Goal: Task Accomplishment & Management: Use online tool/utility

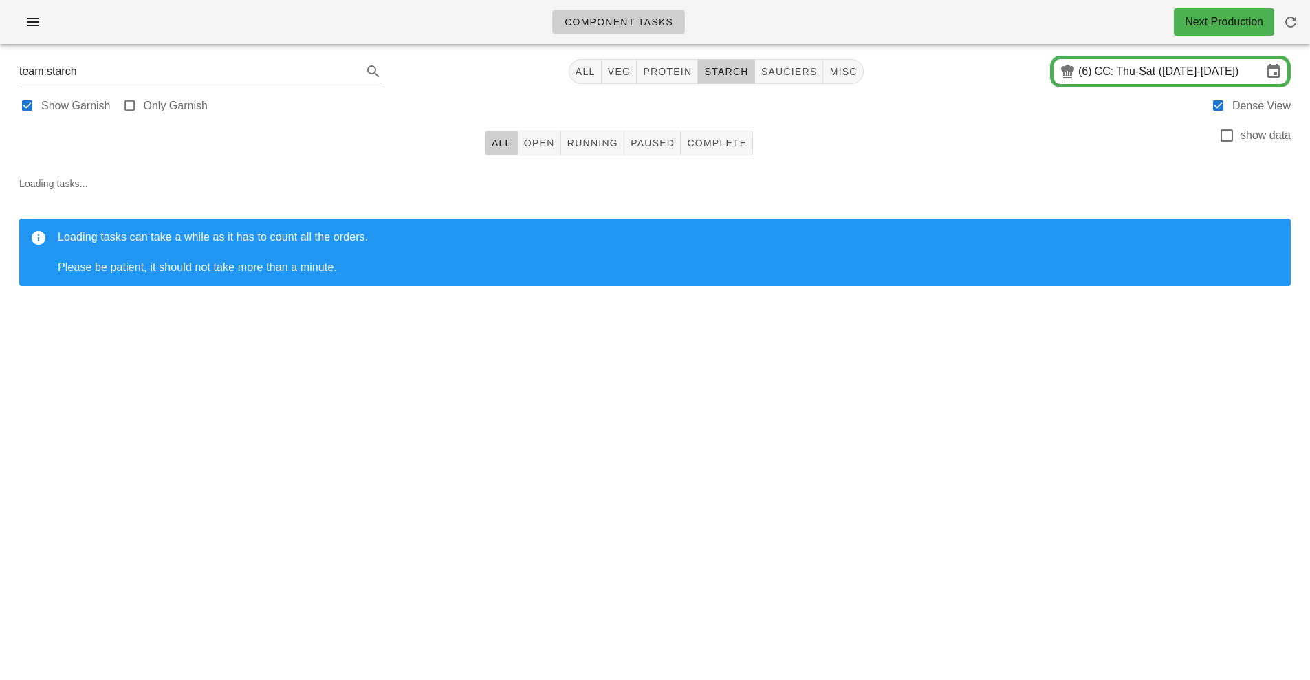
click at [1107, 70] on input "CC: Thu-Sat (Aug 14-Aug 16)" at bounding box center [1179, 72] width 168 height 22
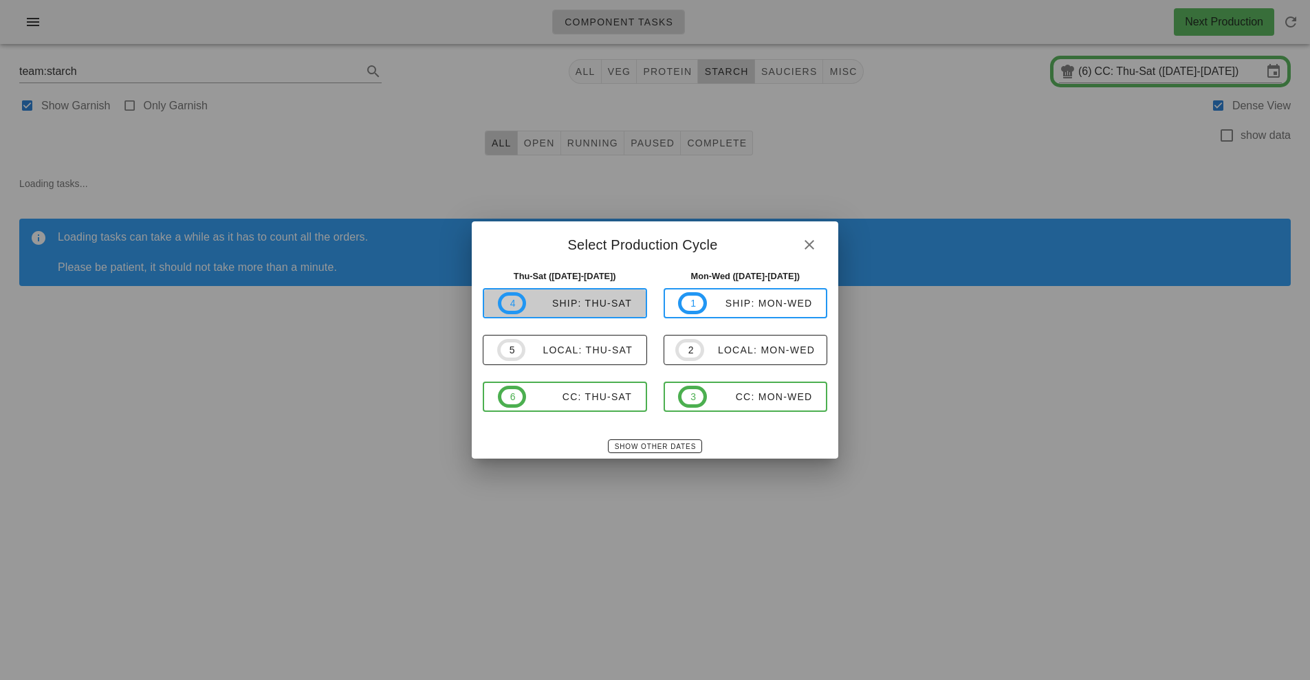
click at [614, 307] on div "ship: Thu-Sat" at bounding box center [579, 303] width 106 height 11
type input "ship: Thu-Sat ([DATE]-[DATE])"
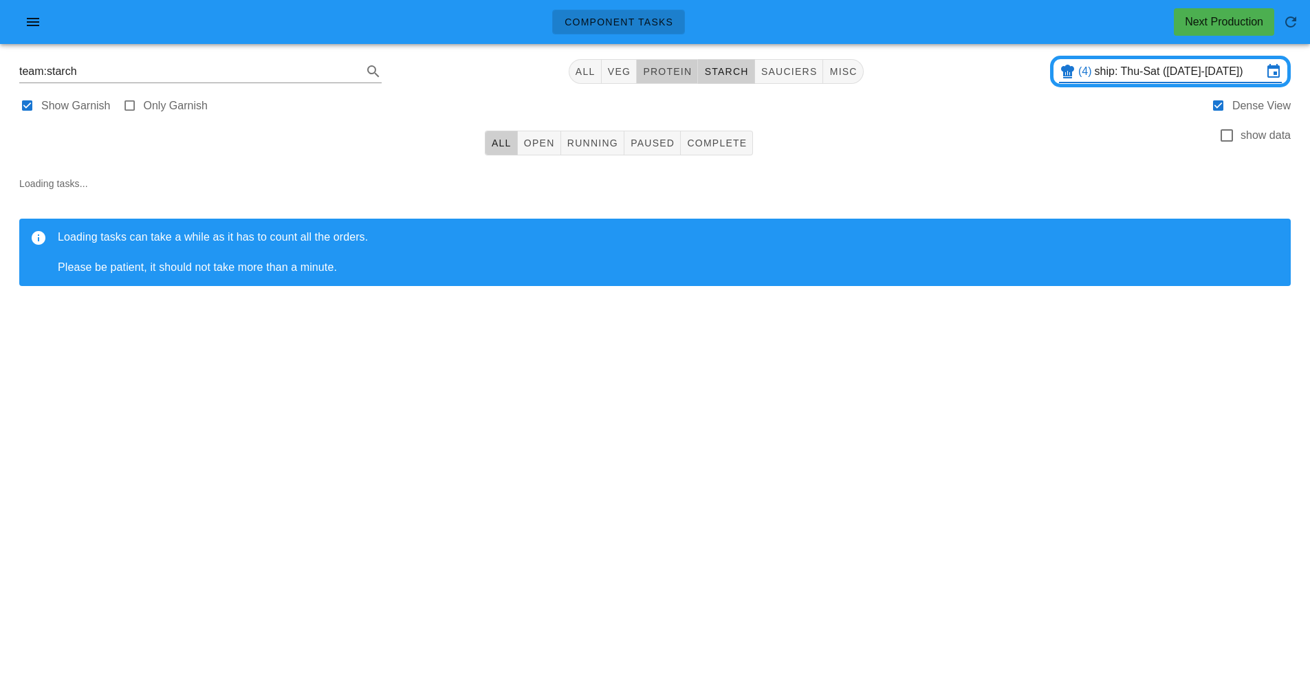
click at [672, 71] on span "protein" at bounding box center [667, 71] width 50 height 11
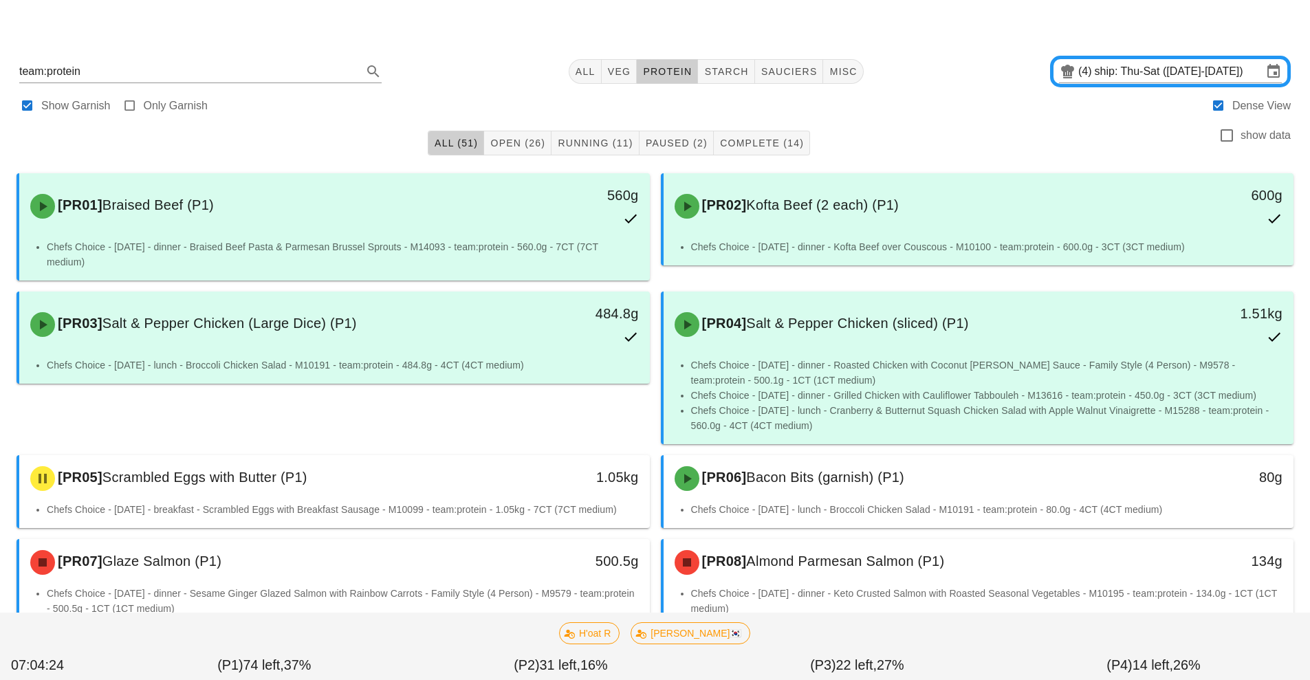
scroll to position [154, 0]
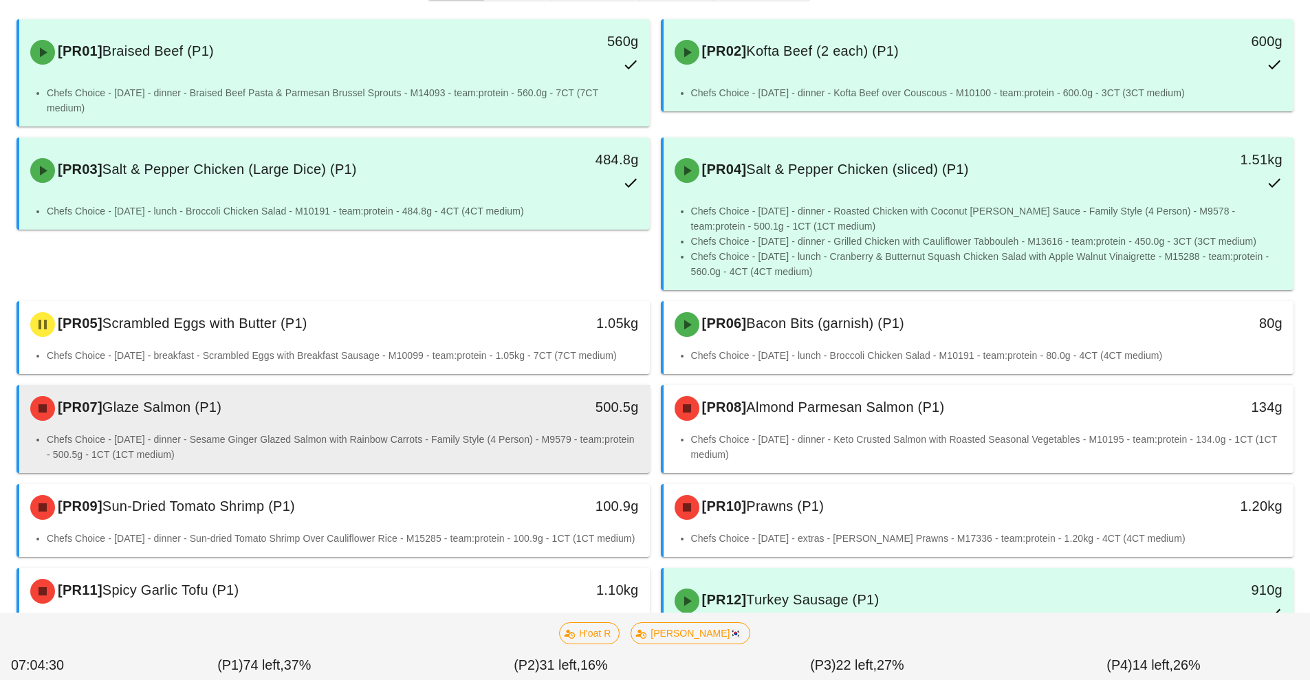
click at [471, 432] on li "Chefs Choice - Sunday - dinner - Sesame Ginger Glazed Salmon with Rainbow Carro…" at bounding box center [343, 447] width 592 height 30
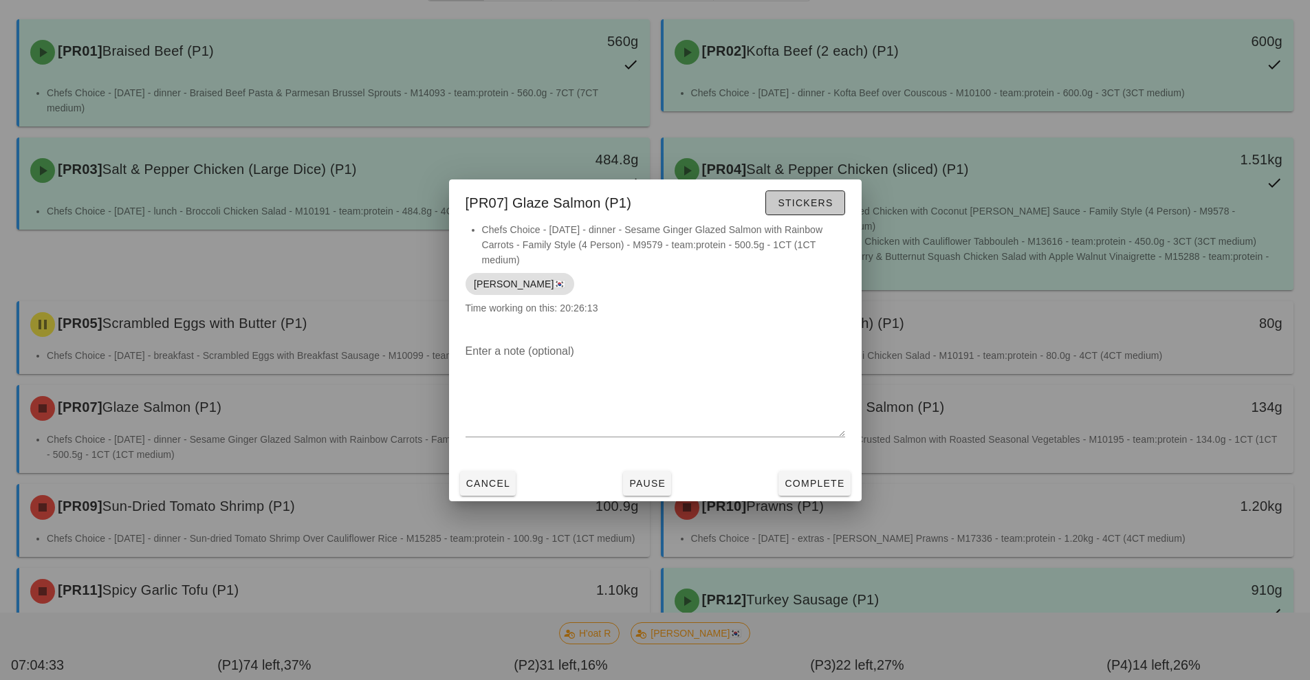
click at [812, 210] on button "Stickers" at bounding box center [804, 202] width 79 height 25
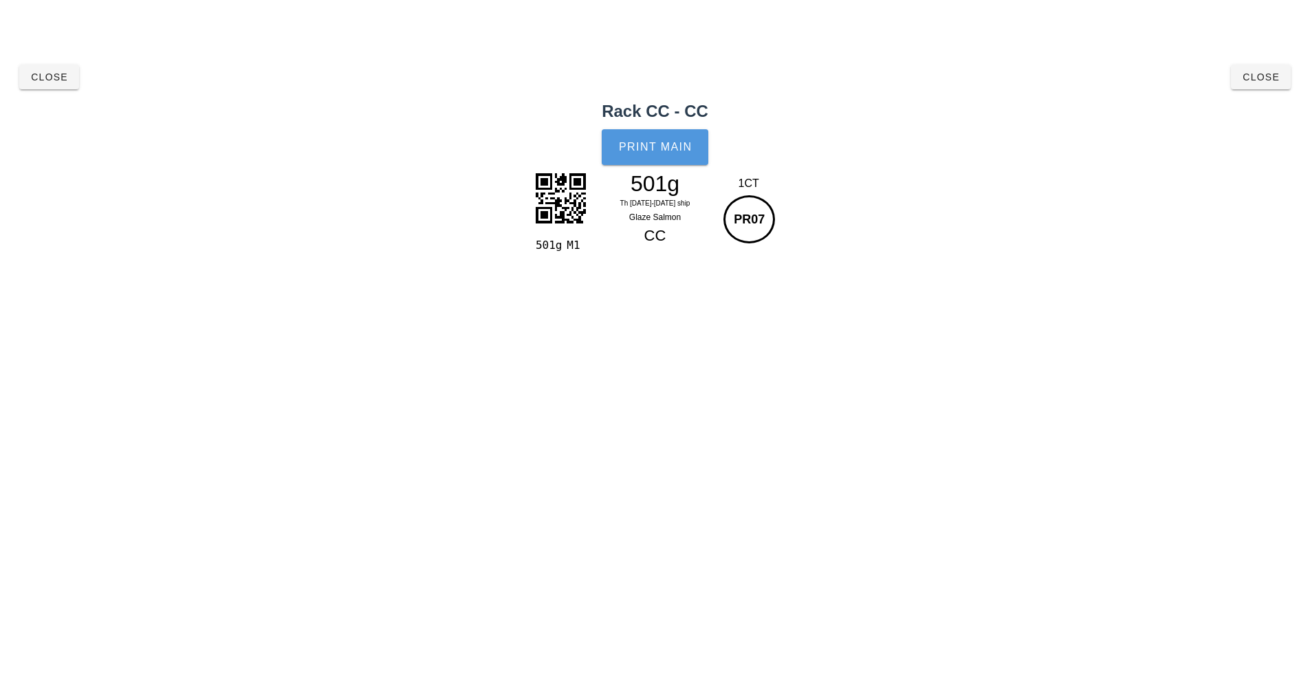
click at [668, 145] on span "Print Main" at bounding box center [655, 147] width 74 height 12
click at [45, 77] on span "Close" at bounding box center [49, 77] width 38 height 11
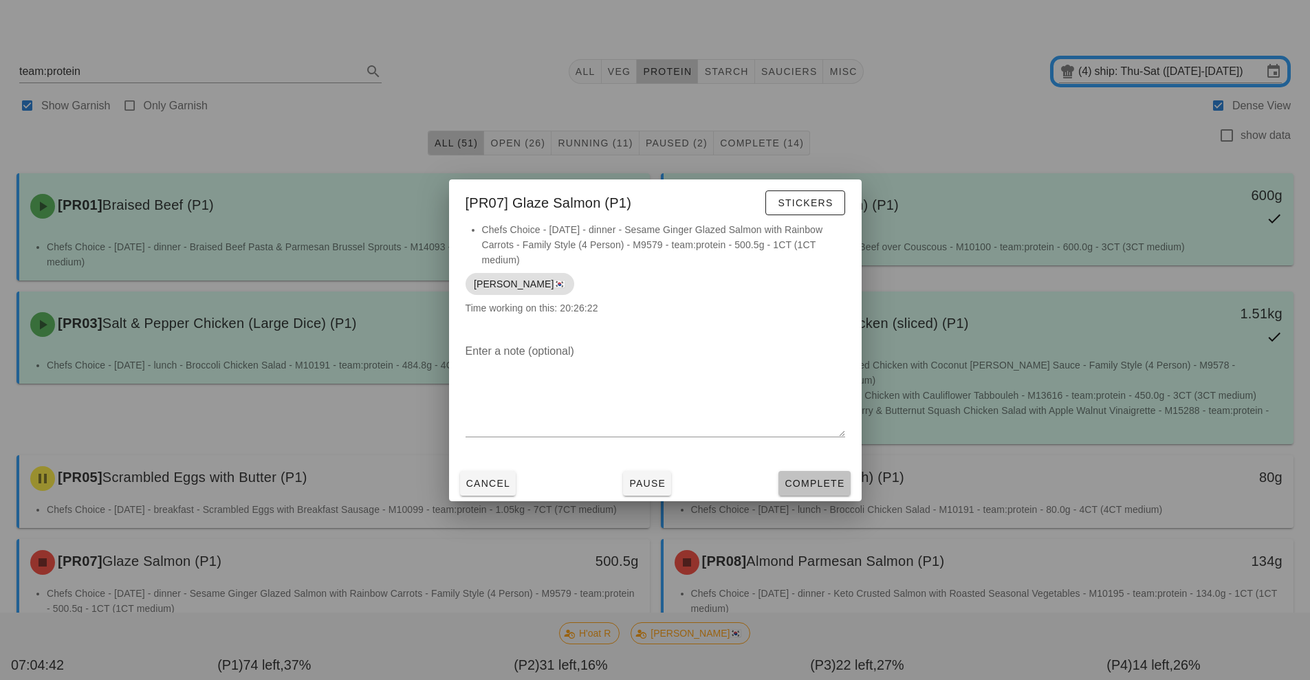
click at [835, 478] on span "Complete" at bounding box center [814, 483] width 61 height 11
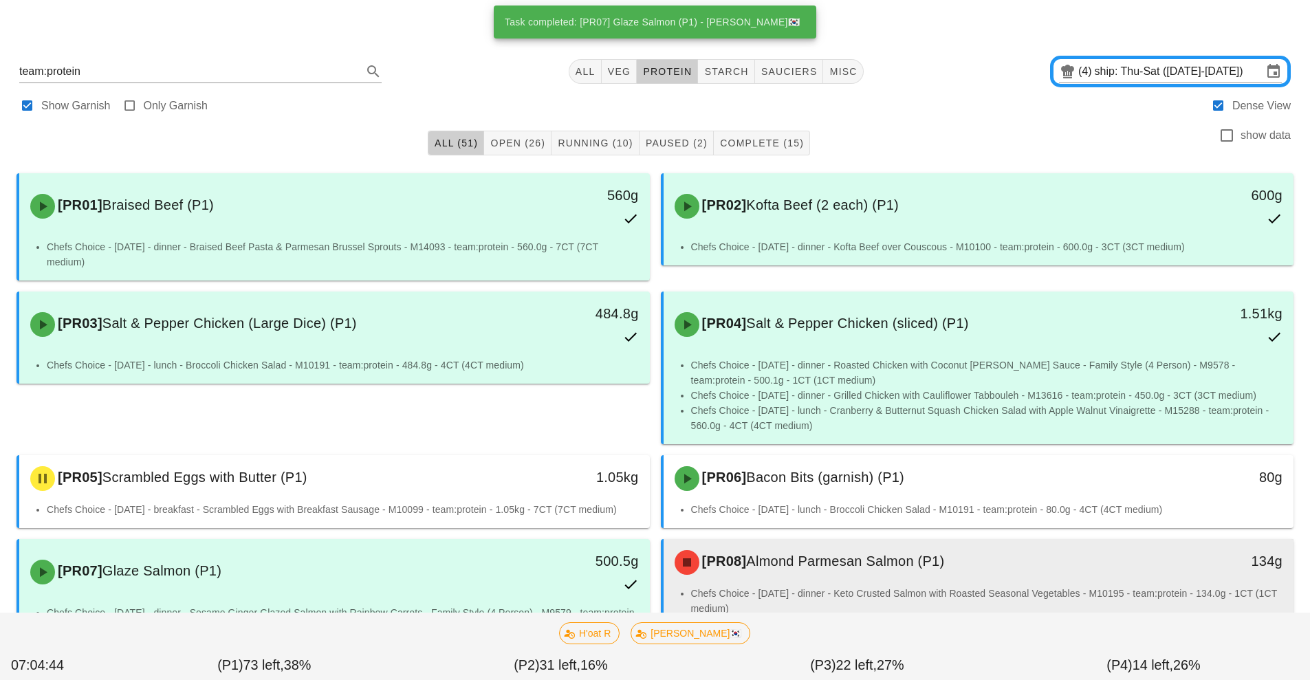
click at [839, 571] on div "[PR08] Almond Parmesan Salmon (P1)" at bounding box center [900, 562] width 468 height 41
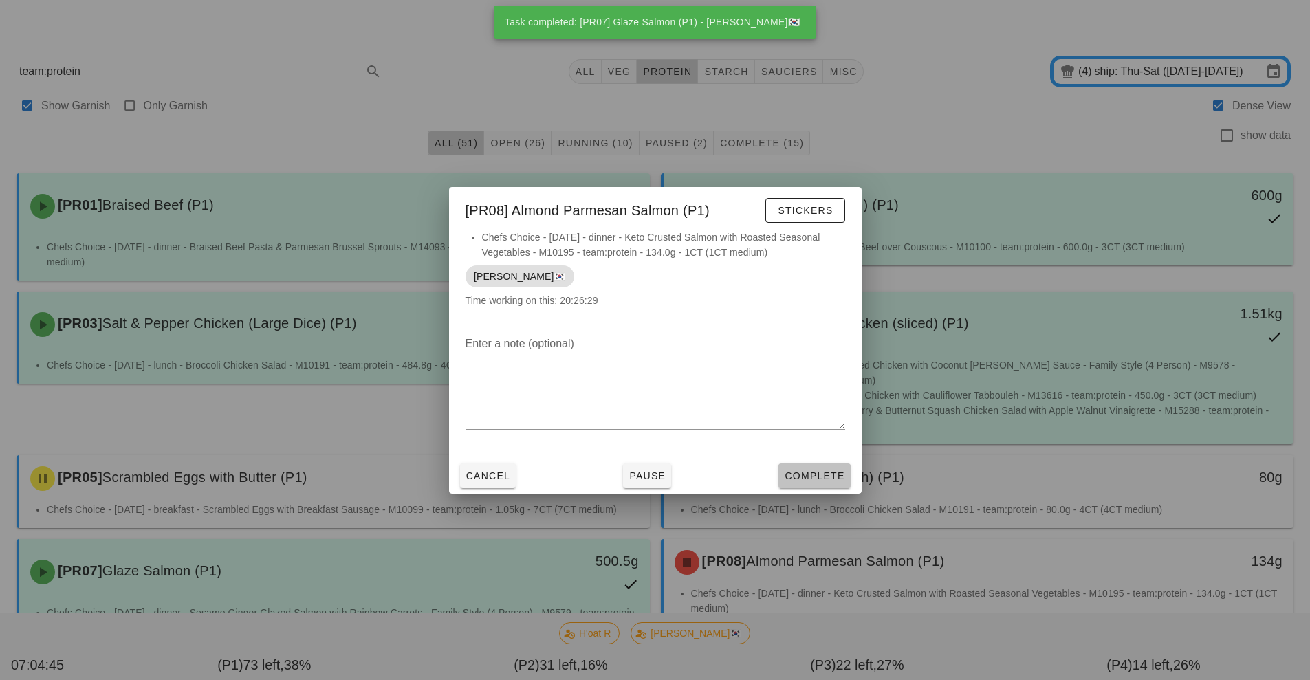
click at [831, 477] on span "Complete" at bounding box center [814, 475] width 61 height 11
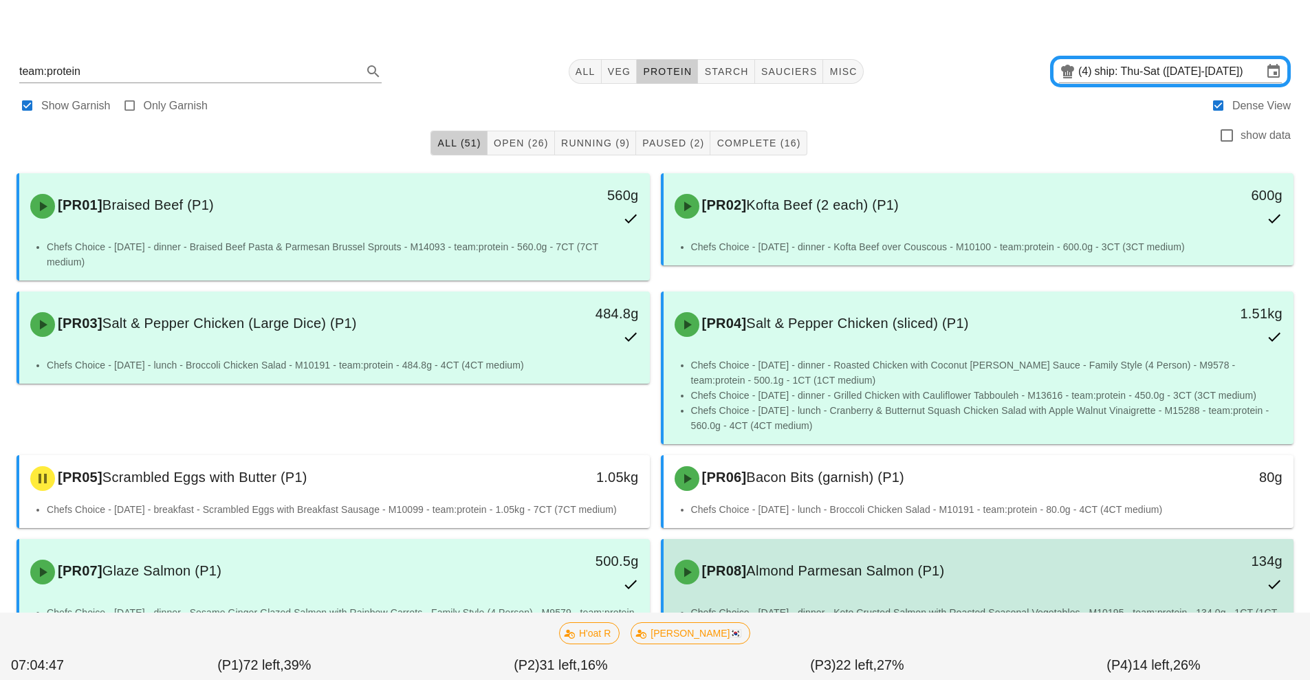
scroll to position [281, 0]
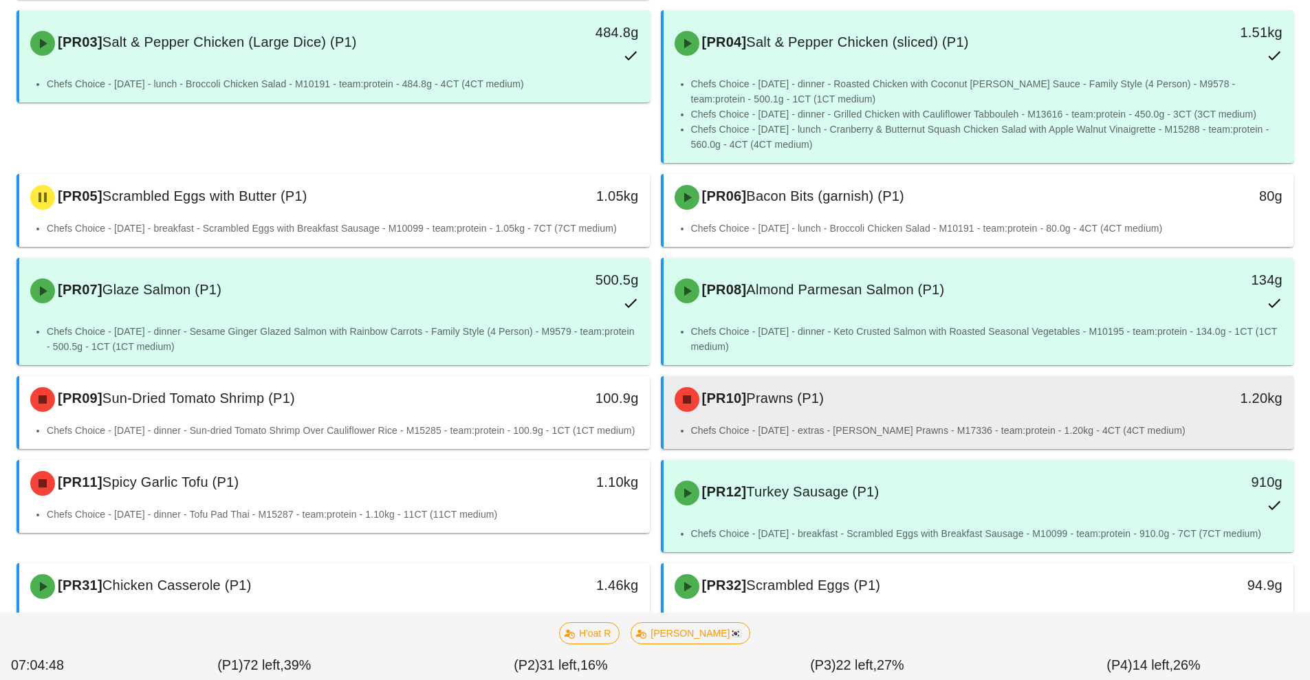
click at [900, 410] on div "[PR10] Prawns (P1)" at bounding box center [900, 399] width 468 height 41
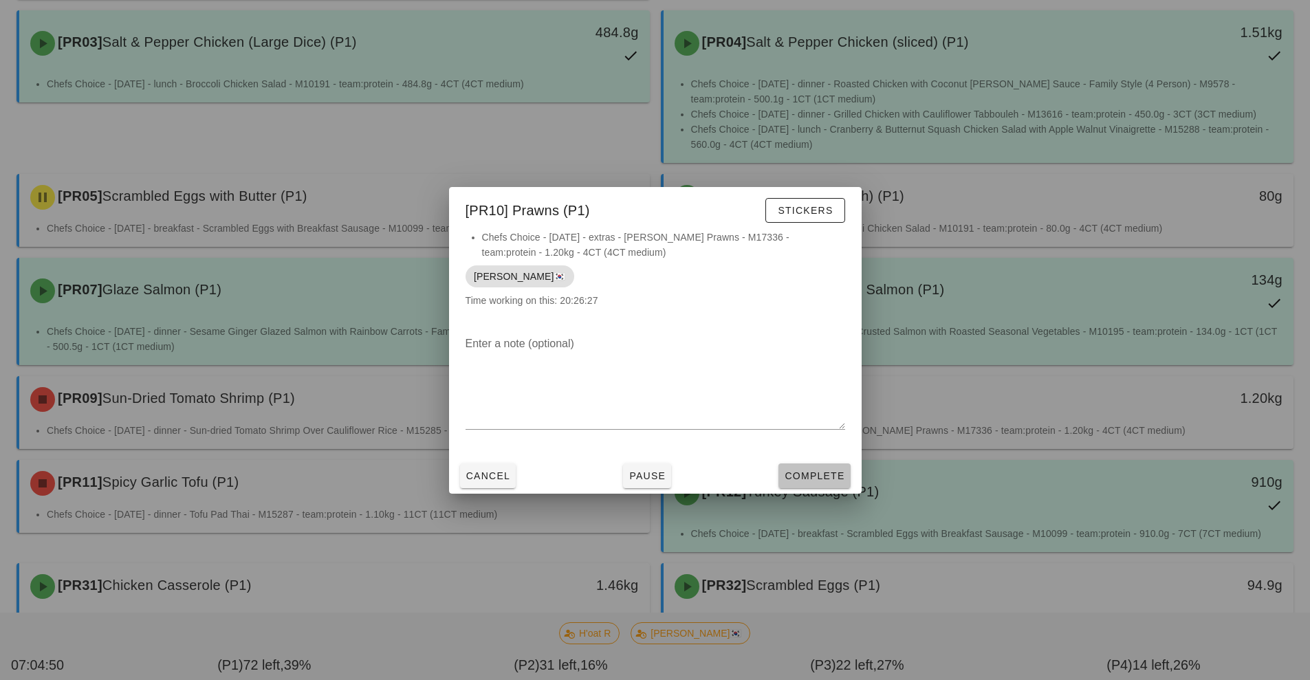
click at [826, 470] on span "Complete" at bounding box center [814, 475] width 61 height 11
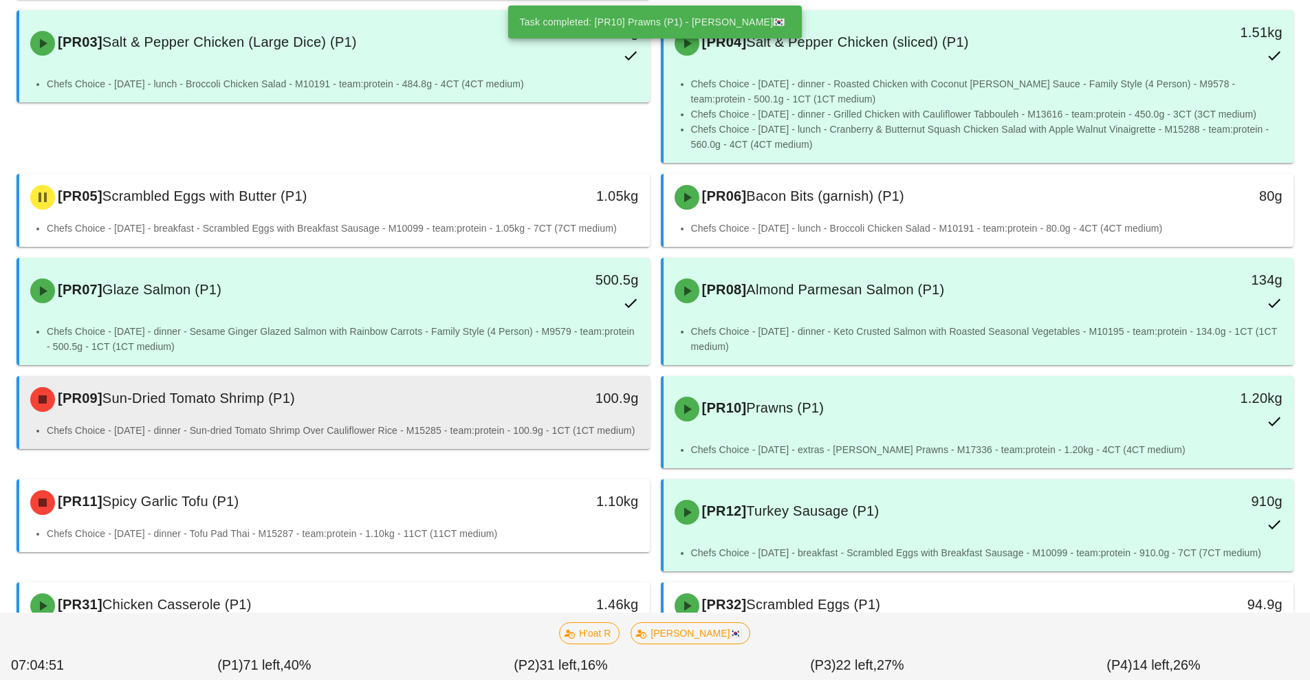
click at [492, 419] on div "100.9g" at bounding box center [568, 399] width 156 height 41
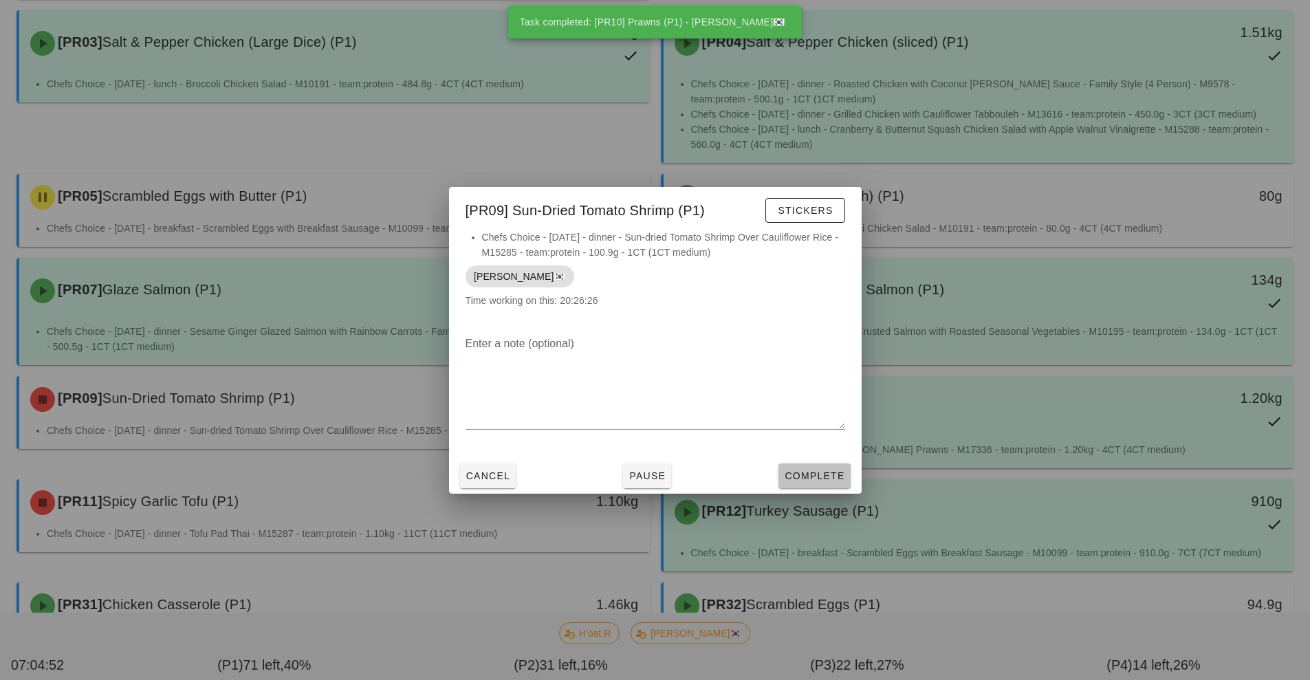
click at [833, 474] on span "Complete" at bounding box center [814, 475] width 61 height 11
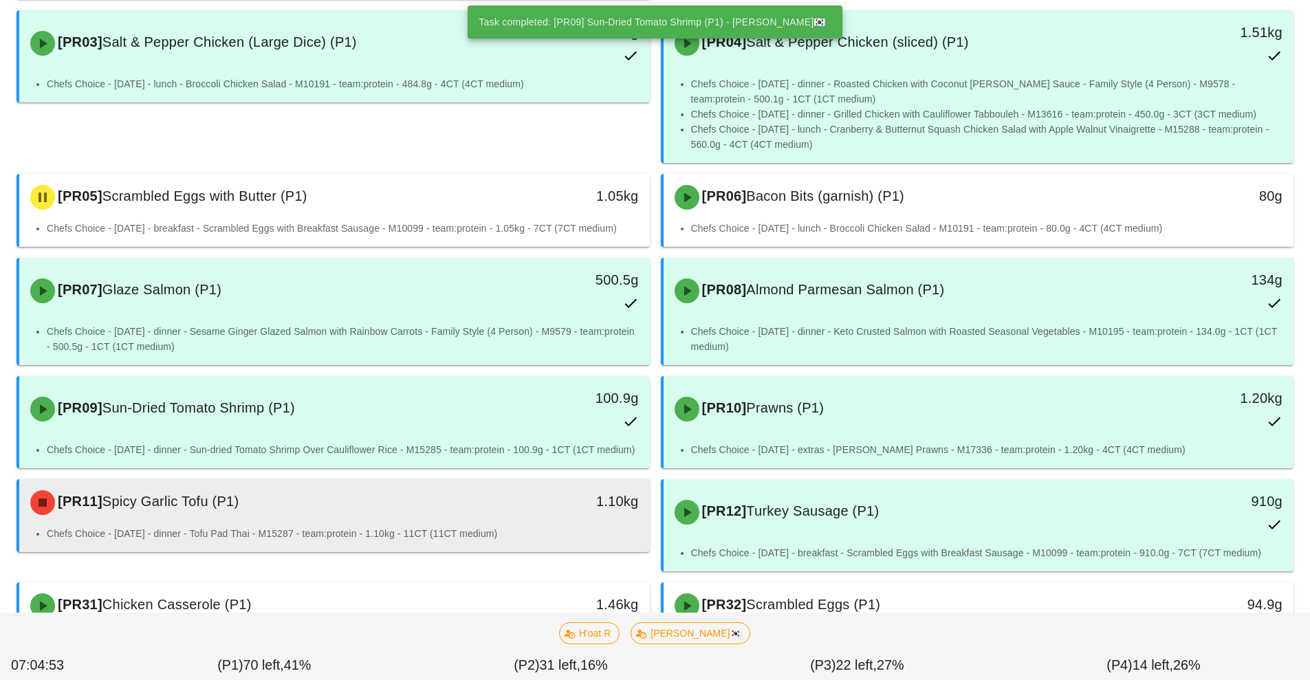
click at [493, 509] on div "1.10kg" at bounding box center [568, 502] width 156 height 41
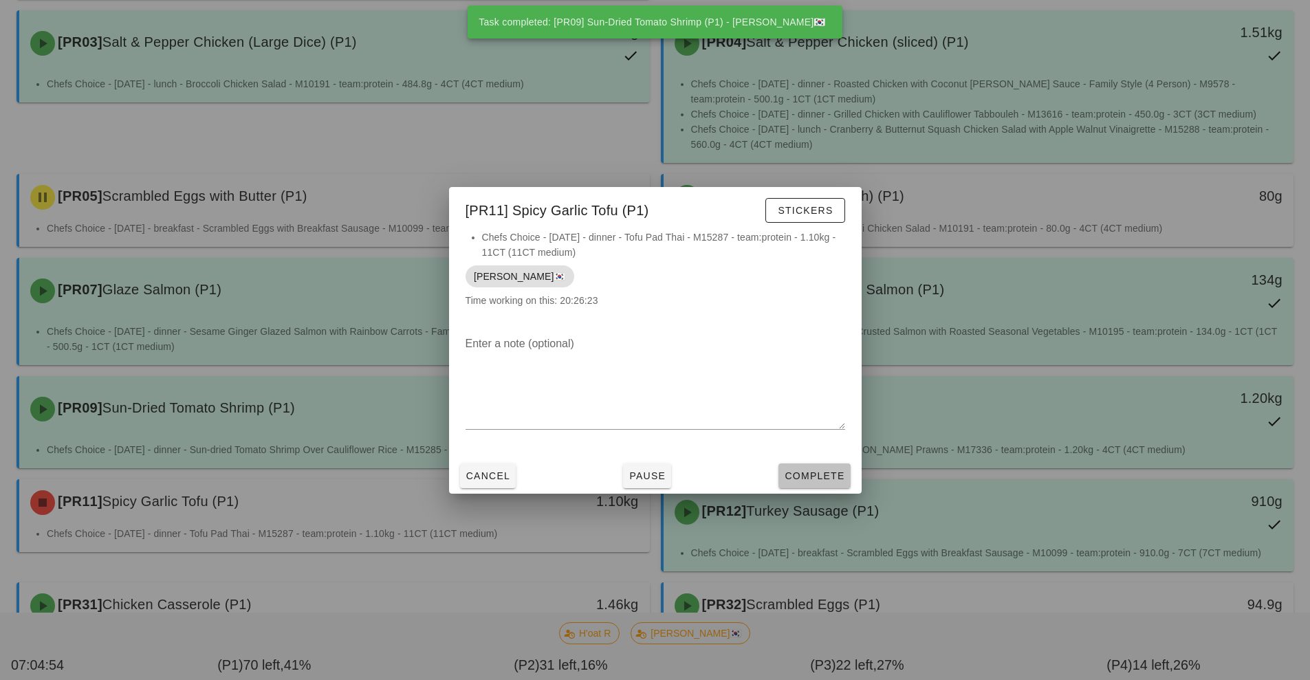
click at [831, 486] on button "Complete" at bounding box center [814, 475] width 72 height 25
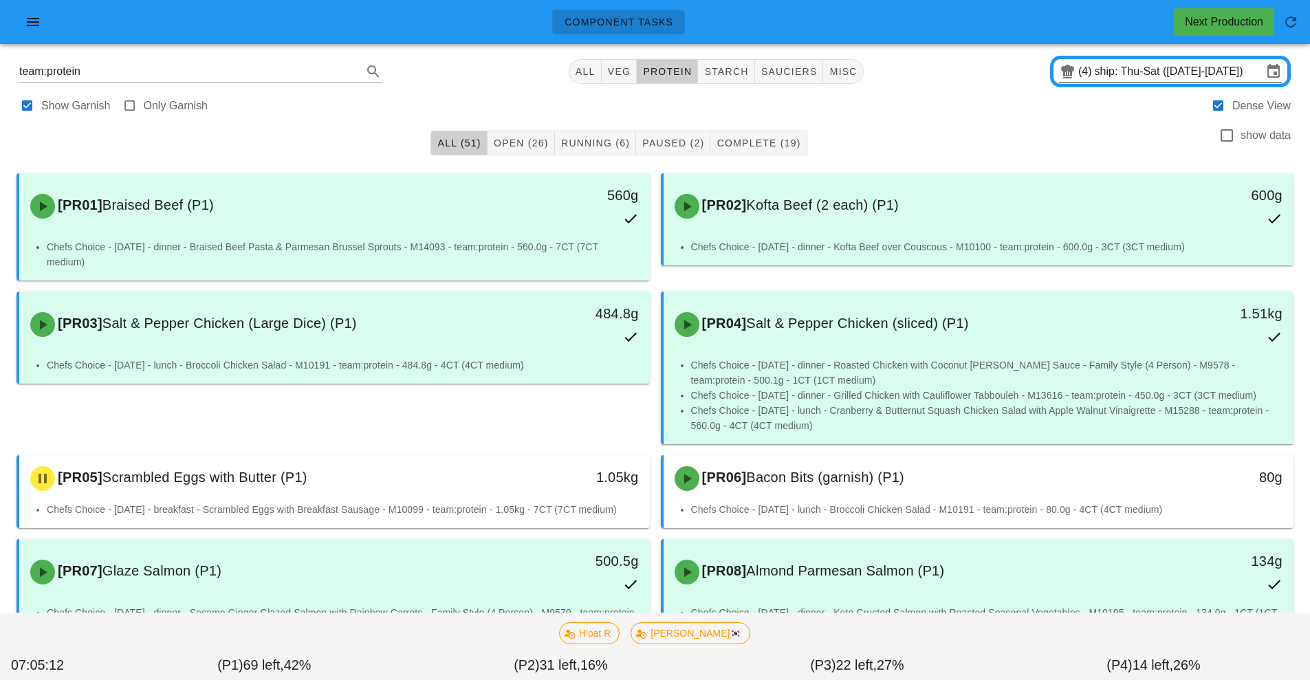
click at [1126, 76] on input "ship: Thu-Sat ([DATE]-[DATE])" at bounding box center [1179, 72] width 168 height 22
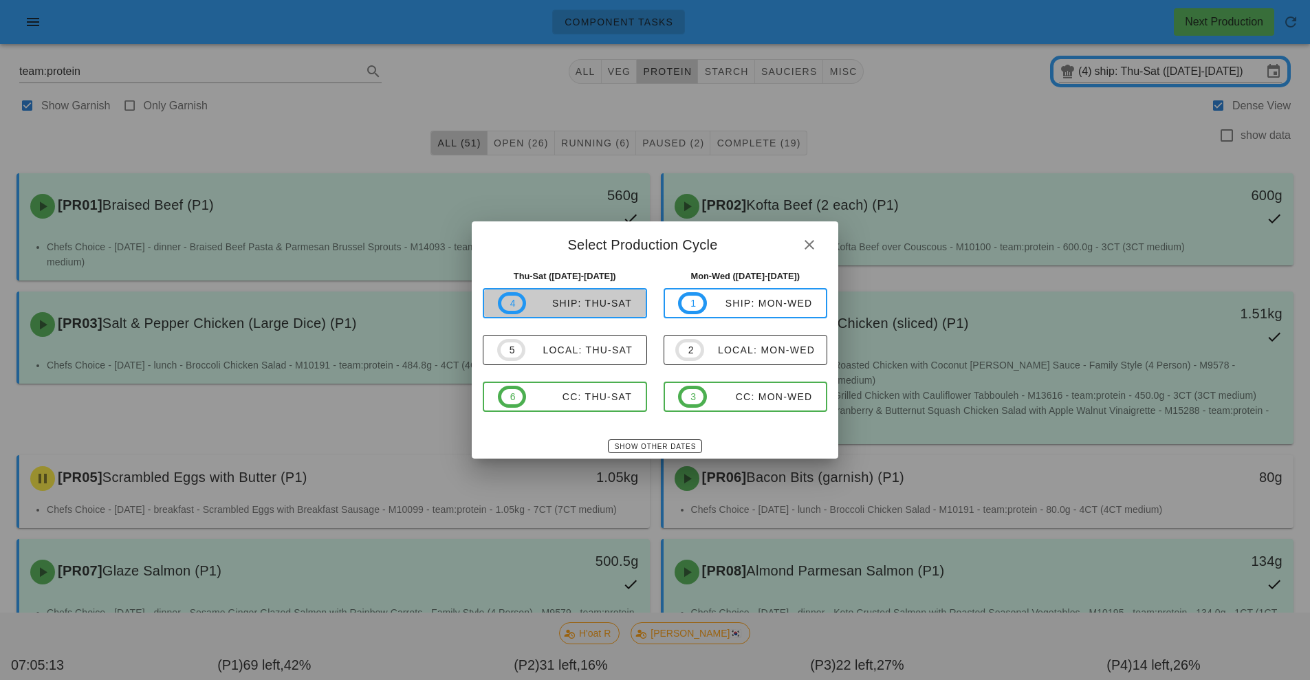
click at [608, 299] on div "ship: Thu-Sat" at bounding box center [579, 303] width 106 height 11
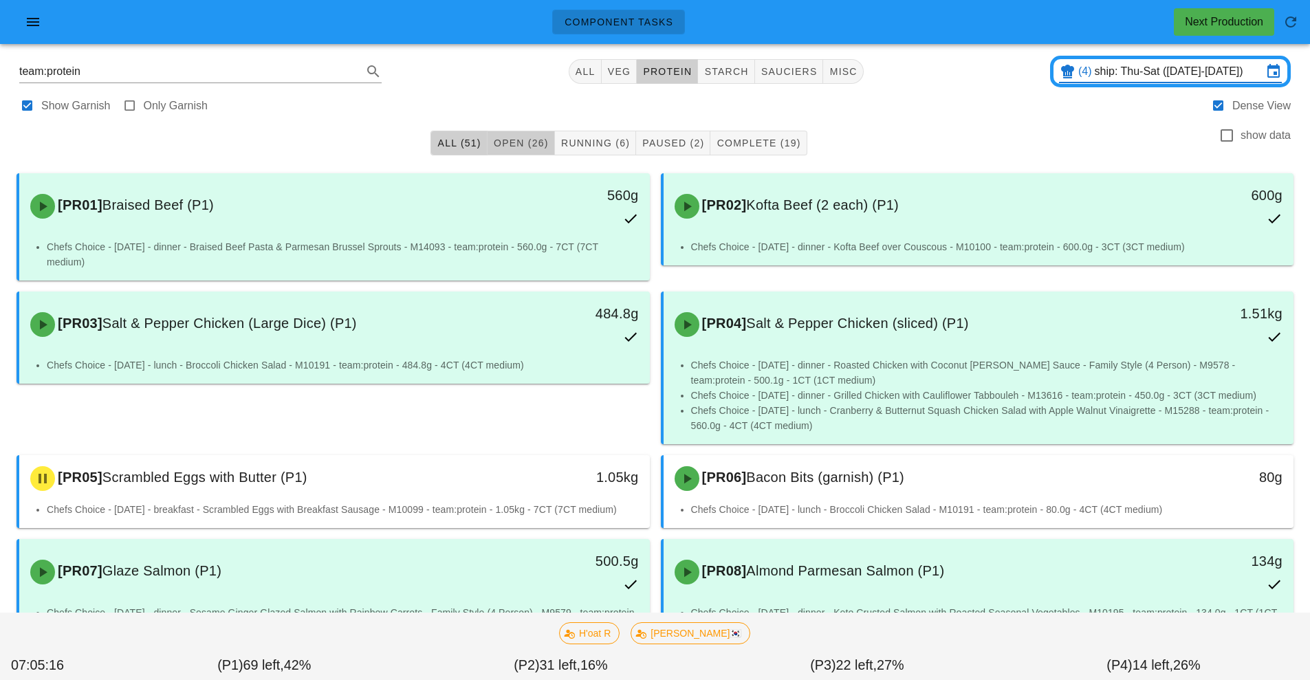
click at [538, 138] on span "Open (26)" at bounding box center [521, 143] width 56 height 11
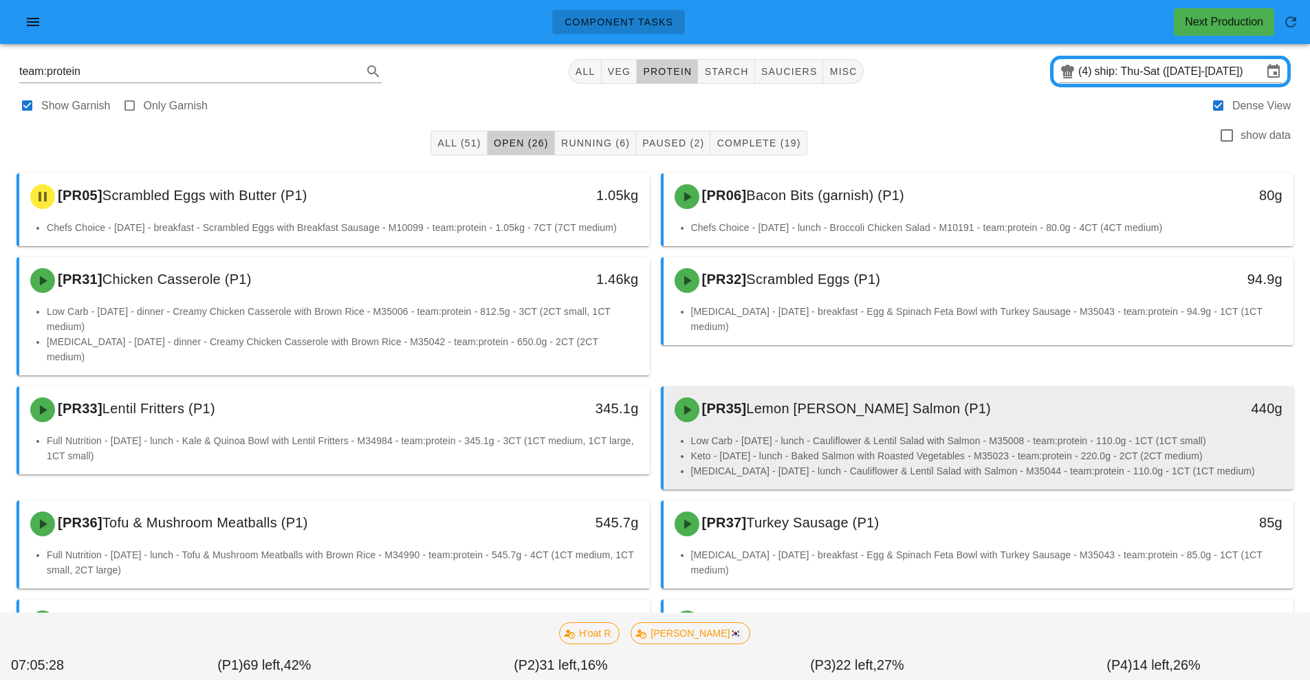
click at [852, 433] on li "Low Carb - [DATE] - lunch - Cauliflower & Lentil Salad with Salmon - M35008 - t…" at bounding box center [987, 440] width 592 height 15
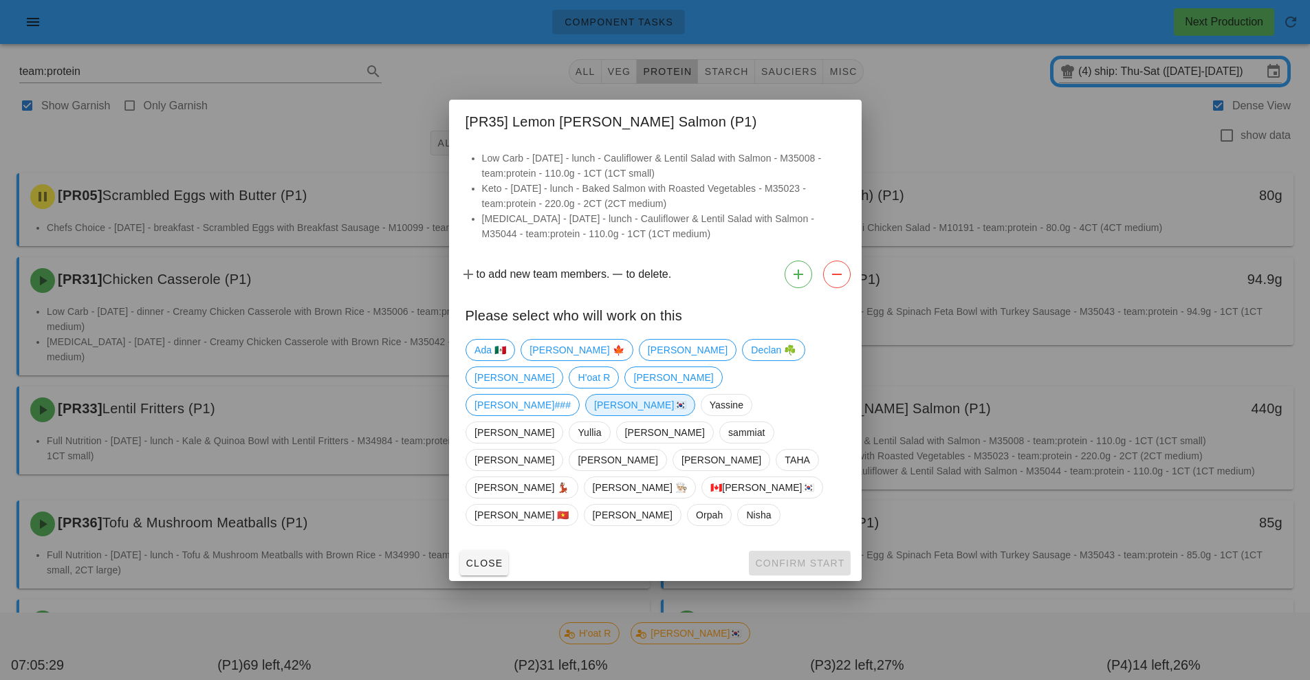
click at [627, 415] on span "[PERSON_NAME]🇰🇷" at bounding box center [640, 405] width 92 height 21
click at [811, 551] on button "Confirm Start" at bounding box center [799, 563] width 101 height 25
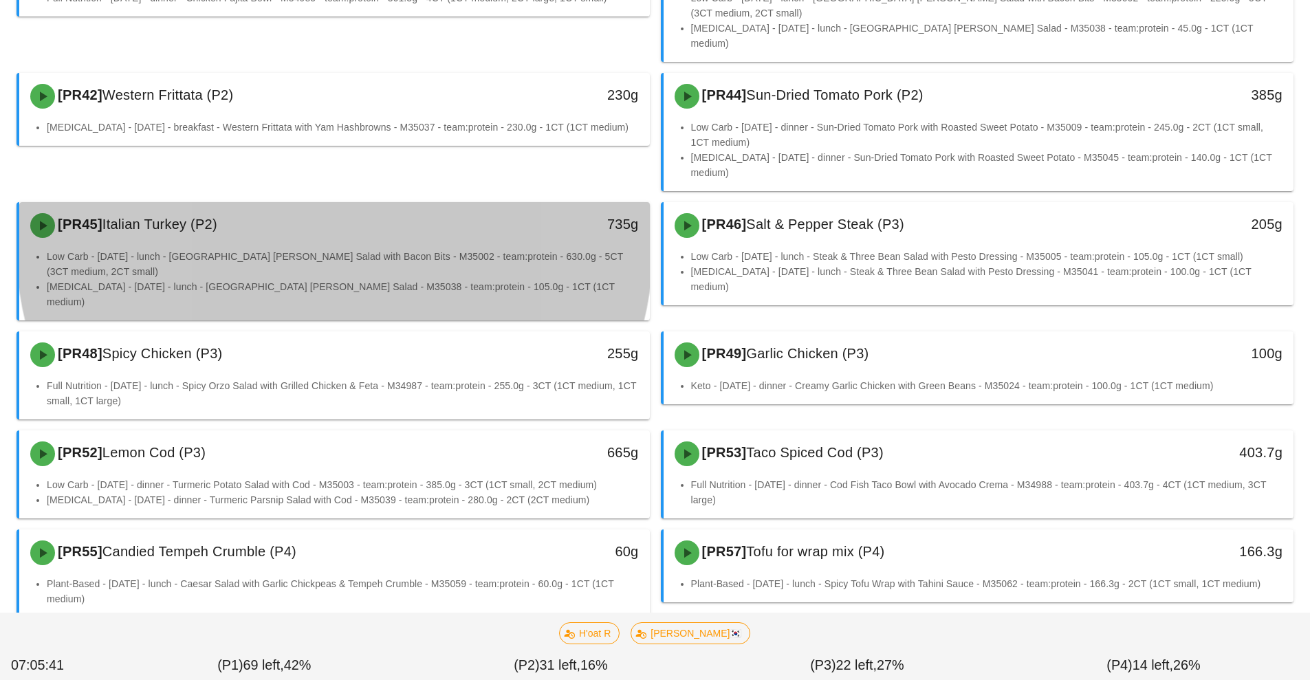
scroll to position [723, 0]
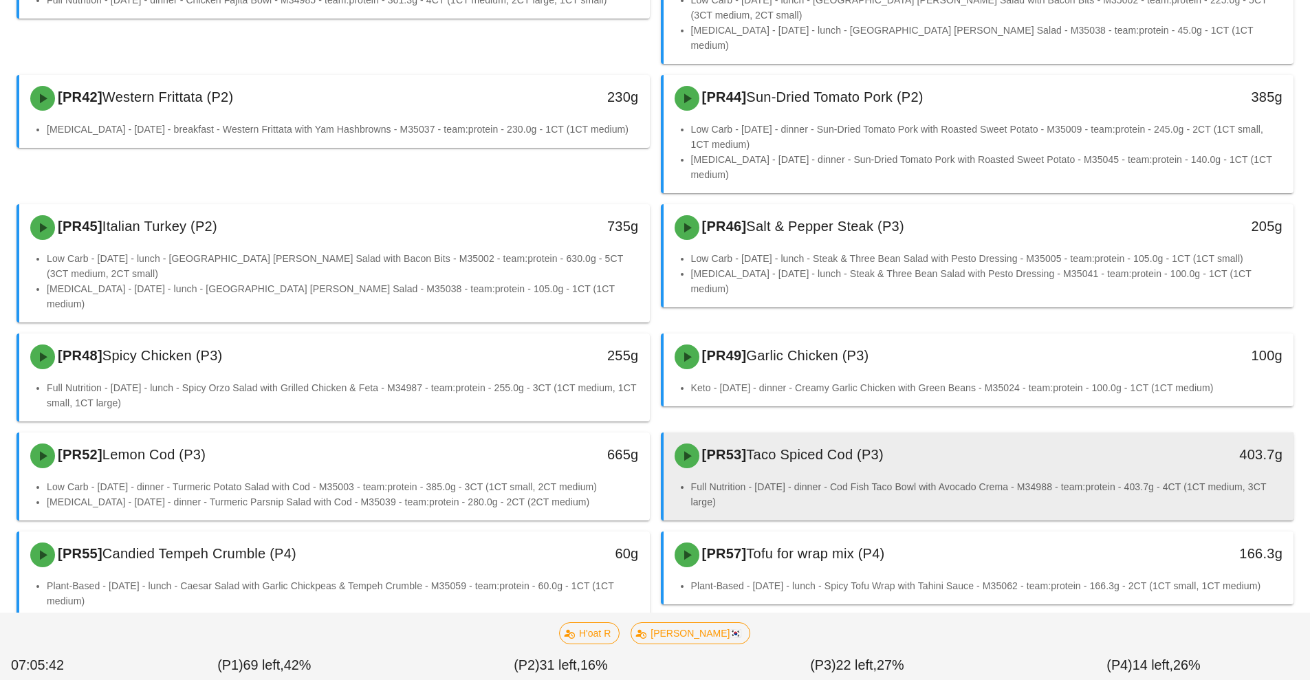
click at [832, 479] on li "Full Nutrition - [DATE] - dinner - Cod Fish Taco Bowl with Avocado Crema - M349…" at bounding box center [987, 494] width 592 height 30
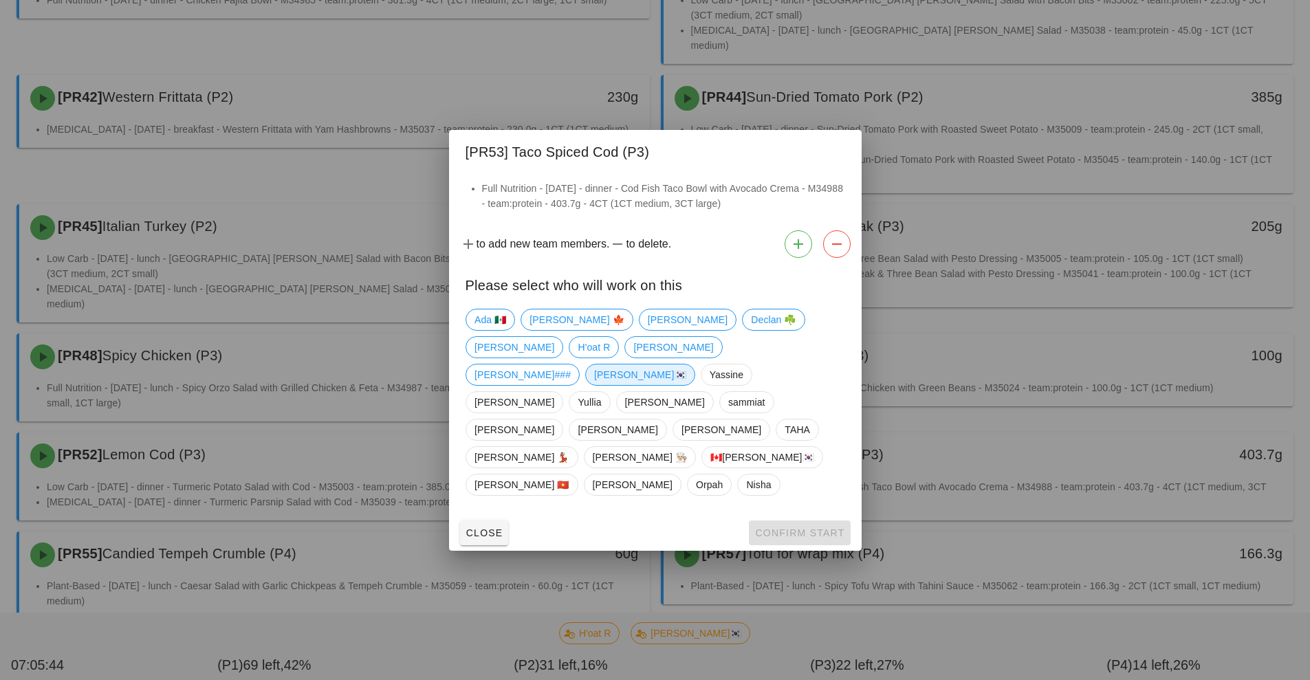
click at [633, 384] on span "[PERSON_NAME]🇰🇷" at bounding box center [640, 374] width 92 height 21
click at [818, 527] on span "Confirm Start" at bounding box center [799, 532] width 90 height 11
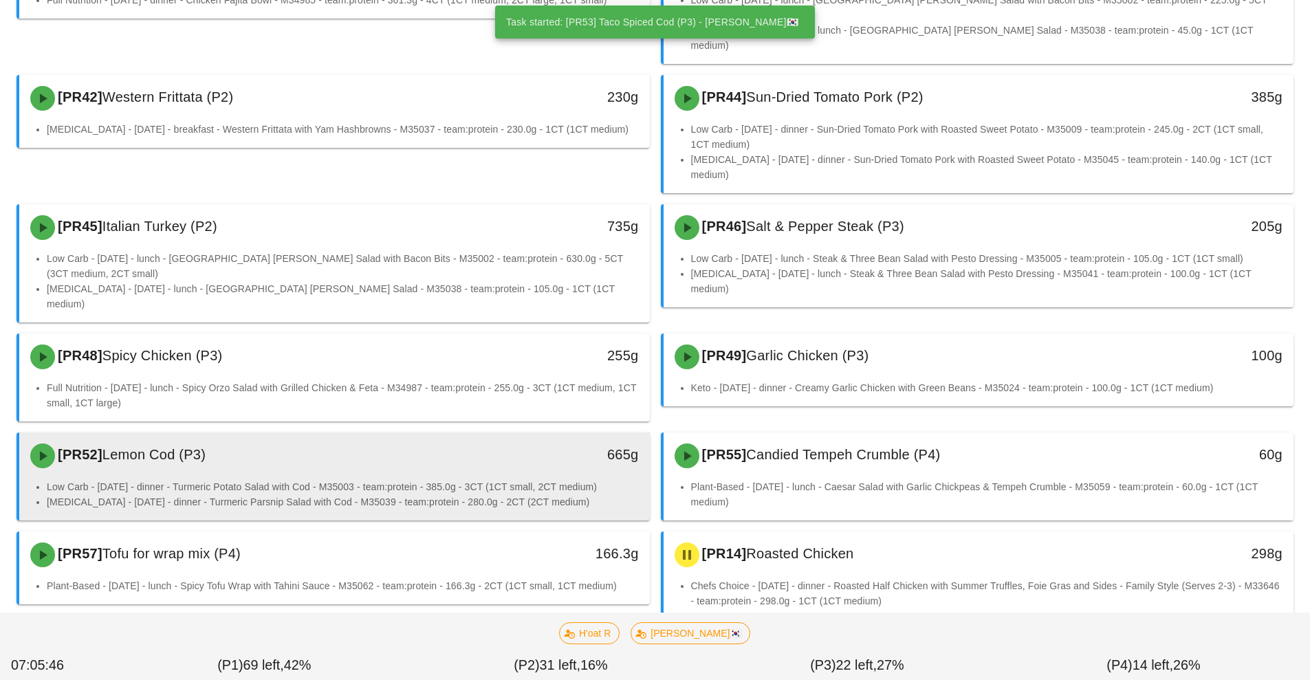
click at [465, 479] on li "Low Carb - [DATE] - dinner - Turmeric Potato Salad with Cod - M35003 - team:pro…" at bounding box center [343, 486] width 592 height 15
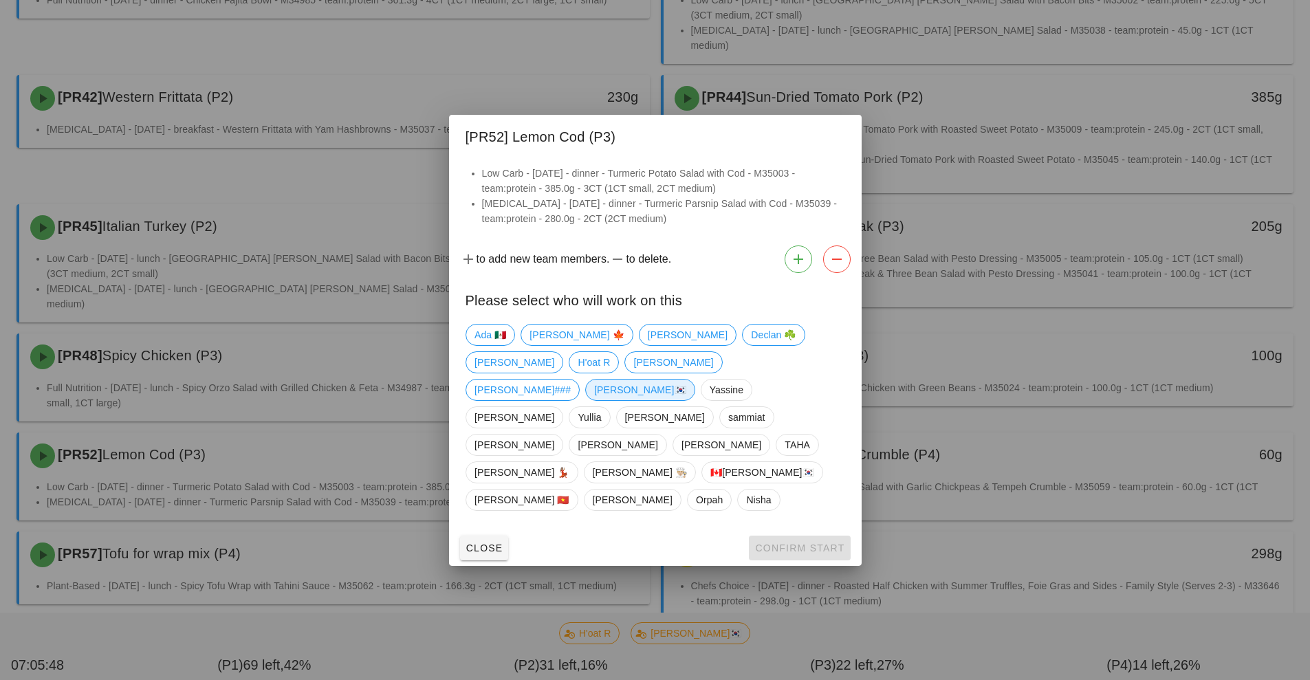
click at [638, 400] on span "[PERSON_NAME]🇰🇷" at bounding box center [640, 390] width 92 height 21
click at [810, 542] on span "Confirm Start" at bounding box center [799, 547] width 90 height 11
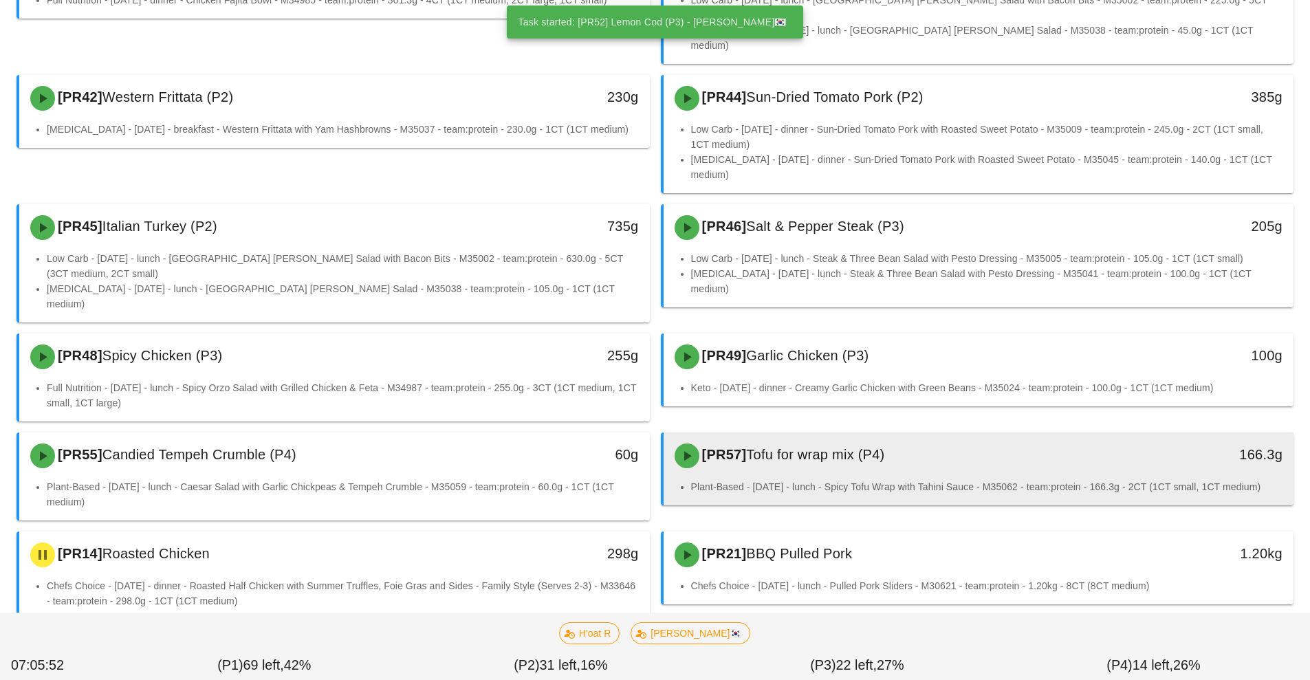
click at [834, 435] on div "[PR57] Tofu for wrap mix (P4)" at bounding box center [900, 455] width 468 height 41
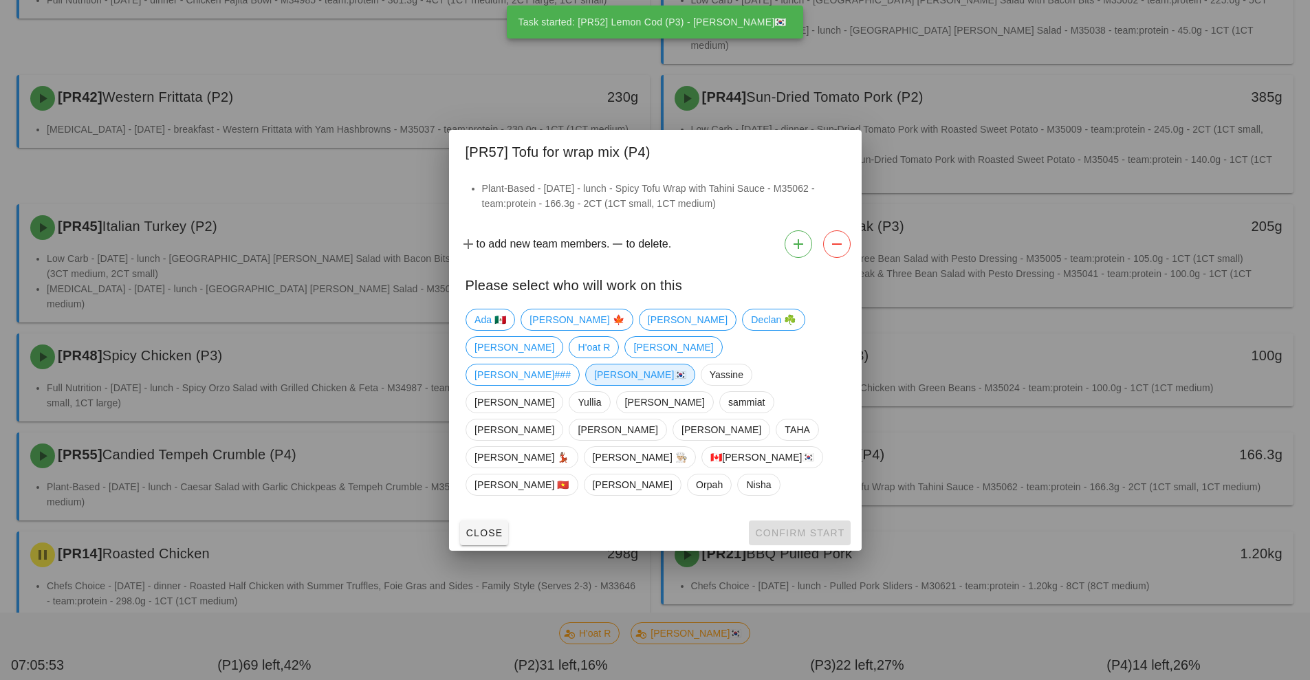
click at [620, 383] on span "[PERSON_NAME]🇰🇷" at bounding box center [640, 374] width 92 height 21
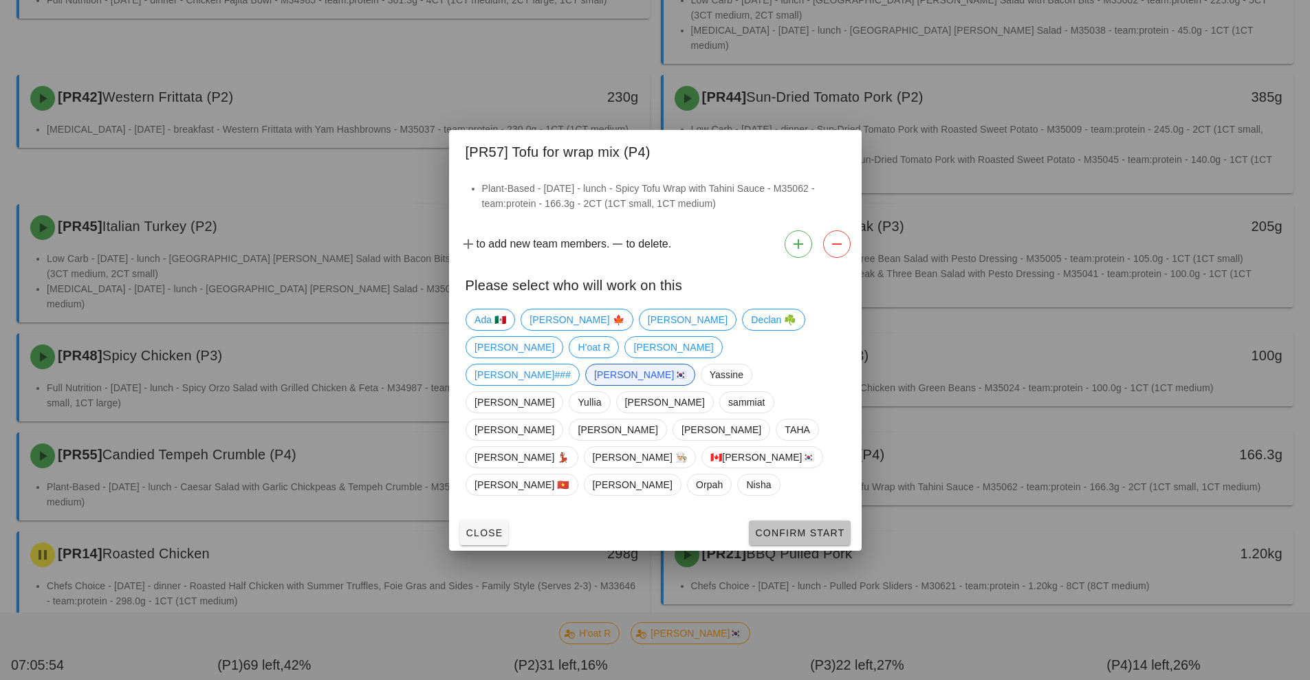
click at [817, 527] on span "Confirm Start" at bounding box center [799, 532] width 90 height 11
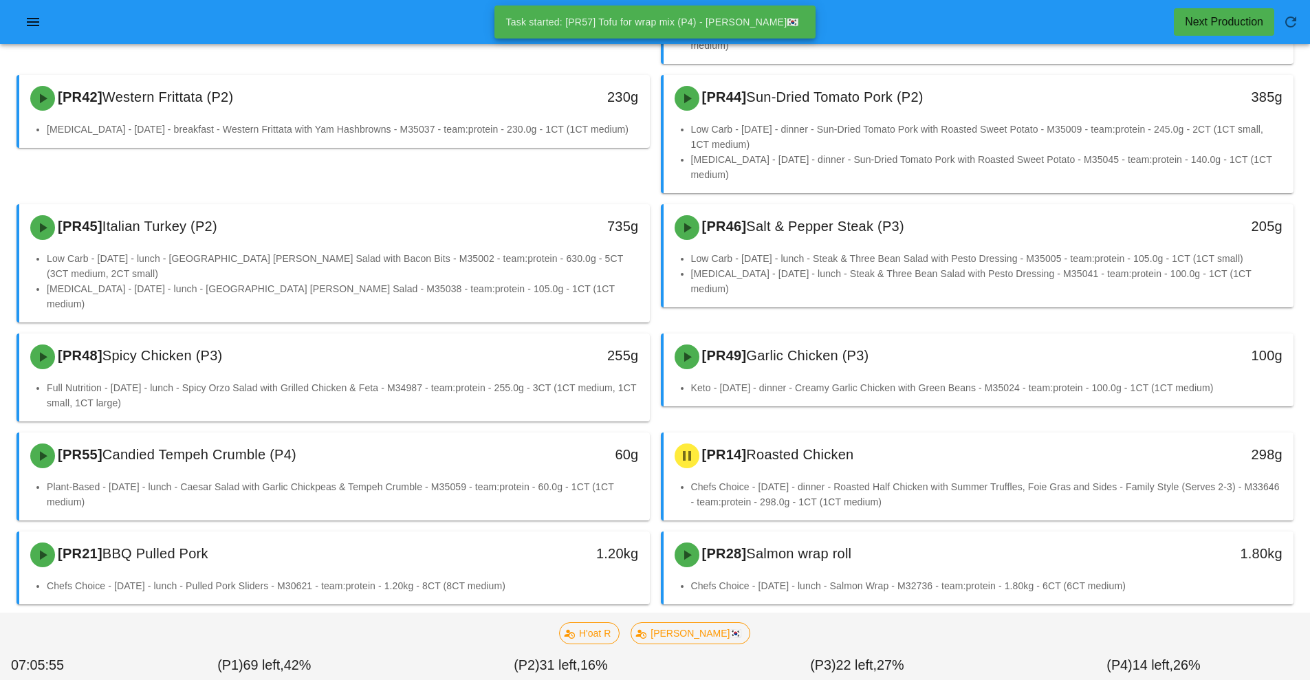
scroll to position [640, 0]
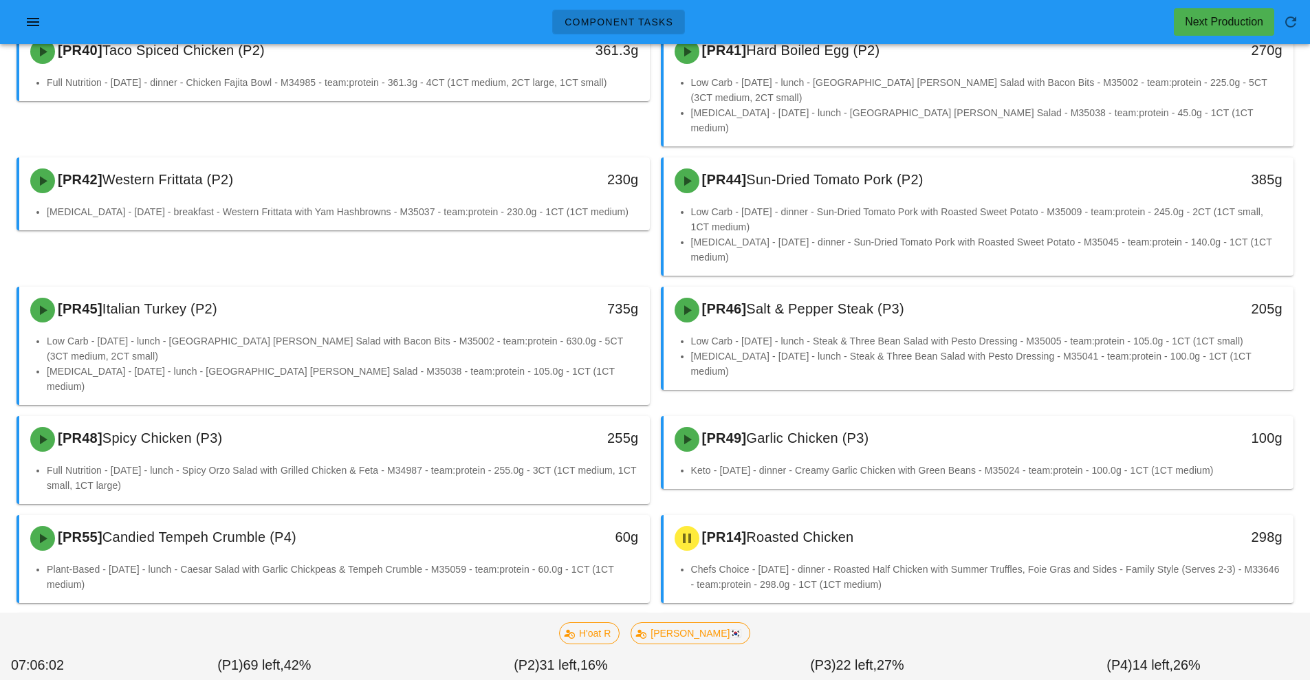
click at [882, 617] on div "[PR28] Salmon wrap roll" at bounding box center [900, 637] width 468 height 41
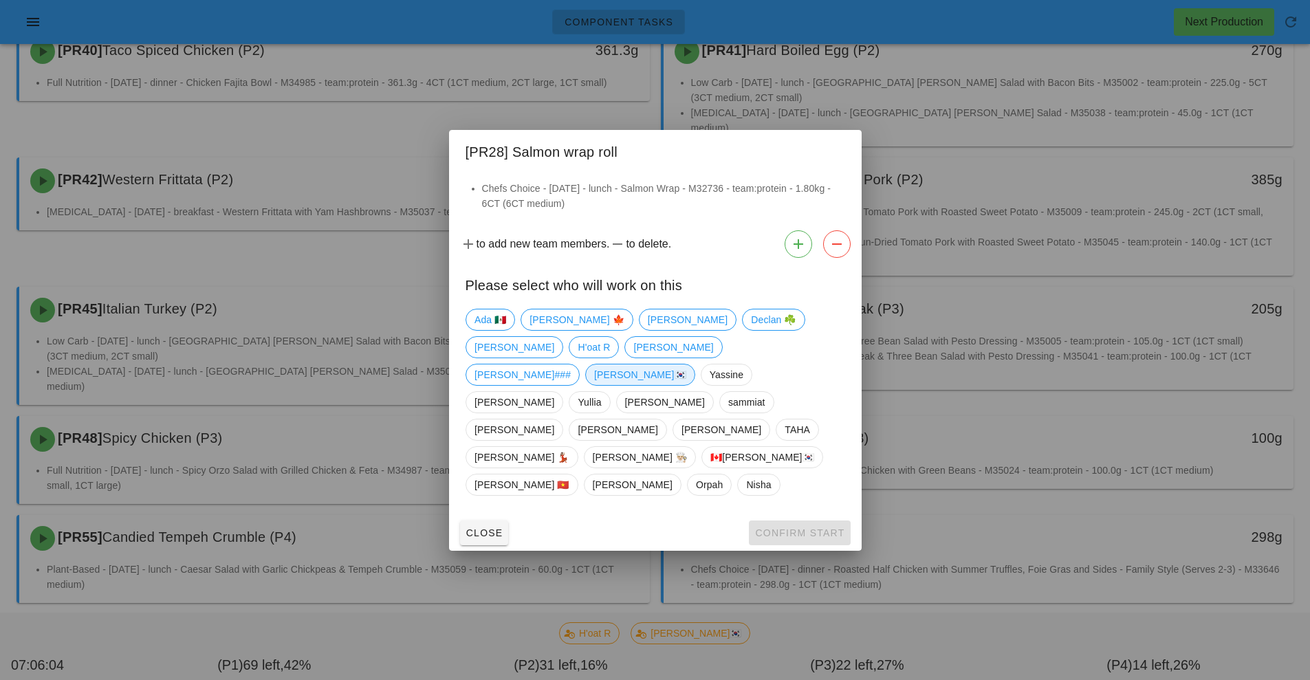
click at [632, 385] on span "[PERSON_NAME]🇰🇷" at bounding box center [640, 374] width 92 height 21
click at [805, 527] on span "Confirm Start" at bounding box center [799, 532] width 90 height 11
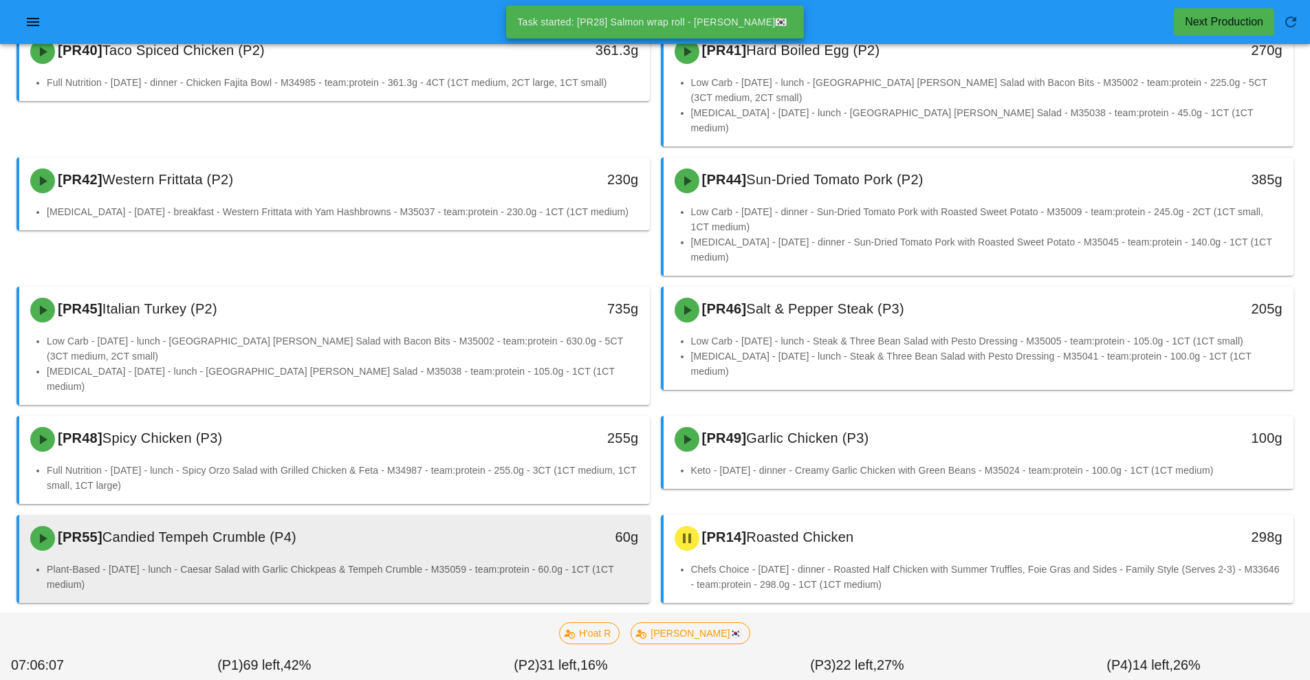
click at [505, 515] on div "[PR55] Candied Tempeh Crumble (P4) 60g" at bounding box center [334, 538] width 630 height 47
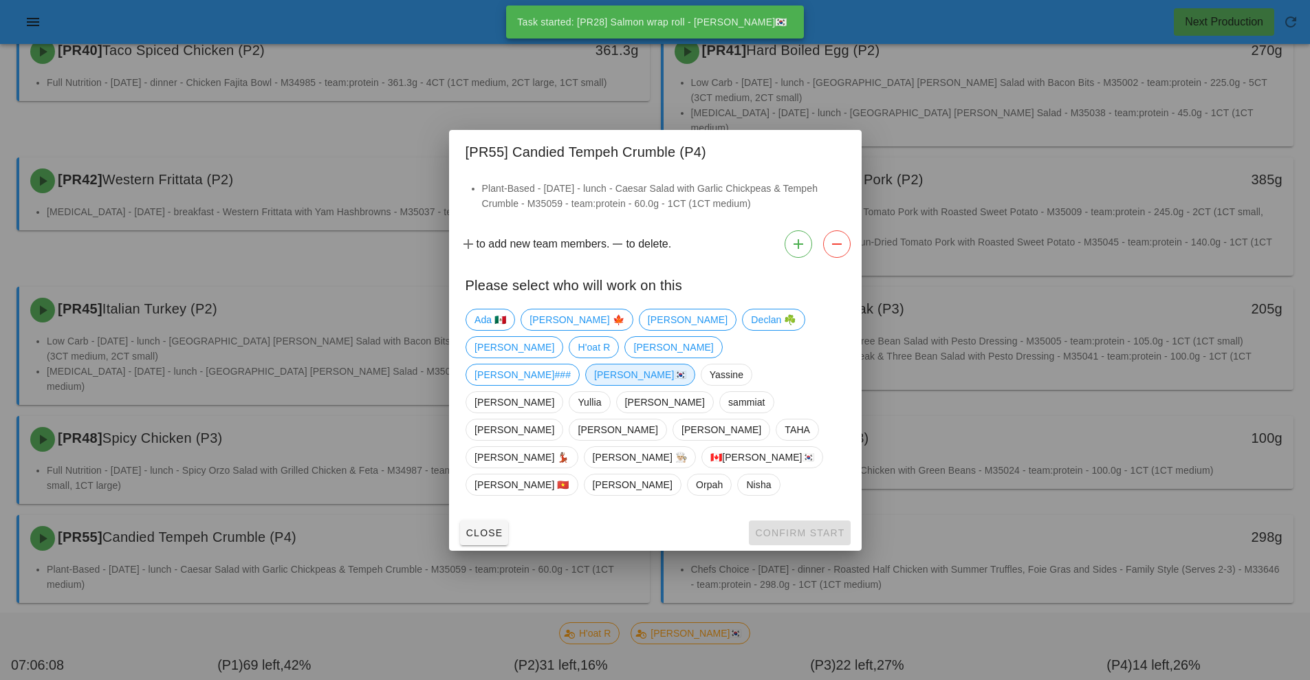
click at [630, 385] on span "[PERSON_NAME]🇰🇷" at bounding box center [640, 374] width 92 height 21
click at [811, 527] on span "Confirm Start" at bounding box center [799, 532] width 90 height 11
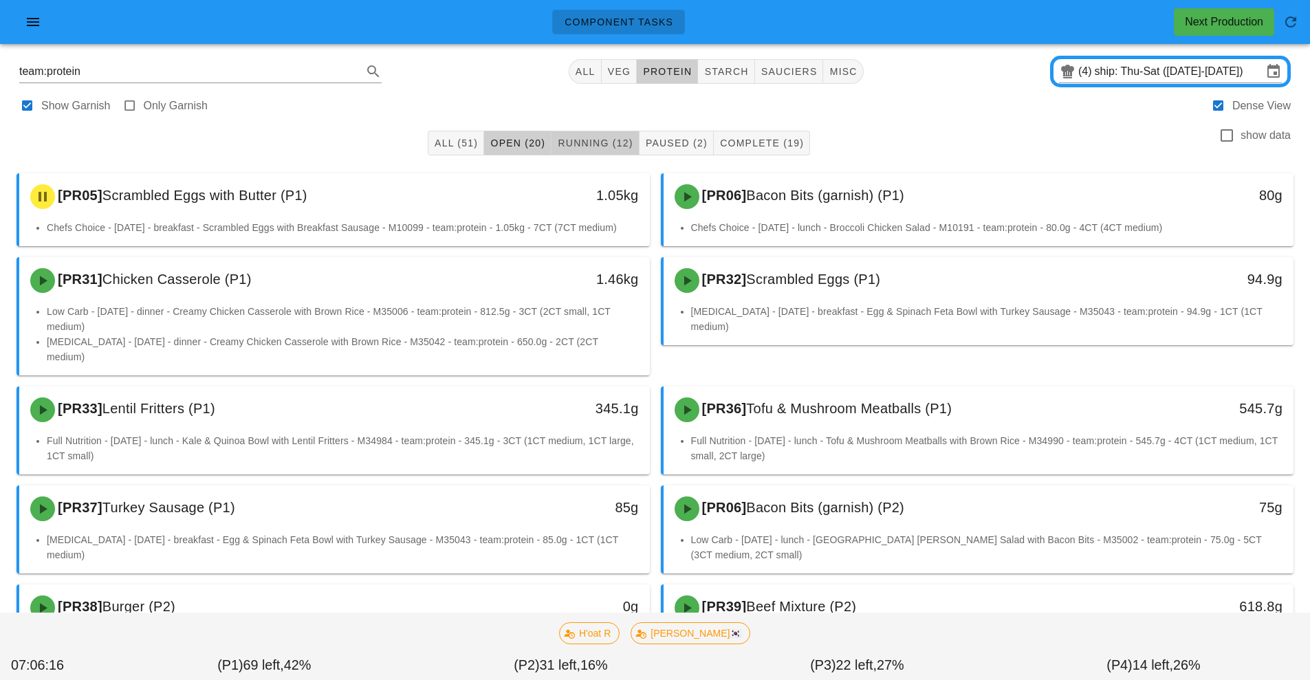
click at [595, 154] on button "Running (12)" at bounding box center [594, 143] width 87 height 25
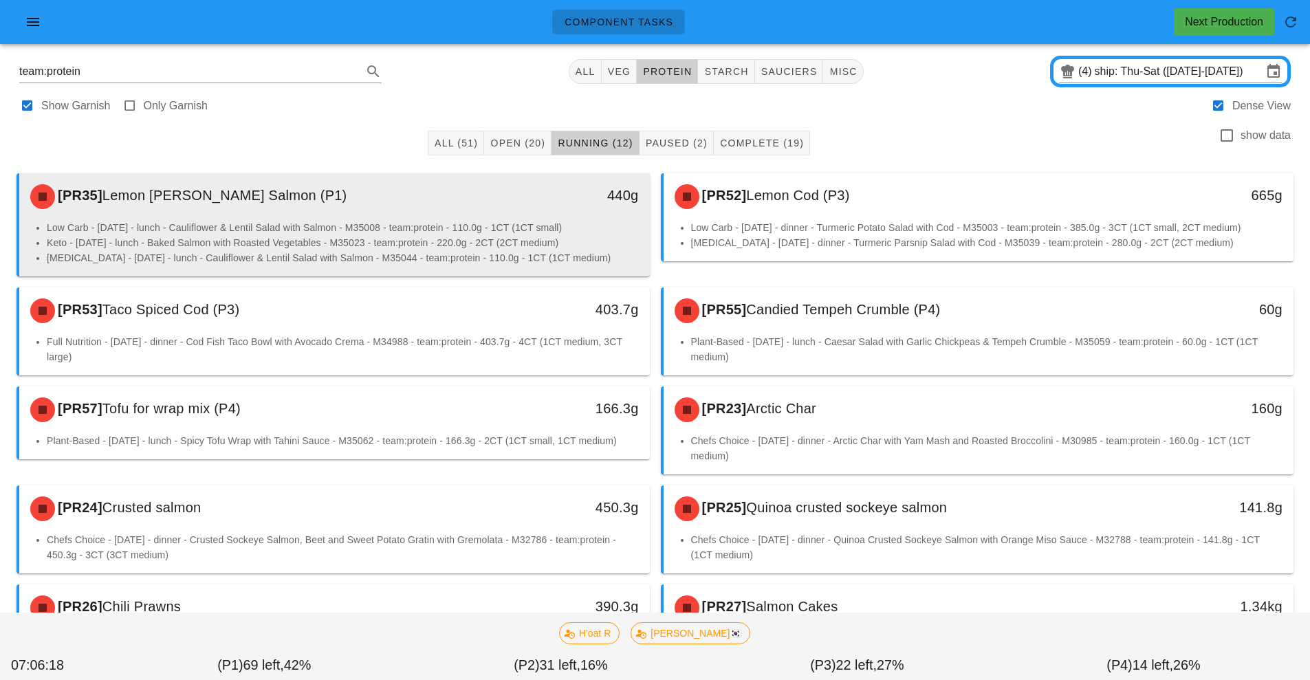
click at [484, 237] on li "Keto - [DATE] - lunch - Baked Salmon with Roasted Vegetables - M35023 - team:pr…" at bounding box center [343, 242] width 592 height 15
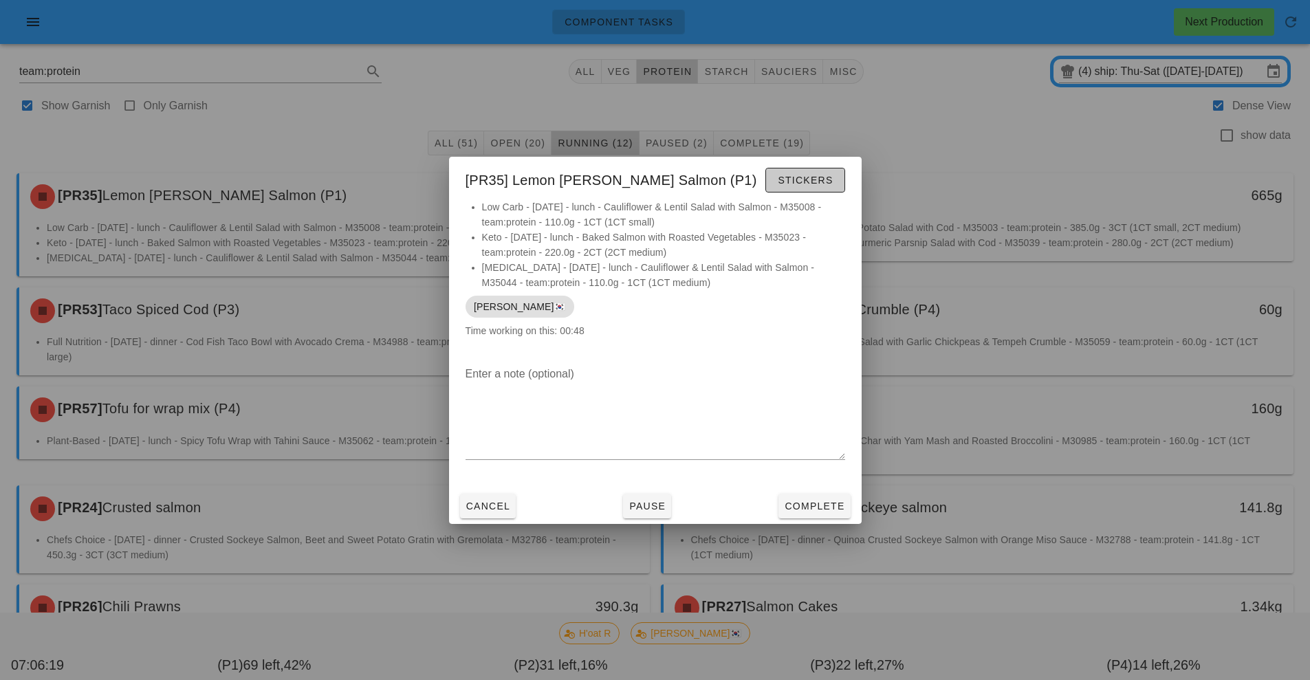
click at [828, 181] on span "Stickers" at bounding box center [805, 180] width 56 height 11
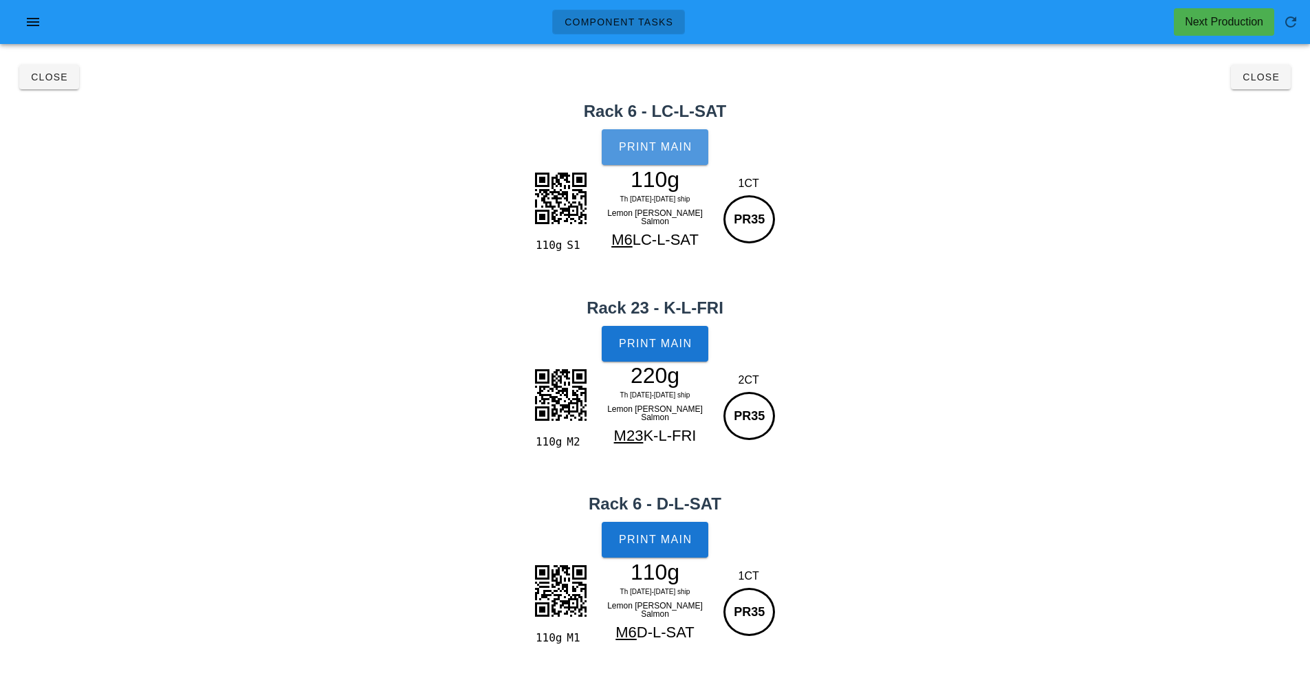
click at [697, 159] on button "Print Main" at bounding box center [655, 147] width 106 height 36
click at [637, 333] on button "Print Main" at bounding box center [655, 344] width 106 height 36
click at [655, 544] on span "Print Main" at bounding box center [655, 540] width 74 height 12
click at [43, 72] on span "Close" at bounding box center [49, 77] width 38 height 11
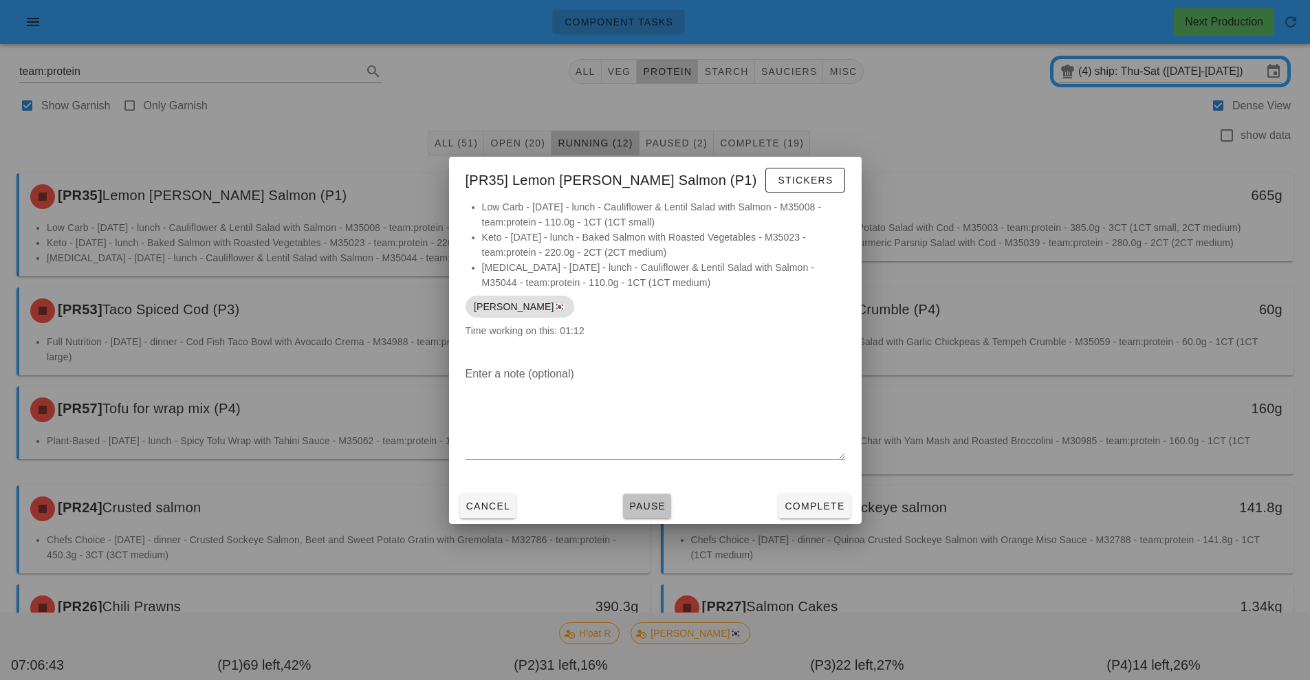
click at [644, 511] on span "Pause" at bounding box center [646, 506] width 37 height 11
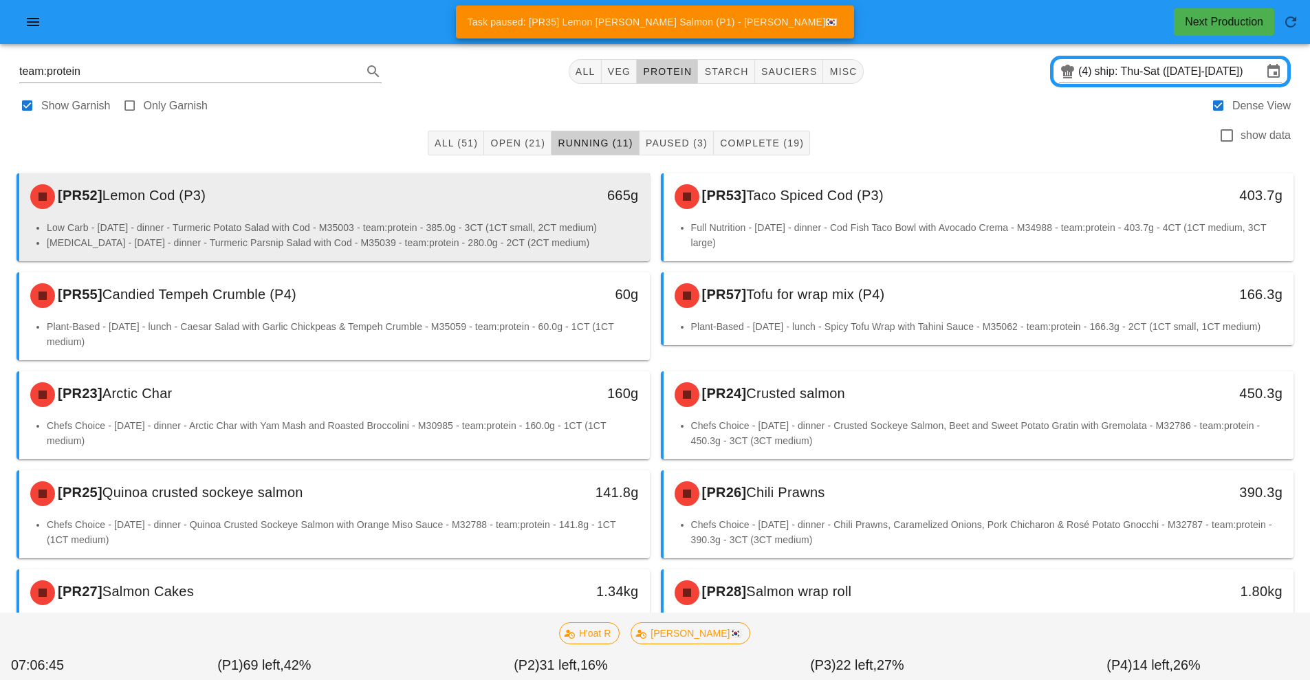
click at [152, 221] on li "Low Carb - [DATE] - dinner - Turmeric Potato Salad with Cod - M35003 - team:pro…" at bounding box center [343, 227] width 592 height 15
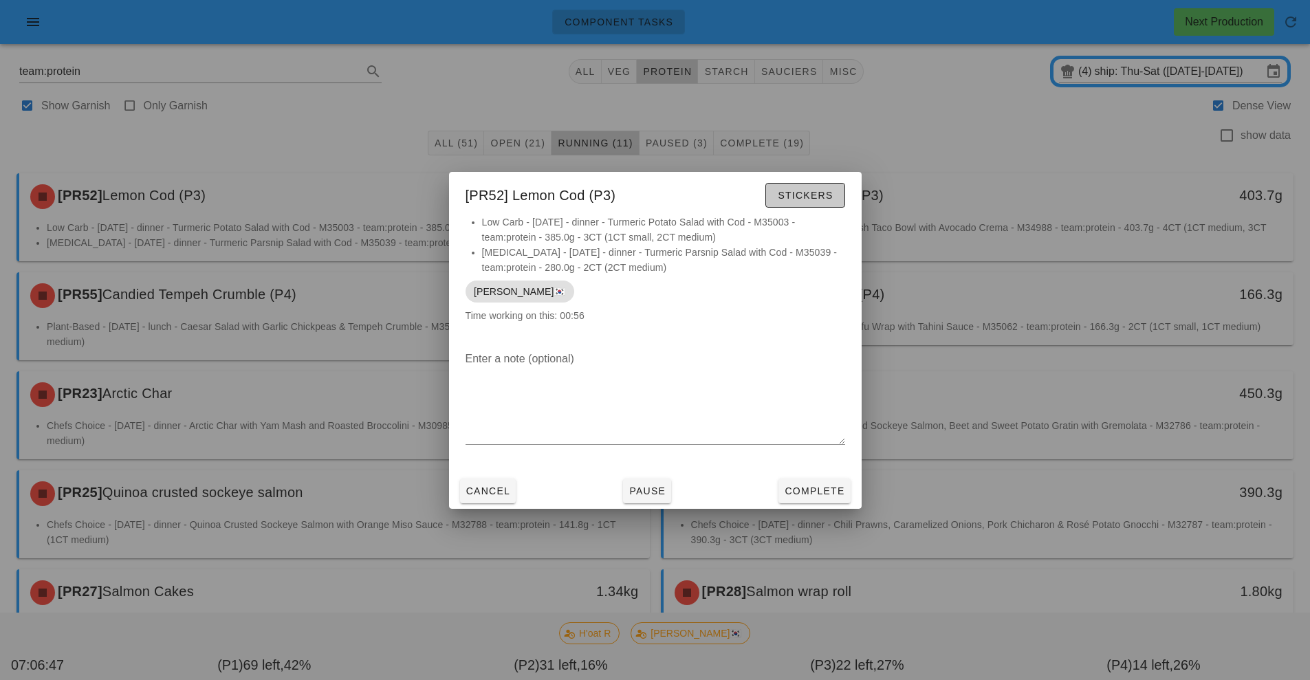
click at [804, 204] on button "Stickers" at bounding box center [804, 195] width 79 height 25
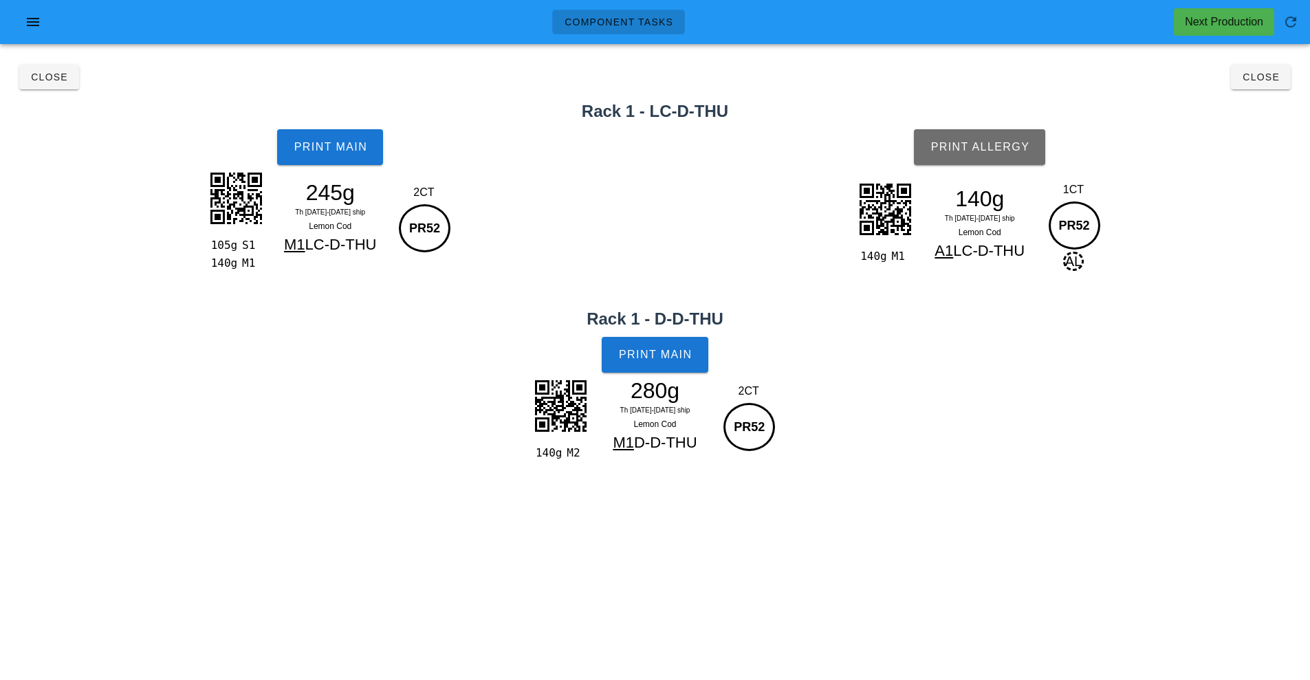
click at [969, 155] on button "Print Allergy" at bounding box center [979, 147] width 131 height 36
click at [657, 361] on button "Print Main" at bounding box center [655, 355] width 106 height 36
click at [314, 138] on button "Print Main" at bounding box center [330, 147] width 106 height 36
click at [41, 72] on span "Close" at bounding box center [49, 77] width 38 height 11
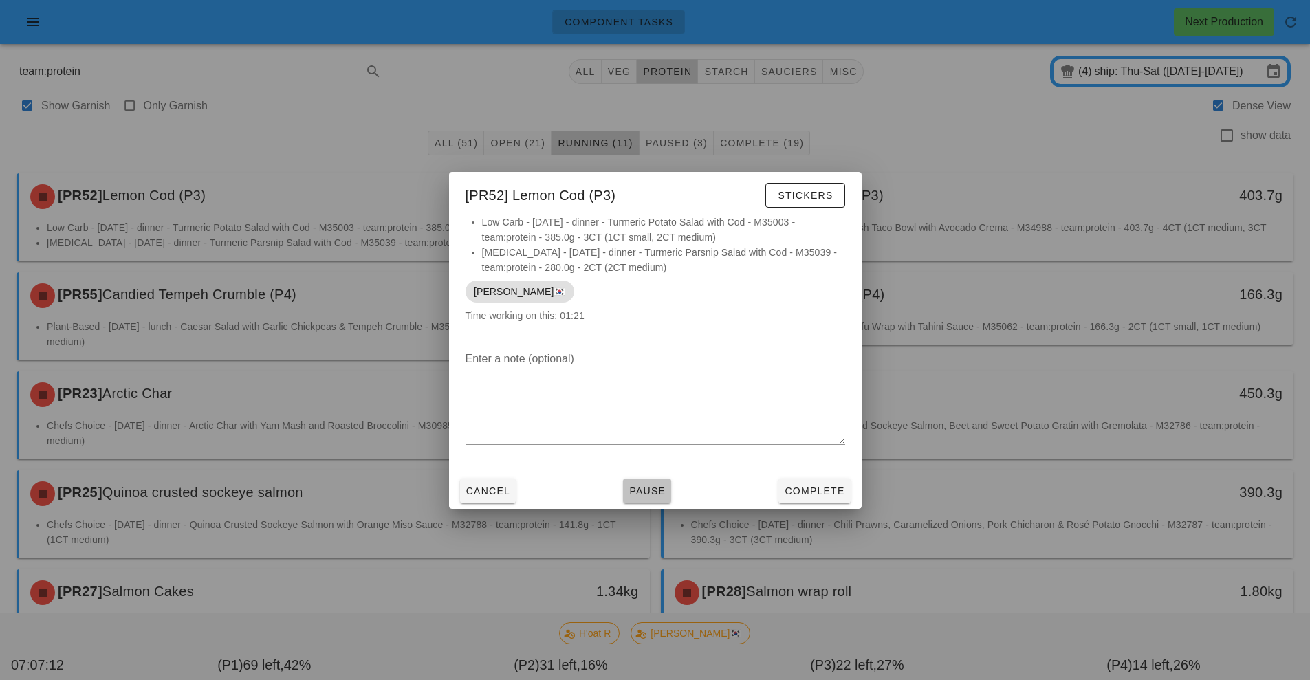
click at [650, 494] on span "Pause" at bounding box center [646, 490] width 37 height 11
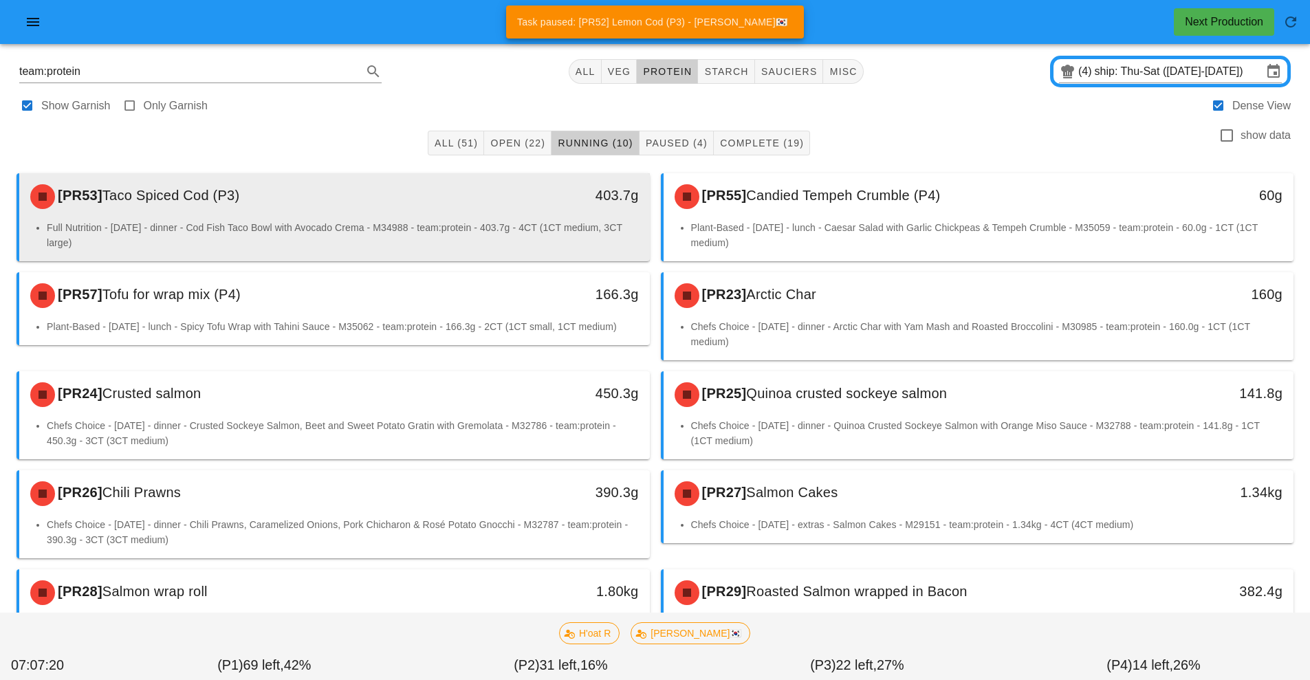
click at [135, 214] on div "[PR53] Taco Spiced Cod (P3)" at bounding box center [256, 196] width 468 height 41
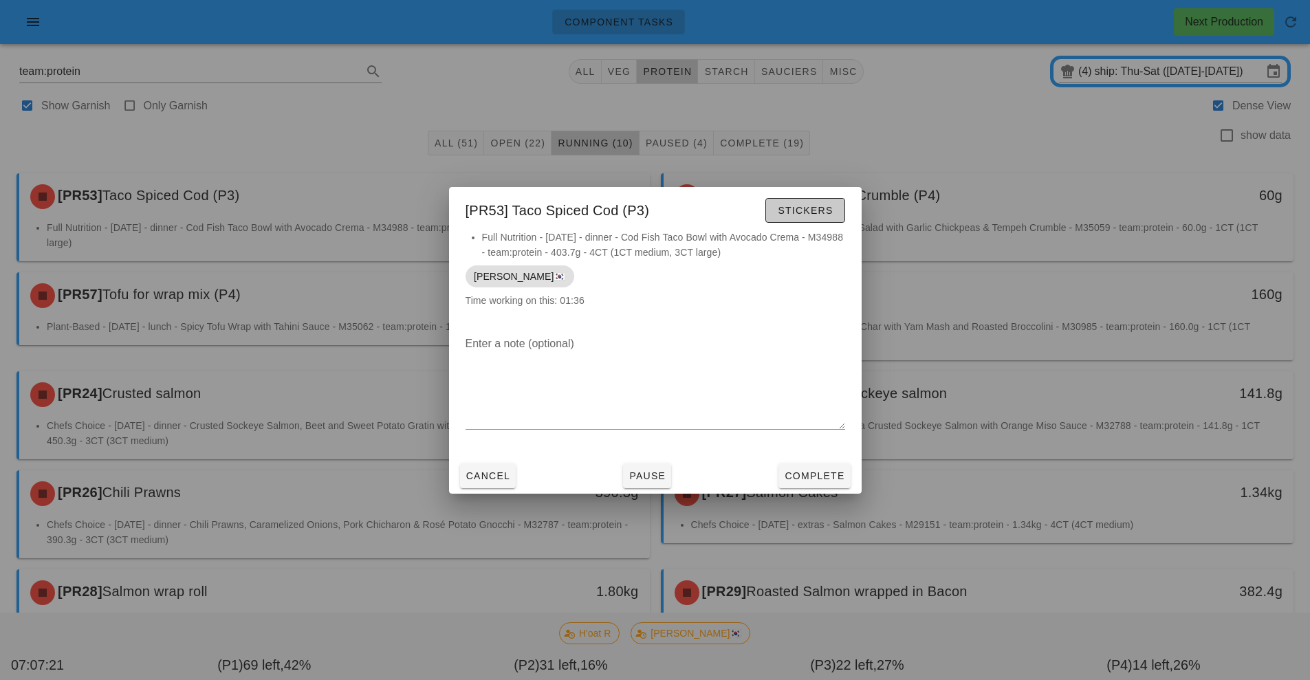
click at [804, 215] on span "Stickers" at bounding box center [805, 210] width 56 height 11
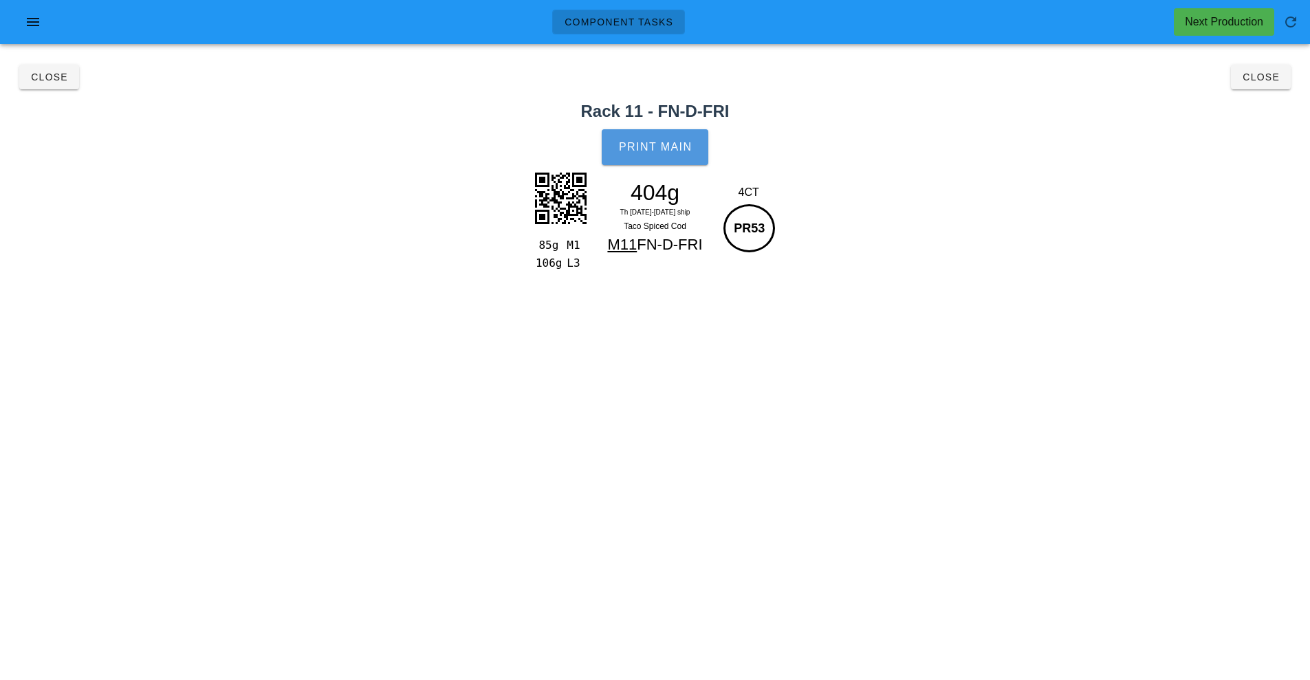
click at [665, 150] on span "Print Main" at bounding box center [655, 147] width 74 height 12
click at [630, 149] on span "Print Main" at bounding box center [655, 147] width 74 height 12
click at [30, 67] on button "Close" at bounding box center [49, 77] width 60 height 25
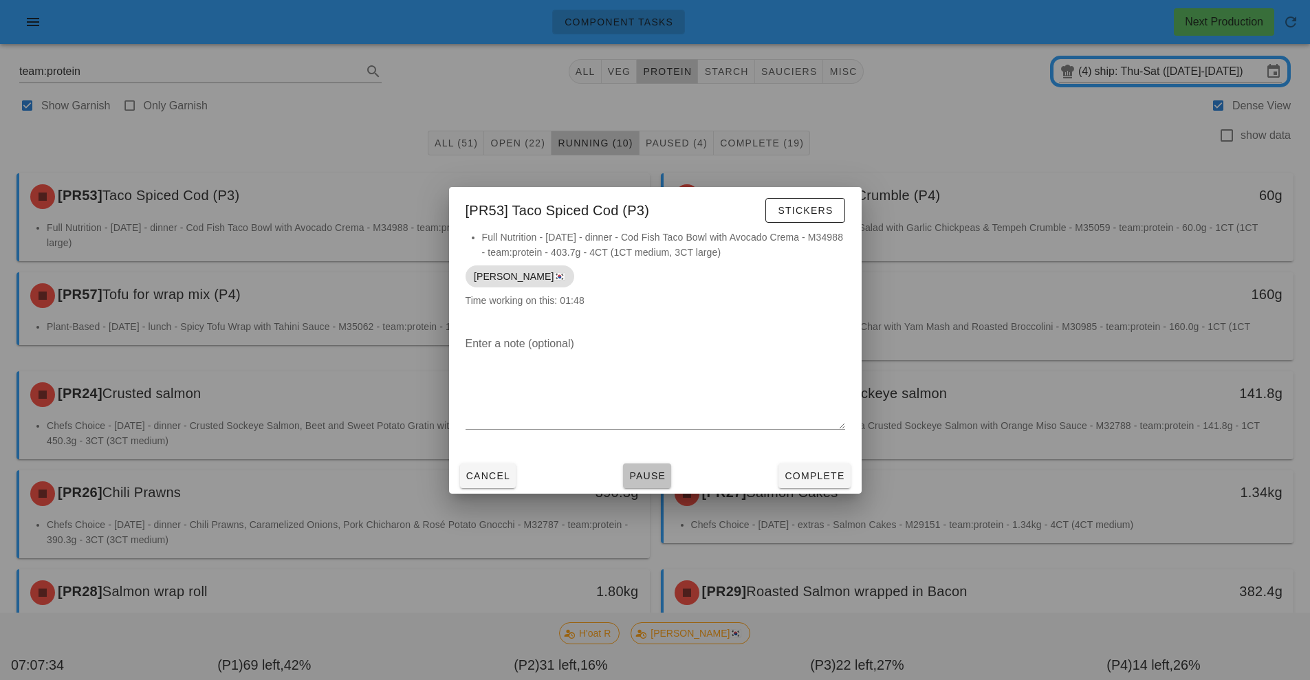
click at [649, 466] on button "Pause" at bounding box center [647, 475] width 48 height 25
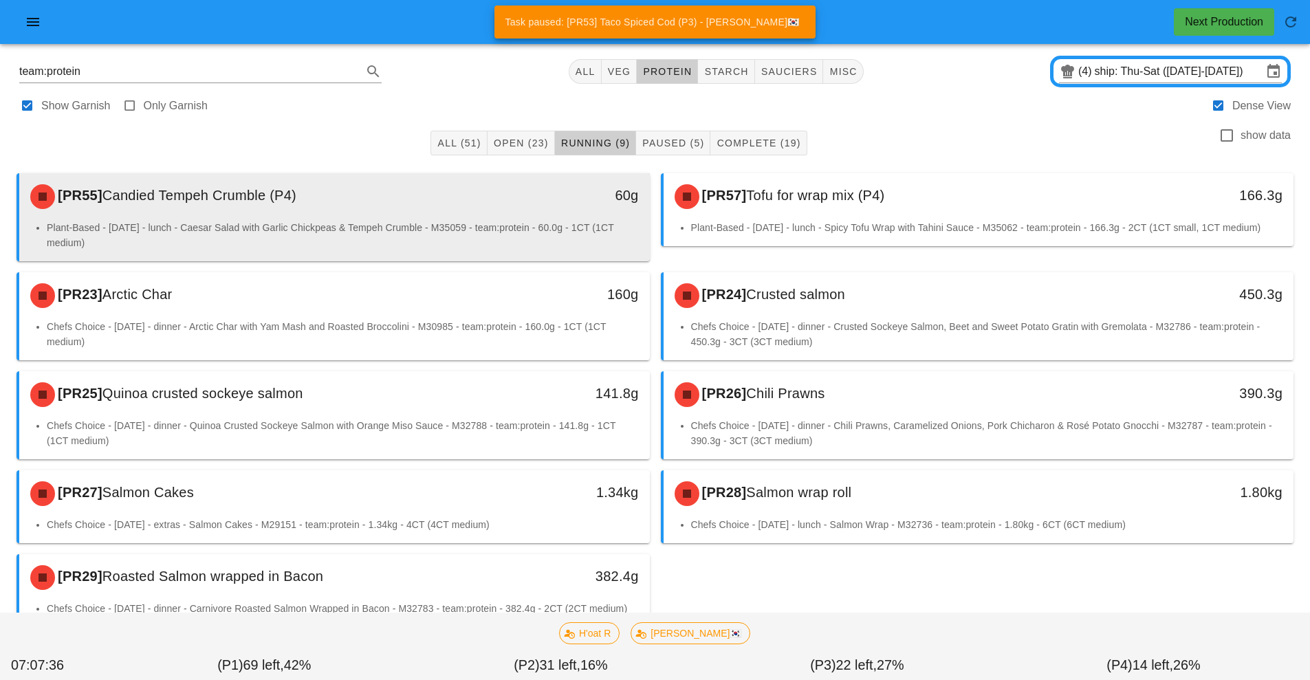
click at [455, 217] on div "[PR55] Candied Tempeh Crumble (P4)" at bounding box center [256, 196] width 468 height 41
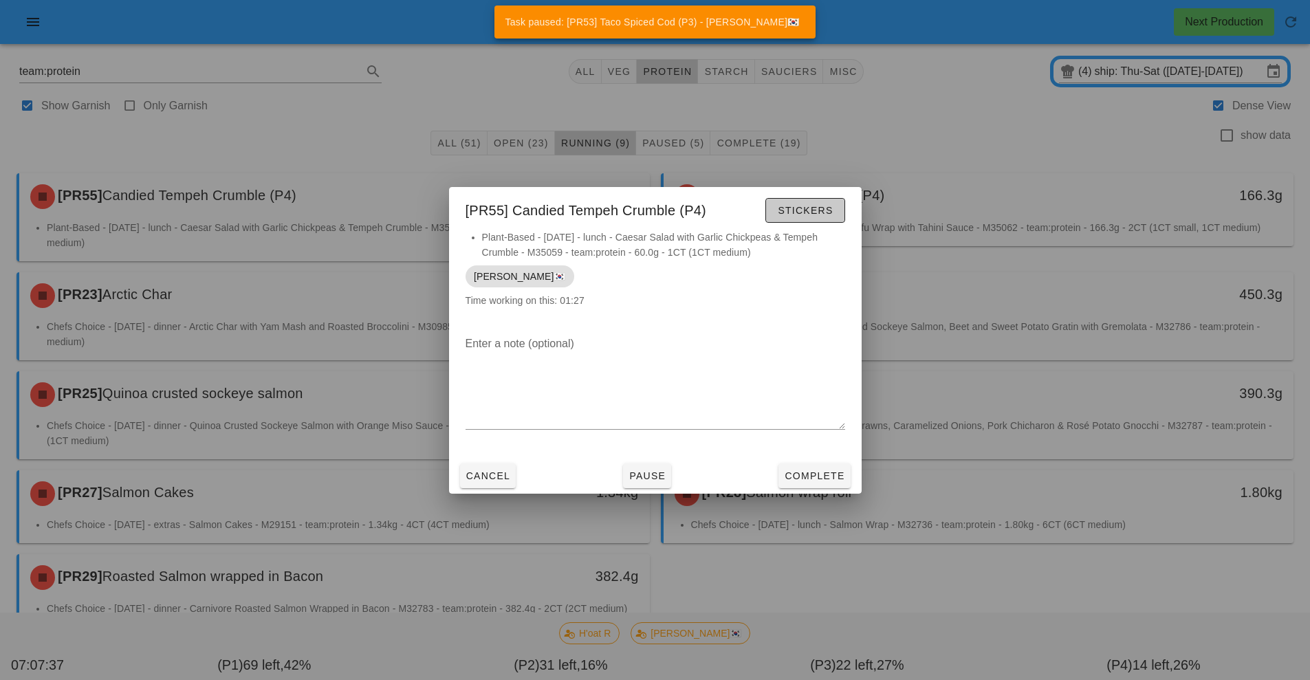
click at [821, 207] on span "Stickers" at bounding box center [805, 210] width 56 height 11
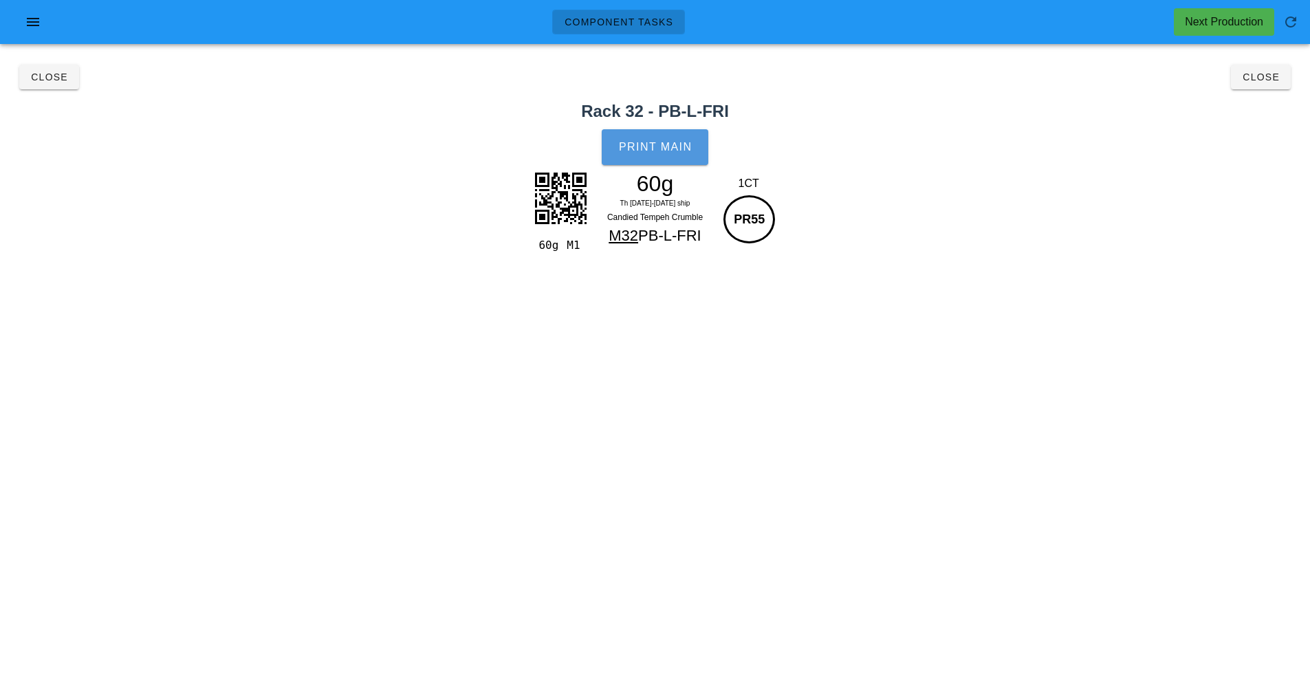
click at [678, 160] on button "Print Main" at bounding box center [655, 147] width 106 height 36
click at [42, 76] on span "Close" at bounding box center [49, 77] width 38 height 11
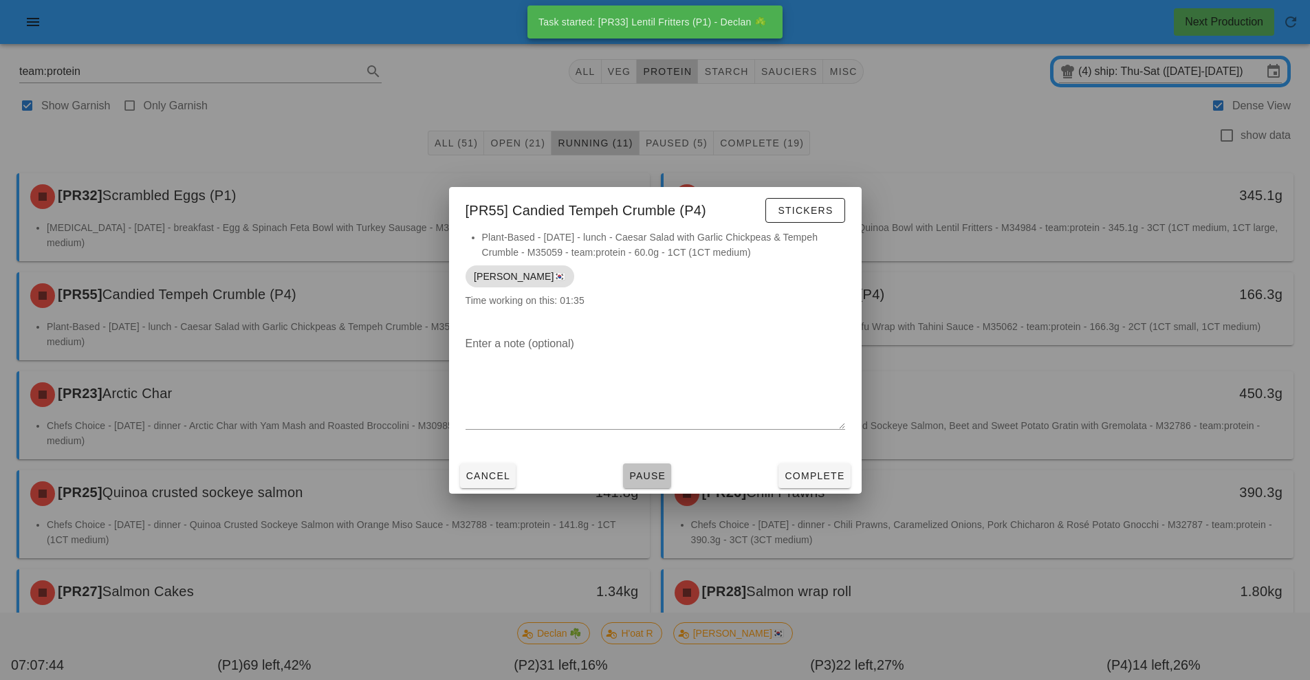
click at [654, 470] on span "Pause" at bounding box center [646, 475] width 37 height 11
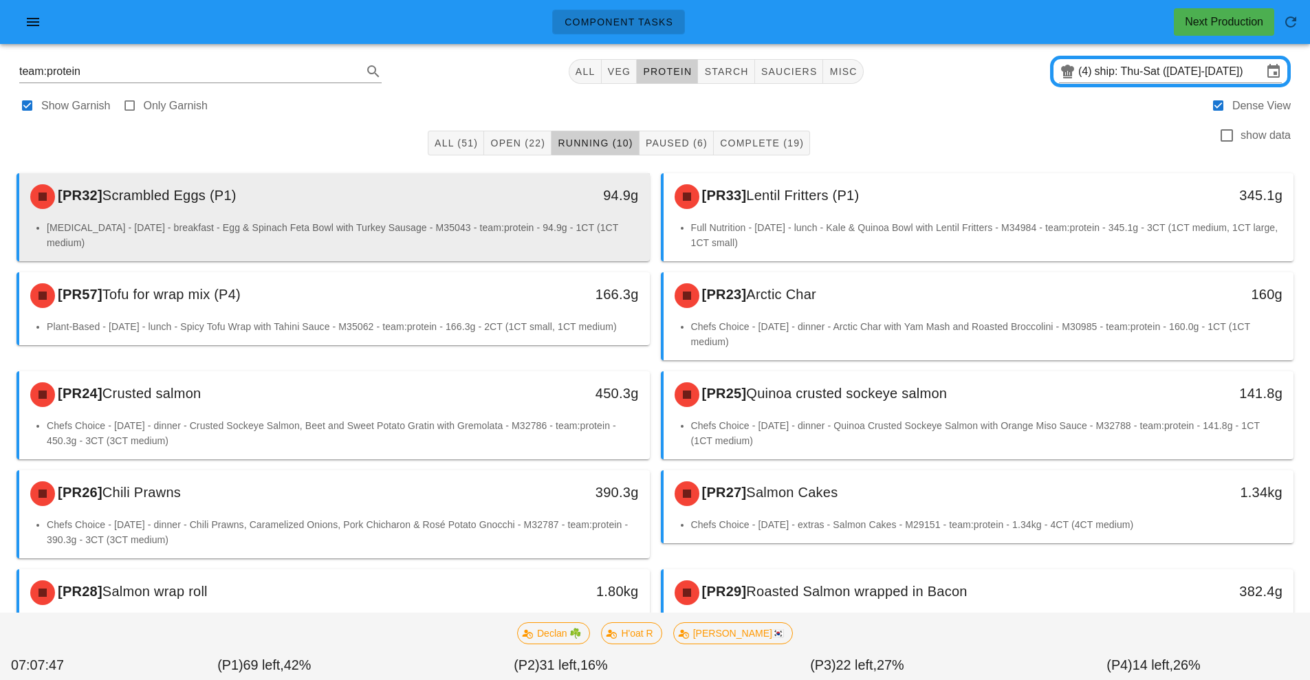
click at [457, 215] on div "[PR32] Scrambled Eggs (P1)" at bounding box center [256, 196] width 468 height 41
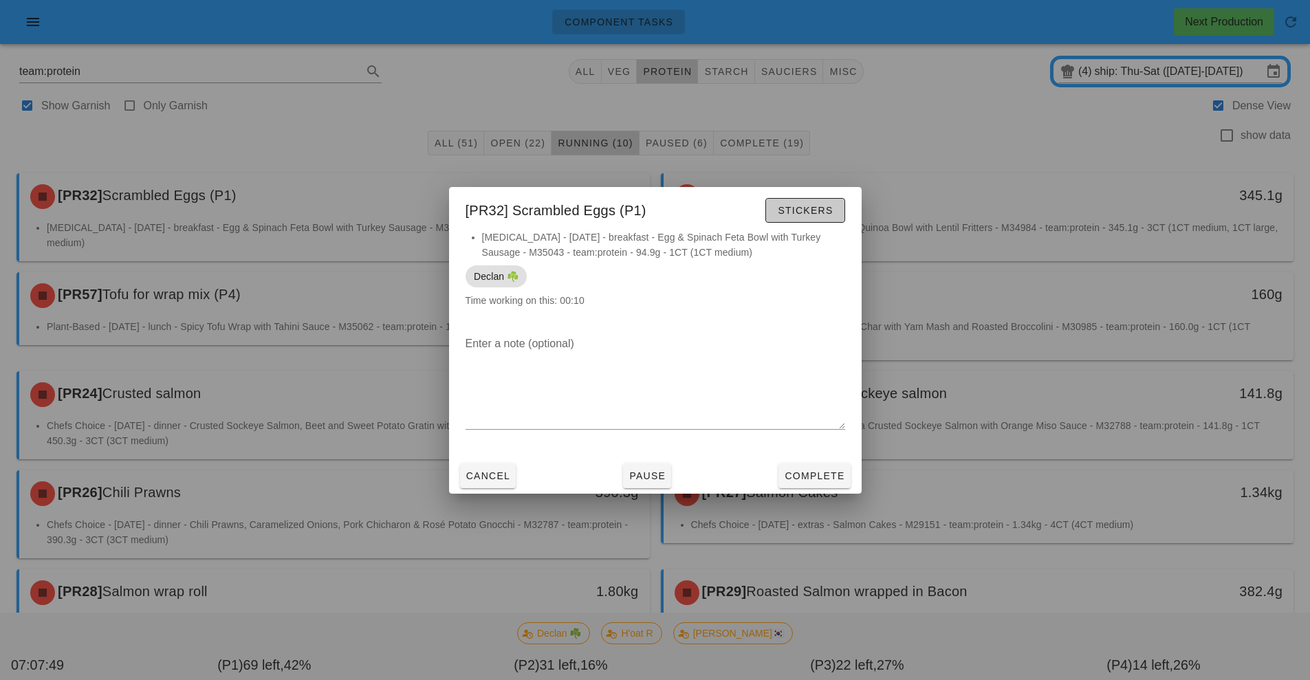
click at [830, 214] on span "Stickers" at bounding box center [805, 210] width 56 height 11
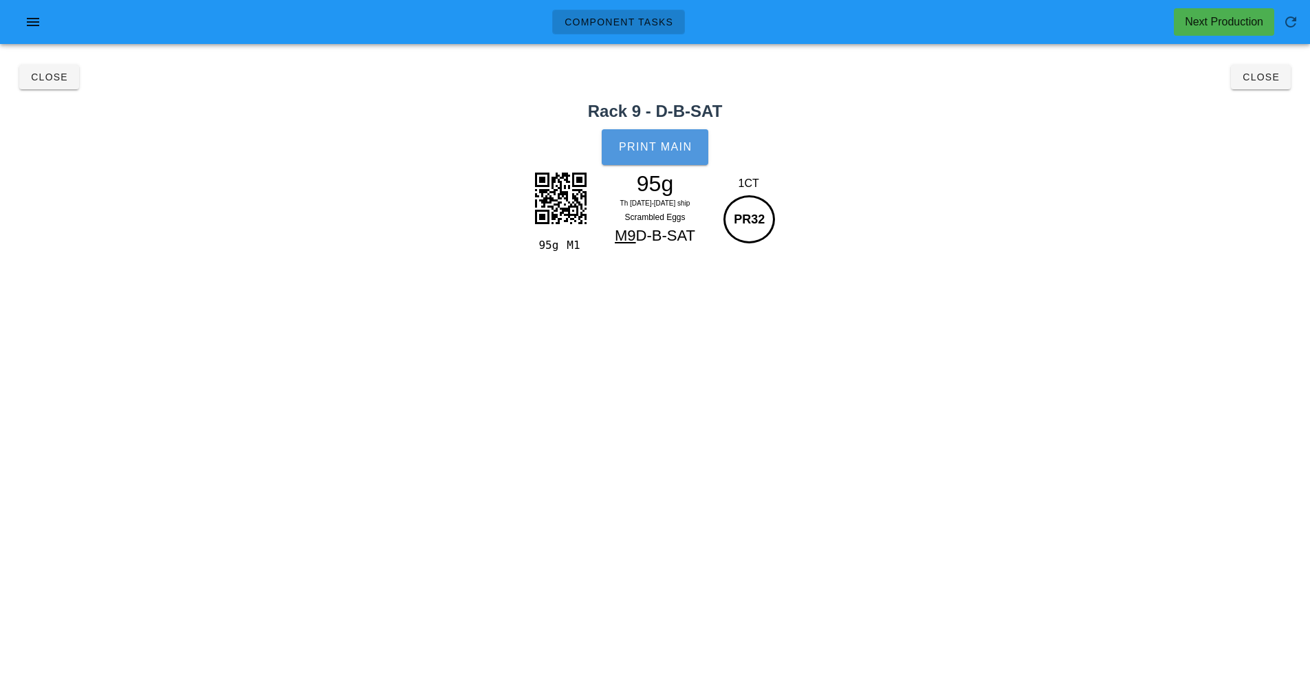
click at [679, 153] on span "Print Main" at bounding box center [655, 147] width 74 height 12
click at [47, 72] on span "Close" at bounding box center [49, 77] width 38 height 11
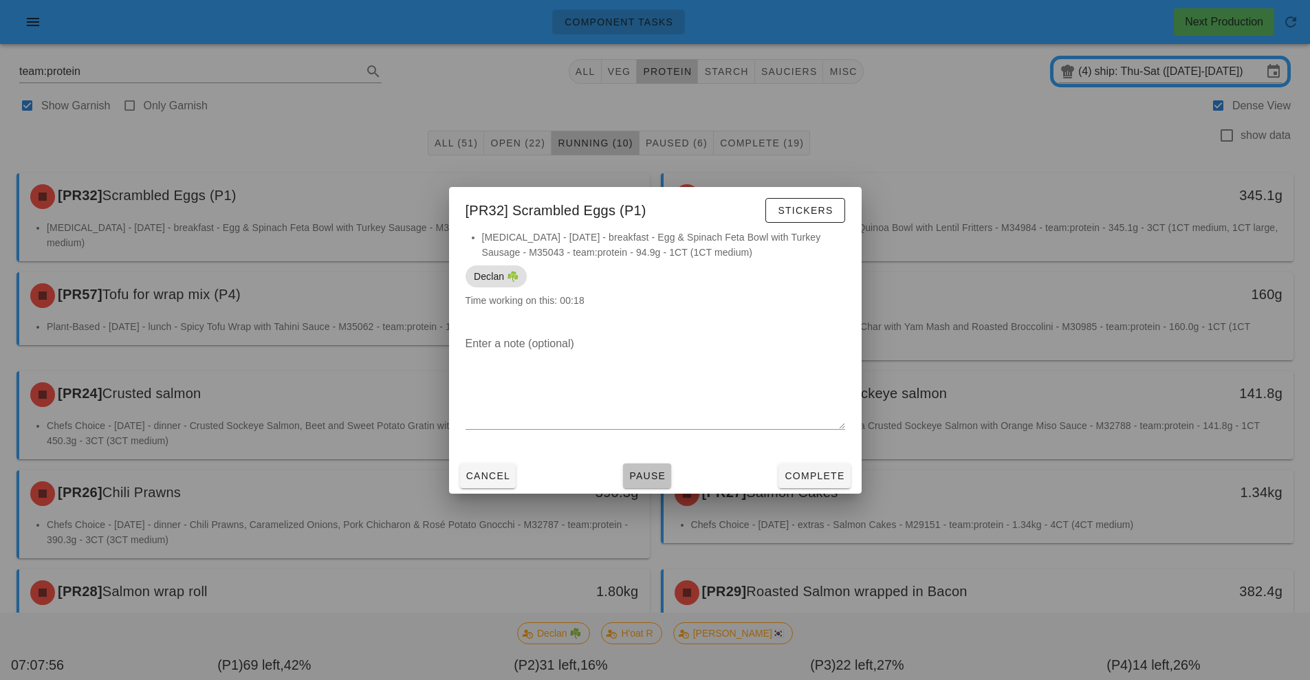
click at [658, 476] on span "Pause" at bounding box center [646, 475] width 37 height 11
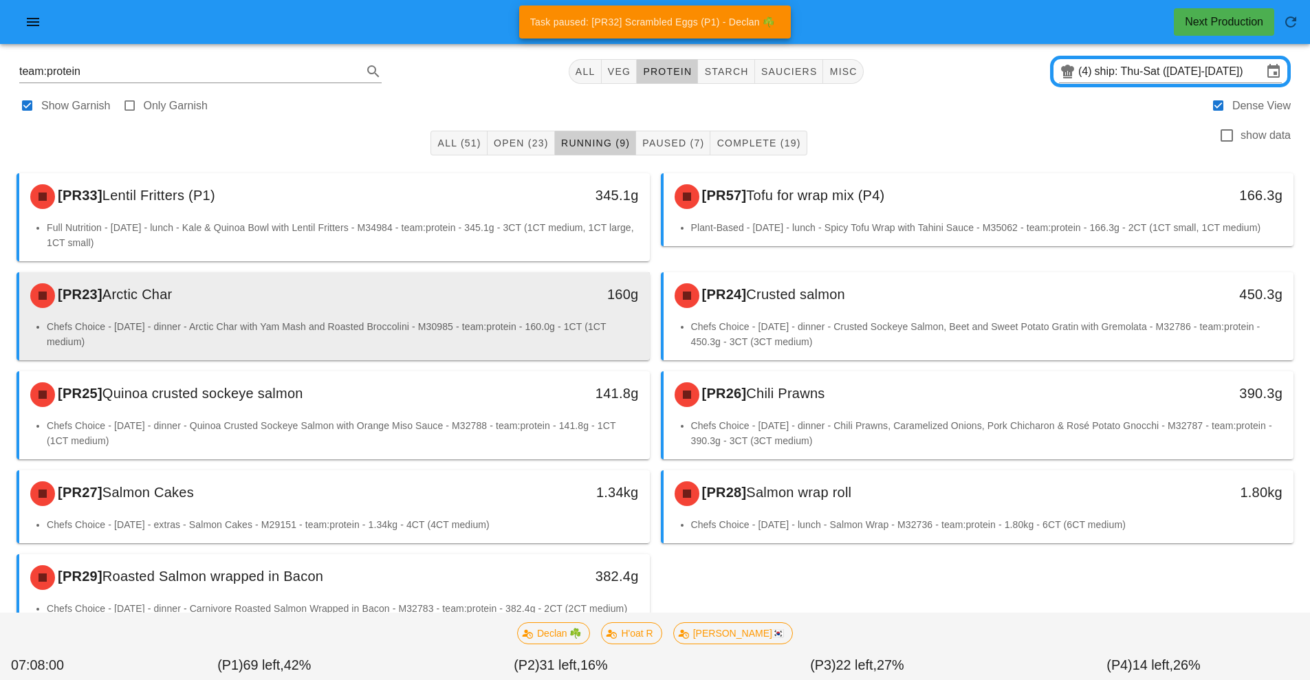
click at [525, 321] on li "Chefs Choice - Sunday - dinner - Arctic Char with Yam Mash and Roasted Broccoli…" at bounding box center [343, 334] width 592 height 30
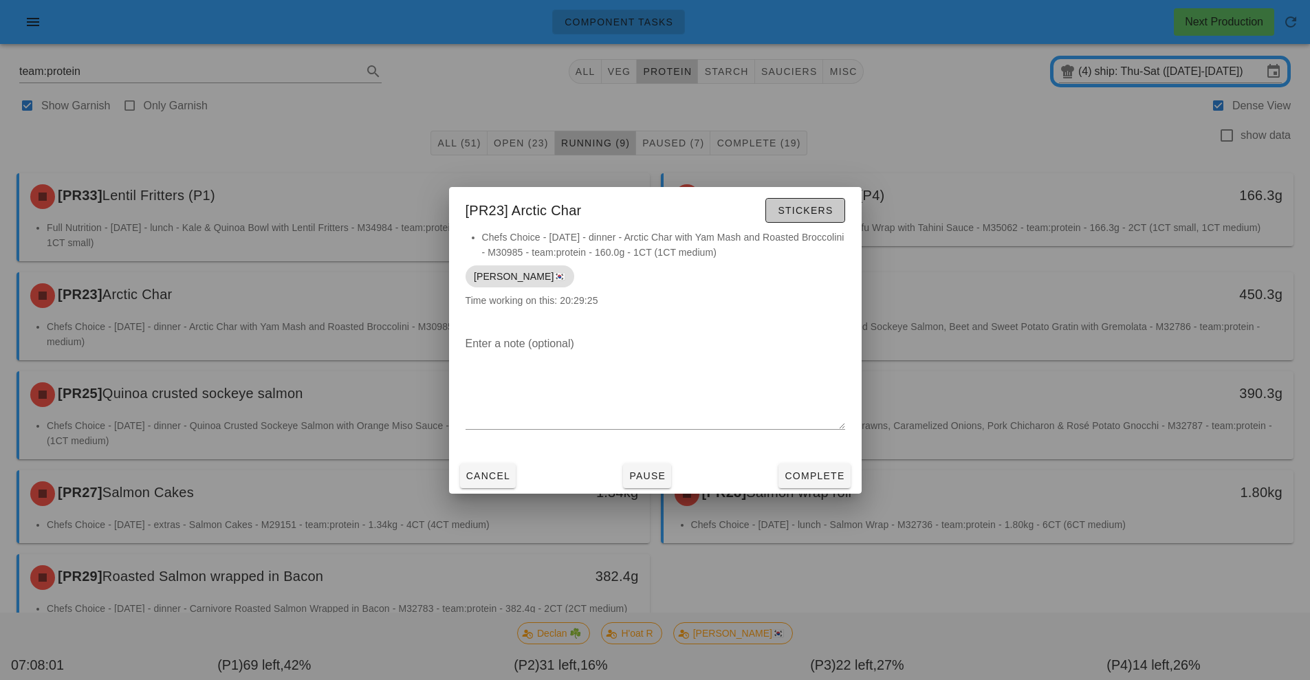
click at [823, 213] on span "Stickers" at bounding box center [805, 210] width 56 height 11
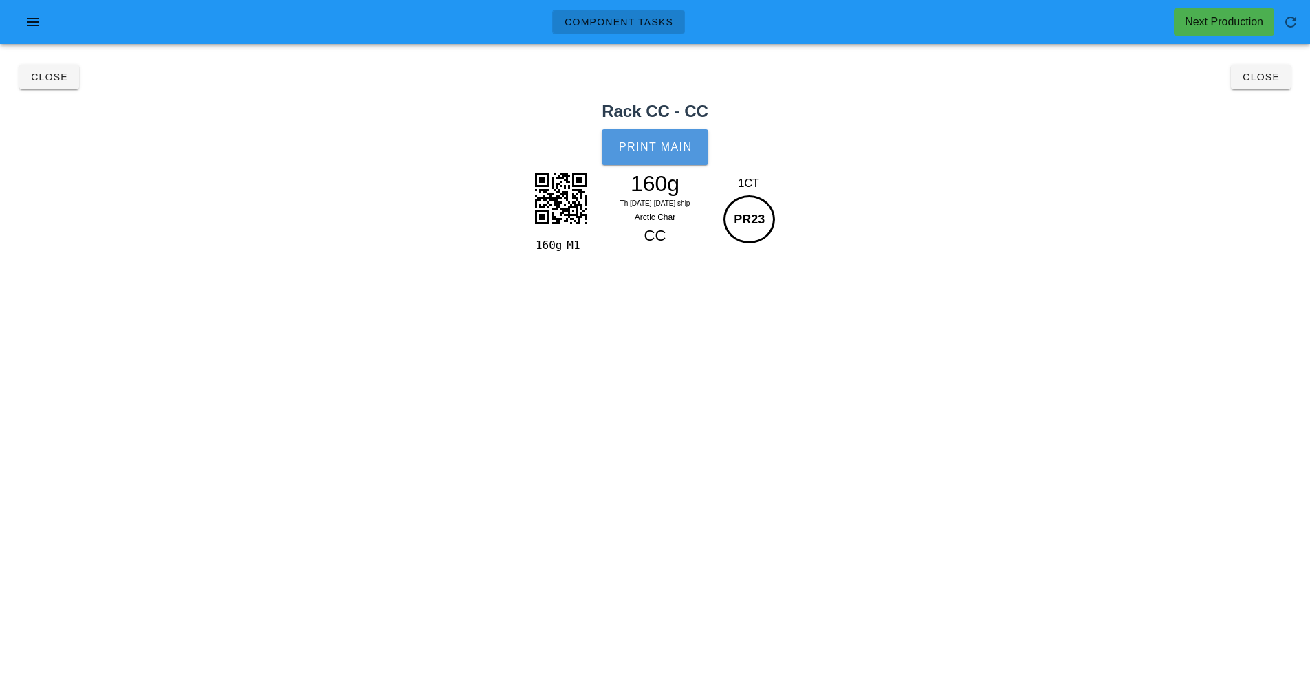
click at [692, 150] on span "Print Main" at bounding box center [655, 147] width 74 height 12
click at [35, 74] on span "Close" at bounding box center [49, 77] width 38 height 11
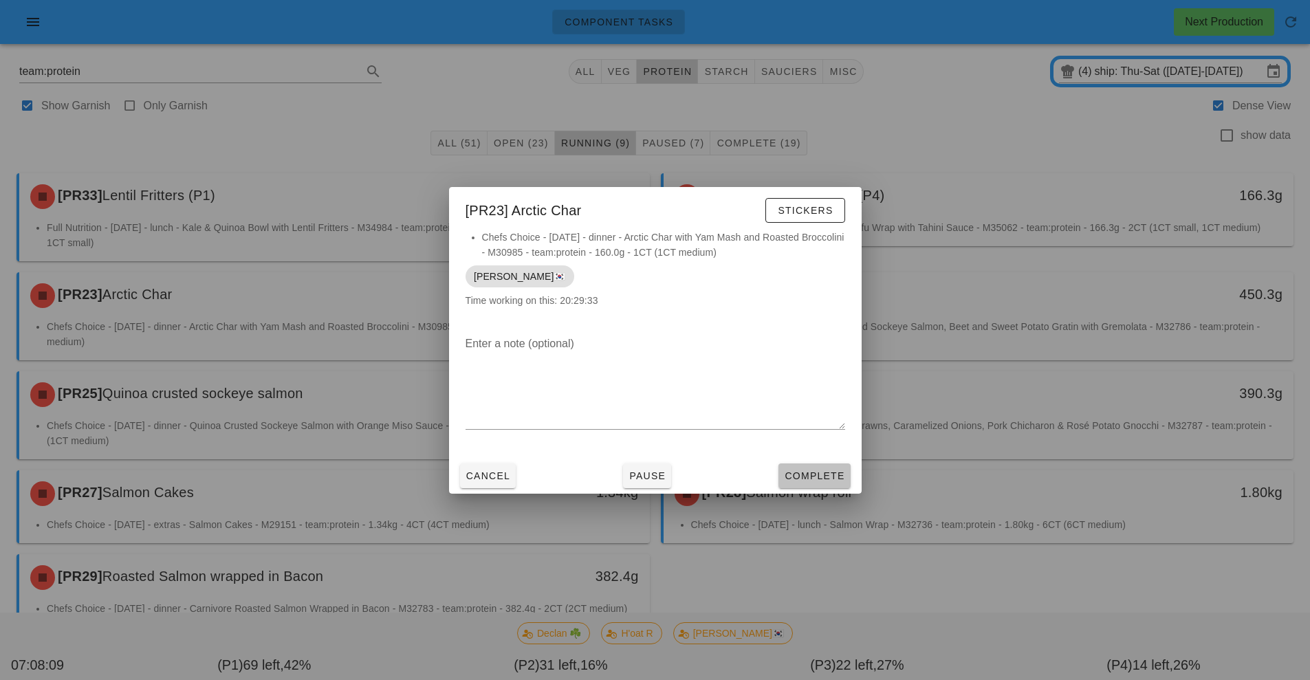
click at [803, 477] on span "Complete" at bounding box center [814, 475] width 61 height 11
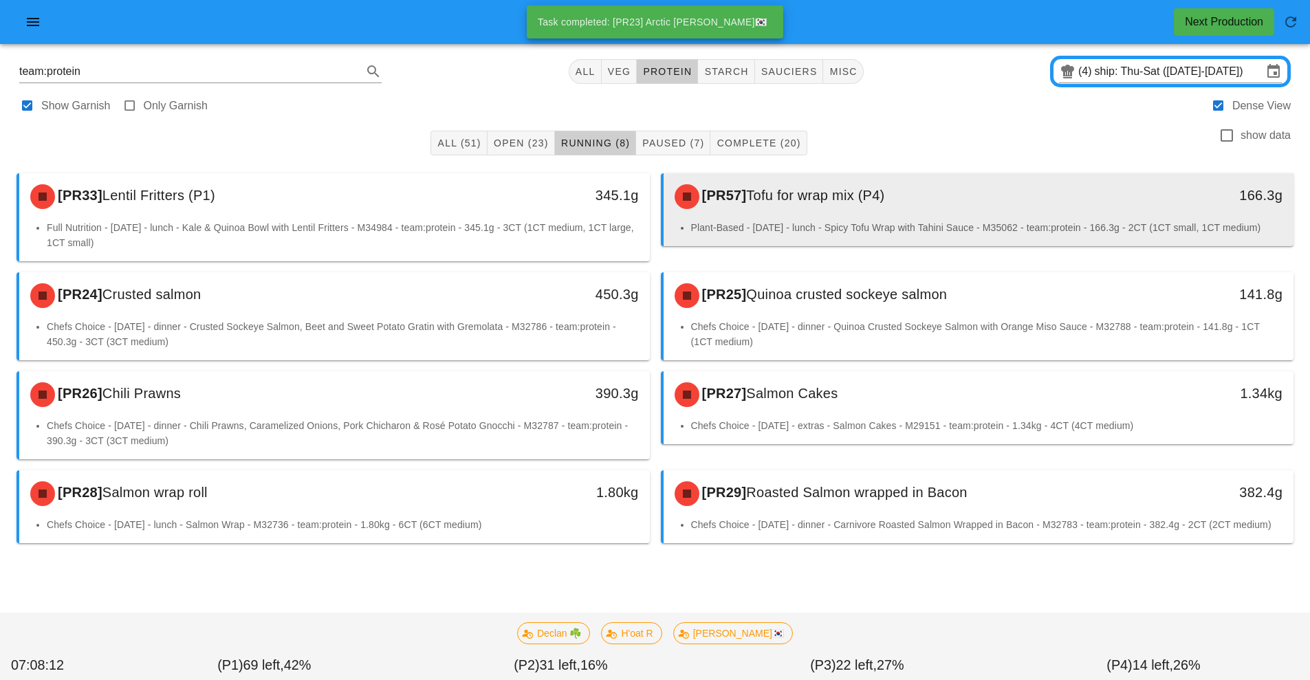
click at [929, 206] on div "[PR57] Tofu for wrap mix (P4)" at bounding box center [900, 196] width 468 height 41
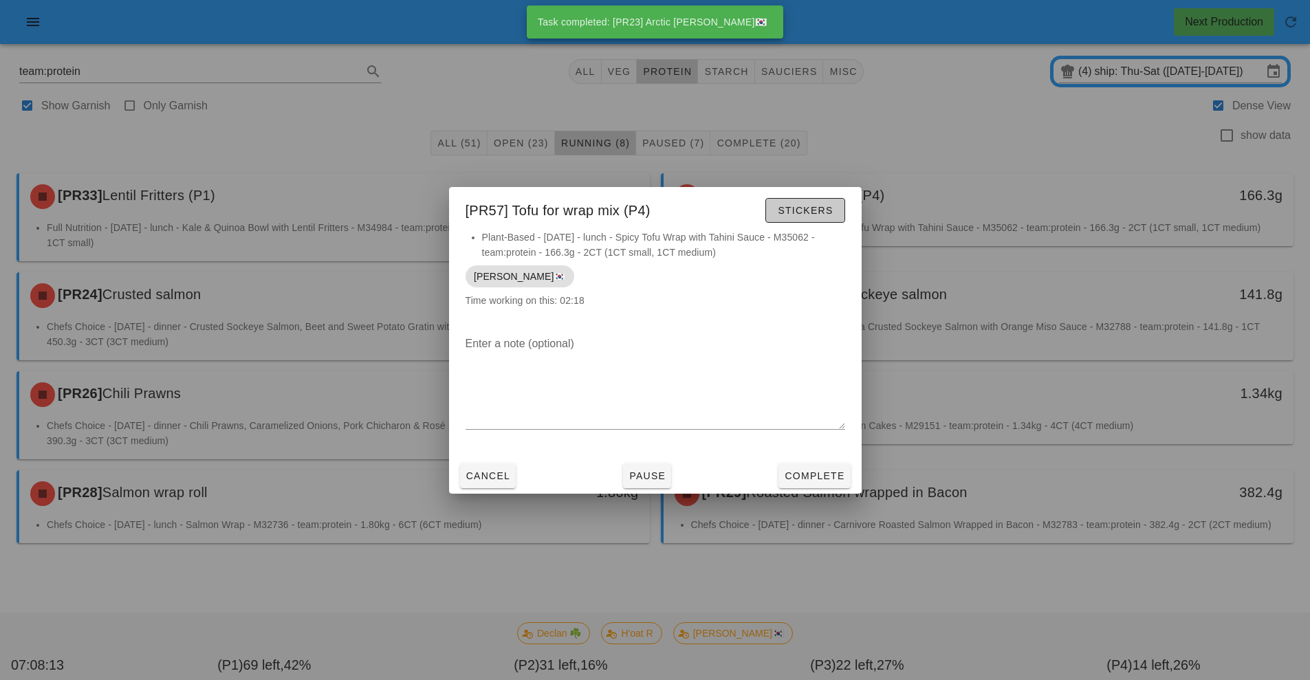
click at [831, 208] on span "Stickers" at bounding box center [805, 210] width 56 height 11
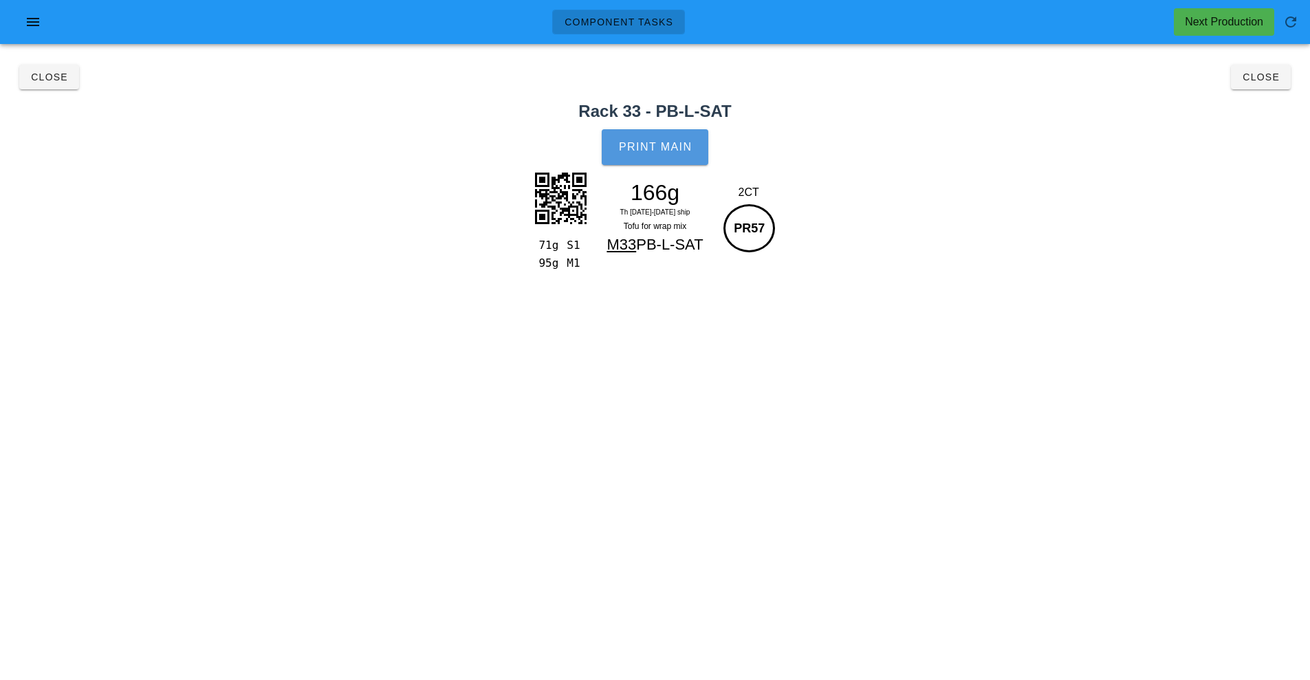
click at [685, 157] on button "Print Main" at bounding box center [655, 147] width 106 height 36
click at [49, 66] on button "Close" at bounding box center [49, 77] width 60 height 25
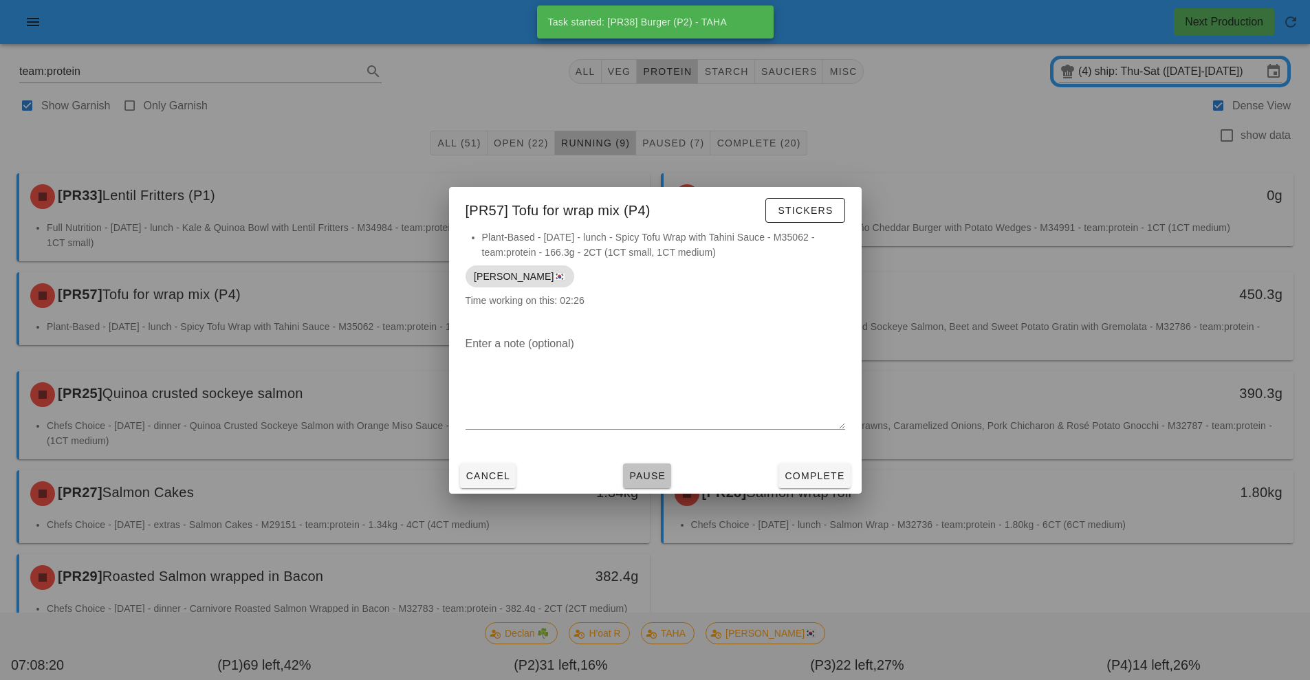
click at [664, 476] on span "Pause" at bounding box center [646, 475] width 37 height 11
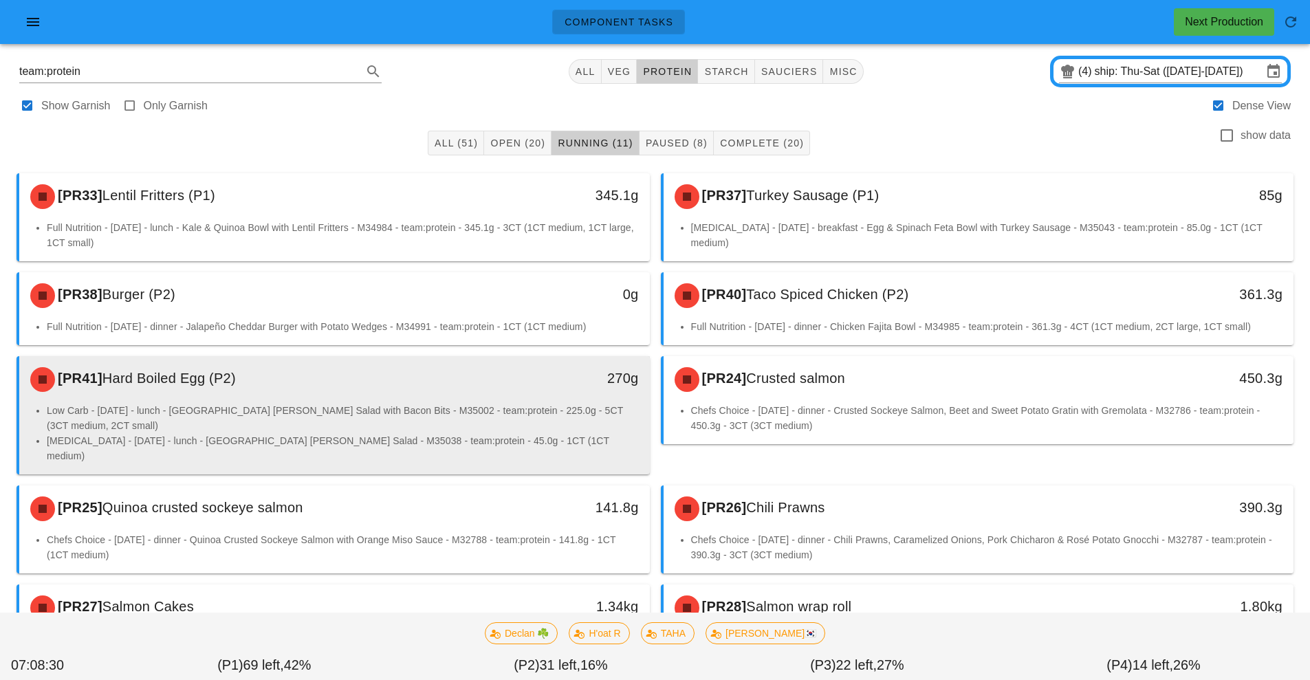
click at [490, 395] on div "[PR41] Hard Boiled Egg (P2)" at bounding box center [256, 379] width 468 height 41
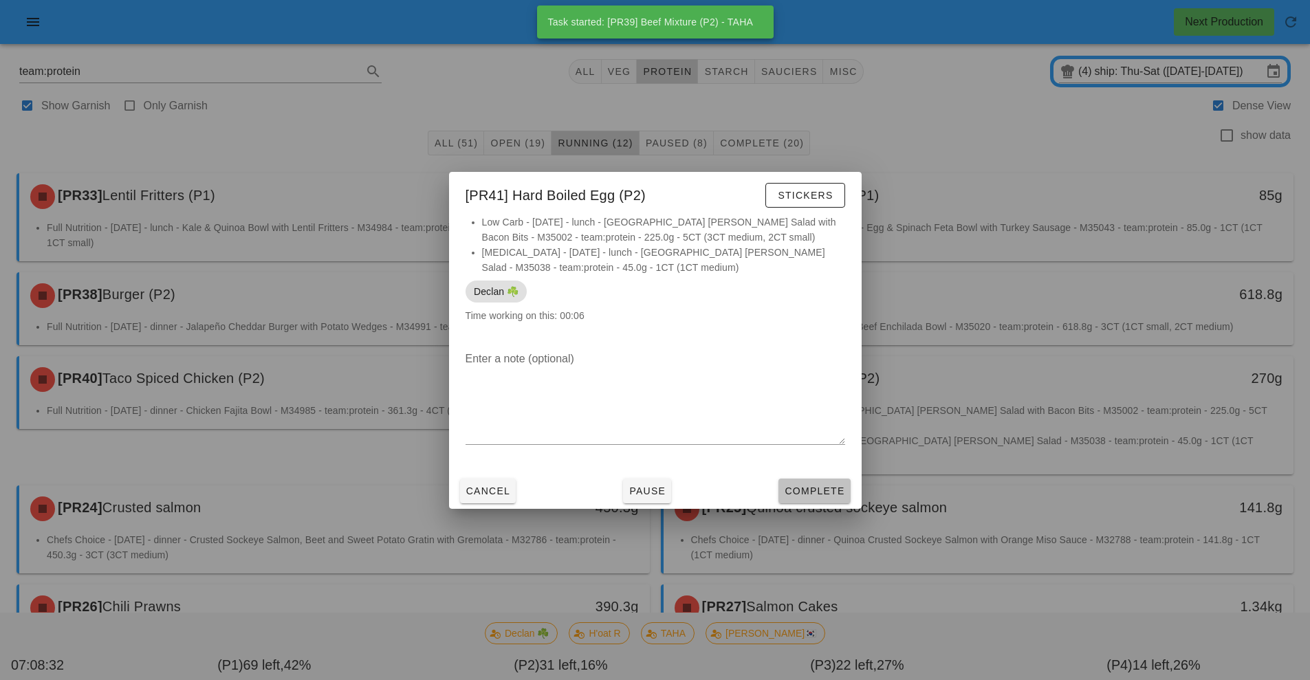
click at [834, 491] on span "Complete" at bounding box center [814, 490] width 61 height 11
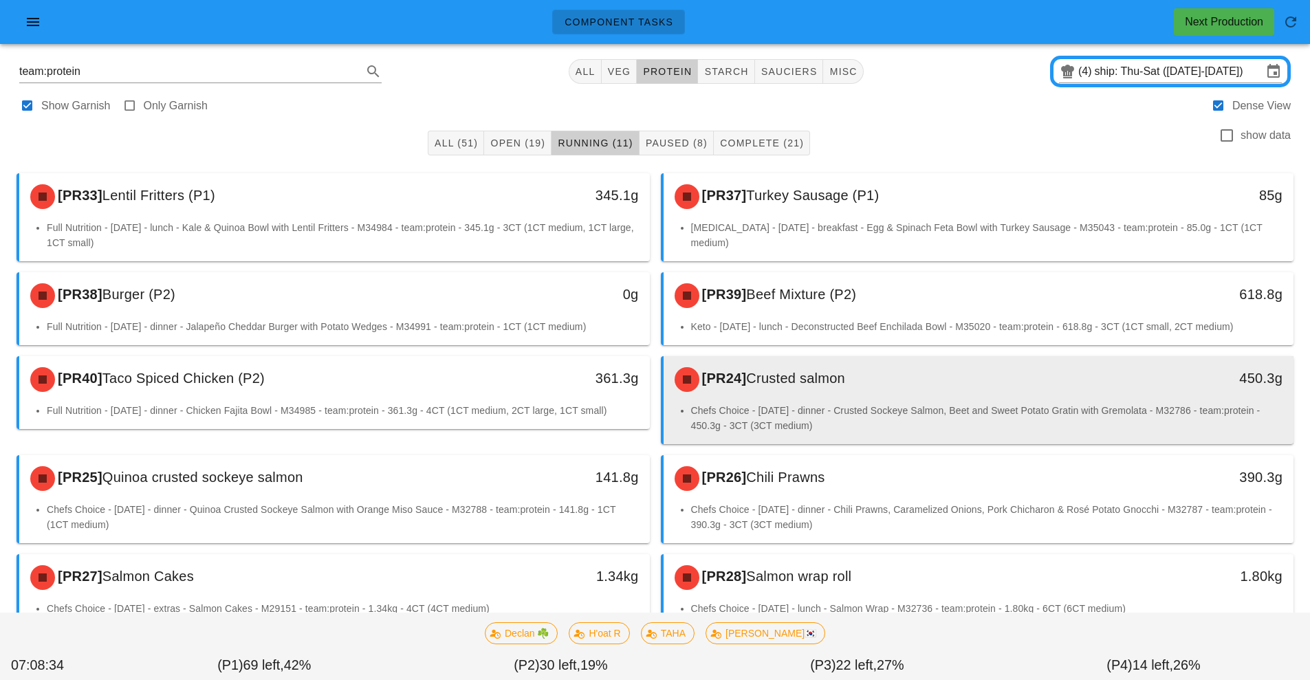
click at [898, 399] on div "[PR24] Crusted salmon" at bounding box center [900, 379] width 468 height 41
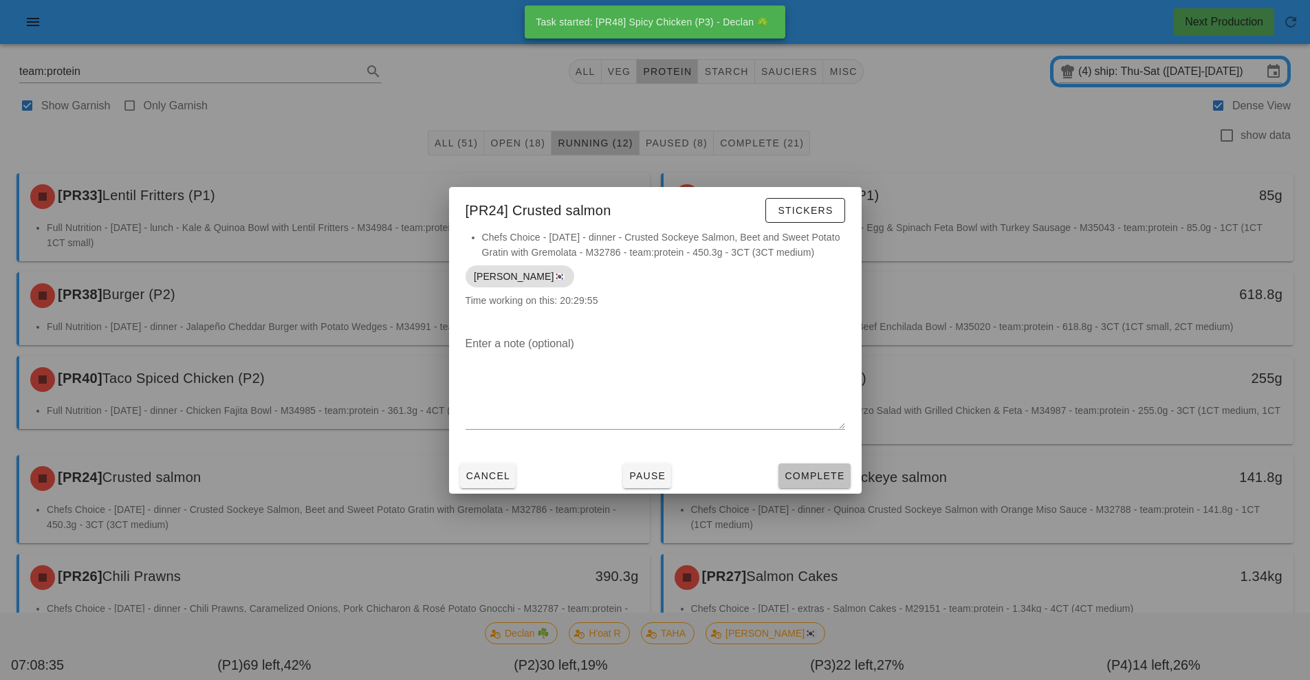
click at [830, 477] on span "Complete" at bounding box center [814, 475] width 61 height 11
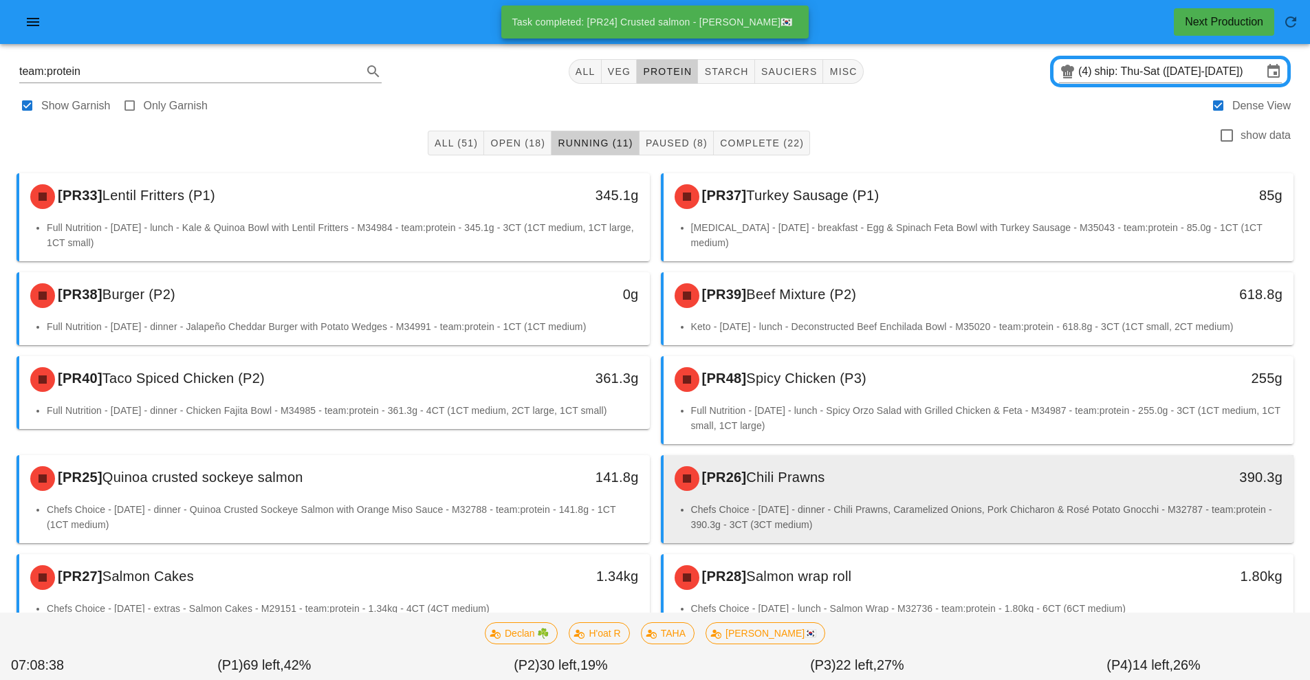
click at [874, 504] on li "Chefs Choice - Sunday - dinner - Chili Prawns, Caramelized Onions, Pork Chichar…" at bounding box center [987, 517] width 592 height 30
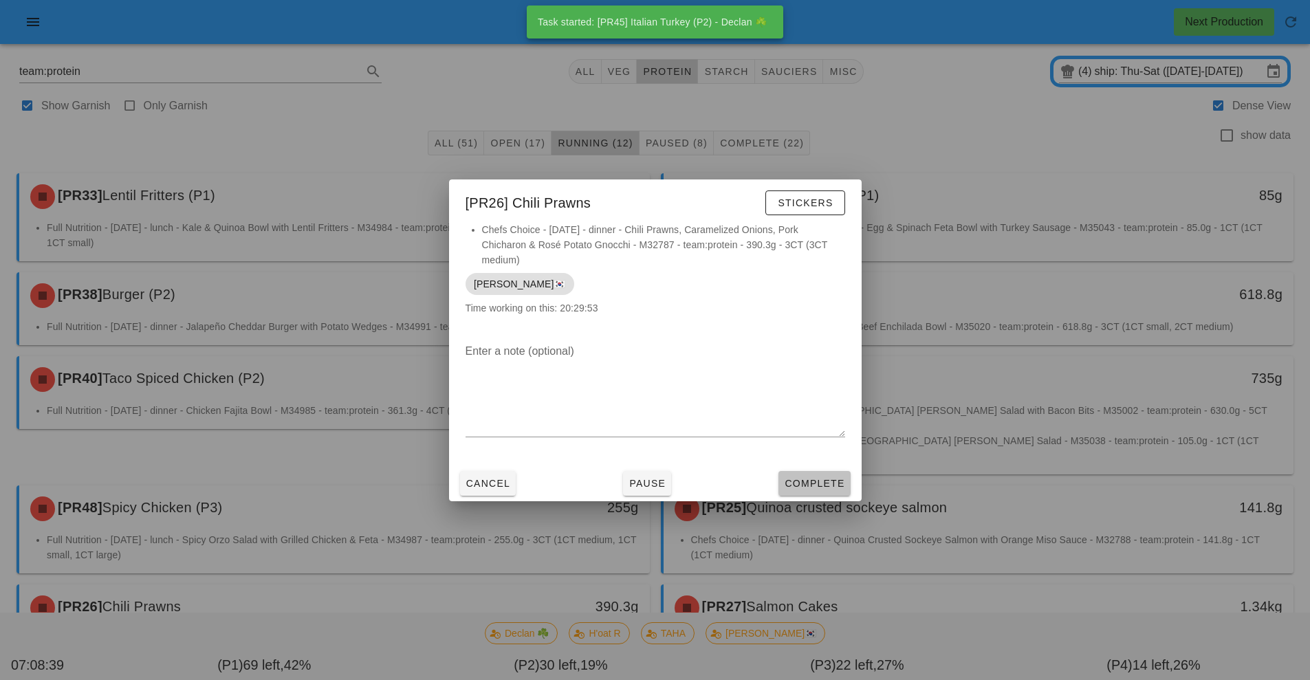
click at [829, 484] on span "Complete" at bounding box center [814, 483] width 61 height 11
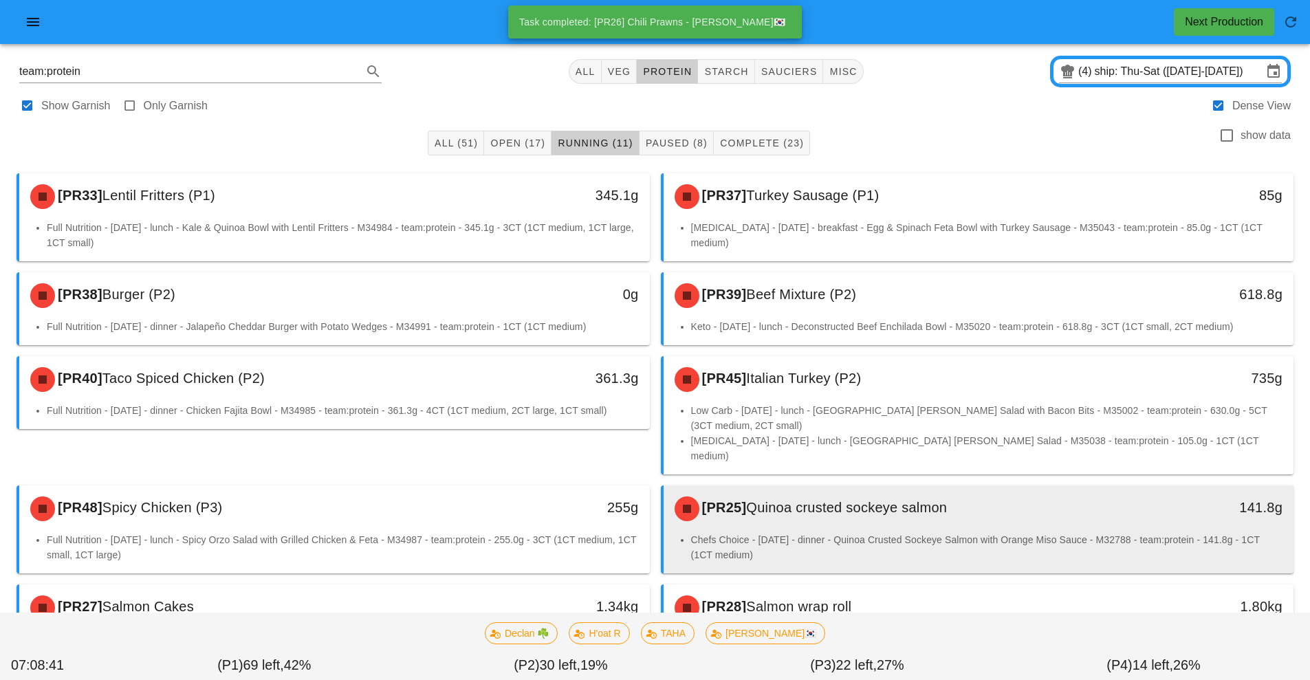
click at [875, 532] on li "Chefs Choice - Sunday - dinner - Quinoa Crusted Sockeye Salmon with Orange Miso…" at bounding box center [987, 547] width 592 height 30
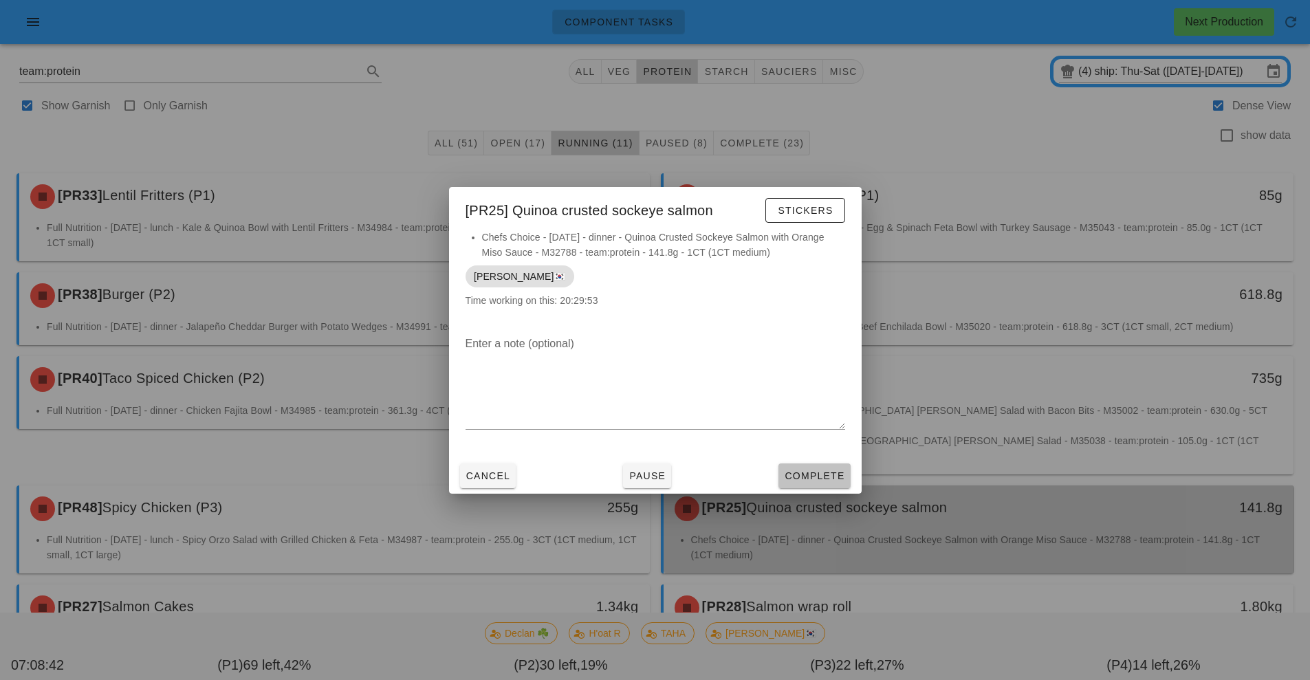
click at [825, 477] on span "Complete" at bounding box center [814, 475] width 61 height 11
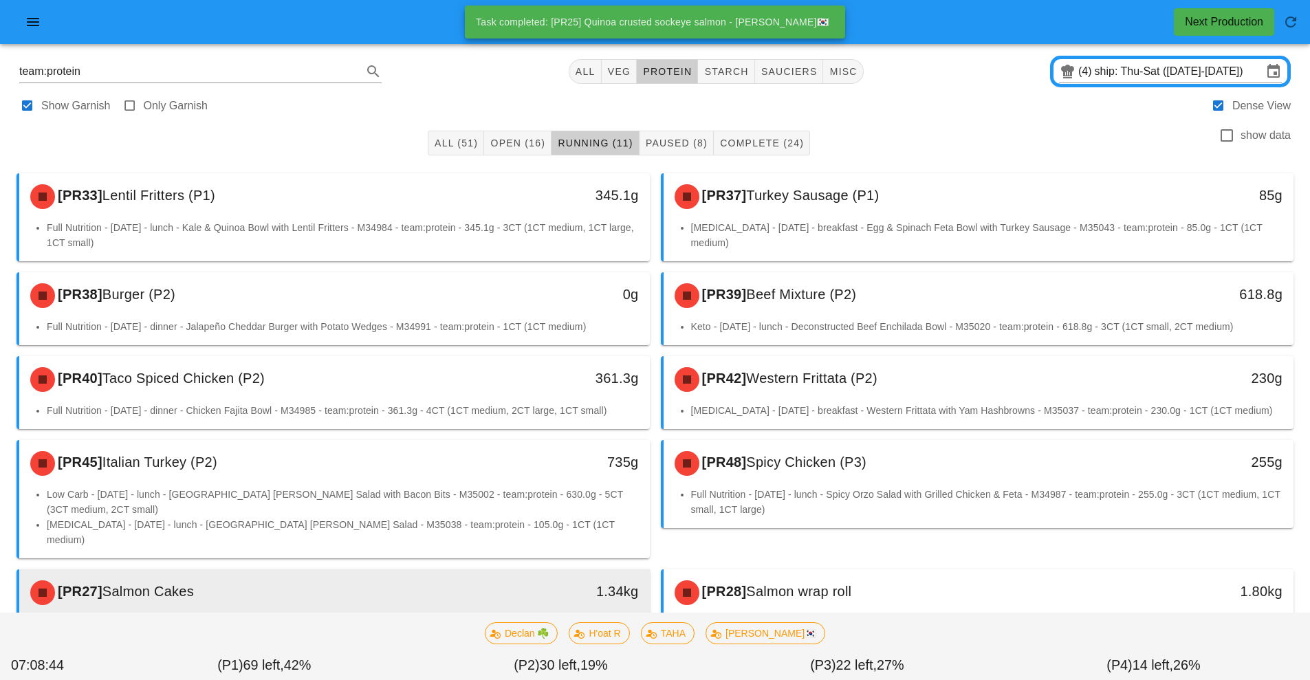
click at [490, 572] on div "[PR27] Salmon Cakes" at bounding box center [256, 592] width 468 height 41
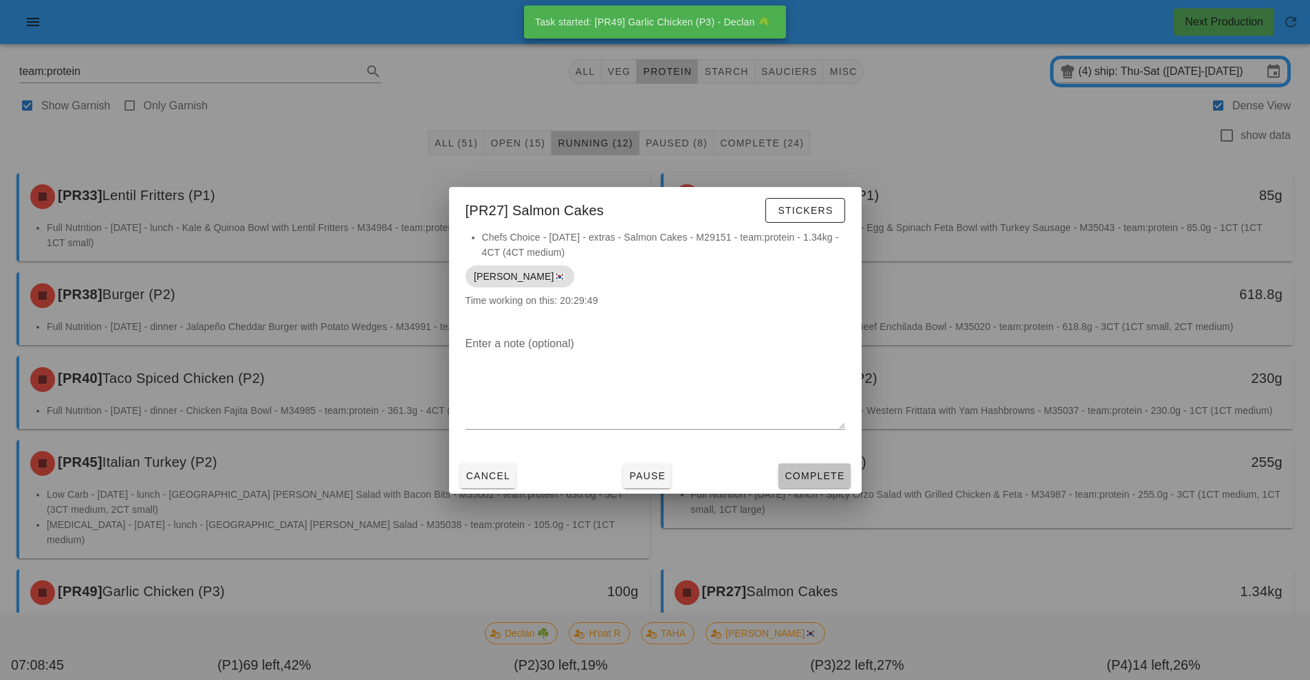
click at [843, 472] on span "Complete" at bounding box center [814, 475] width 61 height 11
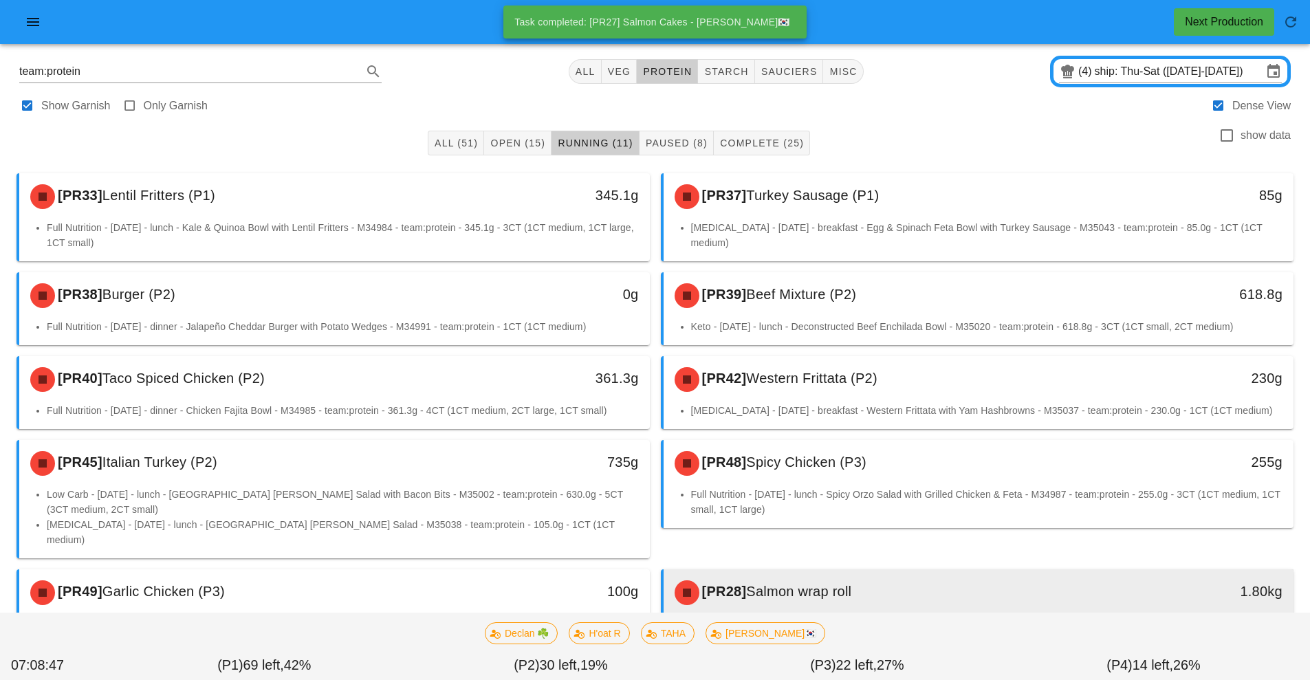
click at [846, 578] on div "[PR28] Salmon wrap roll" at bounding box center [900, 592] width 468 height 41
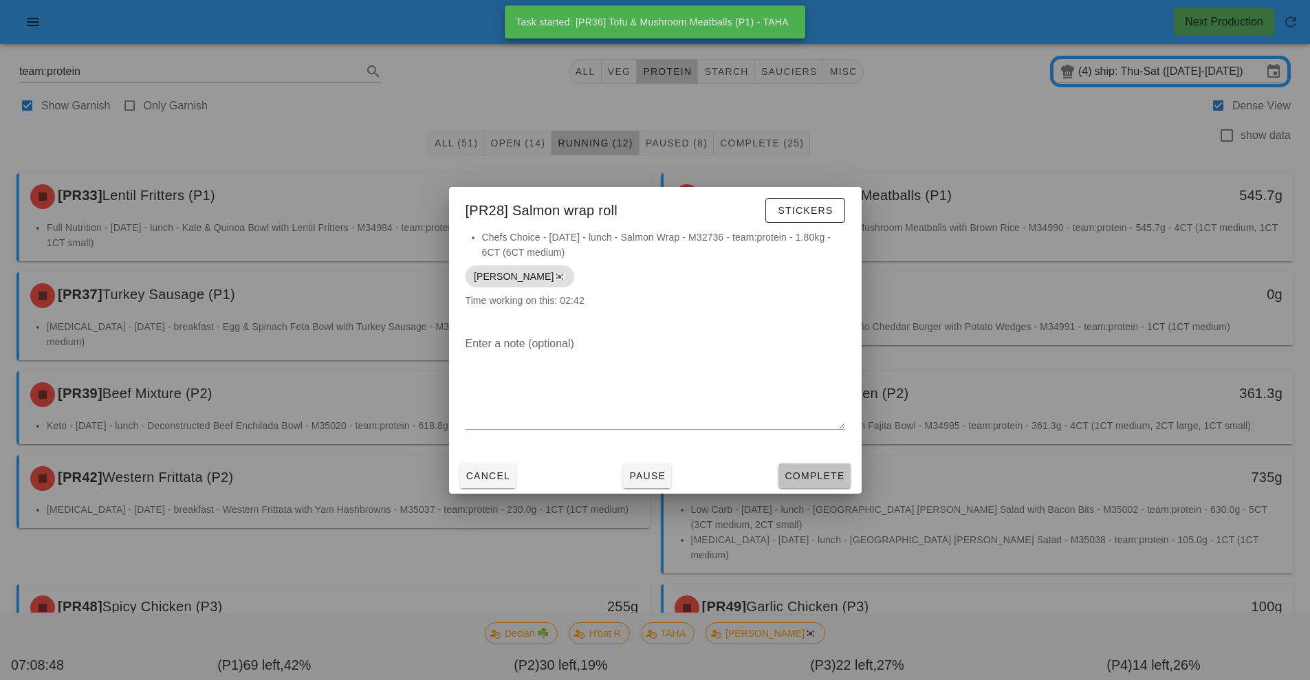
click at [836, 475] on span "Complete" at bounding box center [814, 475] width 61 height 11
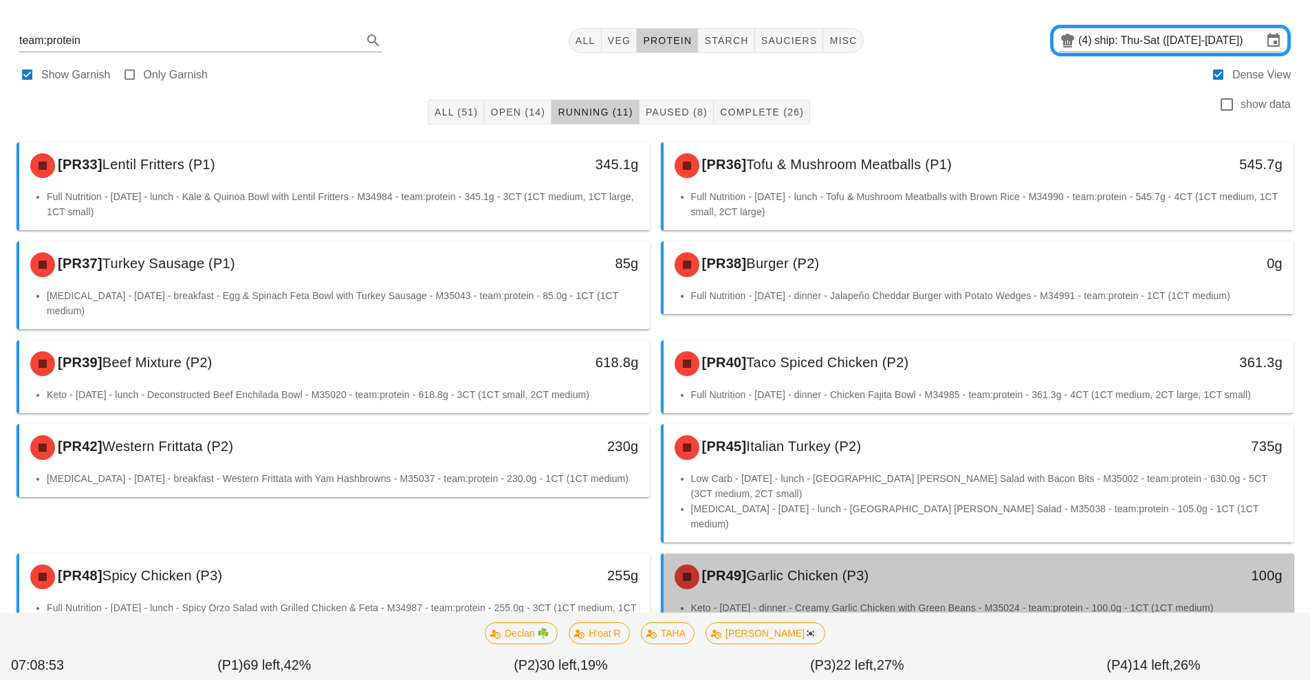
scroll to position [130, 0]
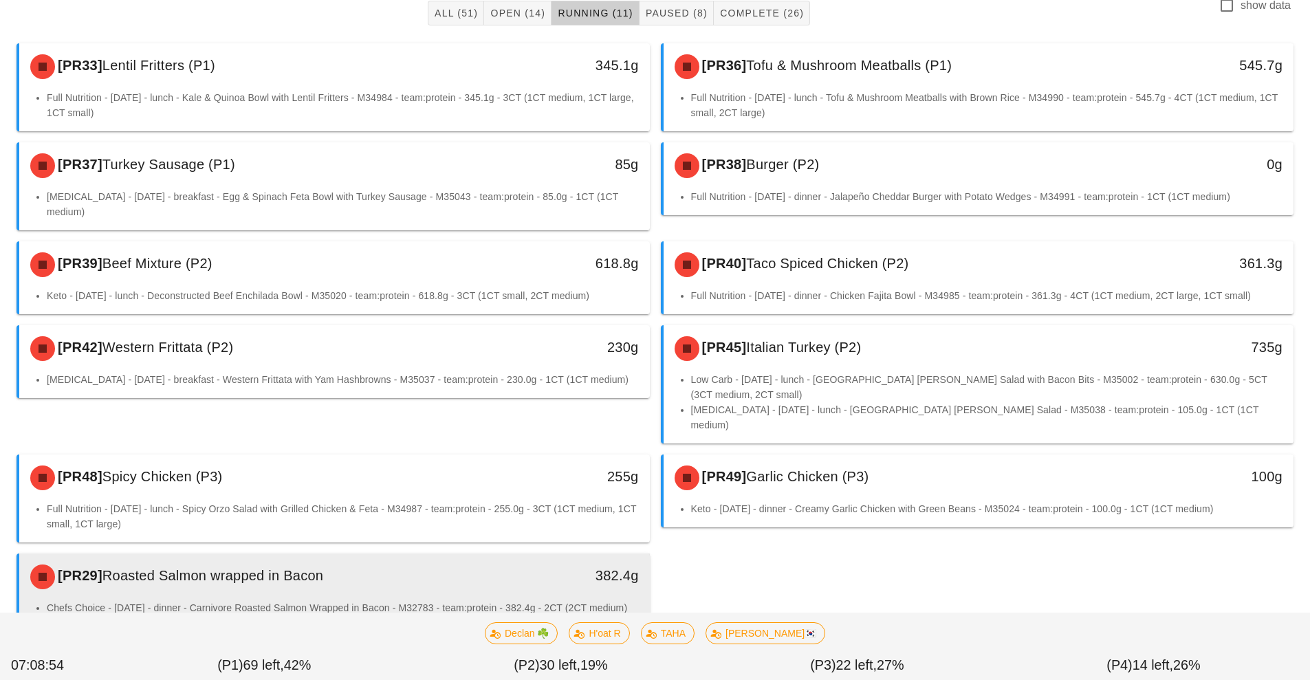
click at [485, 556] on div "[PR29] Roasted Salmon wrapped in Bacon" at bounding box center [256, 576] width 468 height 41
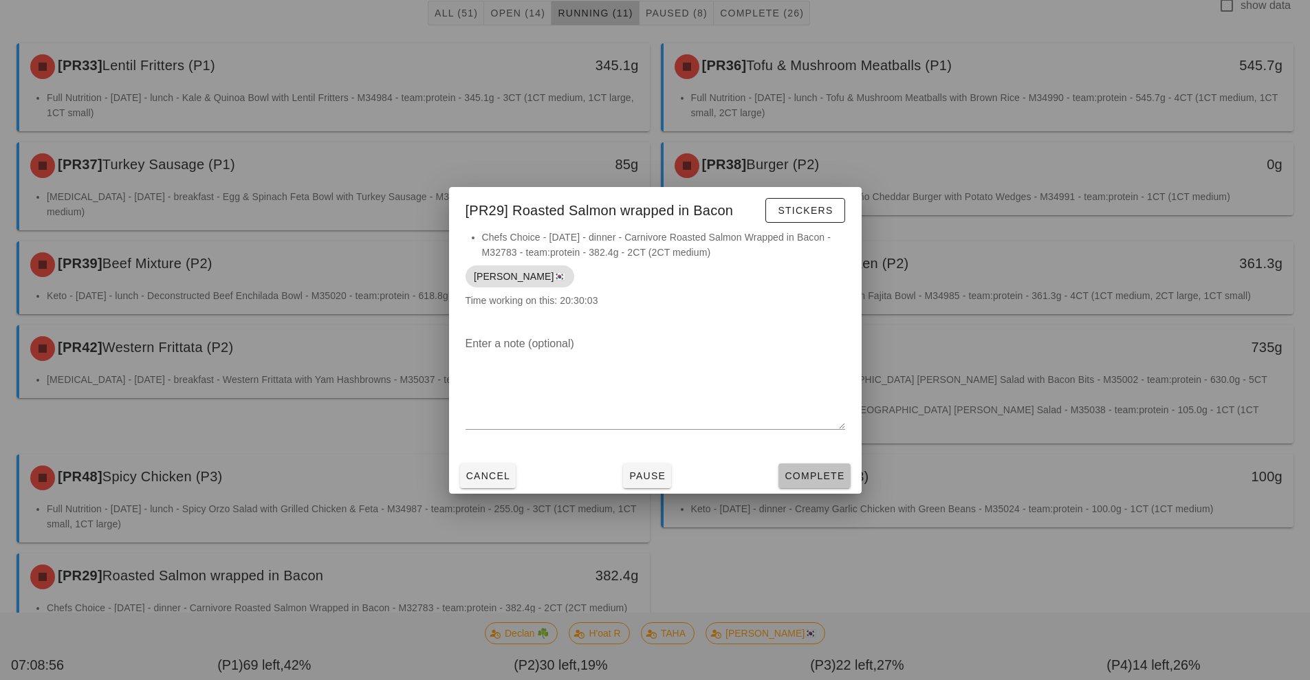
click at [817, 476] on span "Complete" at bounding box center [814, 475] width 61 height 11
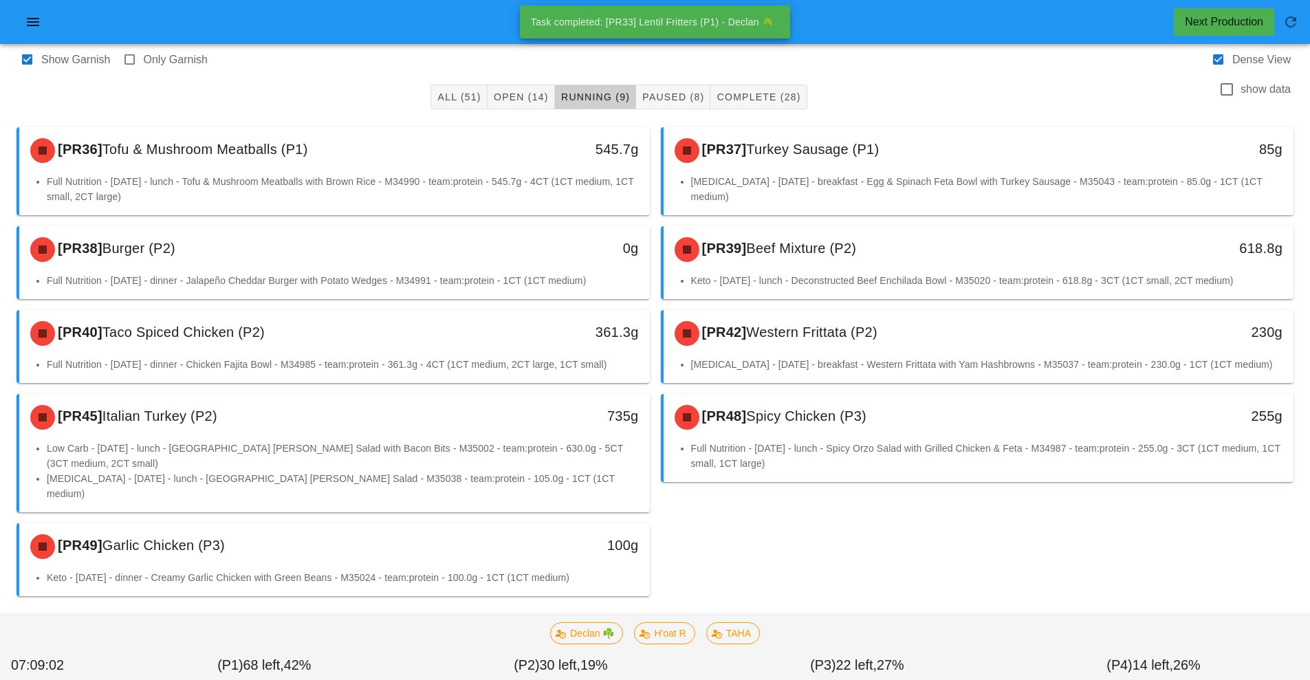
scroll to position [31, 0]
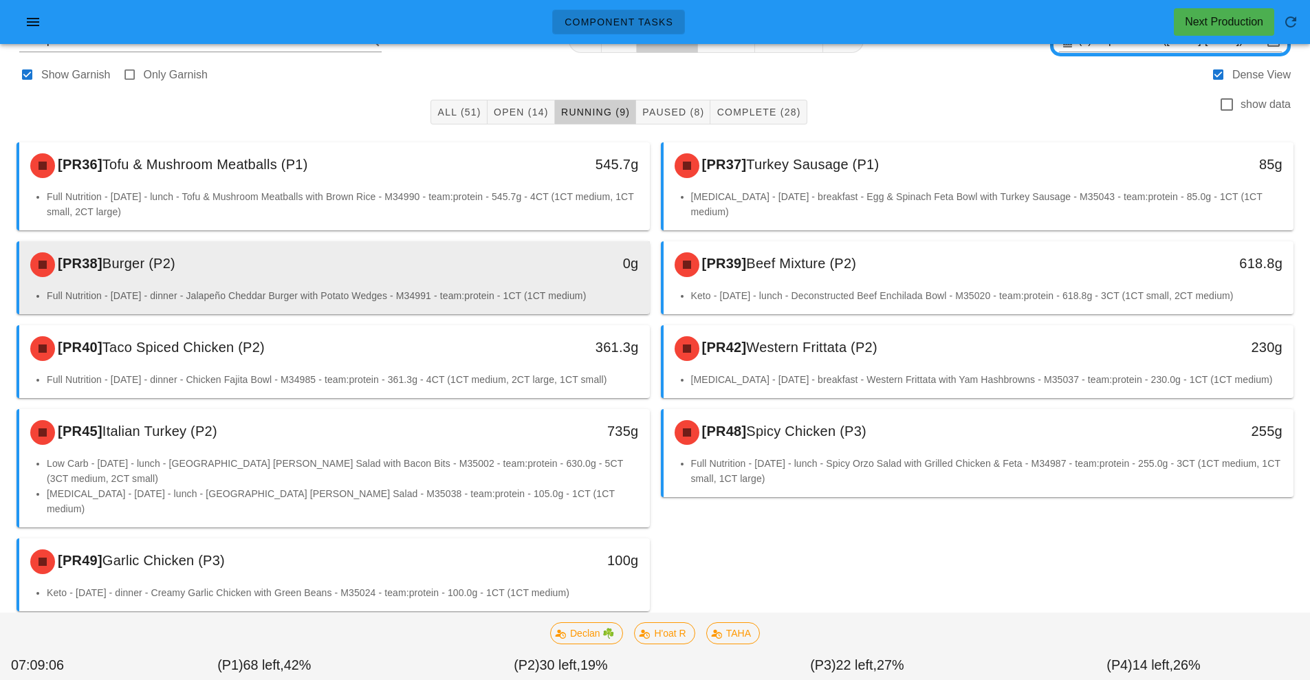
click at [590, 250] on div "0g" at bounding box center [568, 264] width 156 height 41
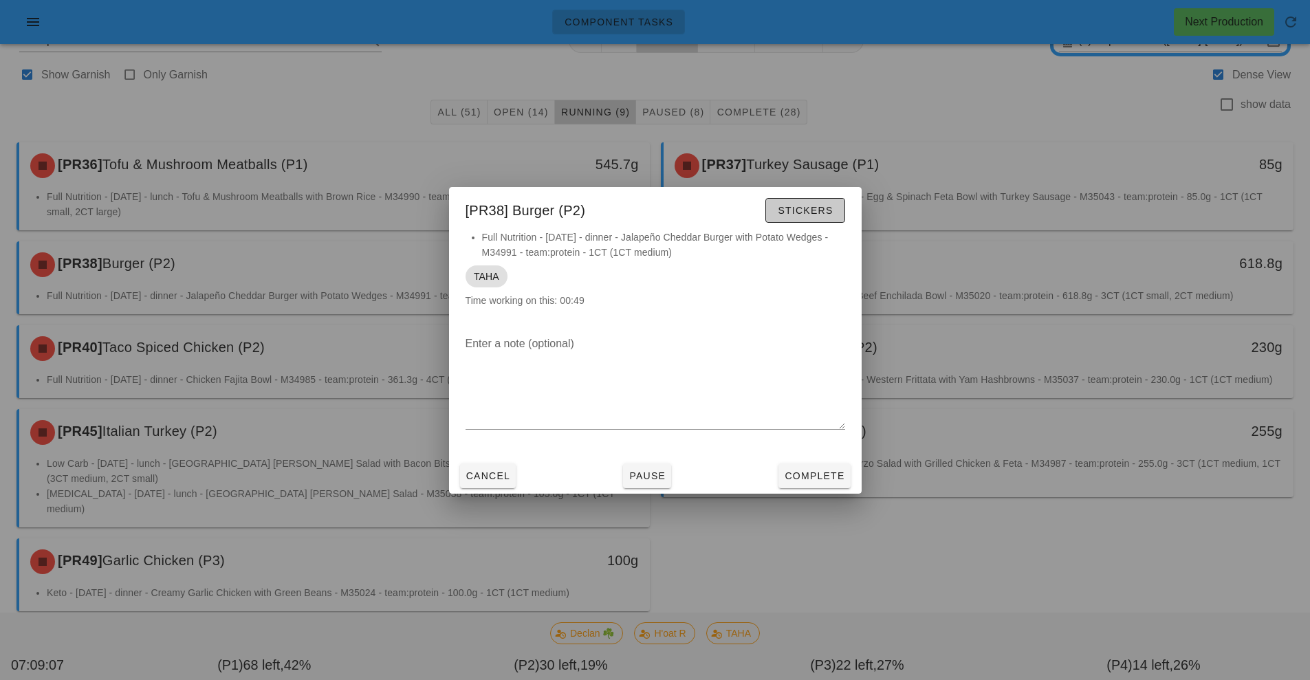
click at [814, 205] on span "Stickers" at bounding box center [805, 210] width 56 height 11
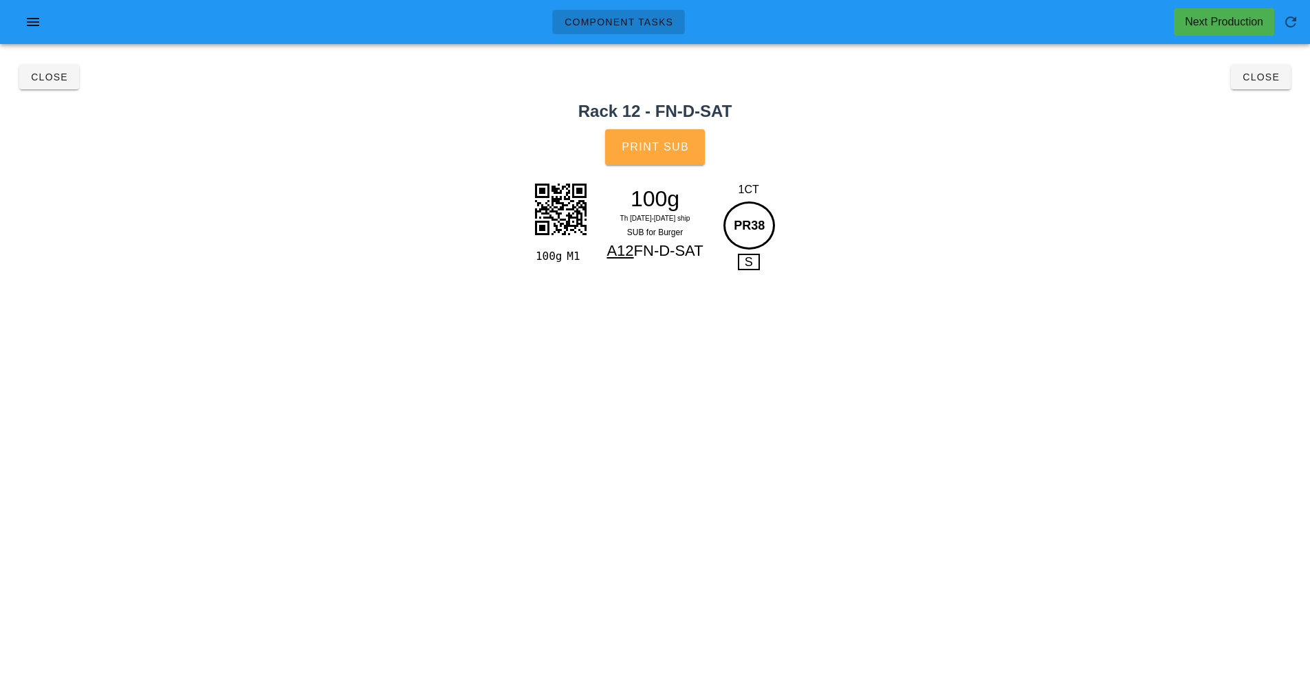
click at [670, 144] on span "Print Sub" at bounding box center [655, 147] width 68 height 12
click at [1275, 85] on button "Close" at bounding box center [1261, 77] width 60 height 25
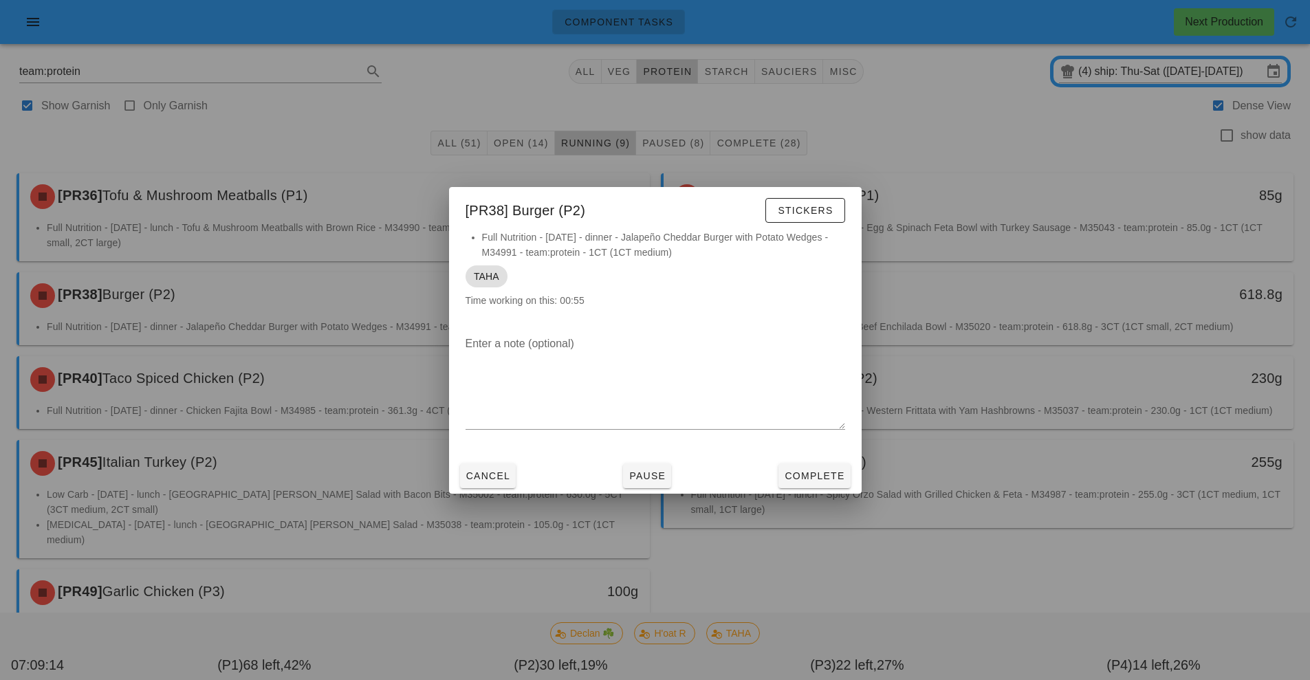
click at [979, 448] on div at bounding box center [655, 340] width 1310 height 680
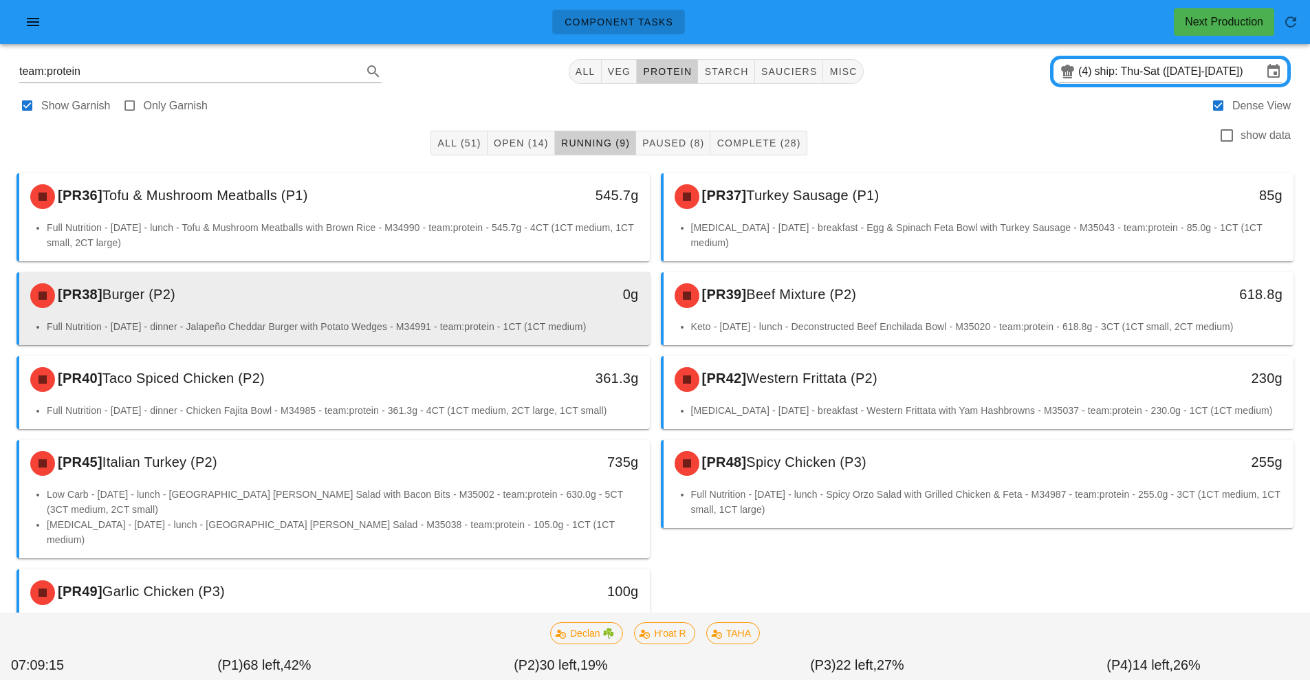
click at [511, 284] on div "0g" at bounding box center [568, 294] width 140 height 22
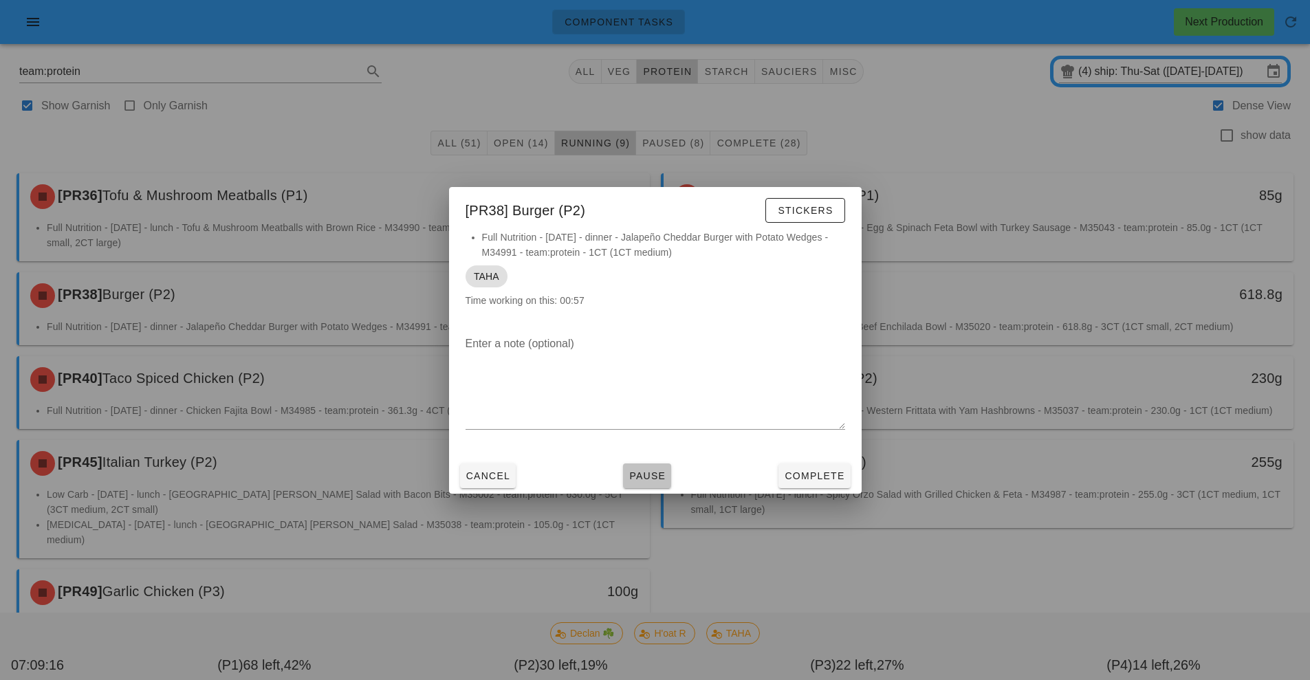
click at [634, 485] on button "Pause" at bounding box center [647, 475] width 48 height 25
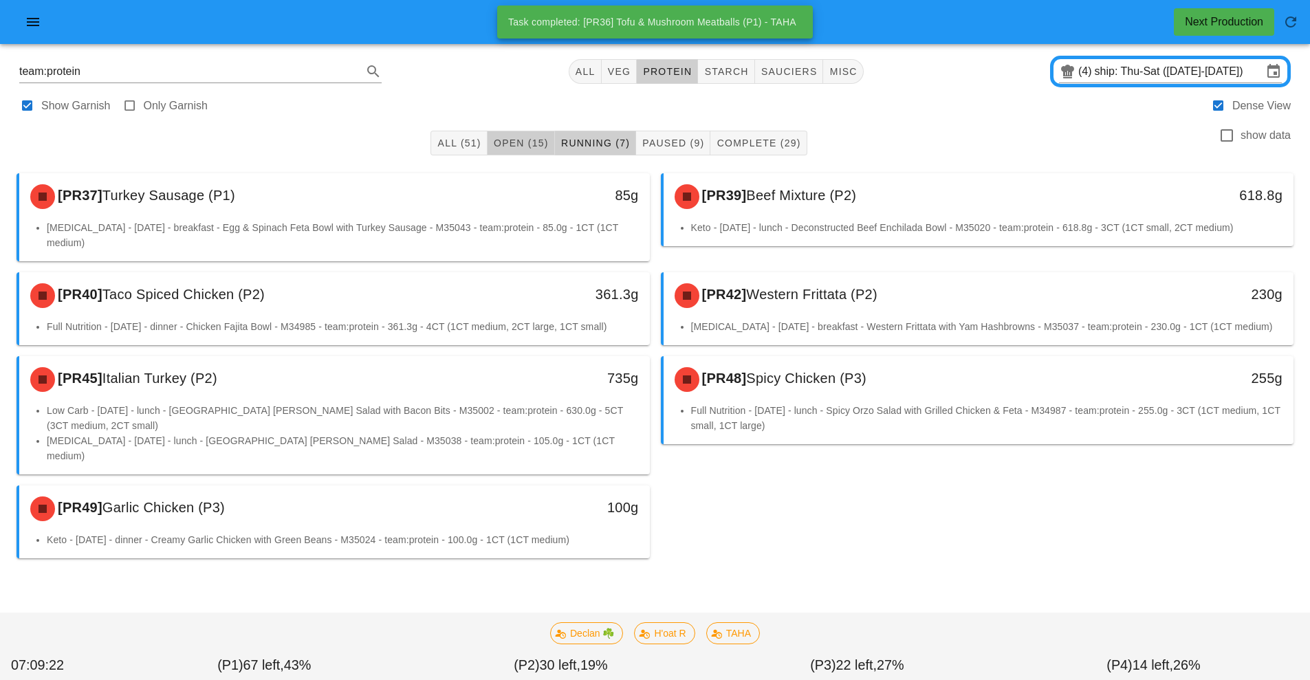
click at [523, 143] on span "Open (15)" at bounding box center [521, 143] width 56 height 11
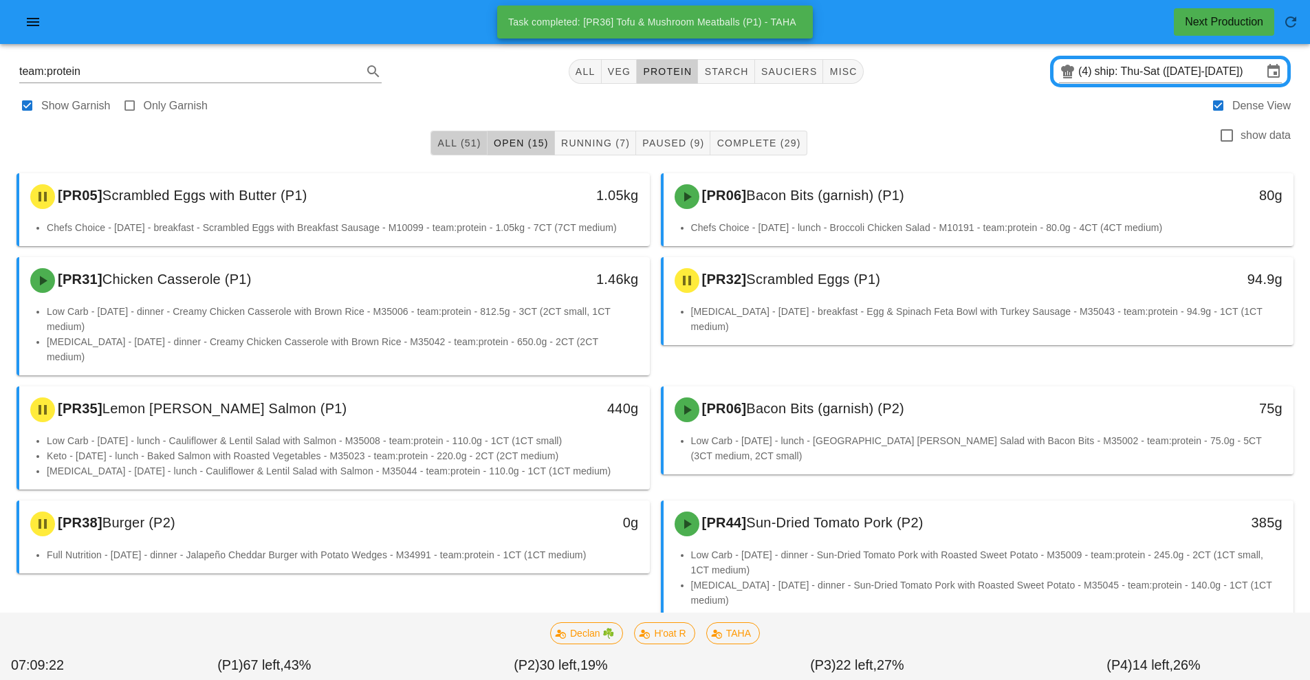
click at [459, 148] on span "All (51)" at bounding box center [459, 143] width 44 height 11
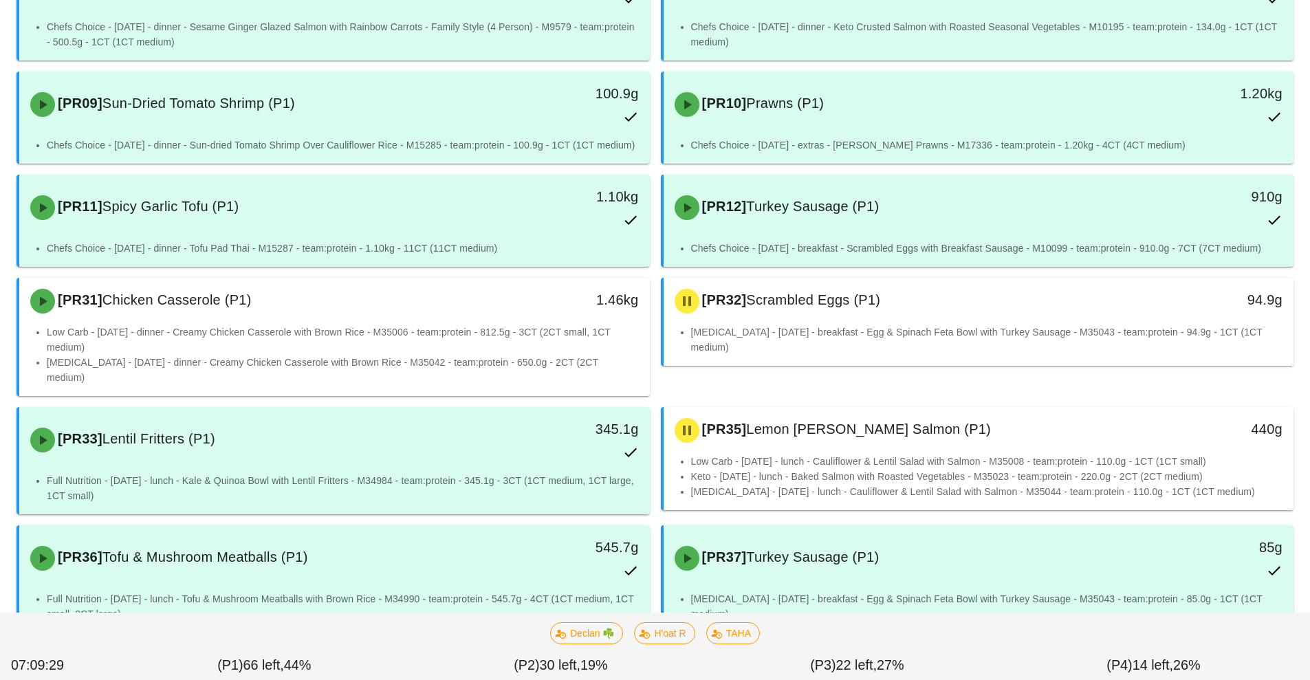
scroll to position [589, 0]
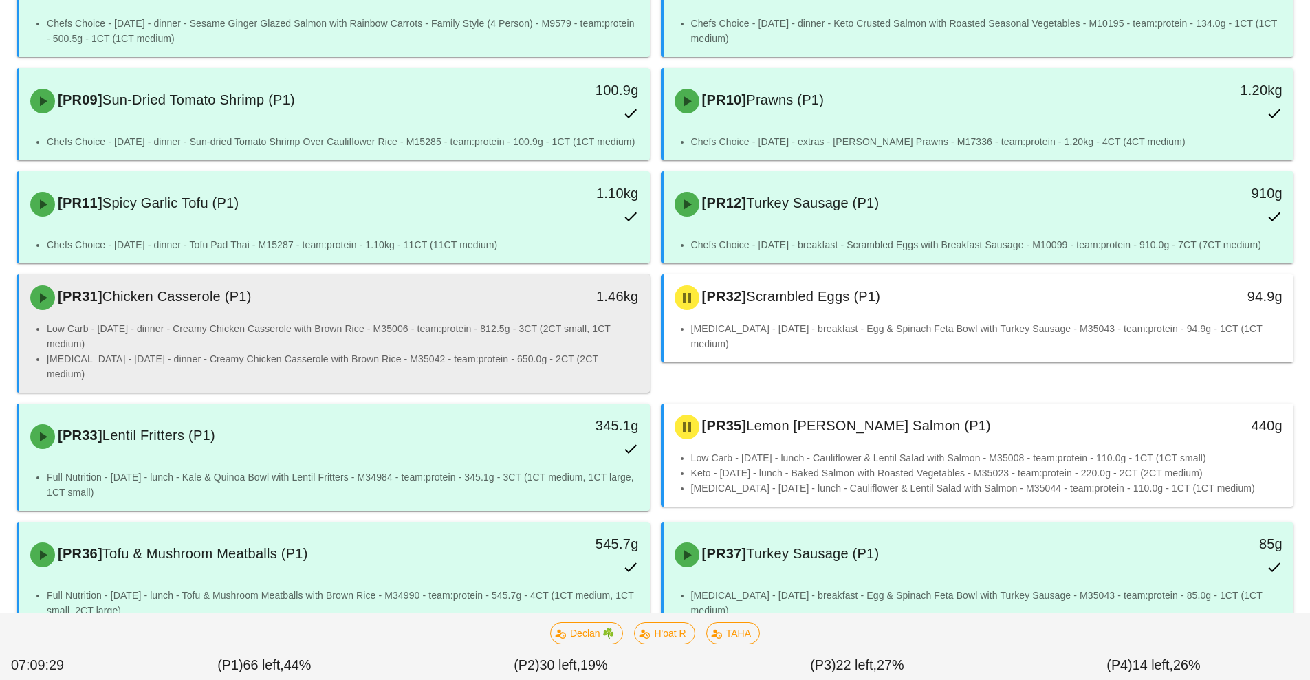
click at [111, 324] on li "Low Carb - [DATE] - dinner - Creamy Chicken Casserole with Brown Rice - M35006 …" at bounding box center [343, 336] width 592 height 30
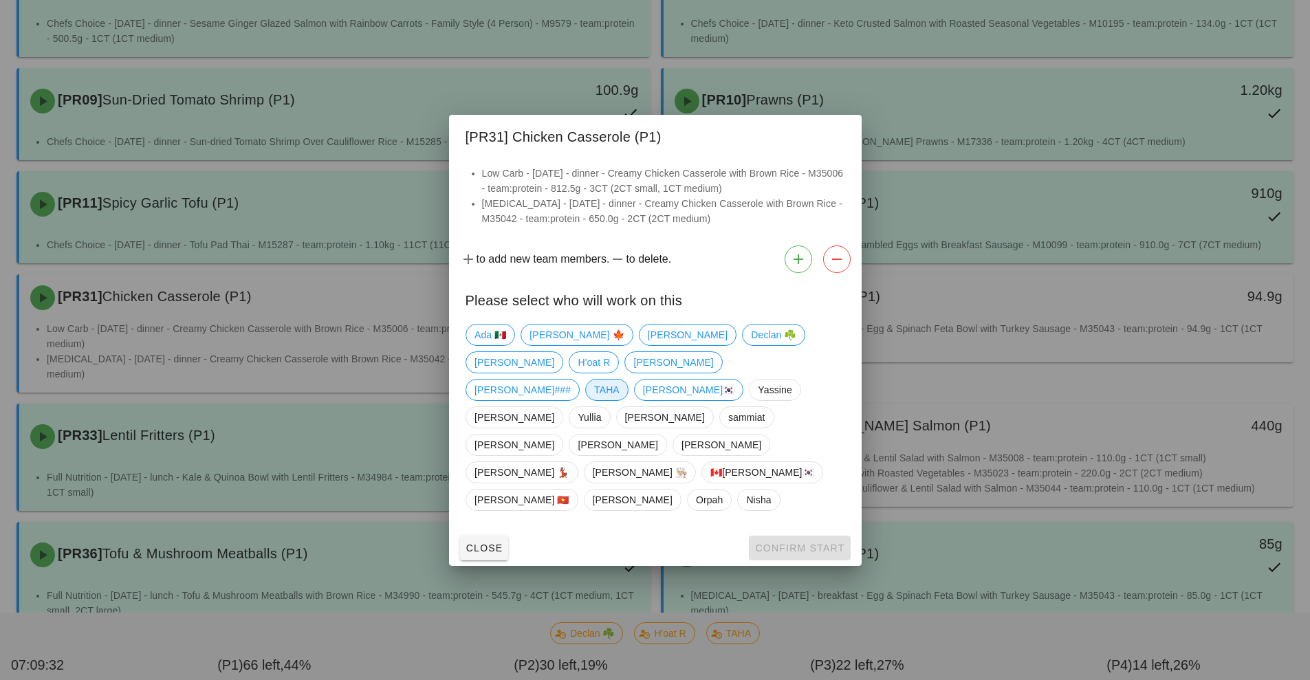
click at [610, 400] on span "TAHA" at bounding box center [606, 390] width 25 height 21
click at [798, 542] on span "Confirm Start" at bounding box center [799, 547] width 90 height 11
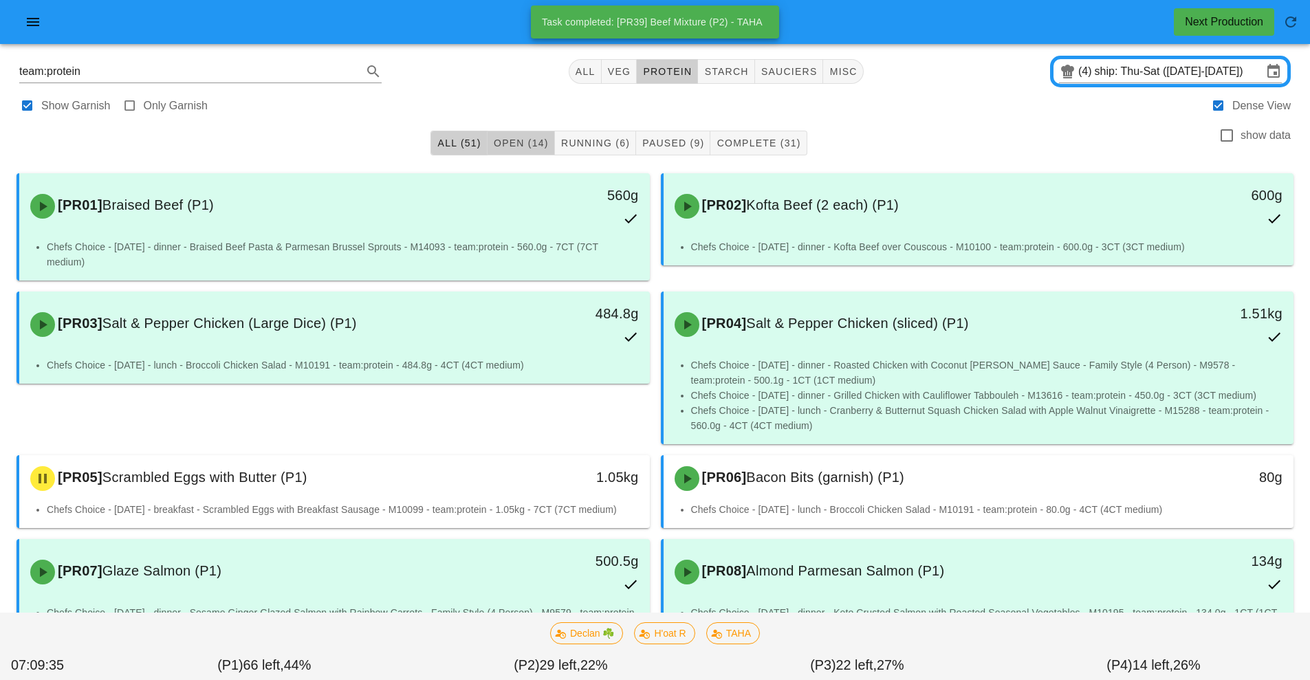
click at [521, 144] on span "Open (14)" at bounding box center [521, 143] width 56 height 11
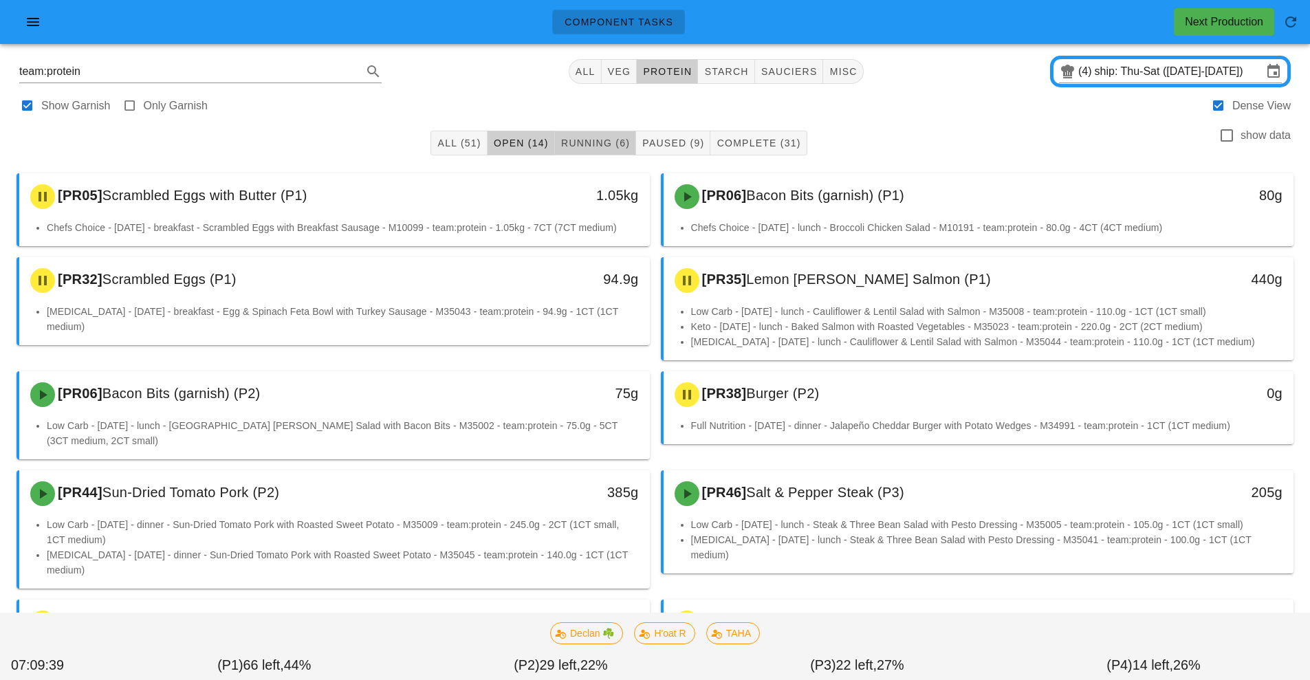
click at [597, 141] on span "Running (6)" at bounding box center [594, 143] width 69 height 11
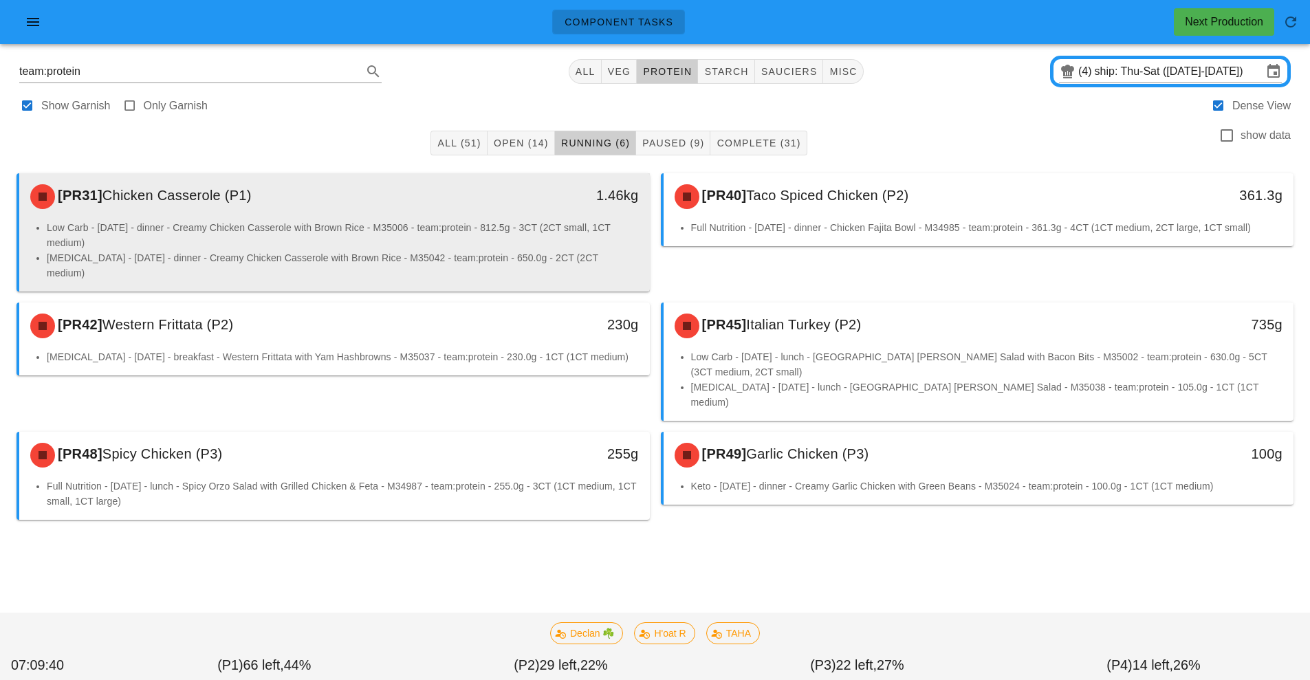
click at [69, 249] on li "Low Carb - [DATE] - dinner - Creamy Chicken Casserole with Brown Rice - M35006 …" at bounding box center [343, 235] width 592 height 30
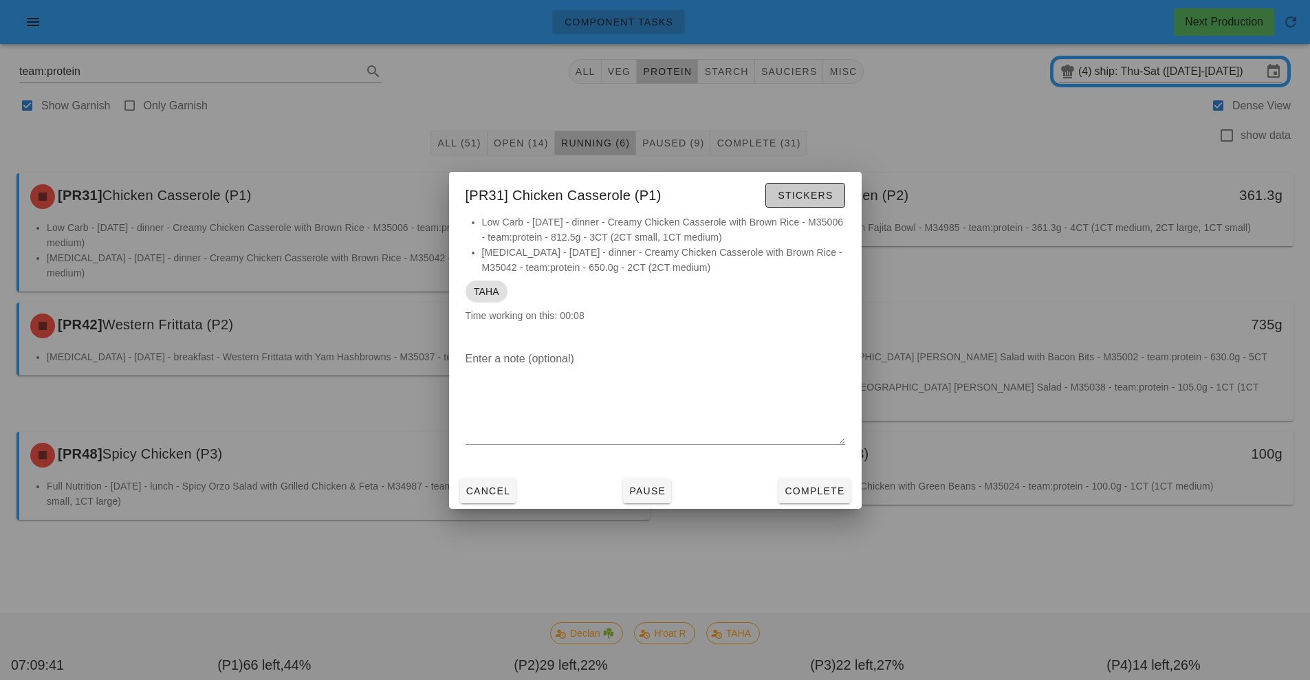
click at [790, 196] on span "Stickers" at bounding box center [805, 195] width 56 height 11
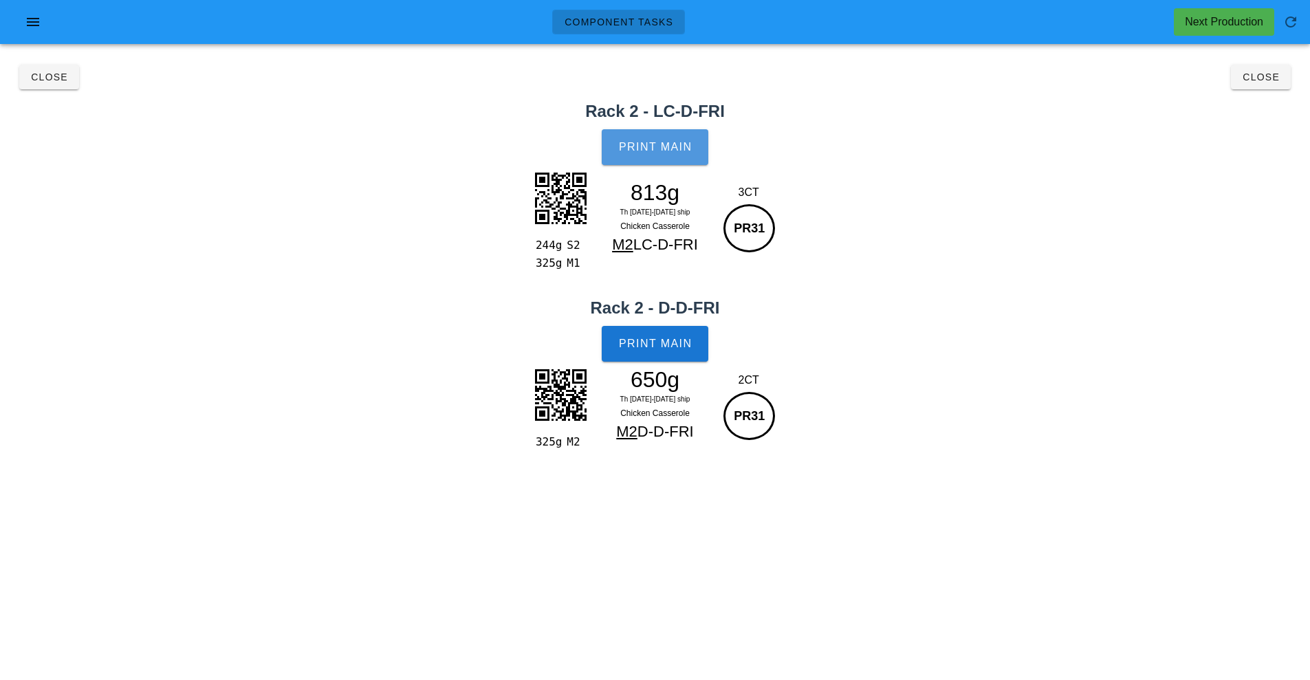
click at [656, 142] on span "Print Main" at bounding box center [655, 147] width 74 height 12
click at [1238, 85] on button "Close" at bounding box center [1261, 77] width 60 height 25
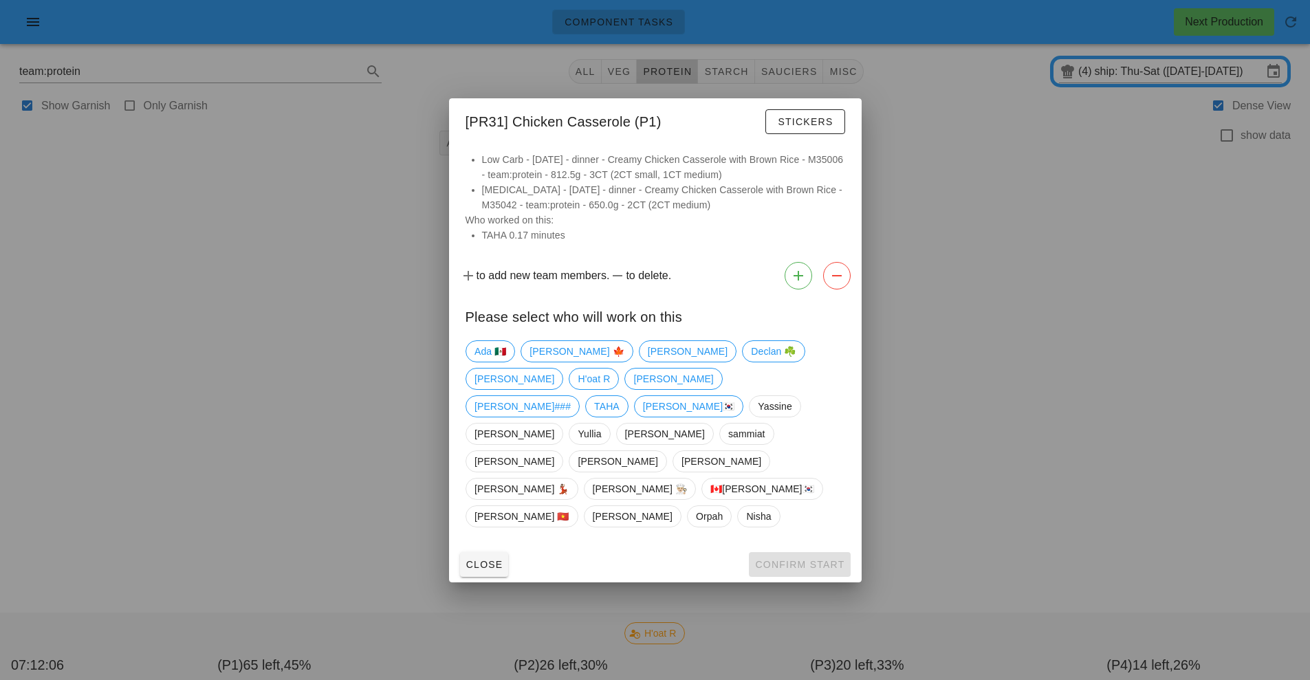
click at [955, 144] on div at bounding box center [655, 340] width 1310 height 680
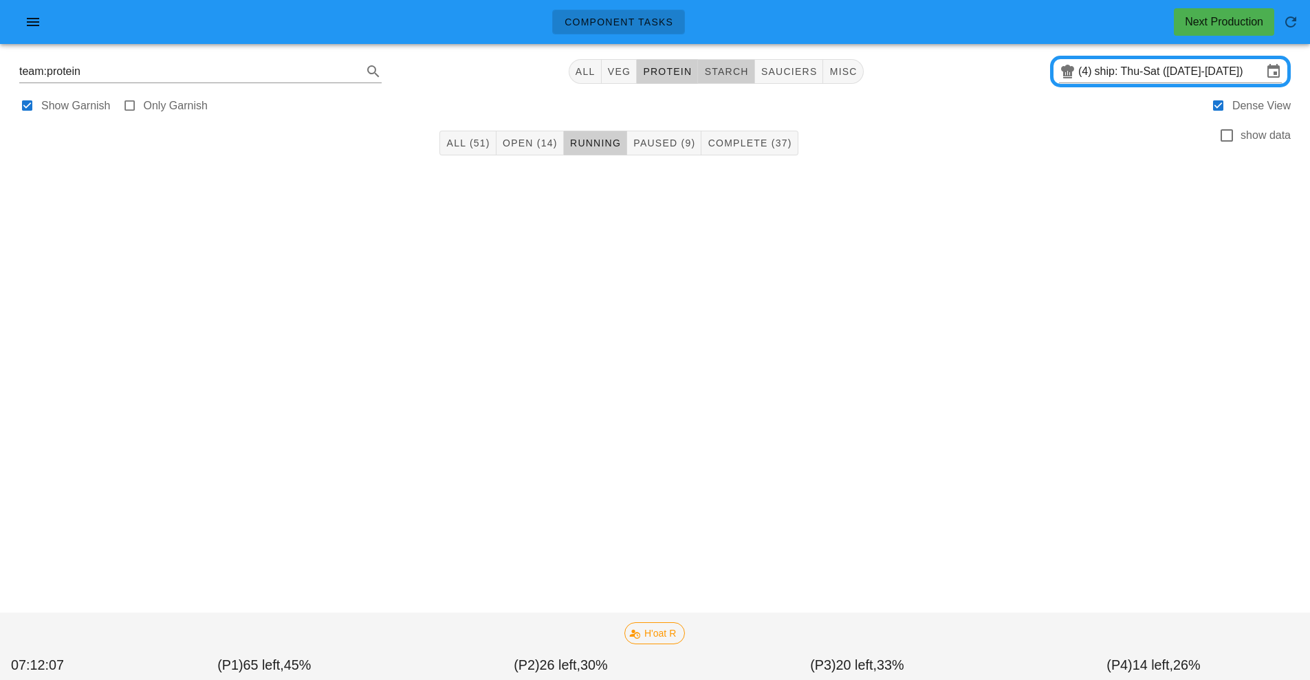
click at [726, 75] on span "starch" at bounding box center [725, 71] width 45 height 11
click at [484, 144] on span "All (51)" at bounding box center [476, 143] width 44 height 11
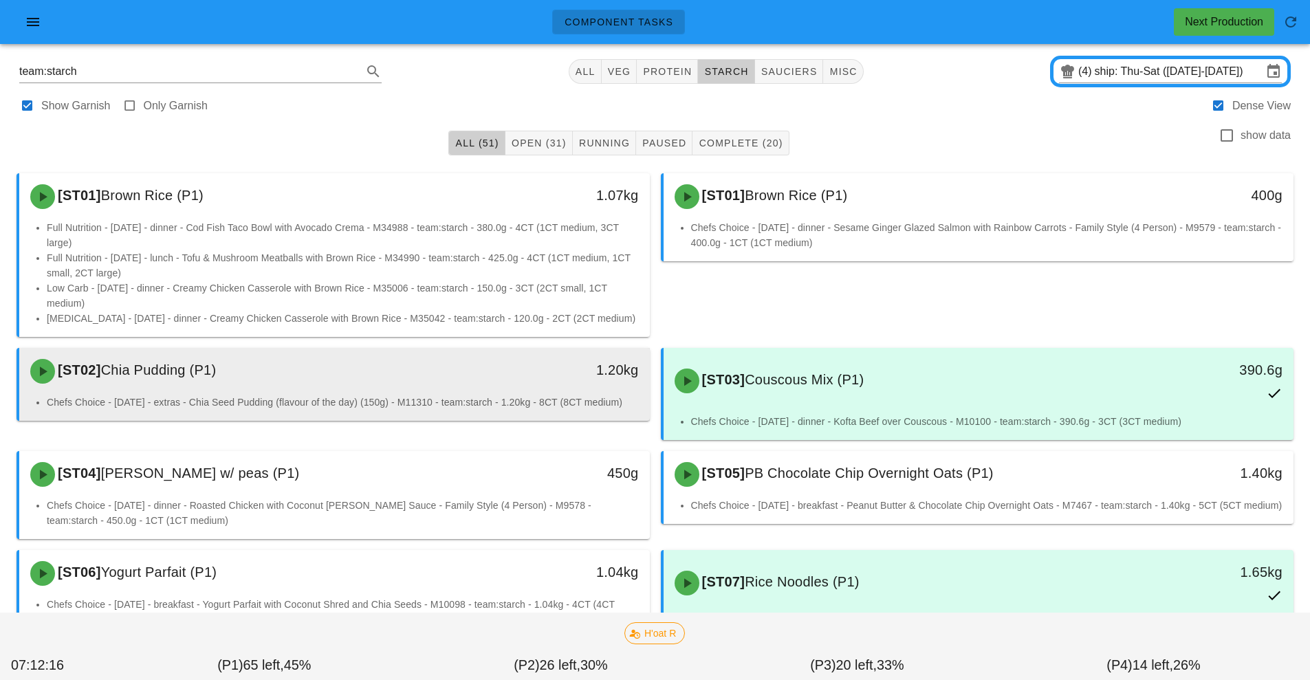
click at [345, 386] on div "[ST02] Chia Pudding (P1)" at bounding box center [256, 371] width 468 height 41
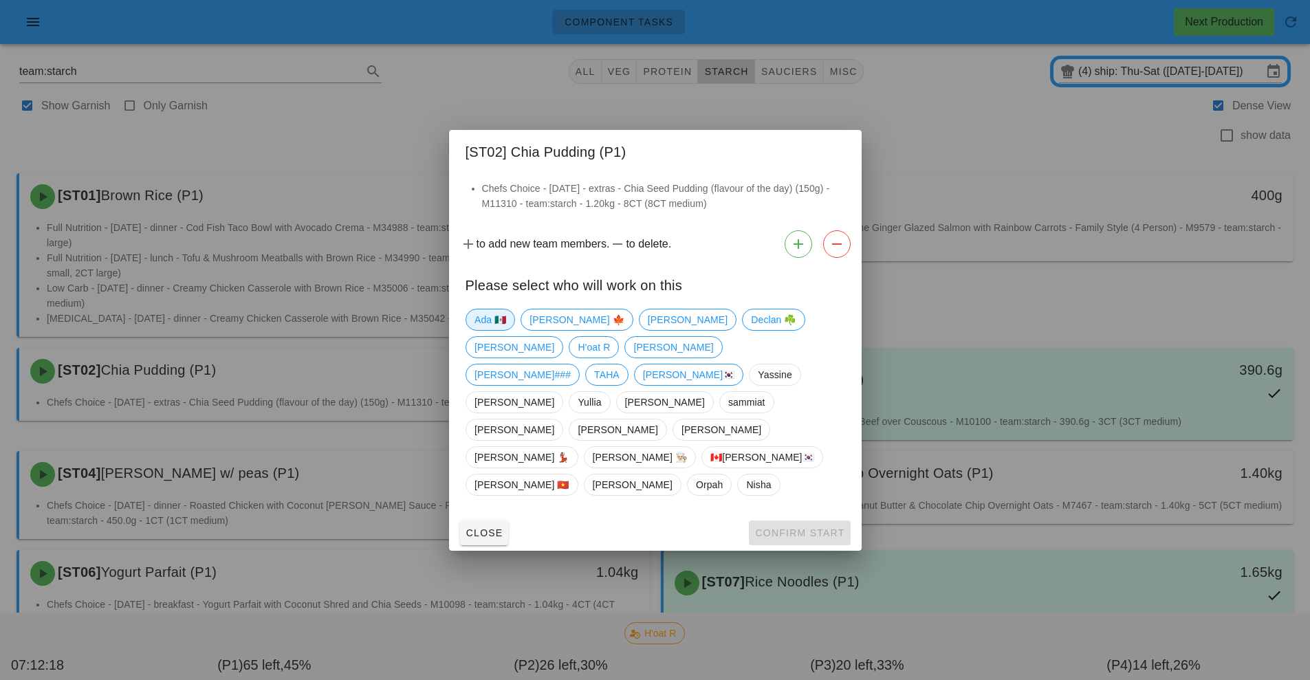
click at [485, 330] on span "Ada 🇲🇽" at bounding box center [490, 319] width 32 height 21
click at [771, 527] on span "Confirm Start" at bounding box center [799, 532] width 90 height 11
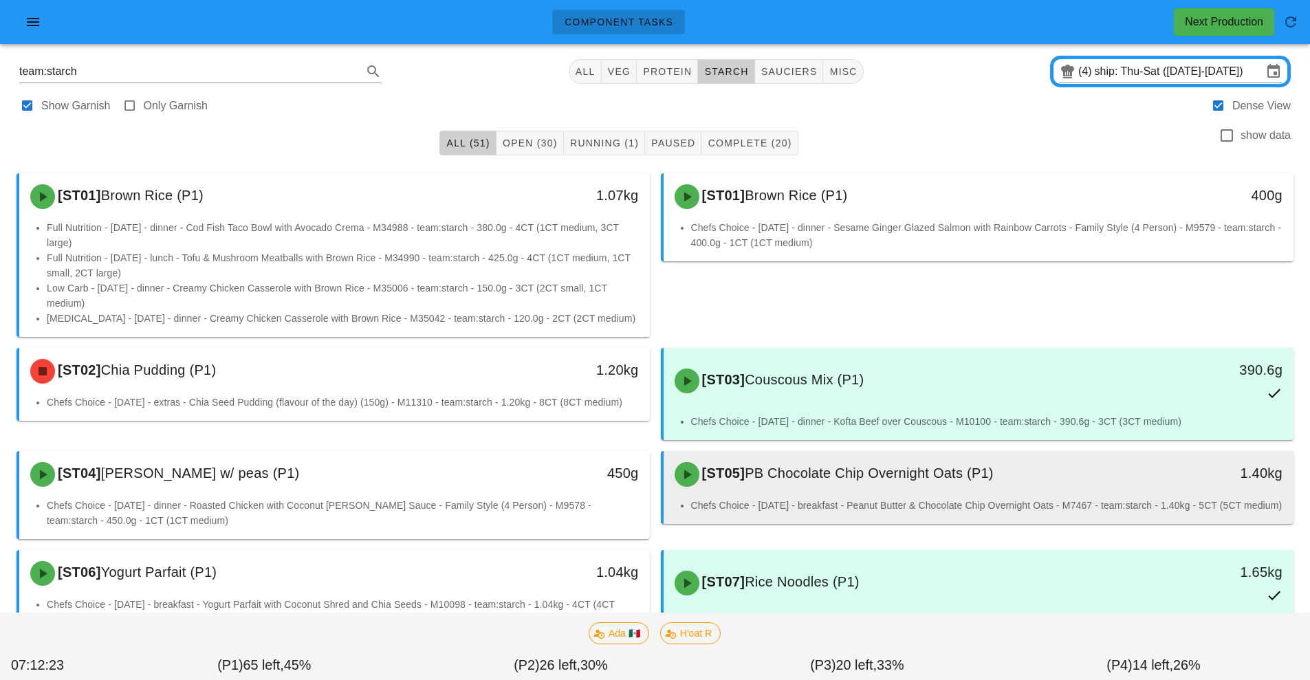
click at [897, 512] on li "Chefs Choice - Sunday - breakfast - Peanut Butter & Chocolate Chip Overnight Oa…" at bounding box center [987, 505] width 592 height 15
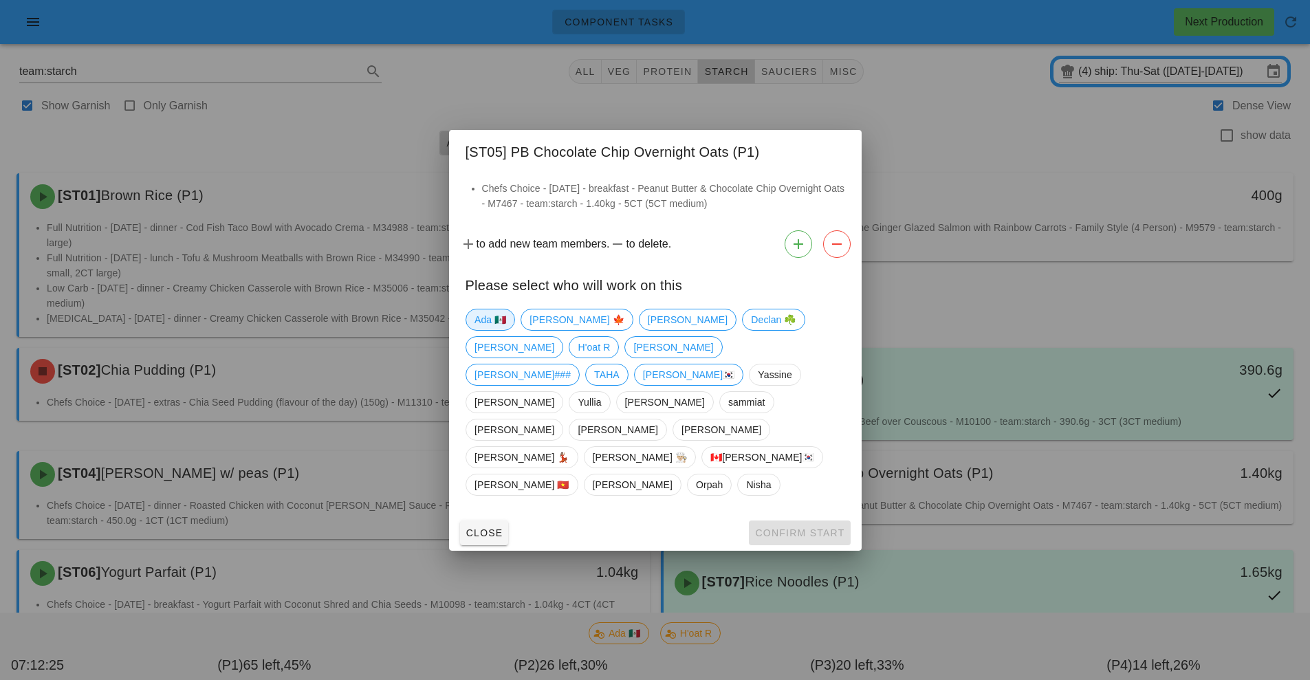
click at [490, 330] on span "Ada 🇲🇽" at bounding box center [490, 319] width 32 height 21
click at [787, 527] on span "Confirm Start" at bounding box center [799, 532] width 90 height 11
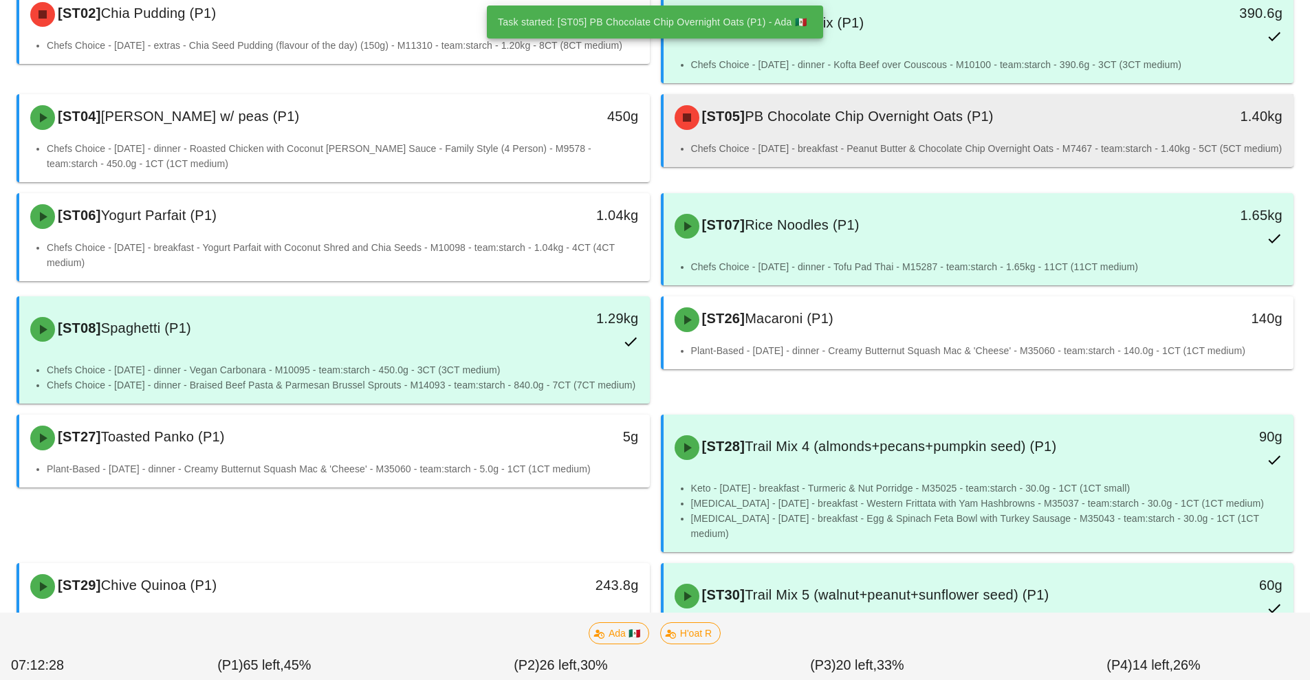
scroll to position [366, 0]
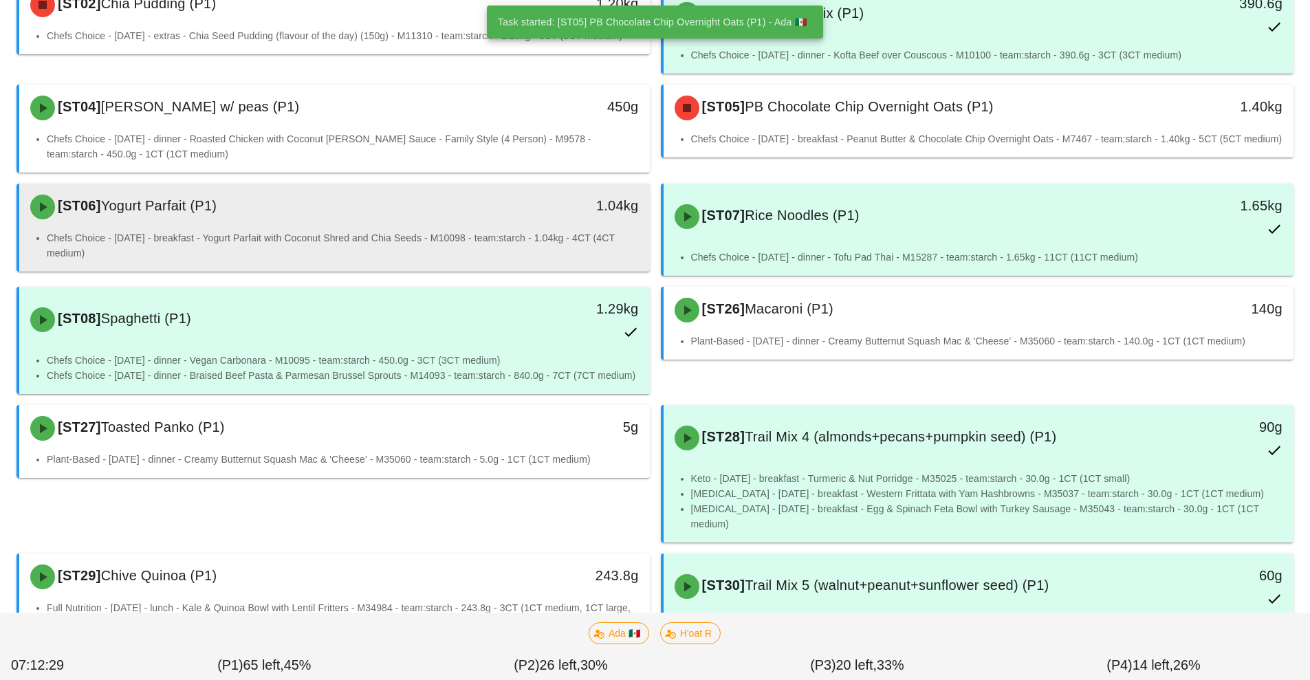
click at [327, 232] on li "Chefs Choice - Sunday - breakfast - Yogurt Parfait with Coconut Shred and Chia …" at bounding box center [343, 245] width 592 height 30
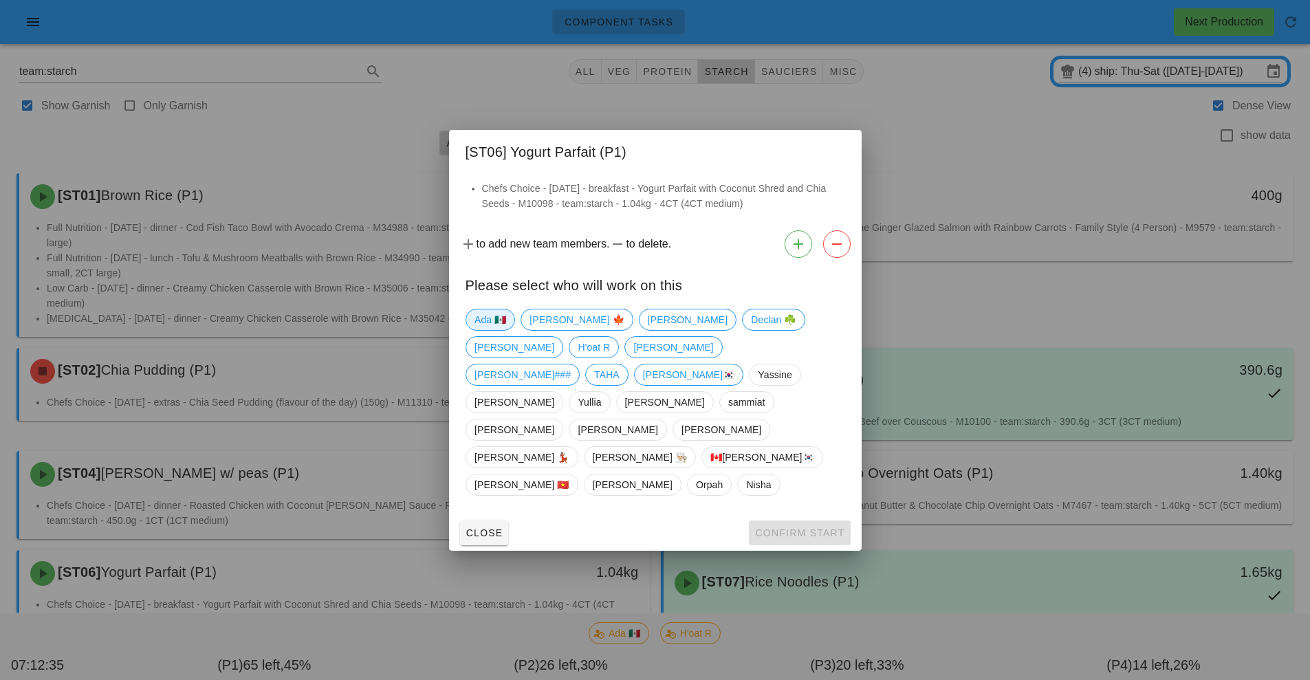
click at [501, 330] on span "Ada 🇲🇽" at bounding box center [490, 319] width 32 height 21
click at [765, 527] on span "Confirm Start" at bounding box center [799, 532] width 90 height 11
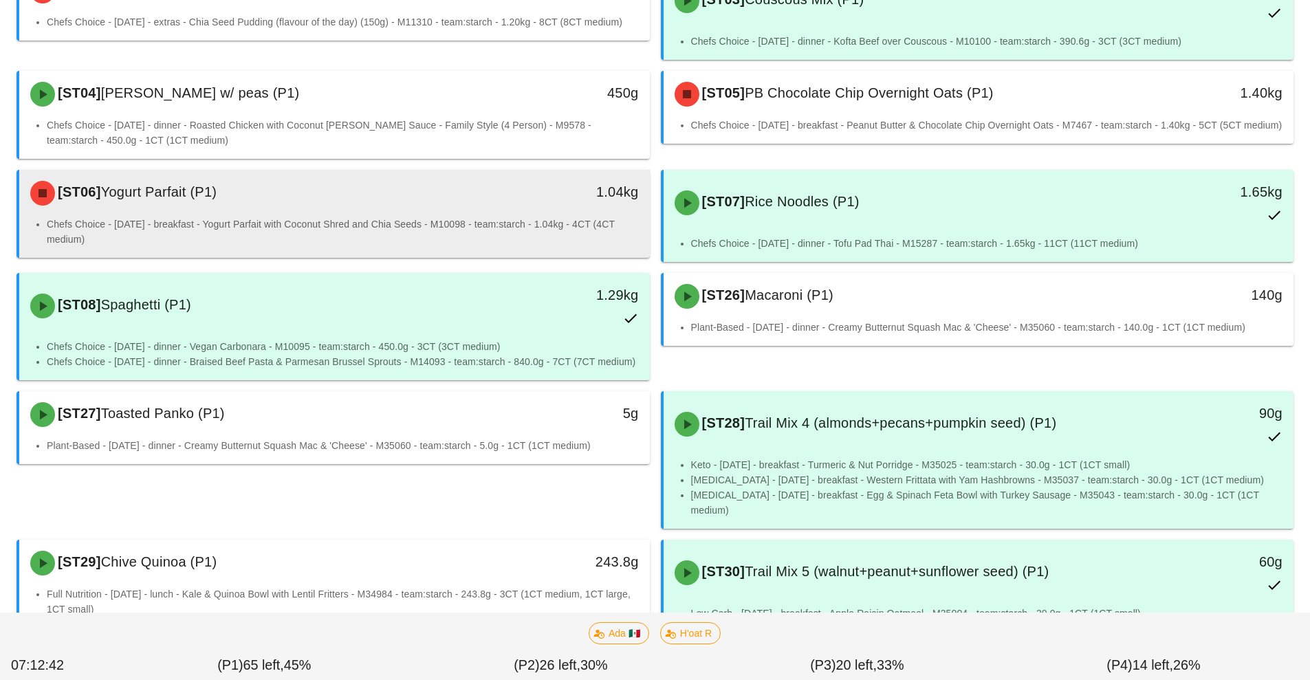
scroll to position [694, 0]
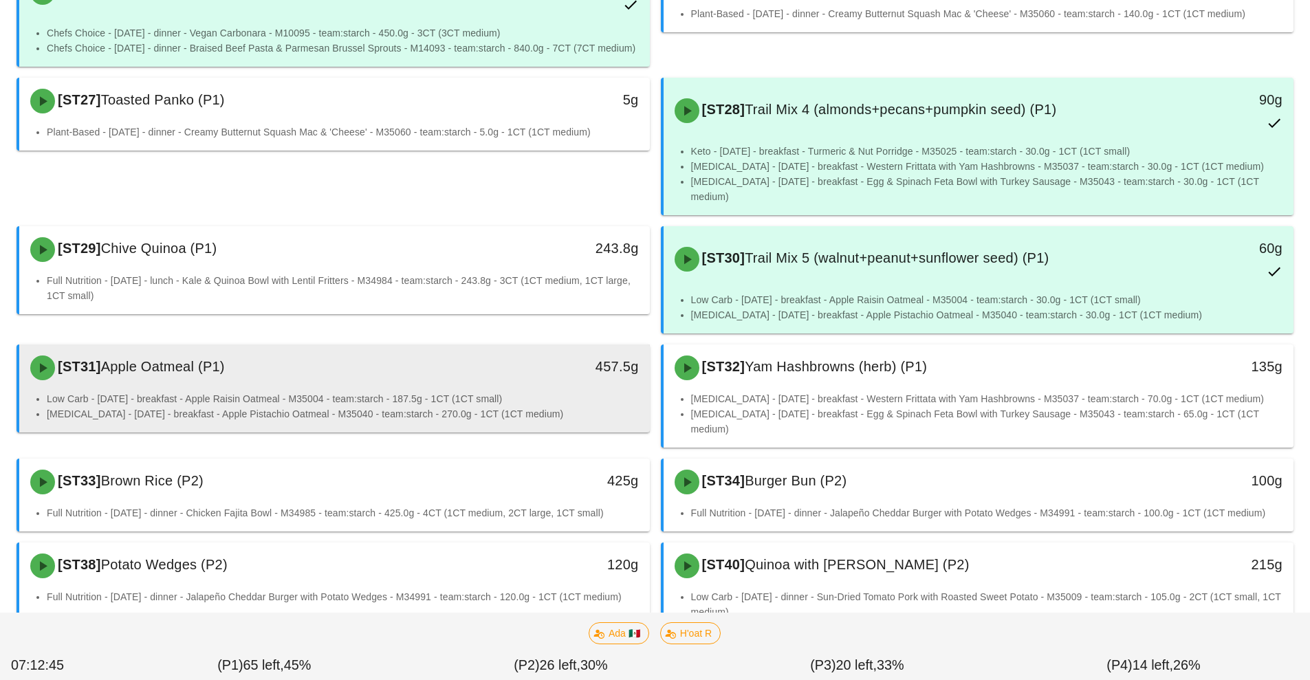
click at [302, 391] on li "Low Carb - [DATE] - breakfast - Apple Raisin Oatmeal - M35004 - team:starch - 1…" at bounding box center [343, 398] width 592 height 15
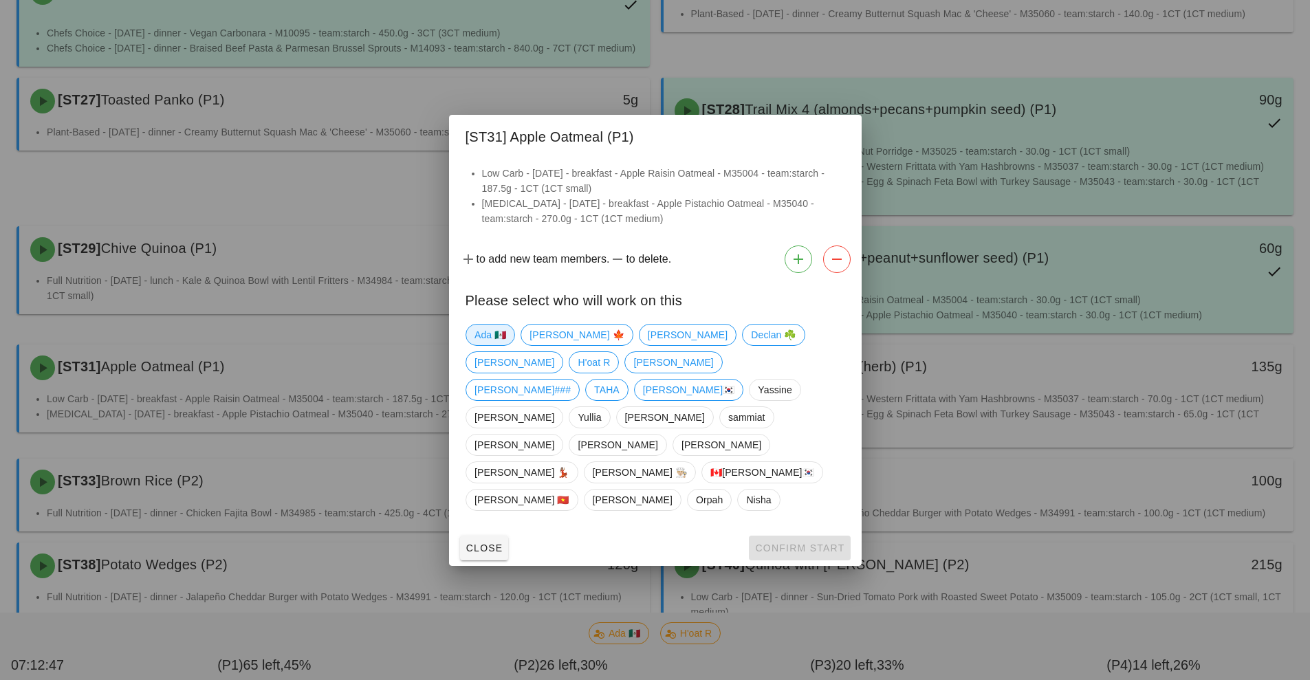
click at [484, 345] on span "Ada 🇲🇽" at bounding box center [490, 335] width 32 height 21
click at [770, 542] on span "Confirm Start" at bounding box center [799, 547] width 90 height 11
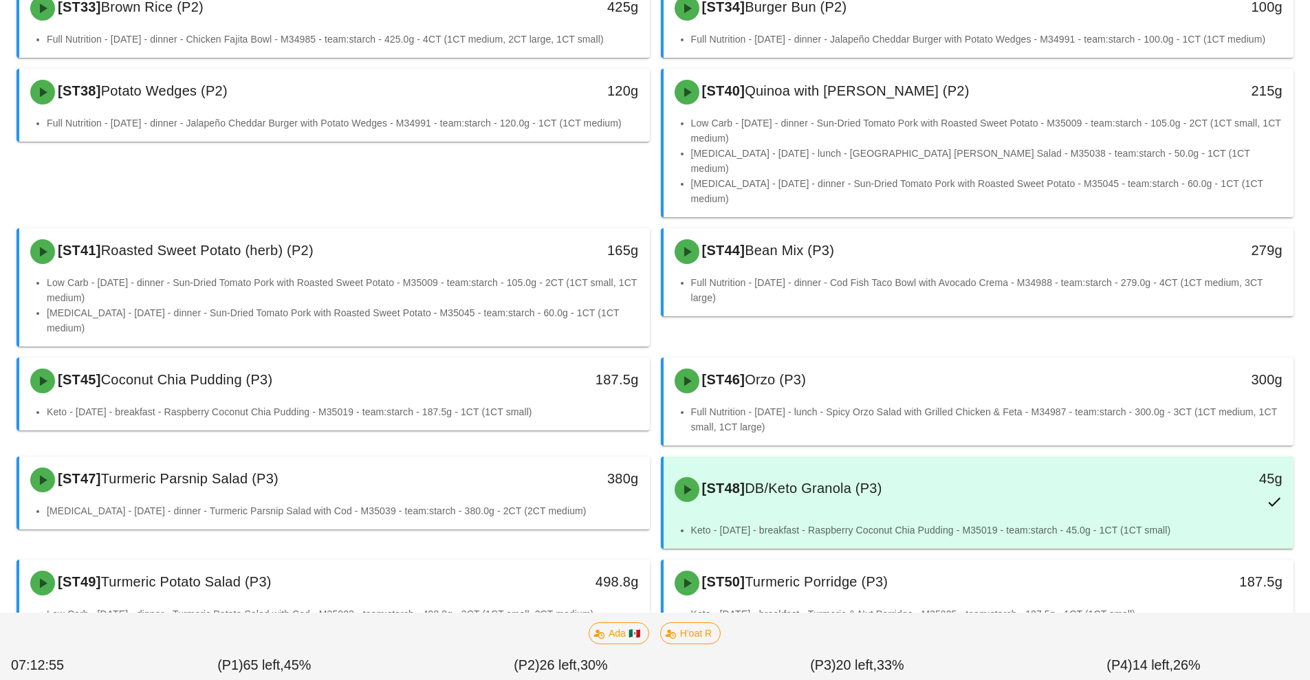
scroll to position [1214, 0]
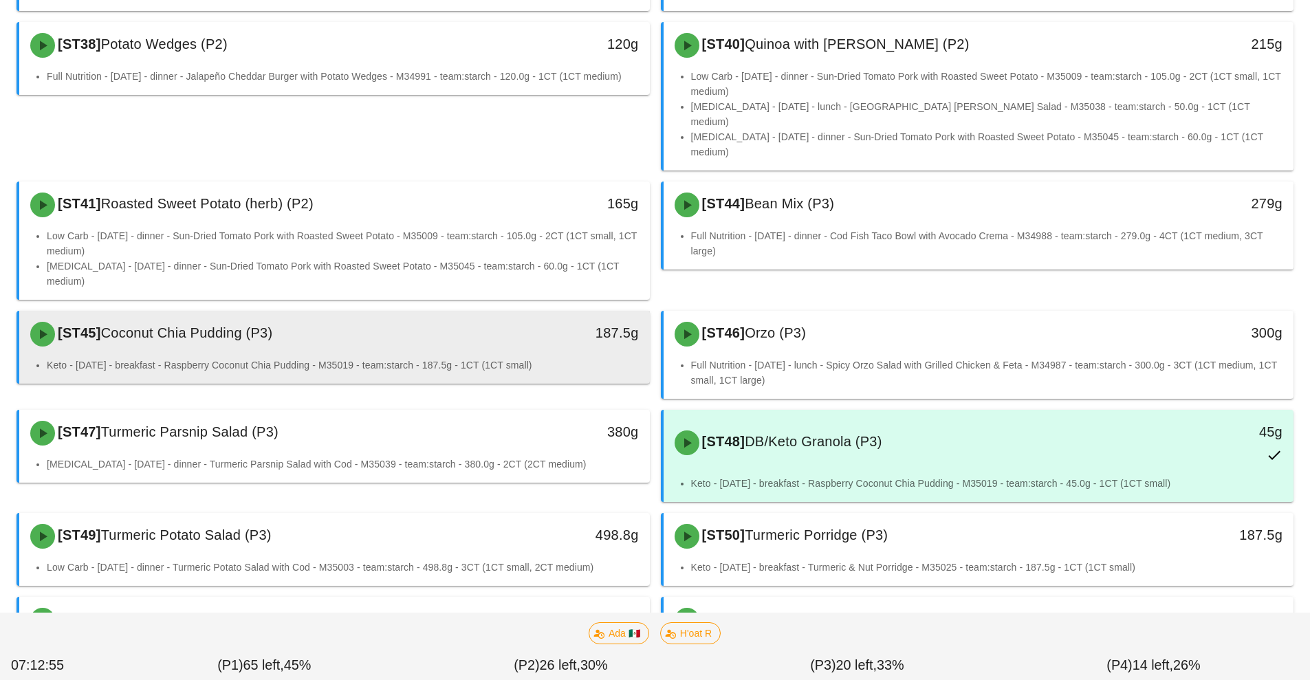
click at [329, 311] on div "[ST45] Coconut Chia Pudding (P3) 187.5g" at bounding box center [334, 334] width 630 height 47
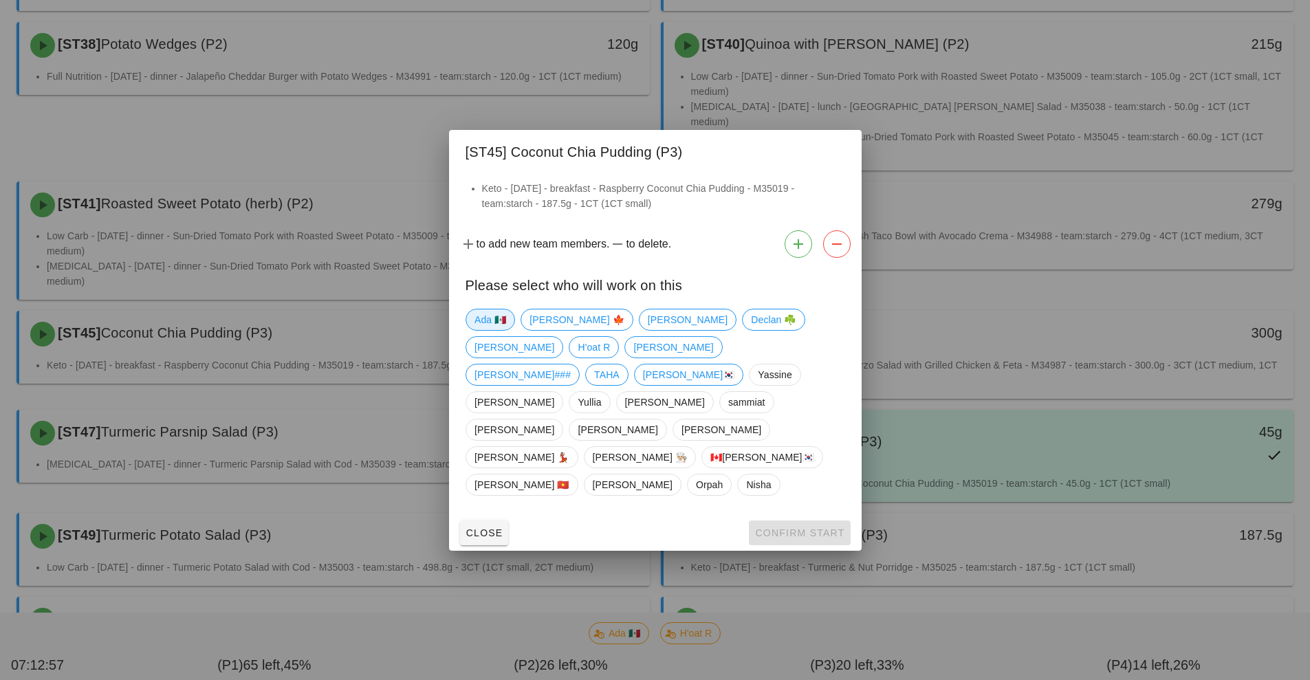
click at [483, 330] on span "Ada 🇲🇽" at bounding box center [490, 319] width 32 height 21
click at [778, 520] on button "Confirm Start" at bounding box center [799, 532] width 101 height 25
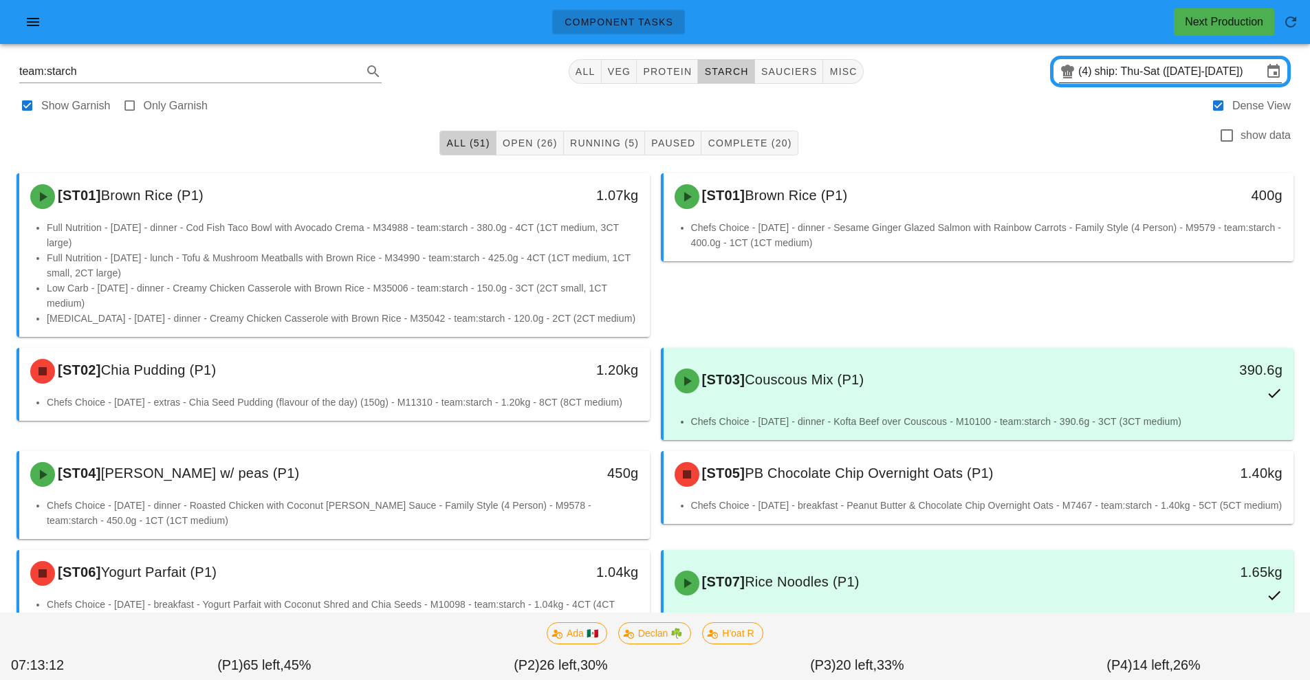
click at [1131, 61] on input "ship: Thu-Sat ([DATE]-[DATE])" at bounding box center [1179, 72] width 168 height 22
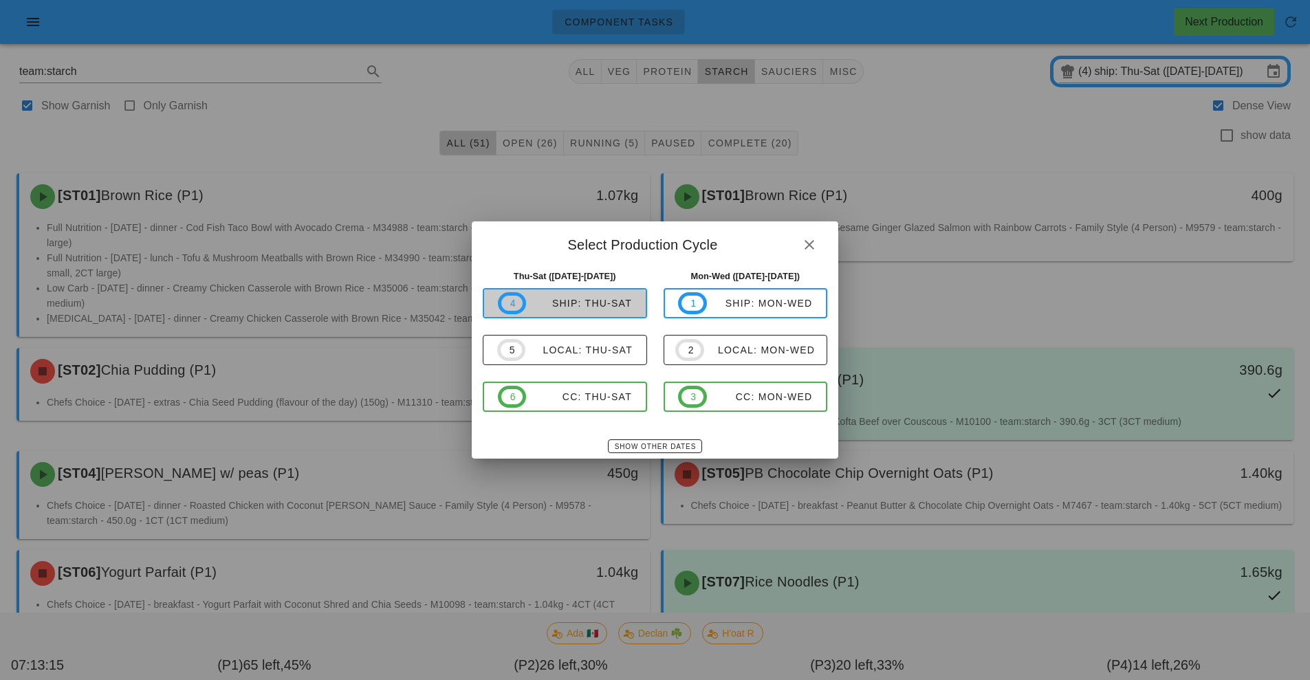
click at [581, 315] on button "4 ship: Thu-Sat" at bounding box center [565, 303] width 164 height 30
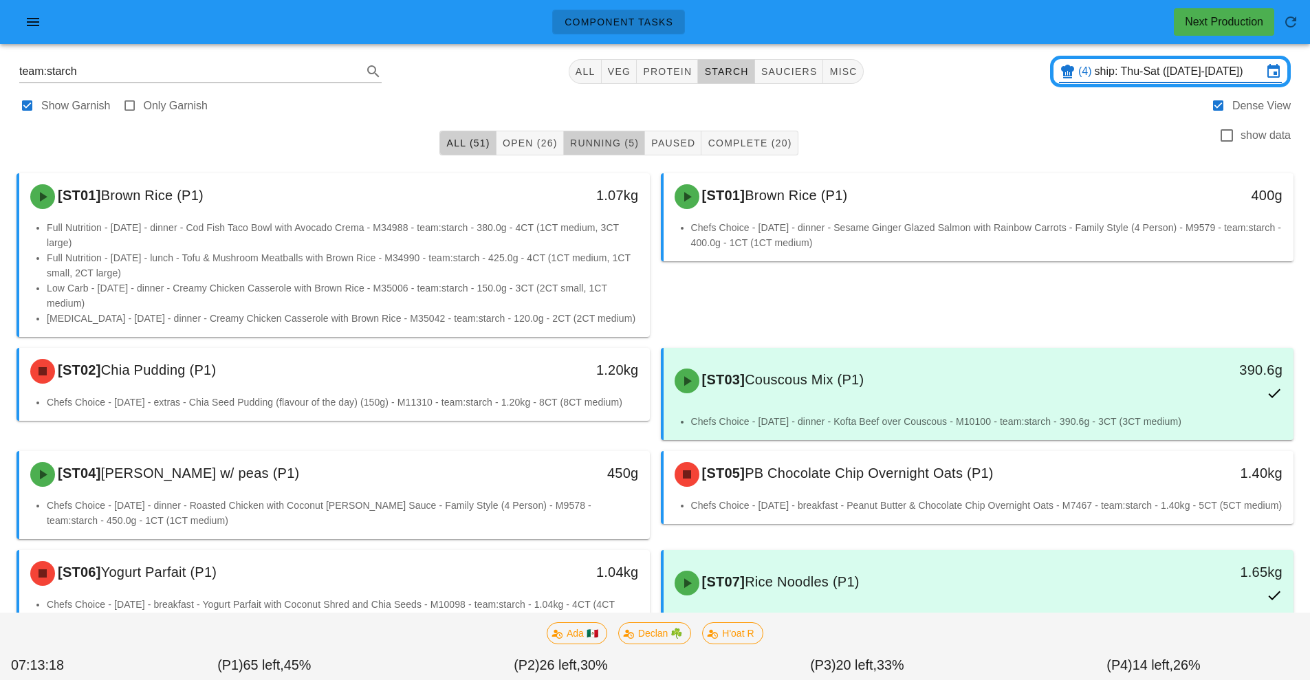
click at [611, 146] on span "Running (5)" at bounding box center [603, 143] width 69 height 11
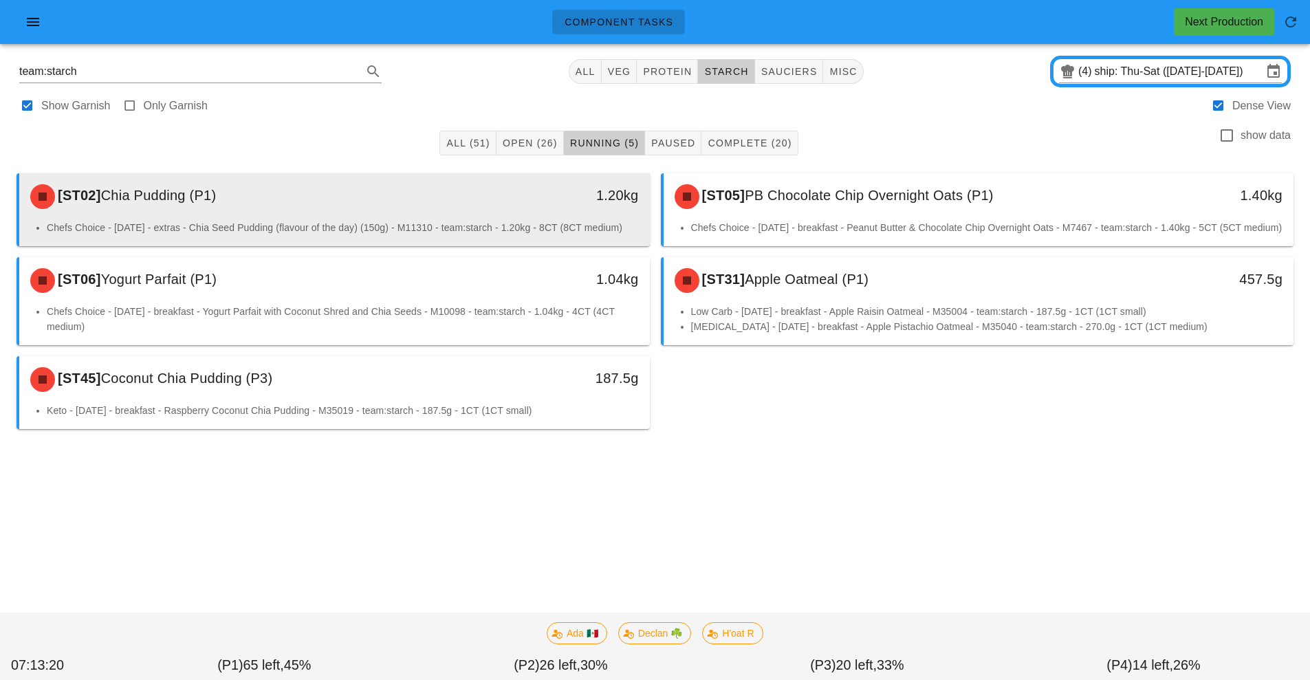
click at [476, 217] on div "[ST02] Chia Pudding (P1)" at bounding box center [256, 196] width 468 height 41
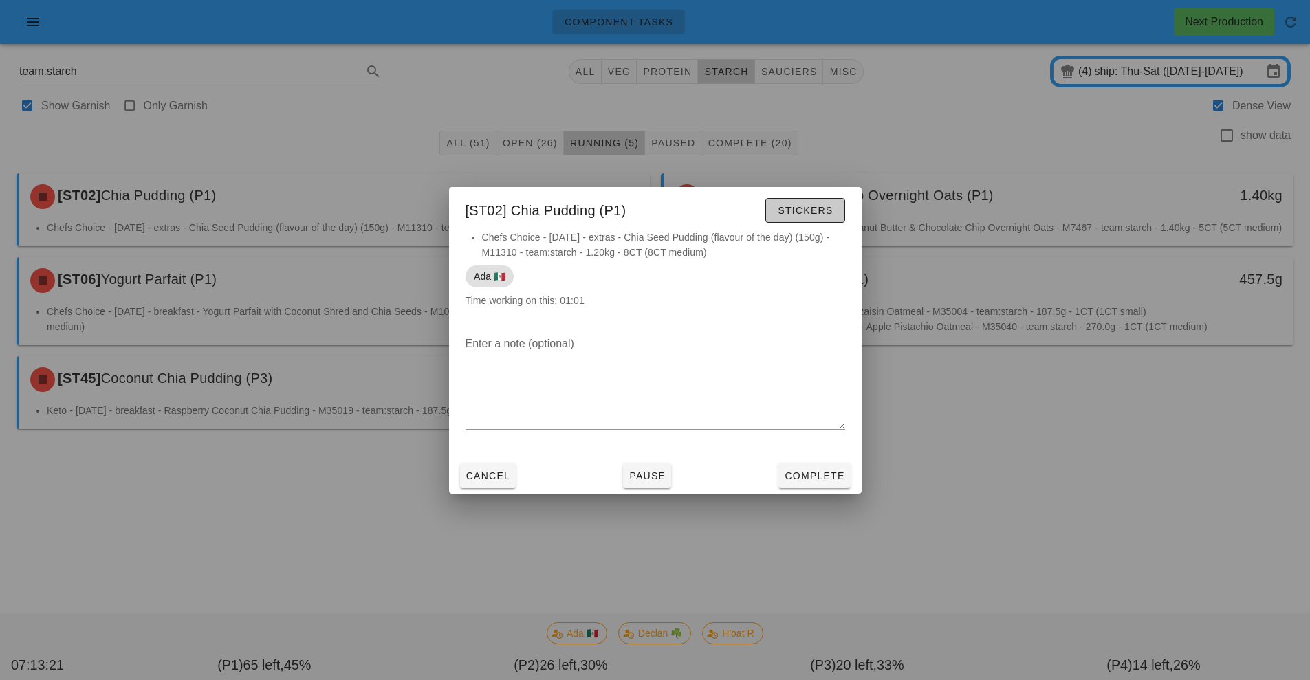
click at [797, 215] on span "Stickers" at bounding box center [805, 210] width 56 height 11
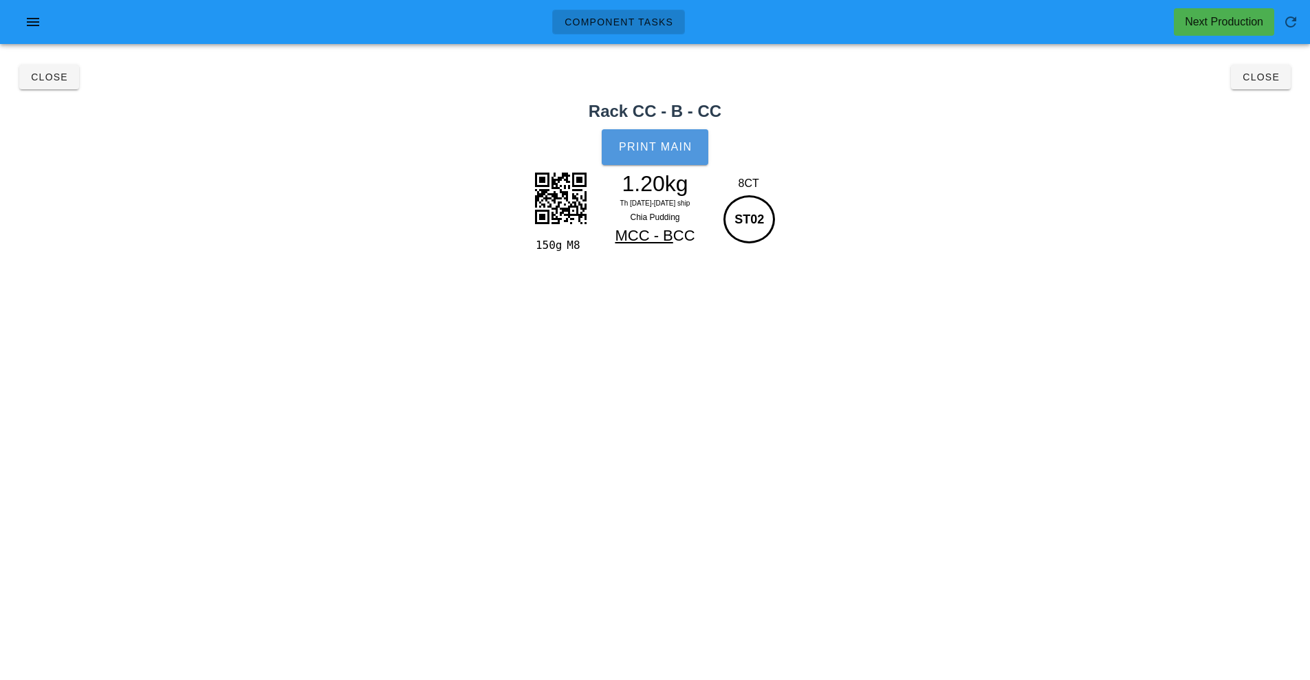
click at [659, 139] on button "Print Main" at bounding box center [655, 147] width 106 height 36
click at [1264, 79] on span "Close" at bounding box center [1261, 77] width 38 height 11
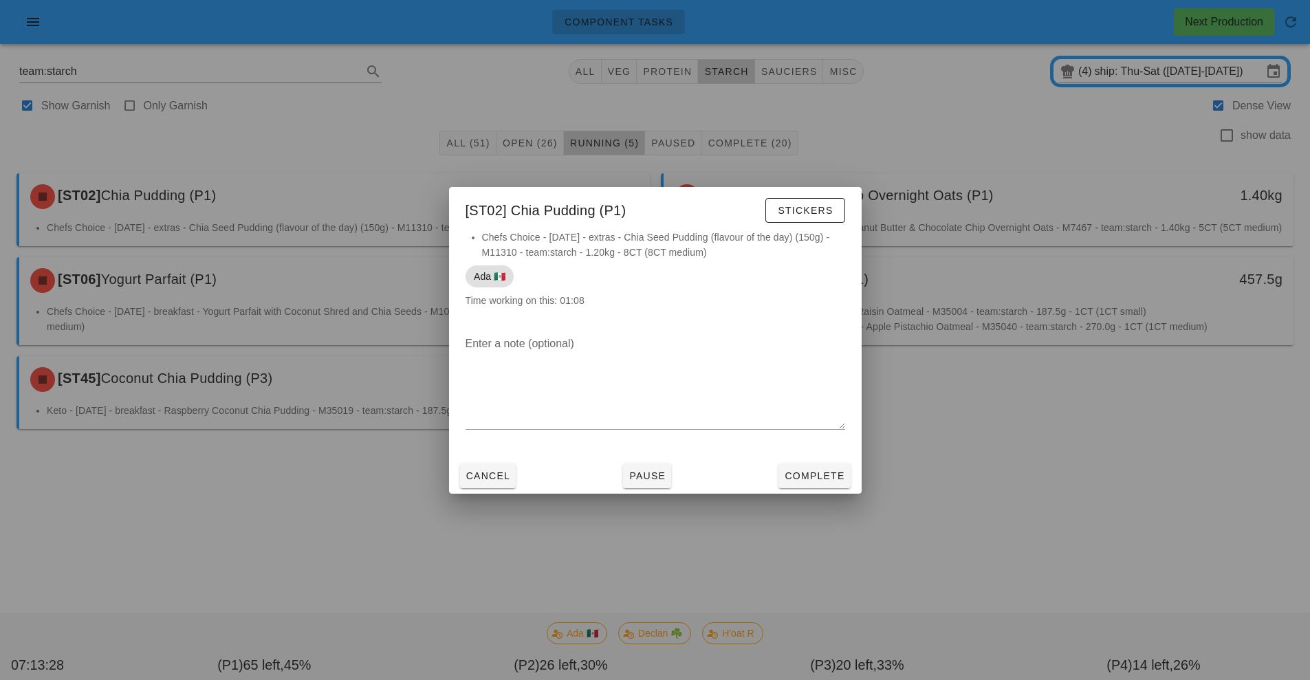
click at [1004, 521] on div at bounding box center [655, 340] width 1310 height 680
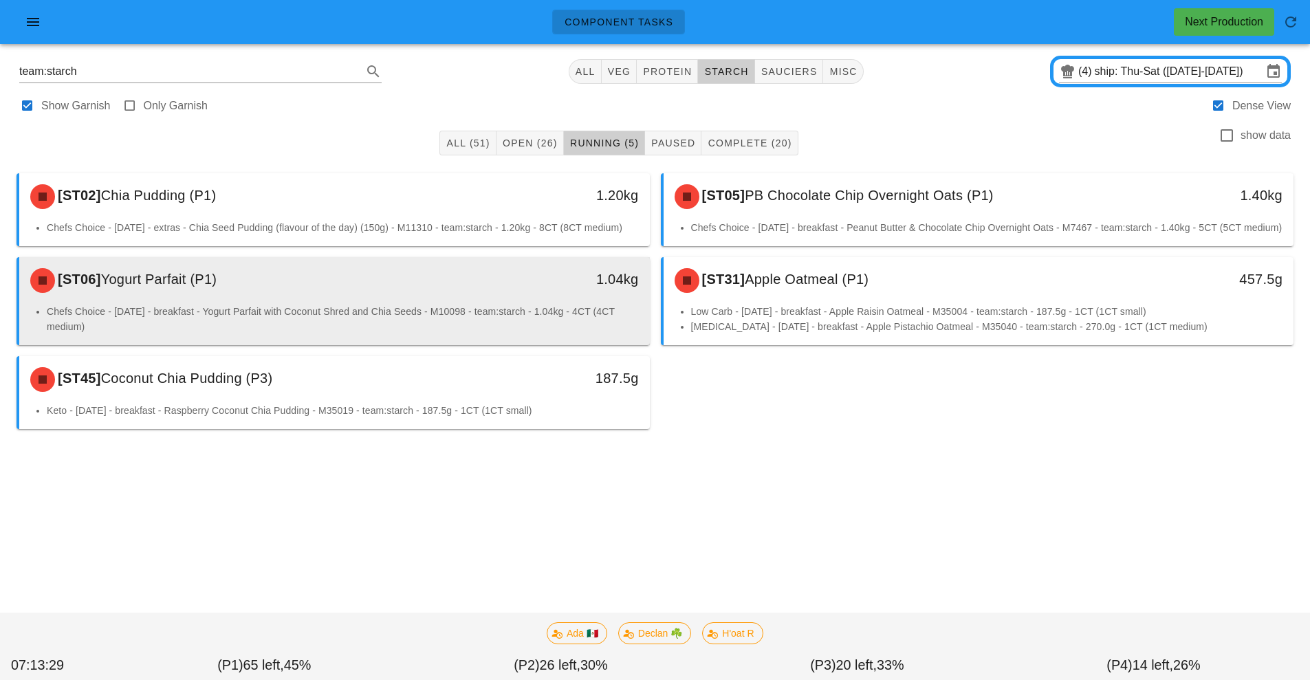
click at [504, 322] on li "Chefs Choice - Sunday - breakfast - Yogurt Parfait with Coconut Shred and Chia …" at bounding box center [343, 319] width 592 height 30
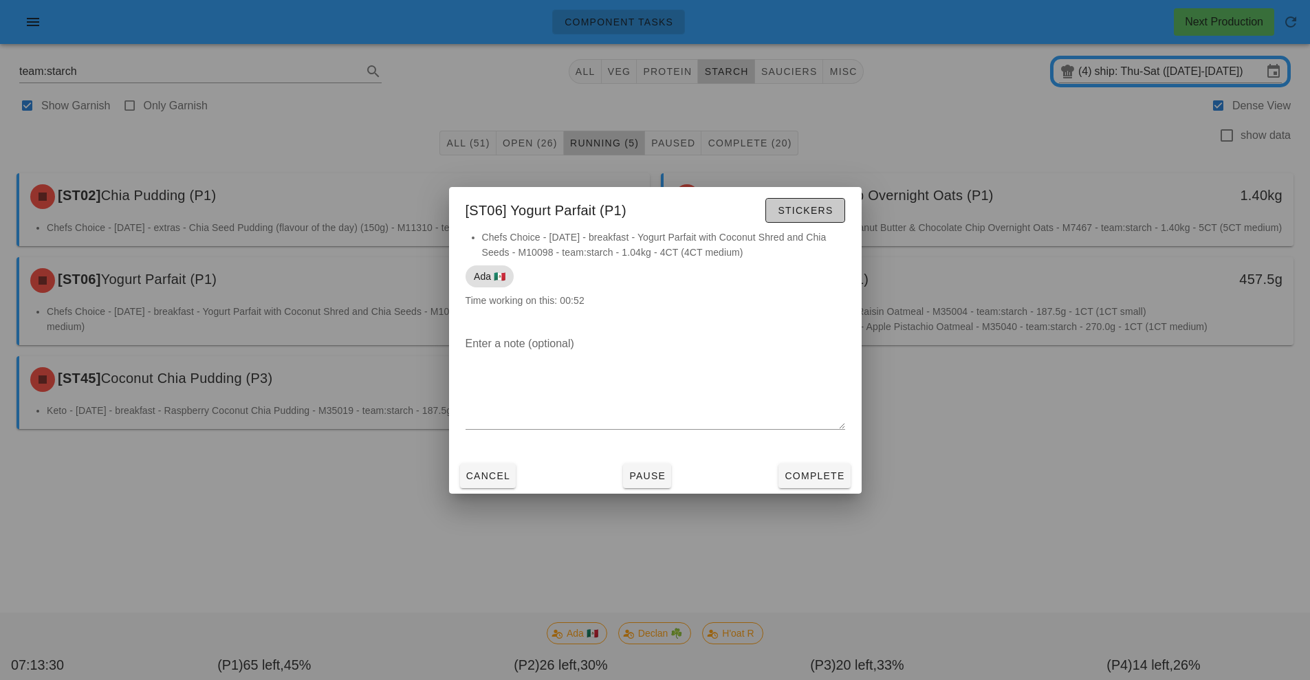
click at [822, 210] on span "Stickers" at bounding box center [805, 210] width 56 height 11
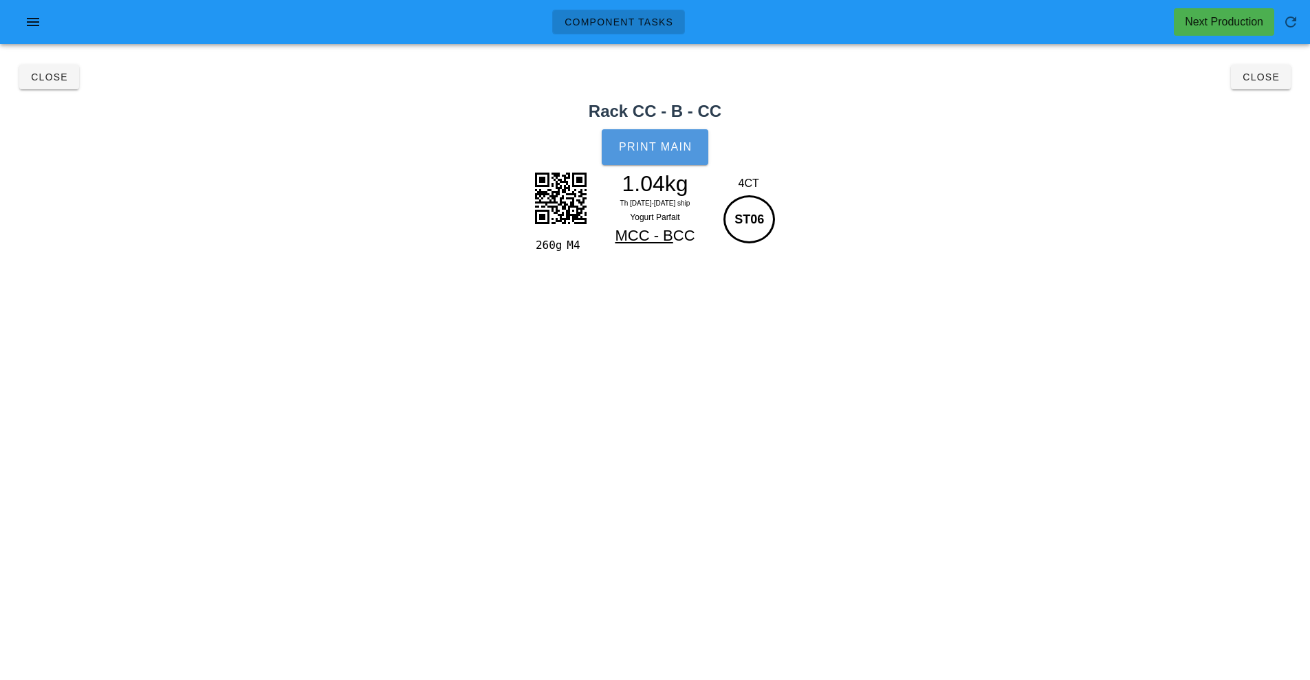
click at [683, 146] on span "Print Main" at bounding box center [655, 147] width 74 height 12
click at [1269, 77] on span "Close" at bounding box center [1261, 77] width 38 height 11
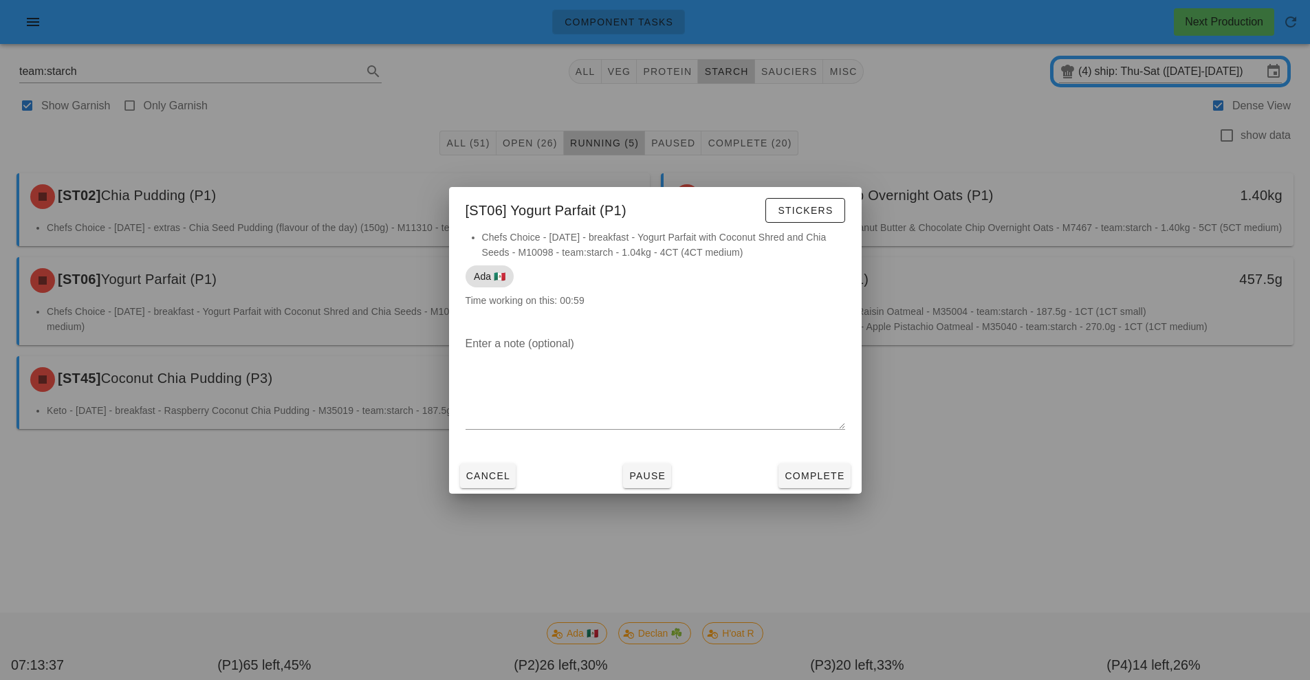
click at [967, 501] on div at bounding box center [655, 340] width 1310 height 680
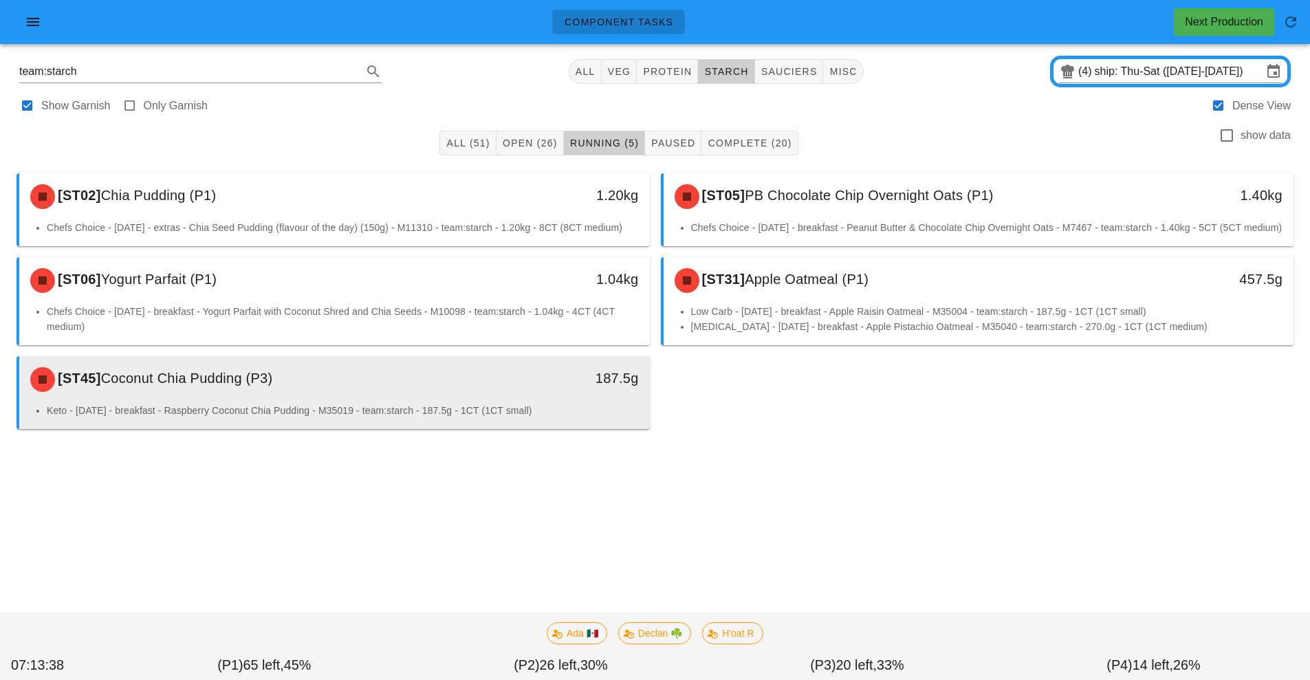
click at [408, 429] on div "Keto - [DATE] - breakfast - Raspberry Coconut Chia Pudding - M35019 - team:star…" at bounding box center [334, 416] width 630 height 26
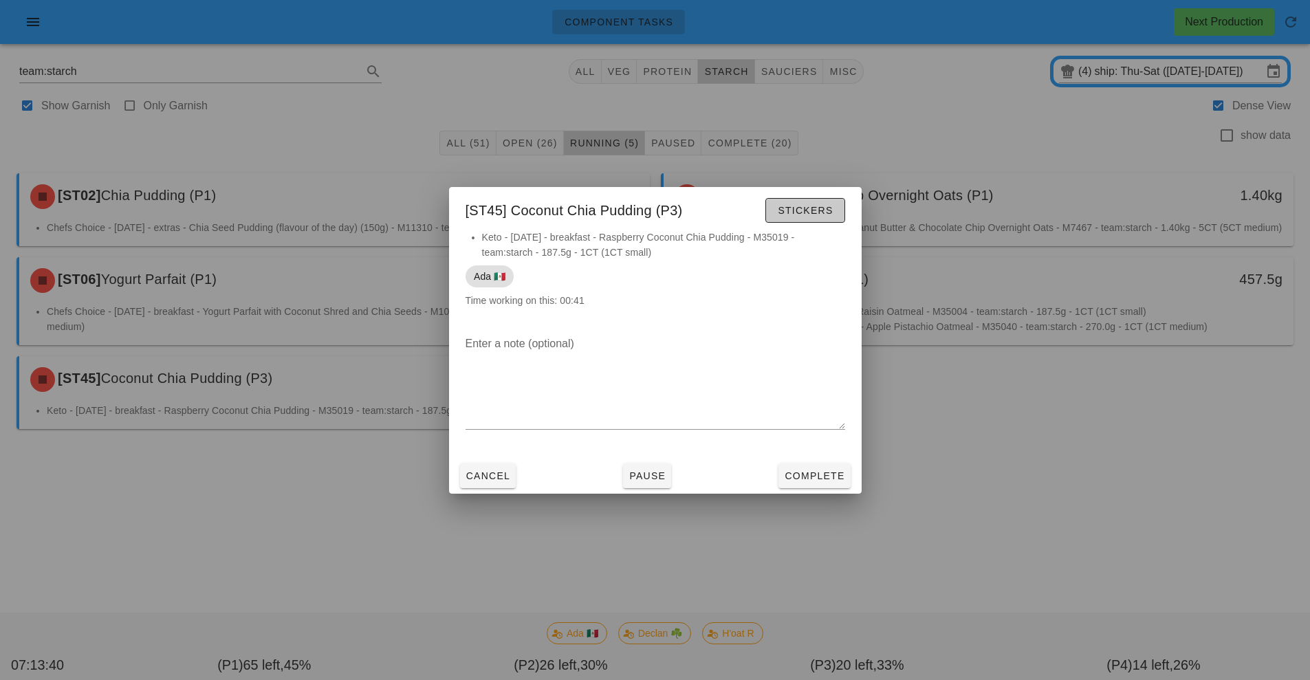
click at [814, 210] on span "Stickers" at bounding box center [805, 210] width 56 height 11
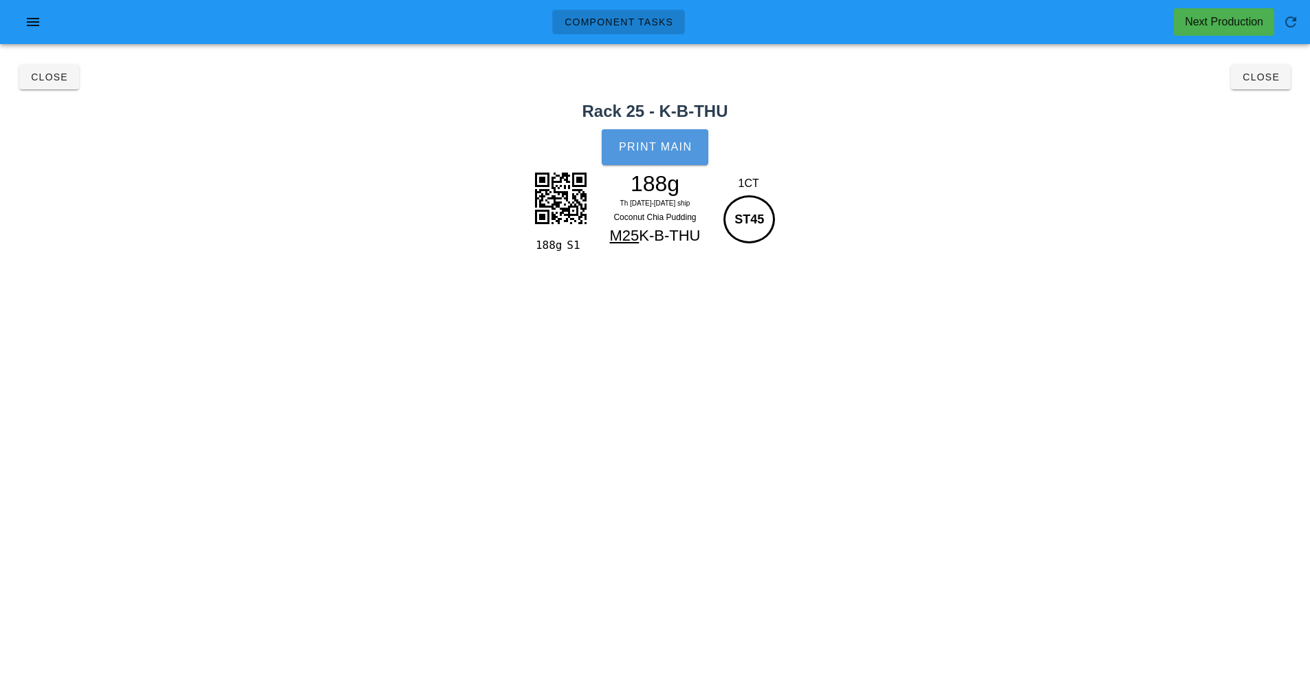
click at [675, 149] on span "Print Main" at bounding box center [655, 147] width 74 height 12
click at [1262, 79] on span "Close" at bounding box center [1261, 77] width 38 height 11
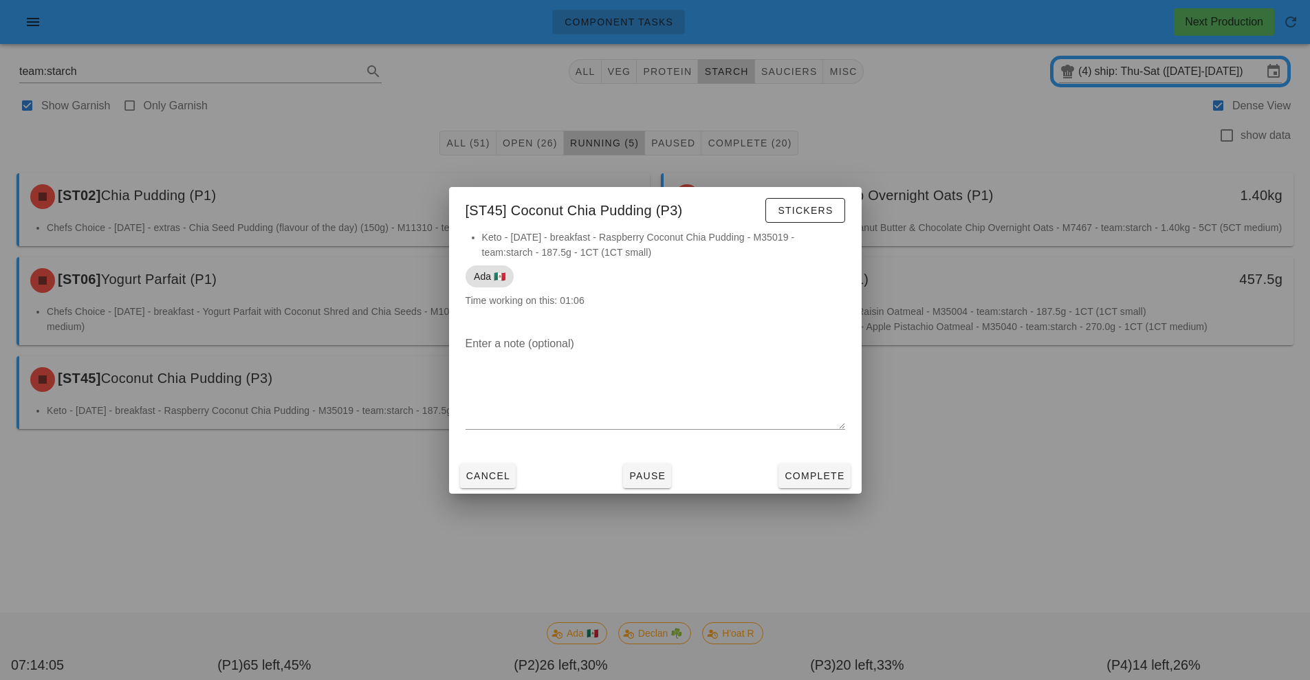
click at [1013, 472] on div at bounding box center [655, 340] width 1310 height 680
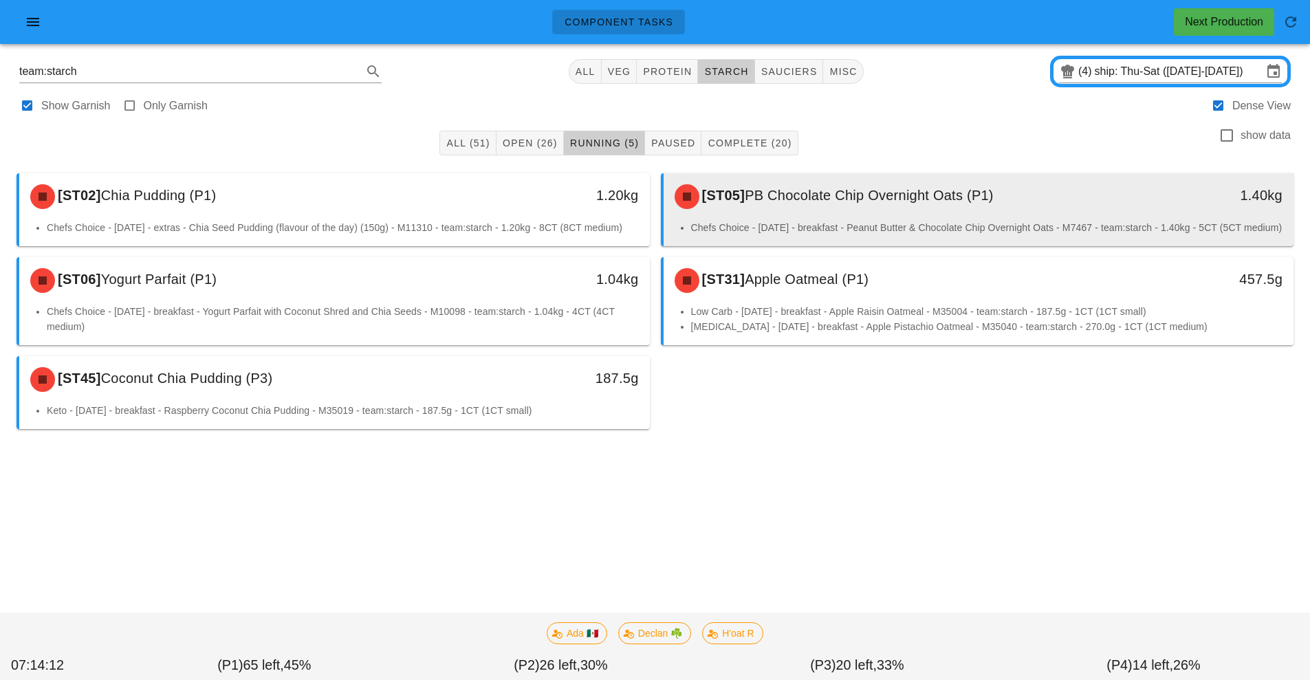
click at [1000, 215] on div "[ST05] PB Chocolate Chip Overnight Oats (P1)" at bounding box center [900, 196] width 468 height 41
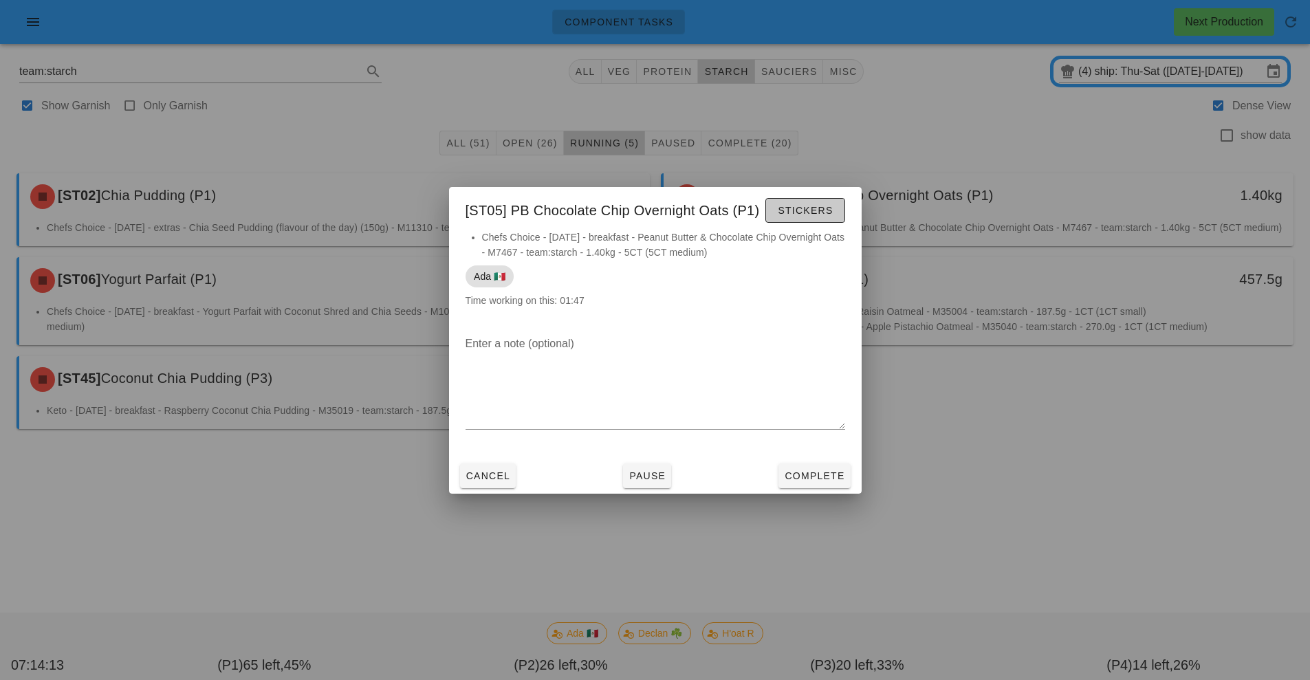
click at [815, 211] on span "Stickers" at bounding box center [805, 210] width 56 height 11
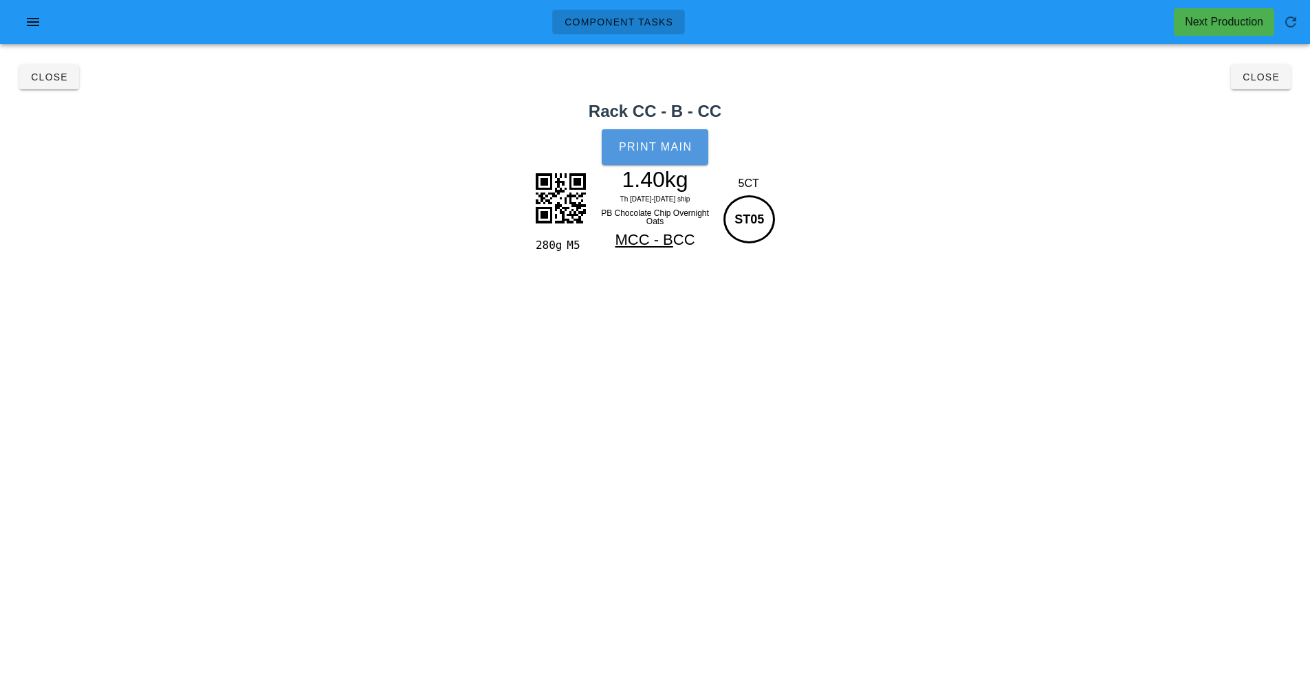
click at [678, 148] on span "Print Main" at bounding box center [655, 147] width 74 height 12
click at [1271, 87] on button "Close" at bounding box center [1261, 77] width 60 height 25
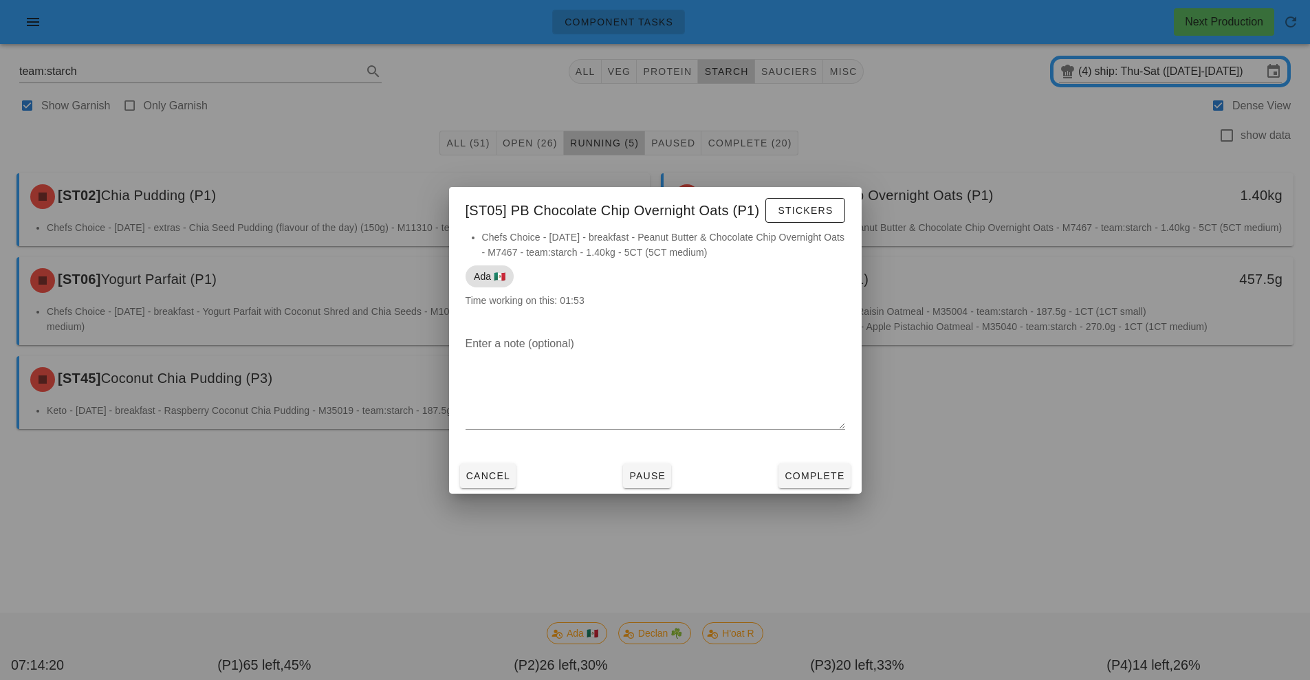
click at [1056, 191] on div at bounding box center [655, 340] width 1310 height 680
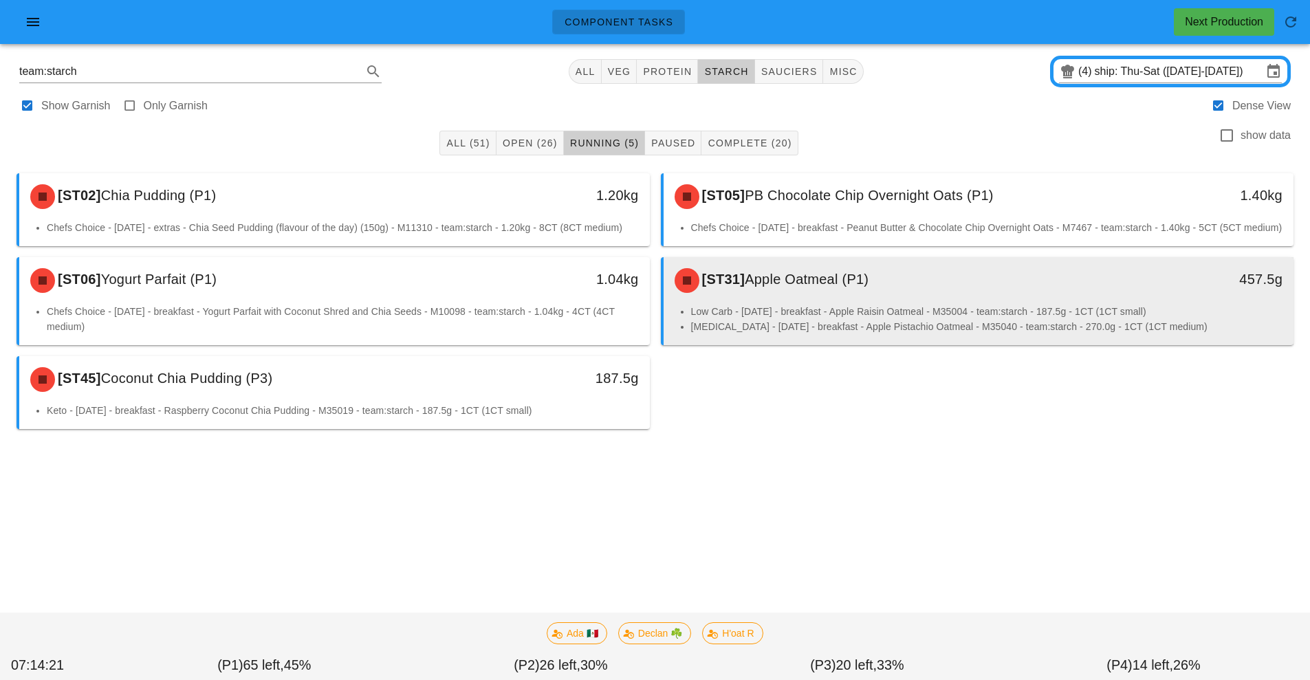
click at [963, 319] on li "Low Carb - [DATE] - breakfast - Apple Raisin Oatmeal - M35004 - team:starch - 1…" at bounding box center [987, 311] width 592 height 15
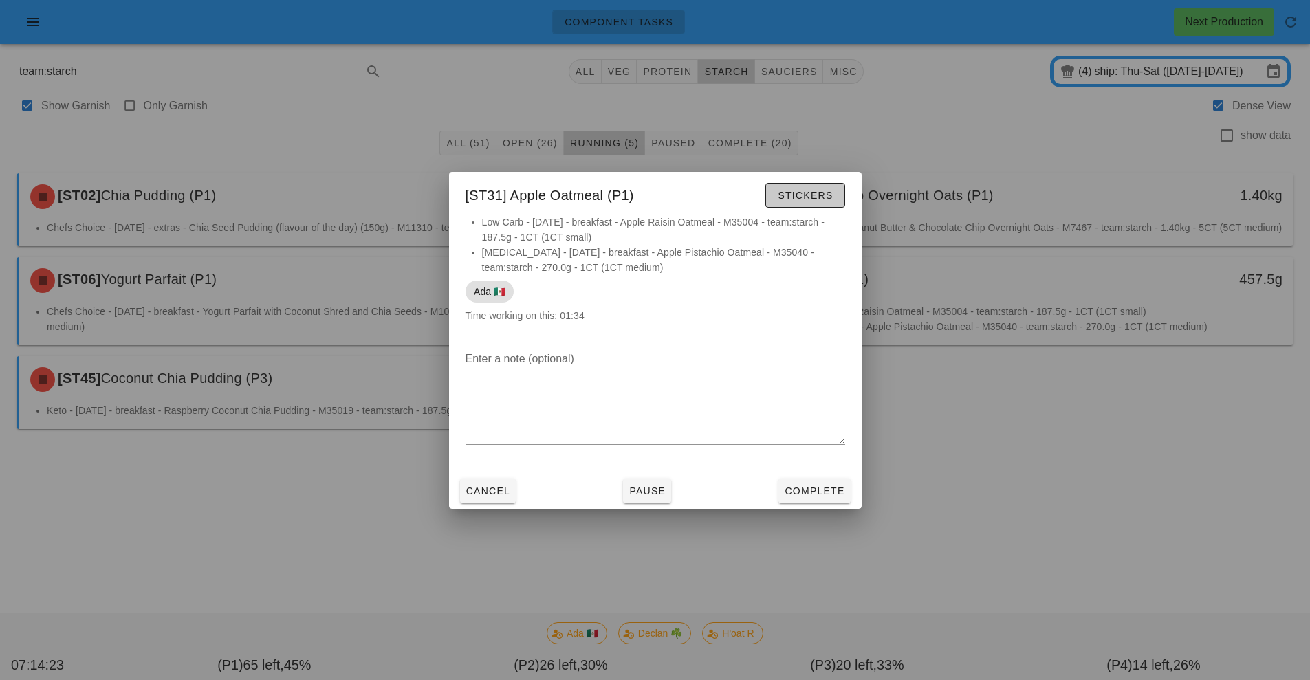
click at [802, 205] on button "Stickers" at bounding box center [804, 195] width 79 height 25
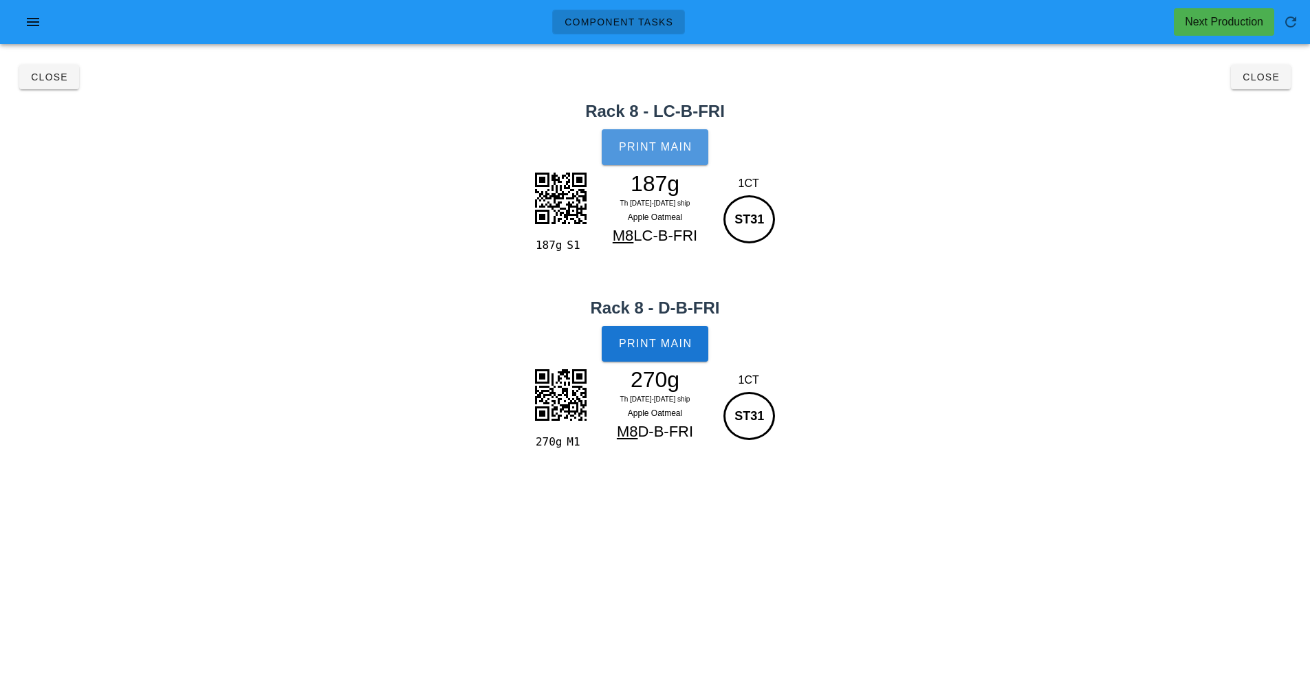
click at [674, 138] on button "Print Main" at bounding box center [655, 147] width 106 height 36
click at [672, 347] on span "Print Main" at bounding box center [655, 344] width 74 height 12
click at [1263, 82] on span "Close" at bounding box center [1261, 77] width 38 height 11
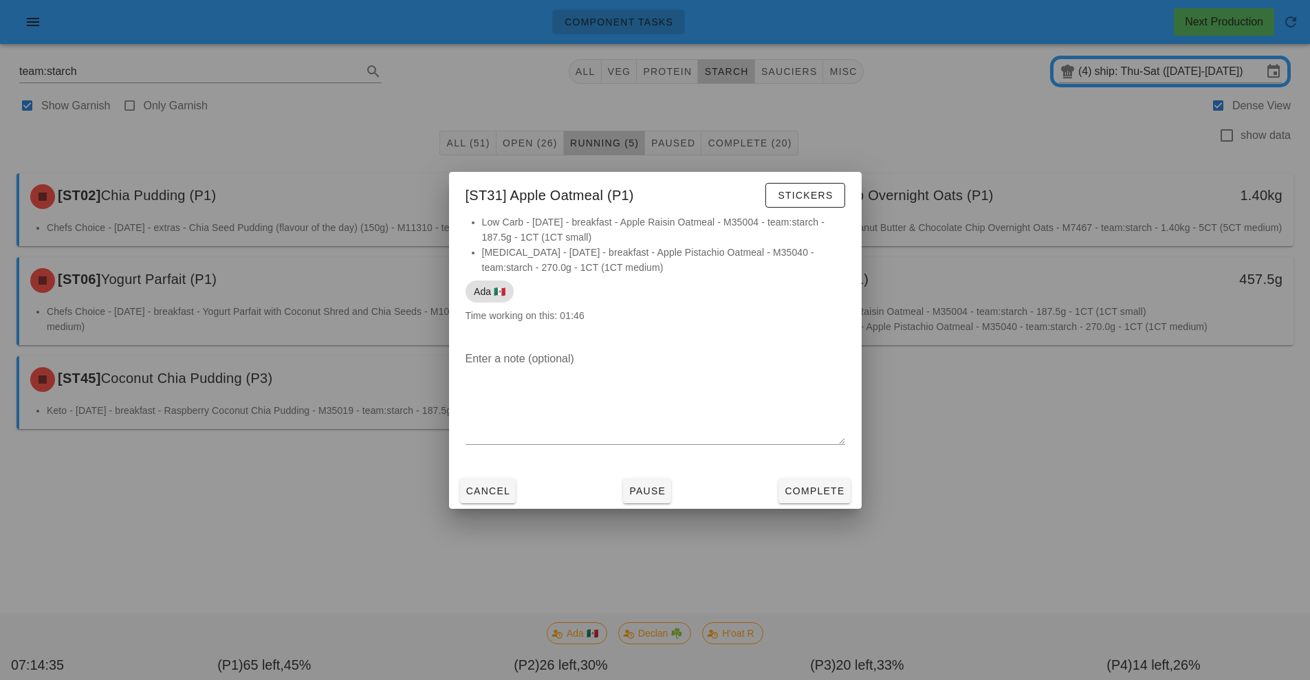
click at [1041, 452] on div at bounding box center [655, 340] width 1310 height 680
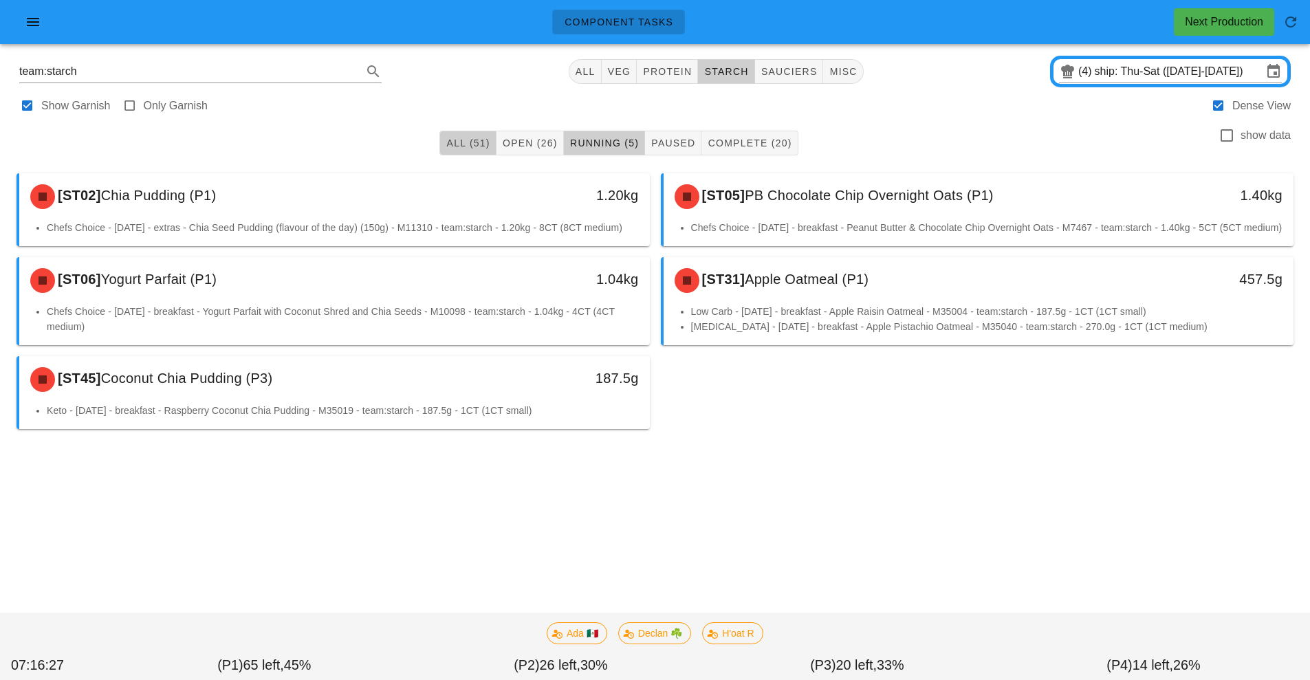
click at [470, 144] on span "All (51)" at bounding box center [468, 143] width 44 height 11
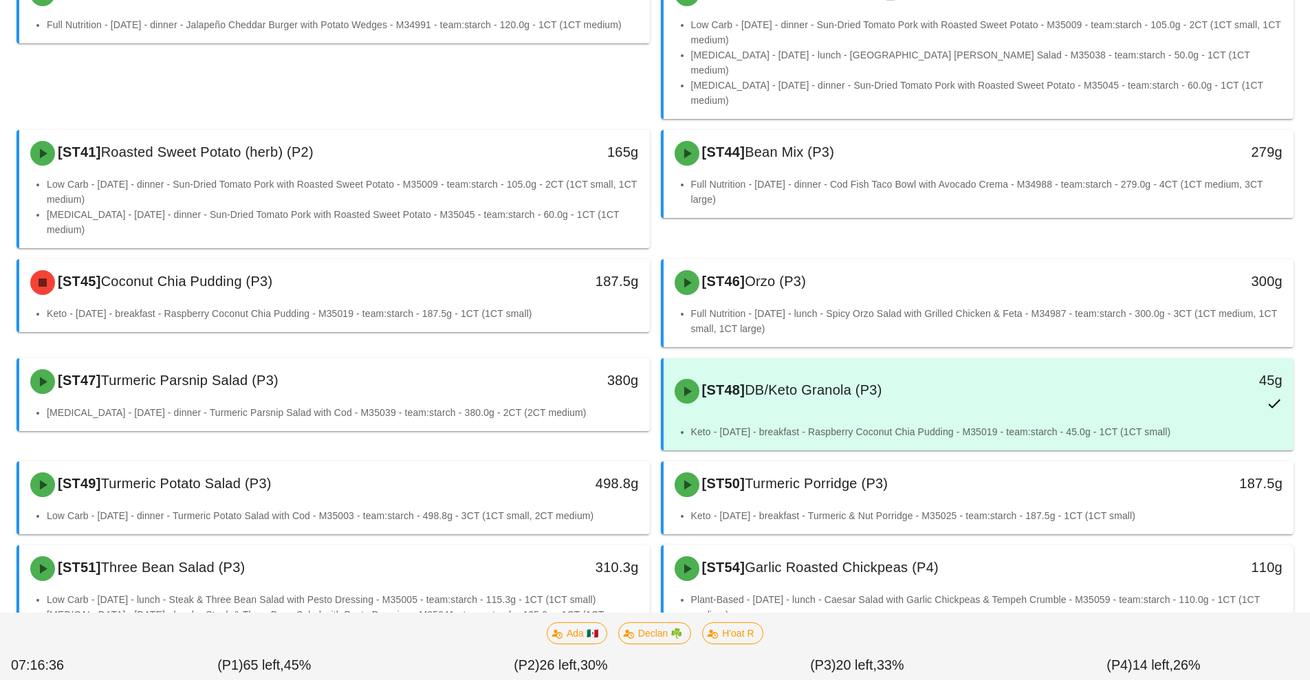
scroll to position [1225, 0]
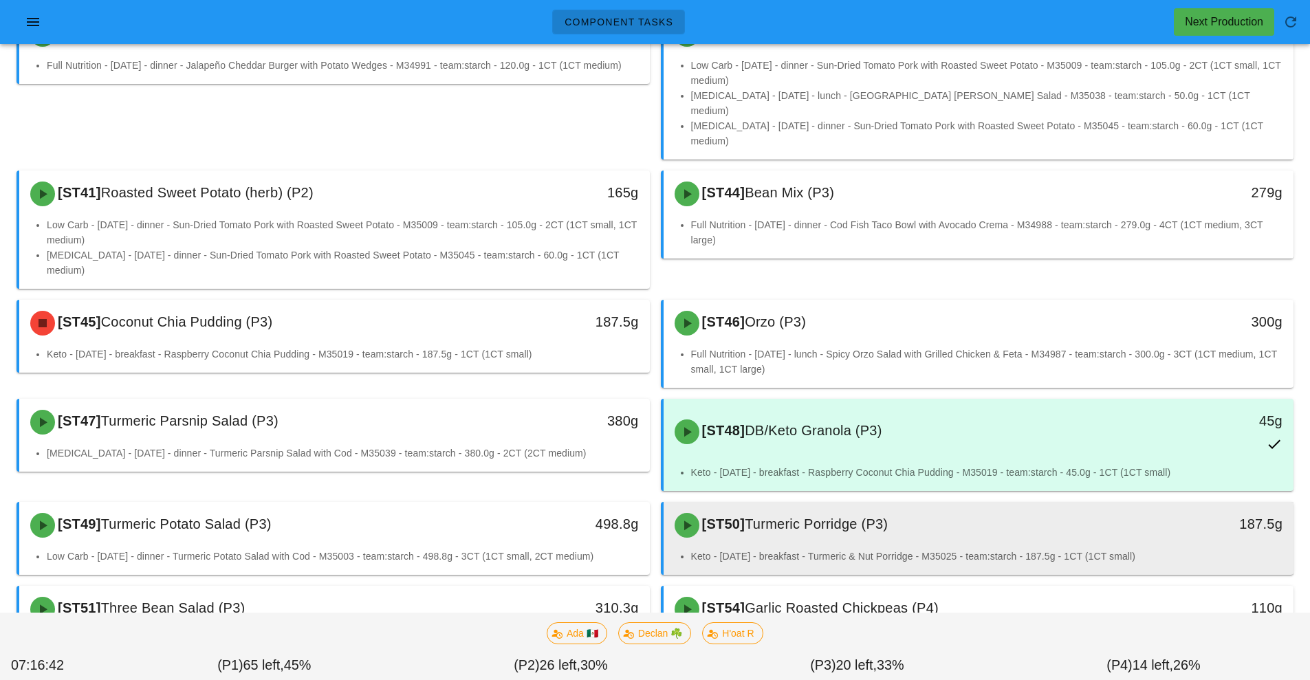
click at [814, 505] on div "[ST50] Turmeric Porridge (P3)" at bounding box center [900, 525] width 468 height 41
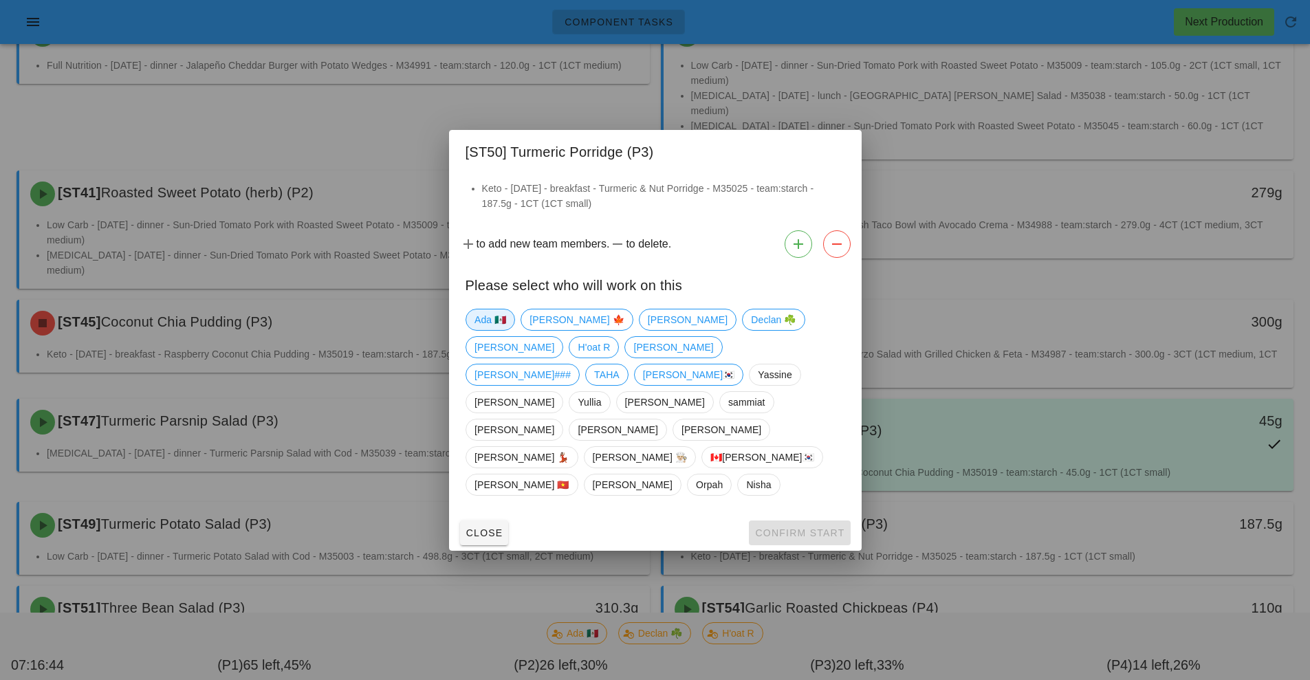
click at [498, 330] on span "Ada 🇲🇽" at bounding box center [490, 319] width 32 height 21
click at [781, 520] on button "Confirm Start" at bounding box center [799, 532] width 101 height 25
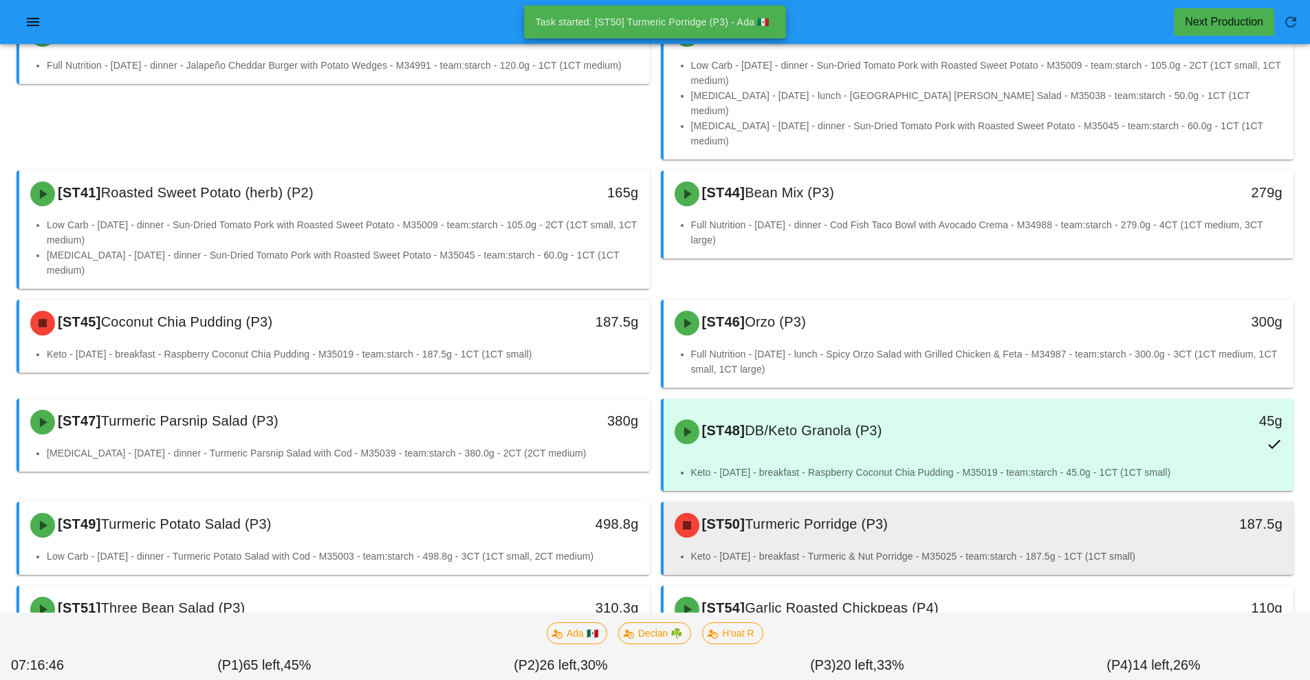
click at [1011, 502] on div "[ST50] Turmeric Porridge (P3) 187.5g" at bounding box center [978, 525] width 630 height 47
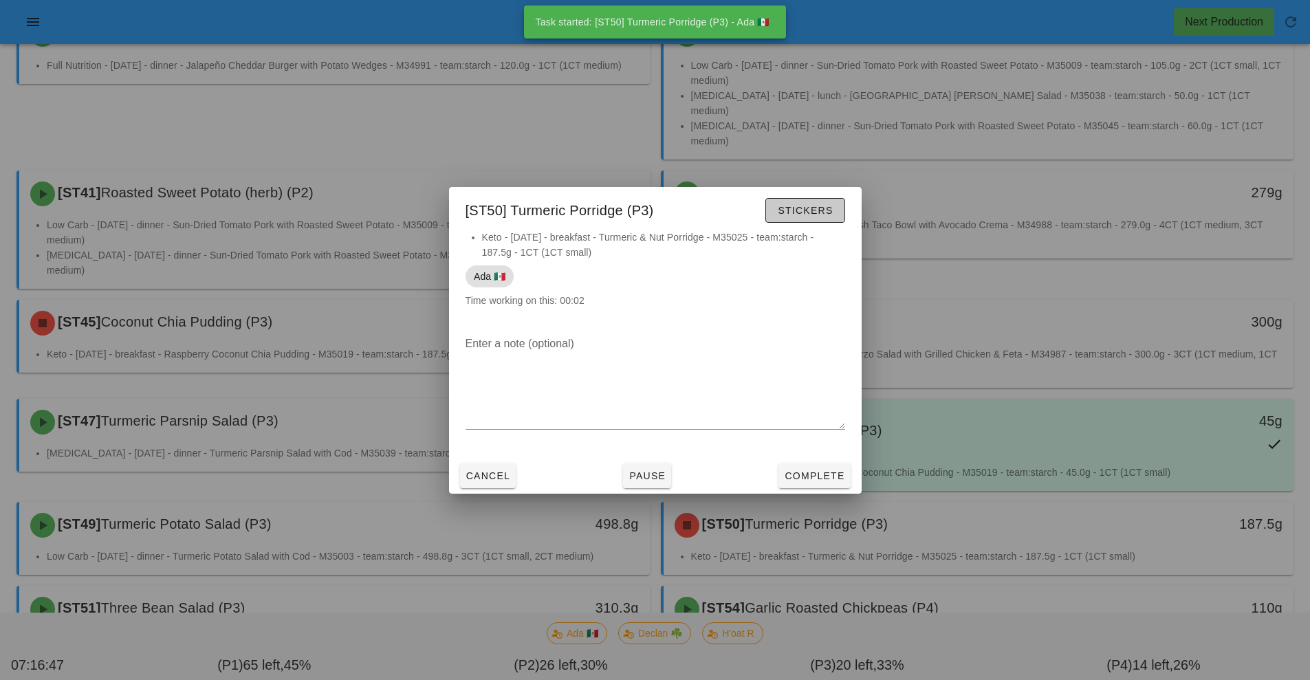
click at [817, 208] on span "Stickers" at bounding box center [805, 210] width 56 height 11
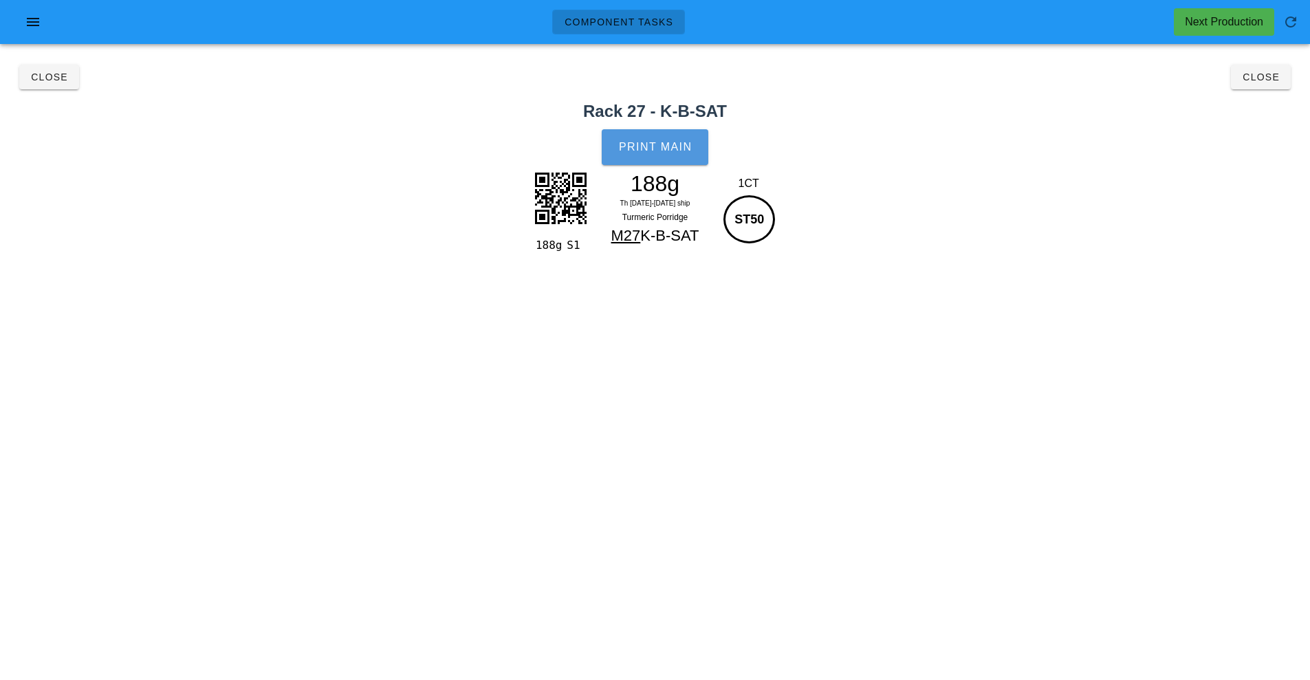
click at [656, 150] on span "Print Main" at bounding box center [655, 147] width 74 height 12
click at [1266, 79] on span "Close" at bounding box center [1261, 77] width 38 height 11
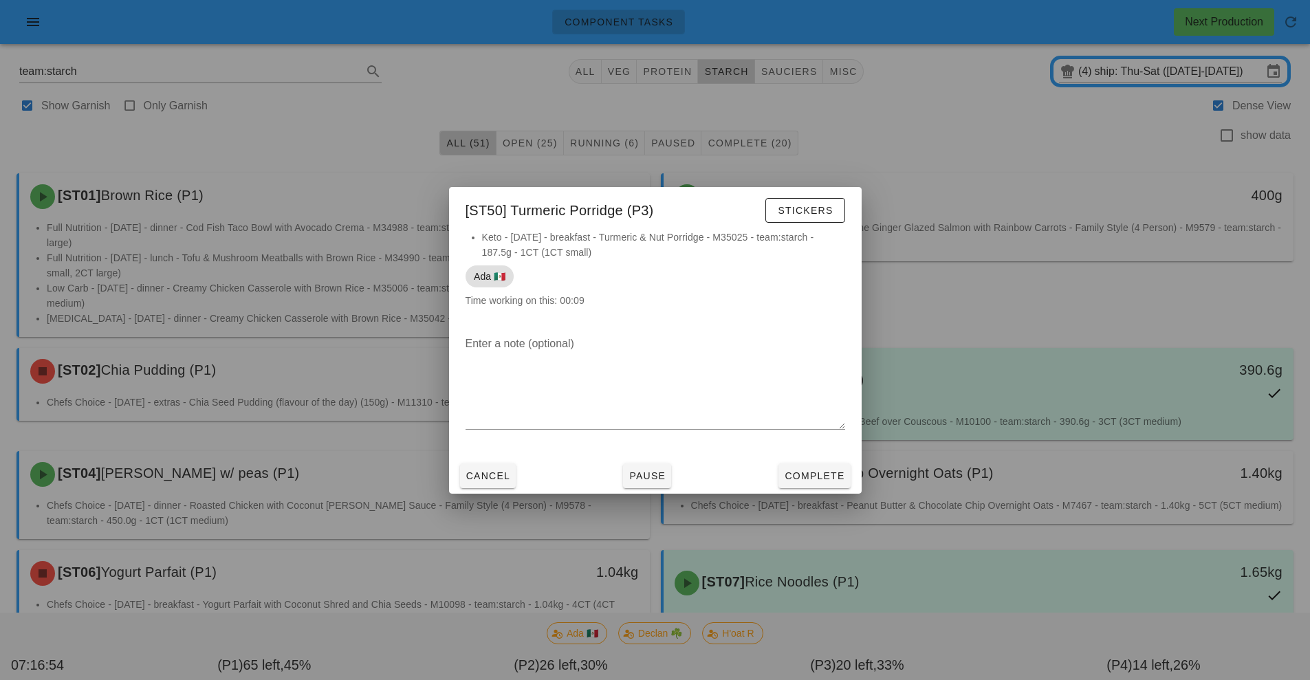
click at [1063, 165] on div at bounding box center [655, 340] width 1310 height 680
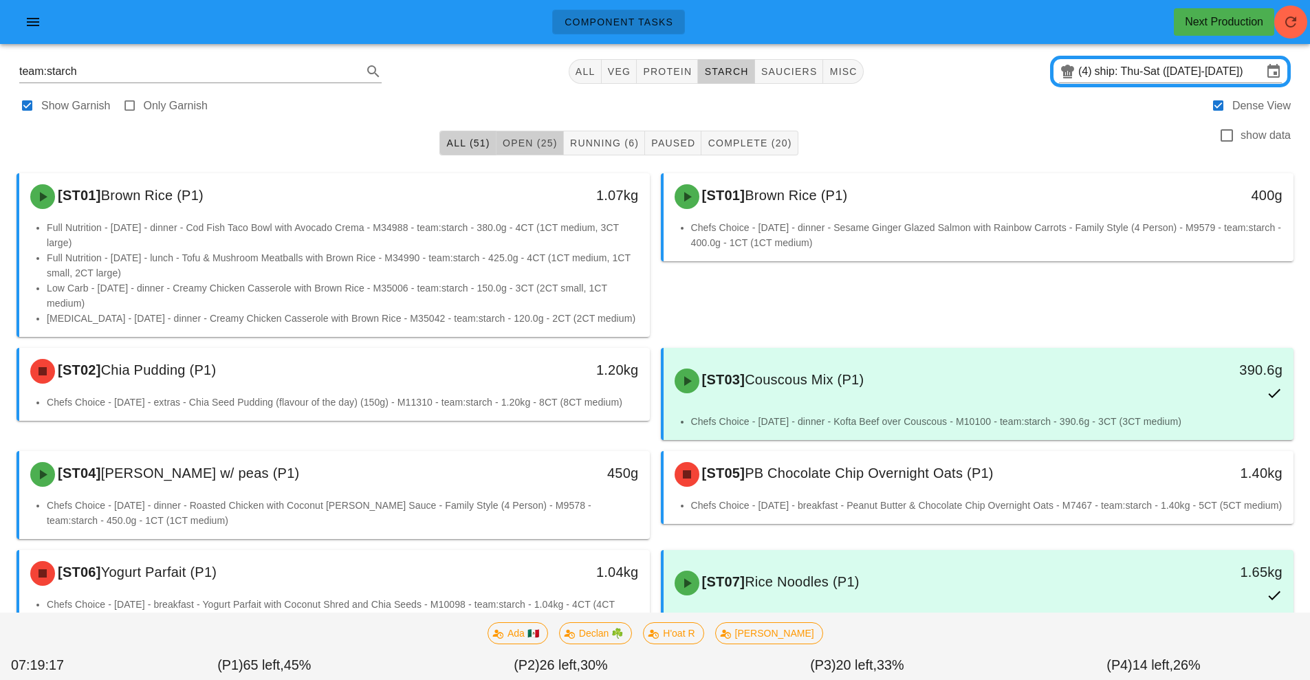
click at [529, 147] on span "Open (25)" at bounding box center [530, 143] width 56 height 11
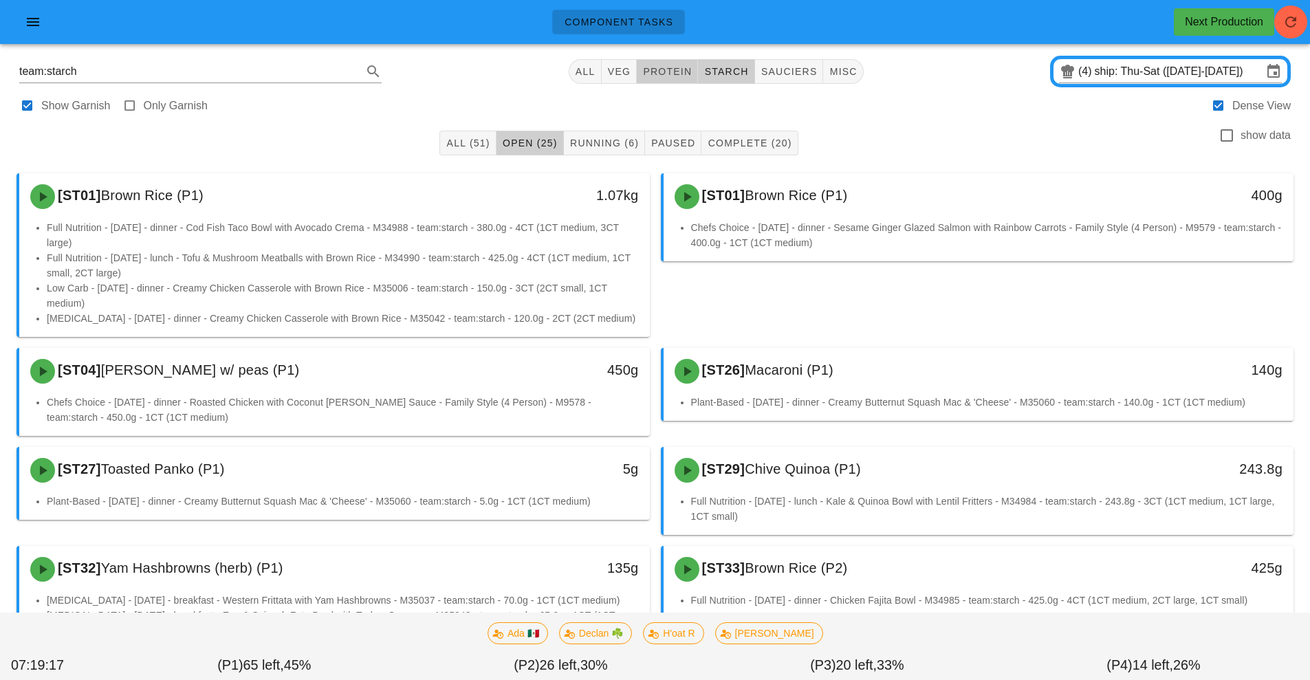
click at [670, 72] on span "protein" at bounding box center [667, 71] width 50 height 11
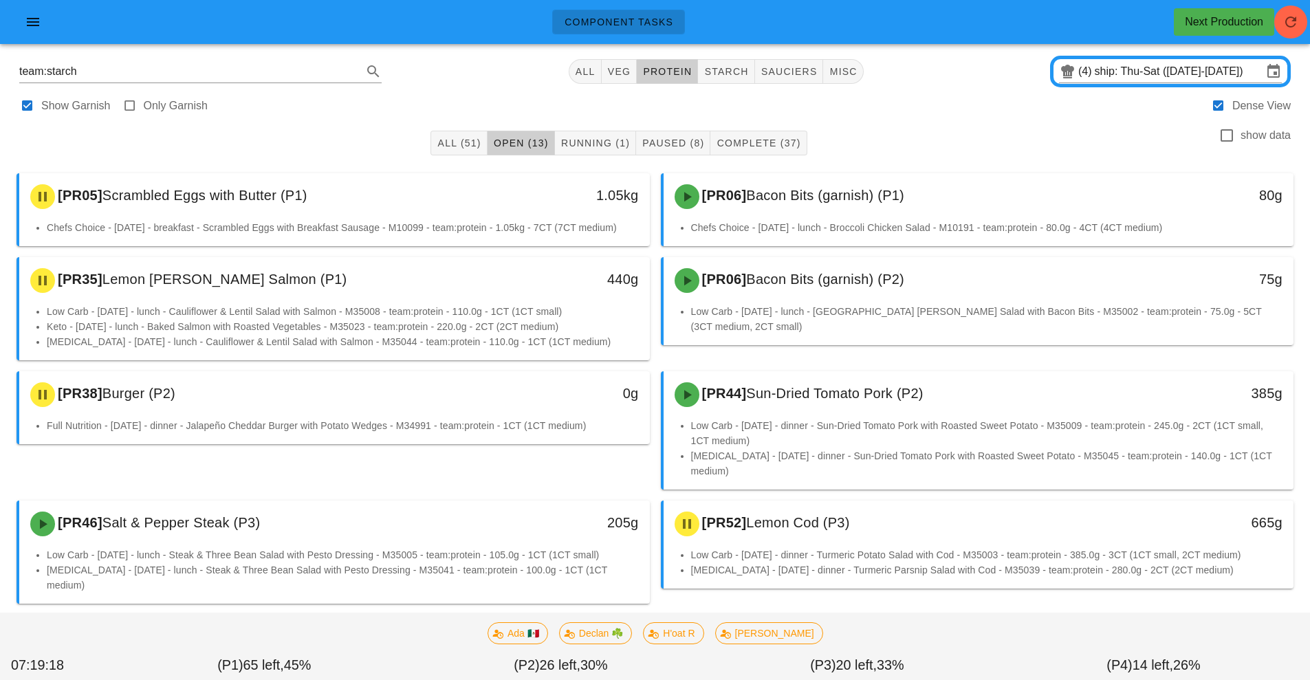
type input "team:protein"
click at [614, 146] on span "Running (1)" at bounding box center [594, 143] width 69 height 11
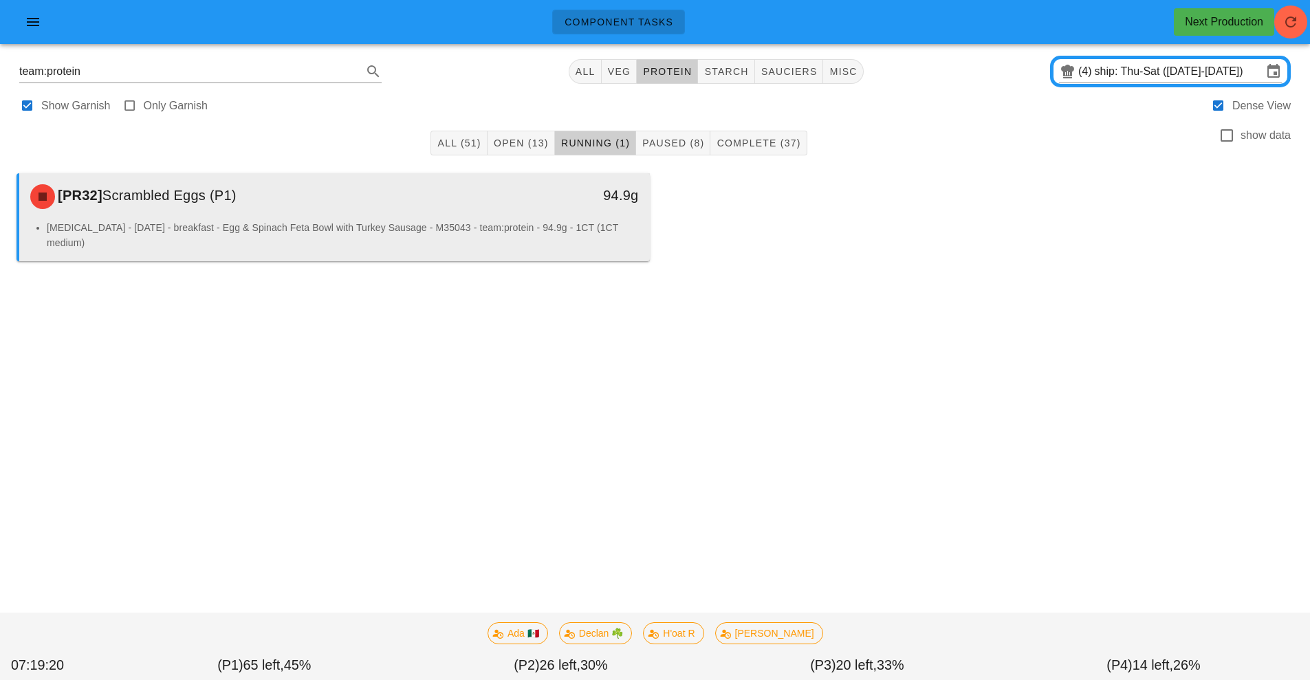
click at [449, 218] on div "[PR32] Scrambled Eggs (P1) 94.9g" at bounding box center [334, 196] width 630 height 47
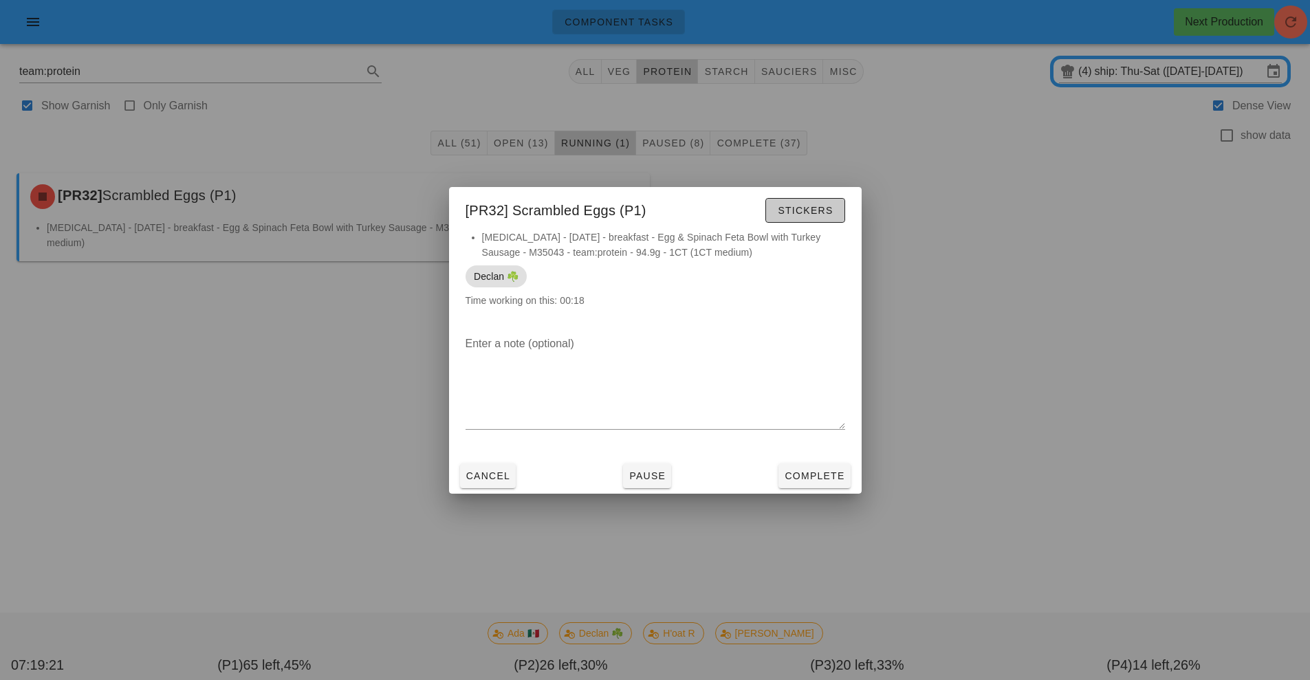
click at [808, 207] on span "Stickers" at bounding box center [805, 210] width 56 height 11
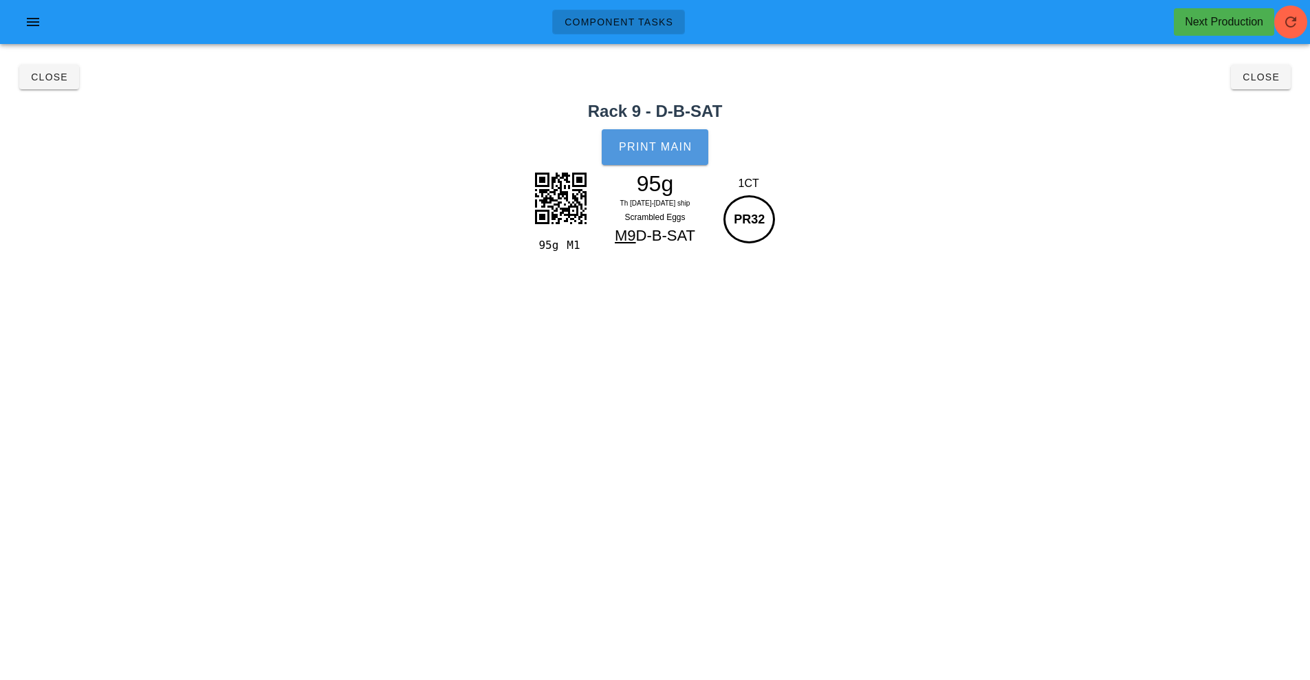
click at [659, 149] on span "Print Main" at bounding box center [655, 147] width 74 height 12
click at [1263, 78] on span "Close" at bounding box center [1261, 77] width 38 height 11
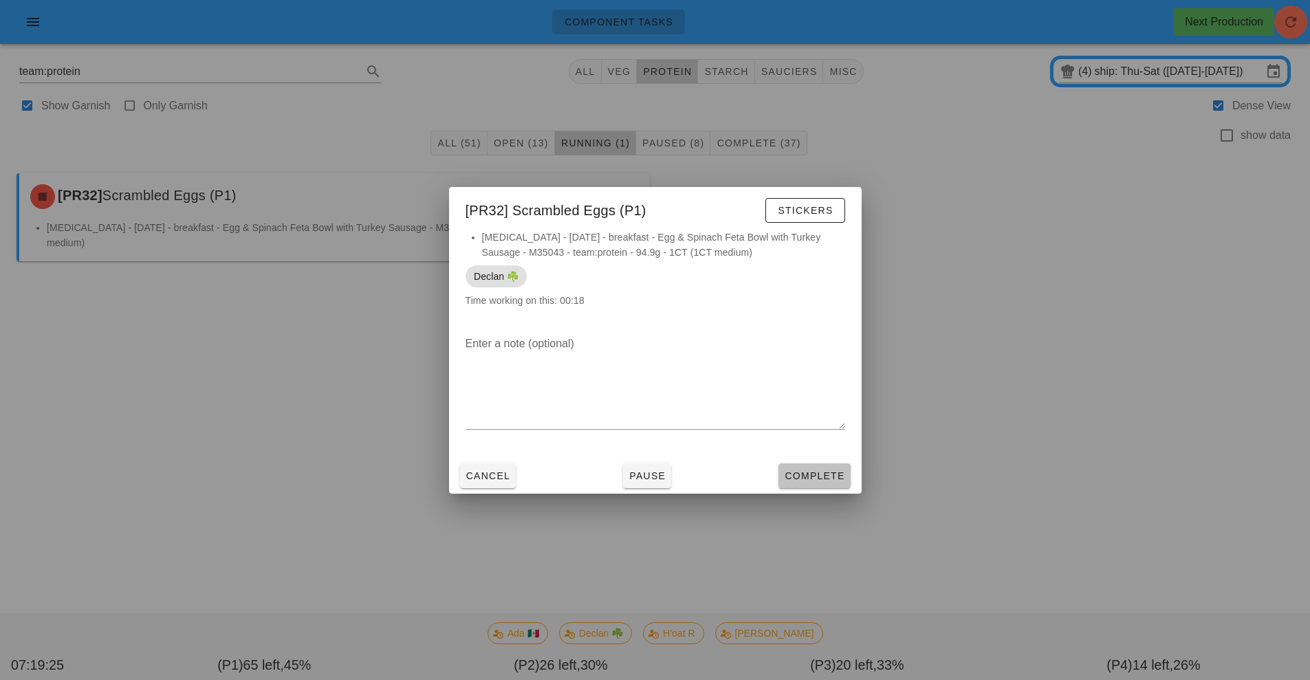
click at [812, 476] on span "Complete" at bounding box center [814, 475] width 61 height 11
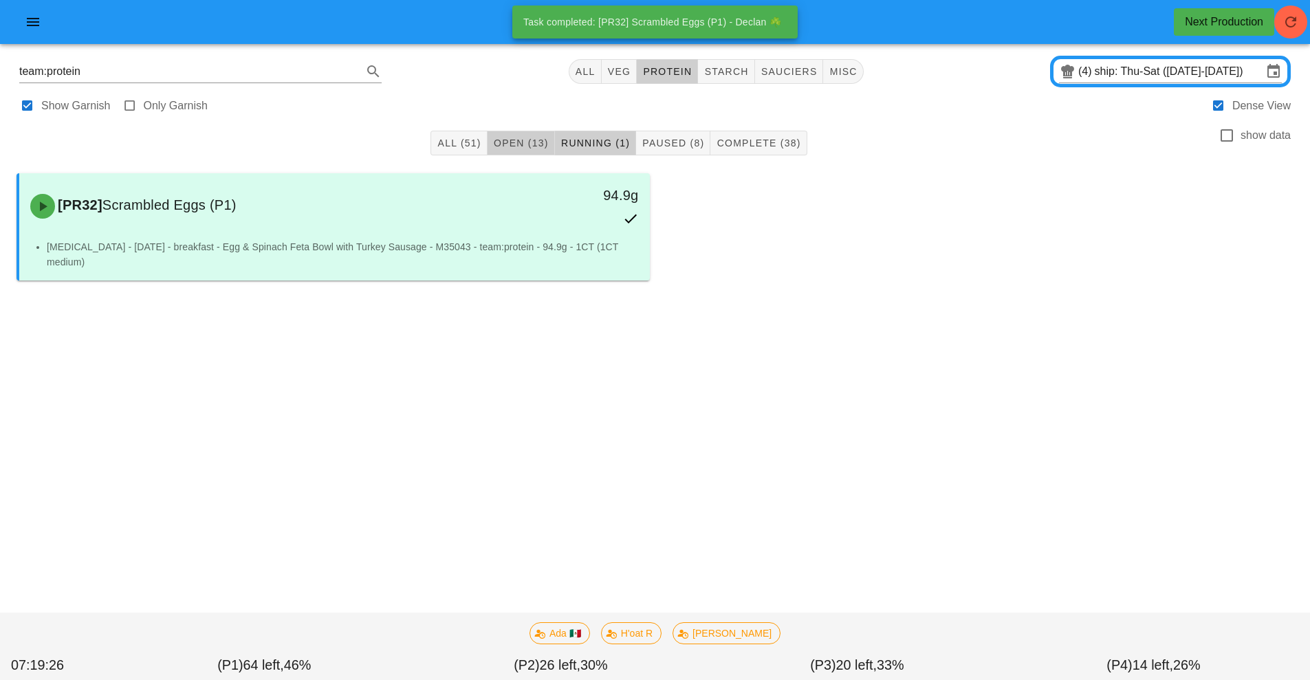
click at [527, 143] on span "Open (13)" at bounding box center [521, 143] width 56 height 11
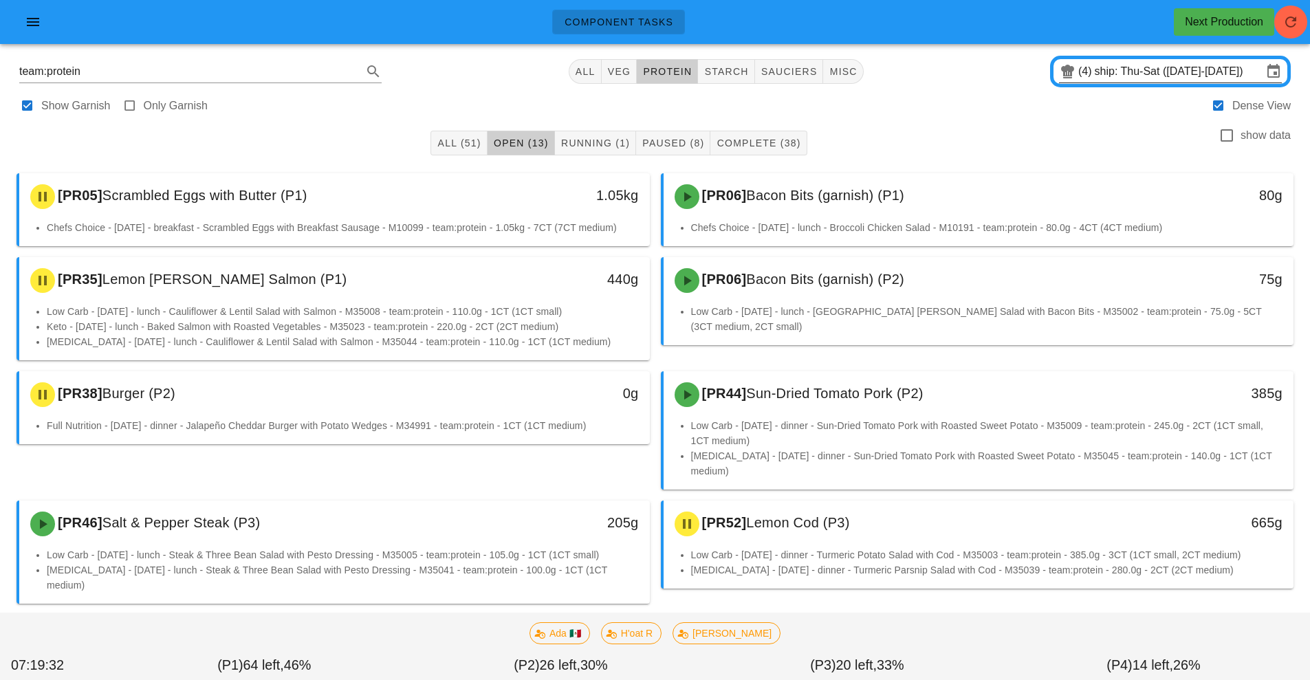
click at [1138, 78] on input "ship: Thu-Sat ([DATE]-[DATE])" at bounding box center [1179, 72] width 168 height 22
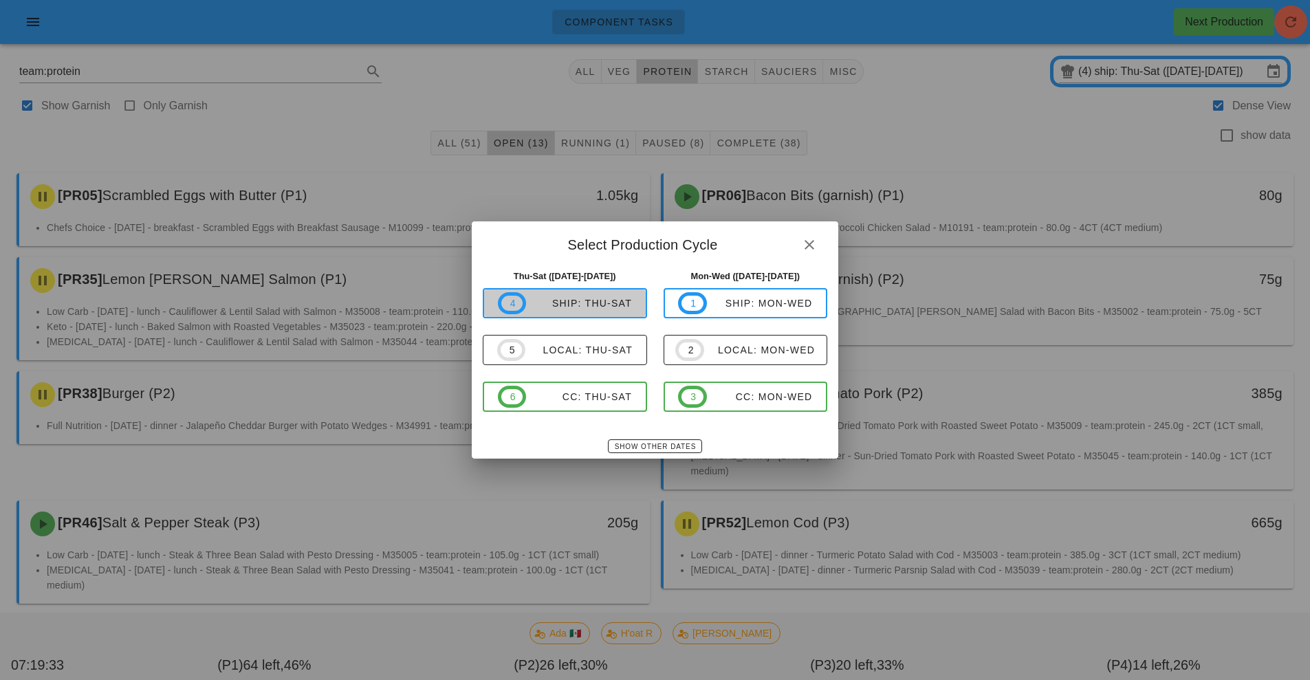
click at [594, 312] on span "4 ship: Thu-Sat" at bounding box center [565, 303] width 134 height 22
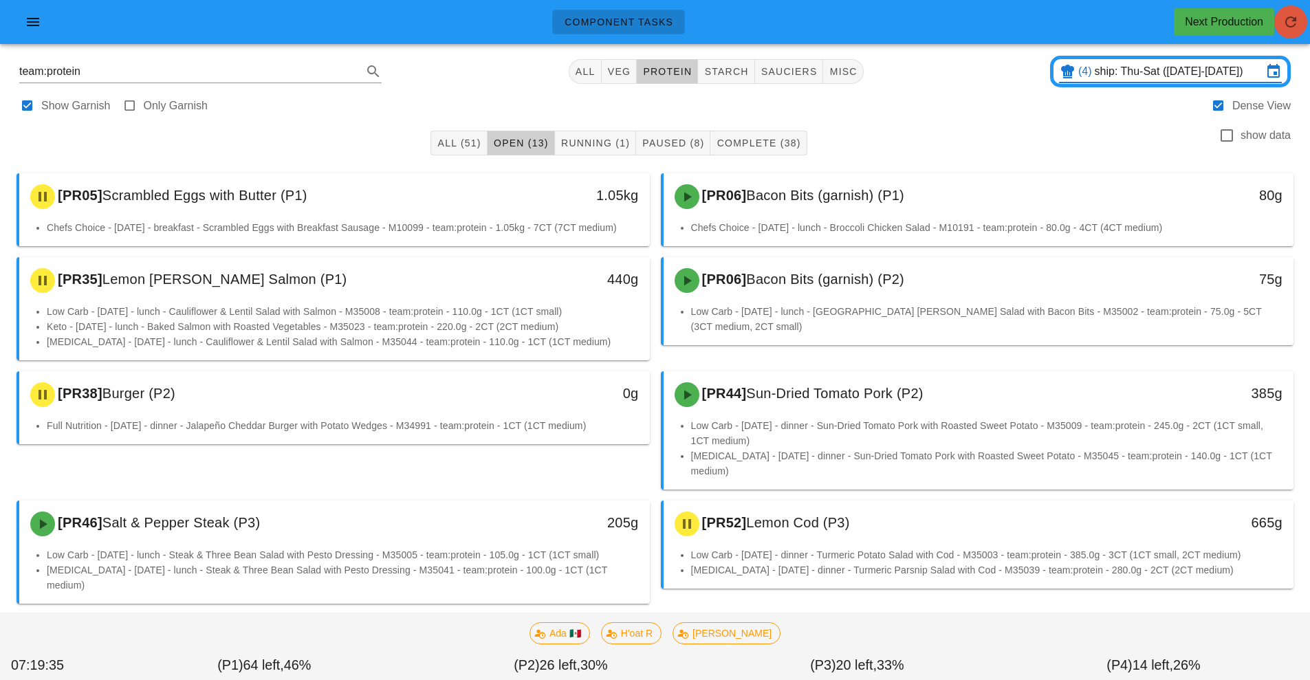
click at [1279, 23] on span "button" at bounding box center [1290, 22] width 33 height 17
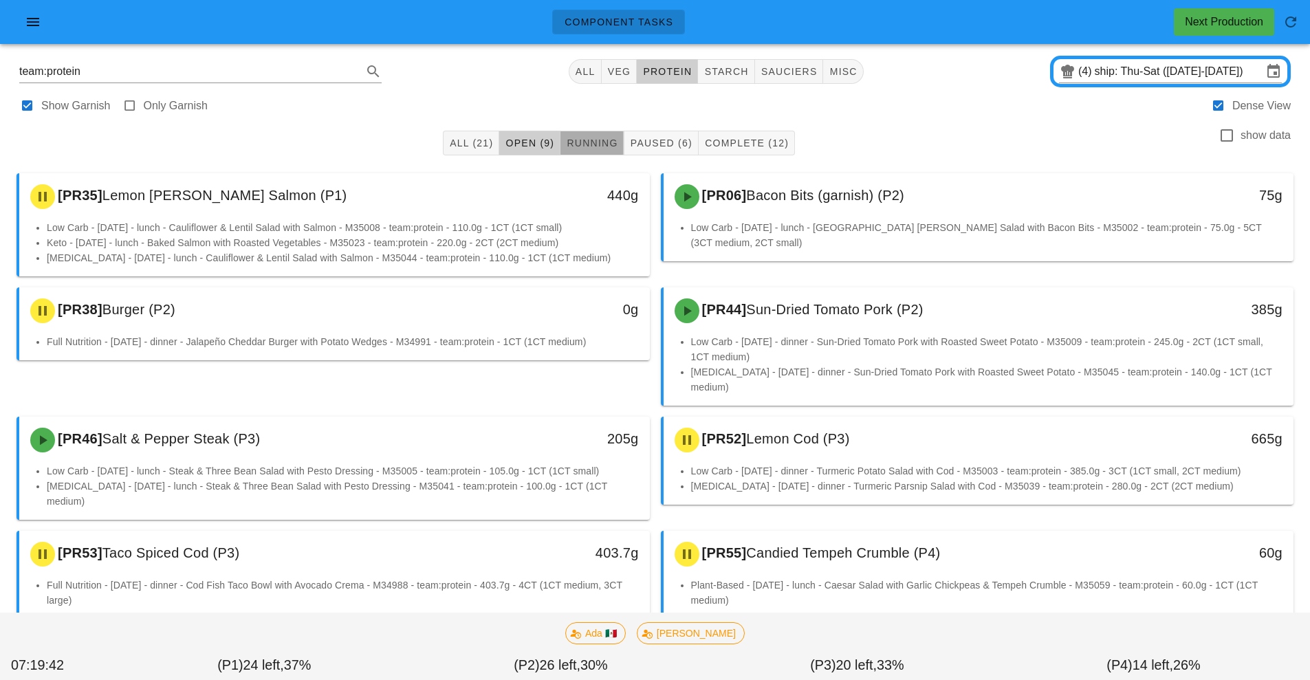
click at [597, 143] on span "Running" at bounding box center [592, 143] width 52 height 11
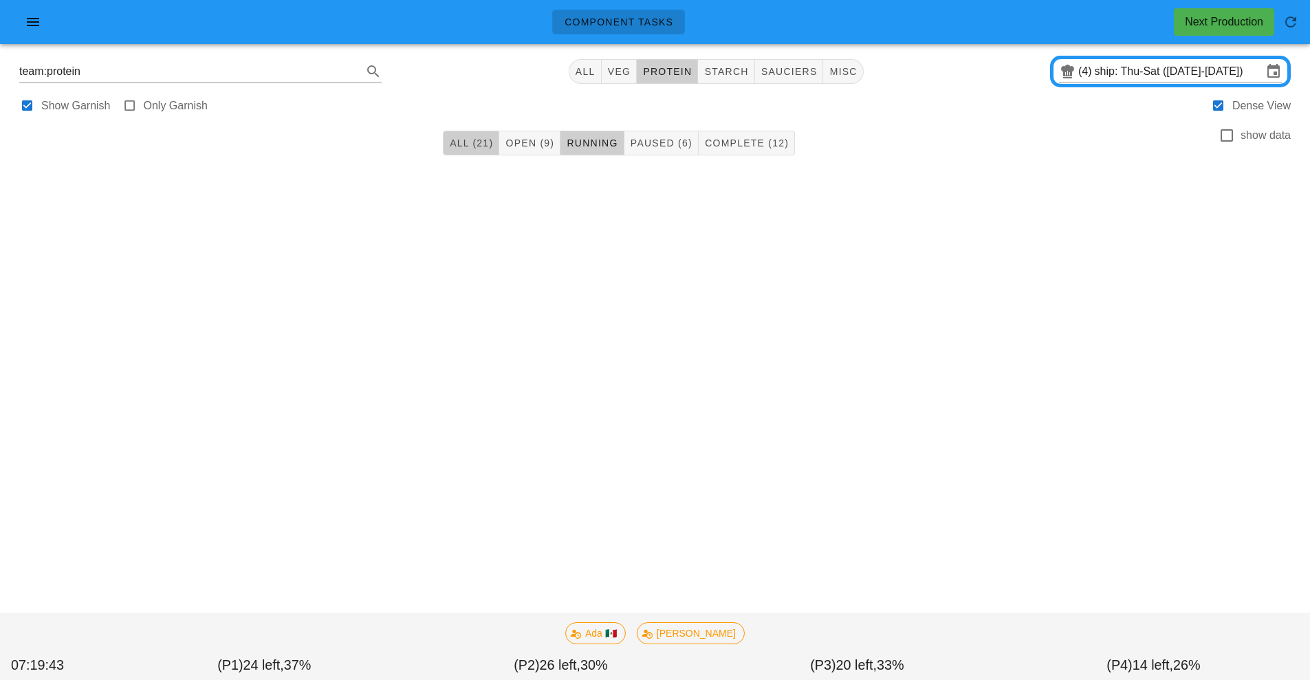
click at [484, 142] on span "All (21)" at bounding box center [471, 143] width 44 height 11
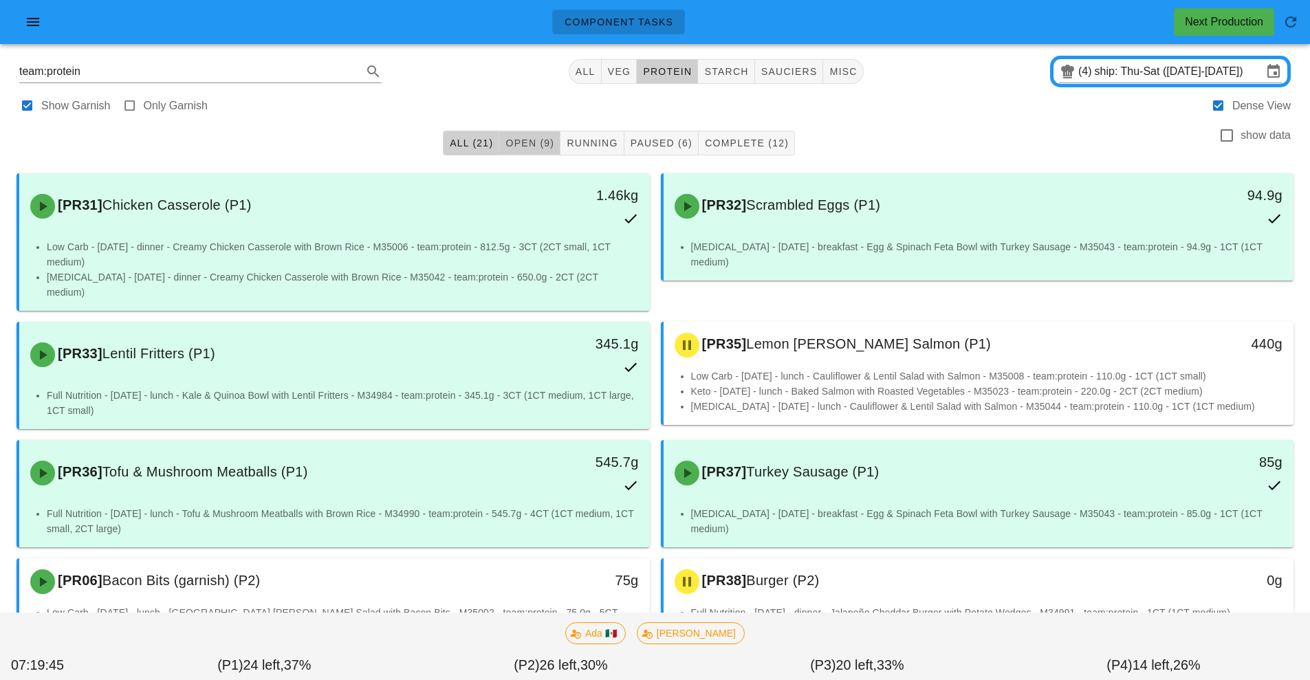
click at [538, 143] on span "Open (9)" at bounding box center [530, 143] width 50 height 11
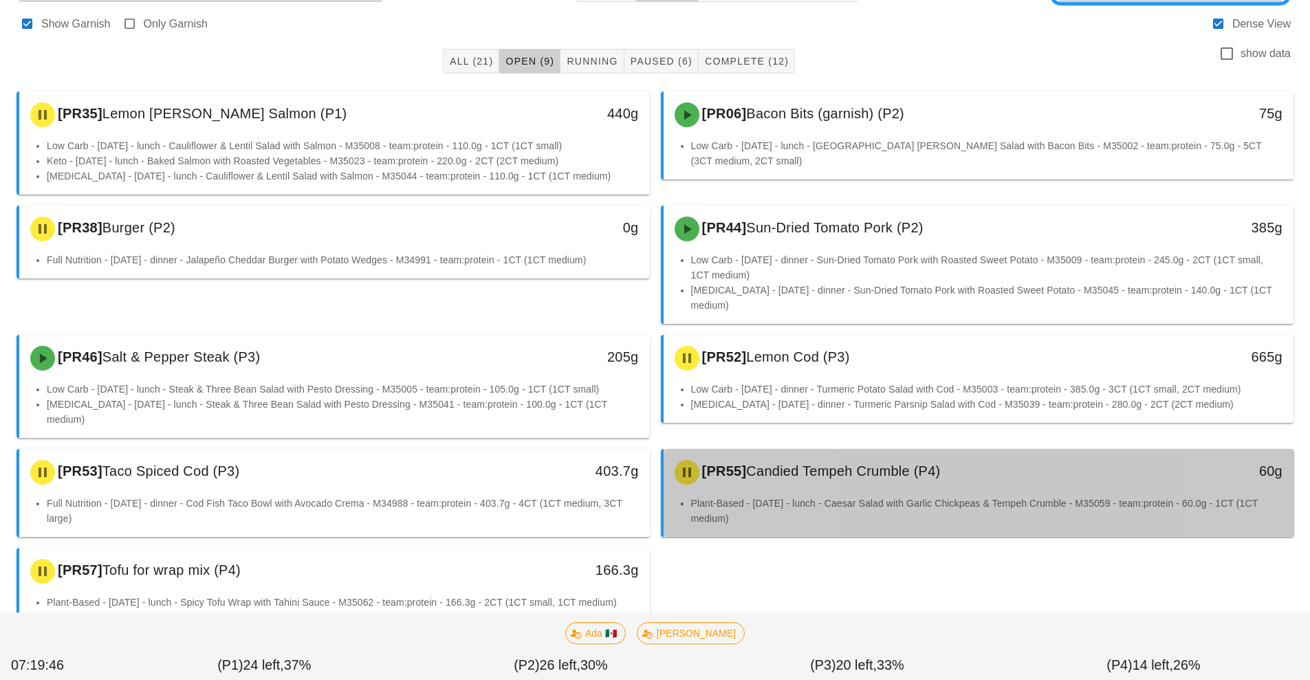
scroll to position [83, 0]
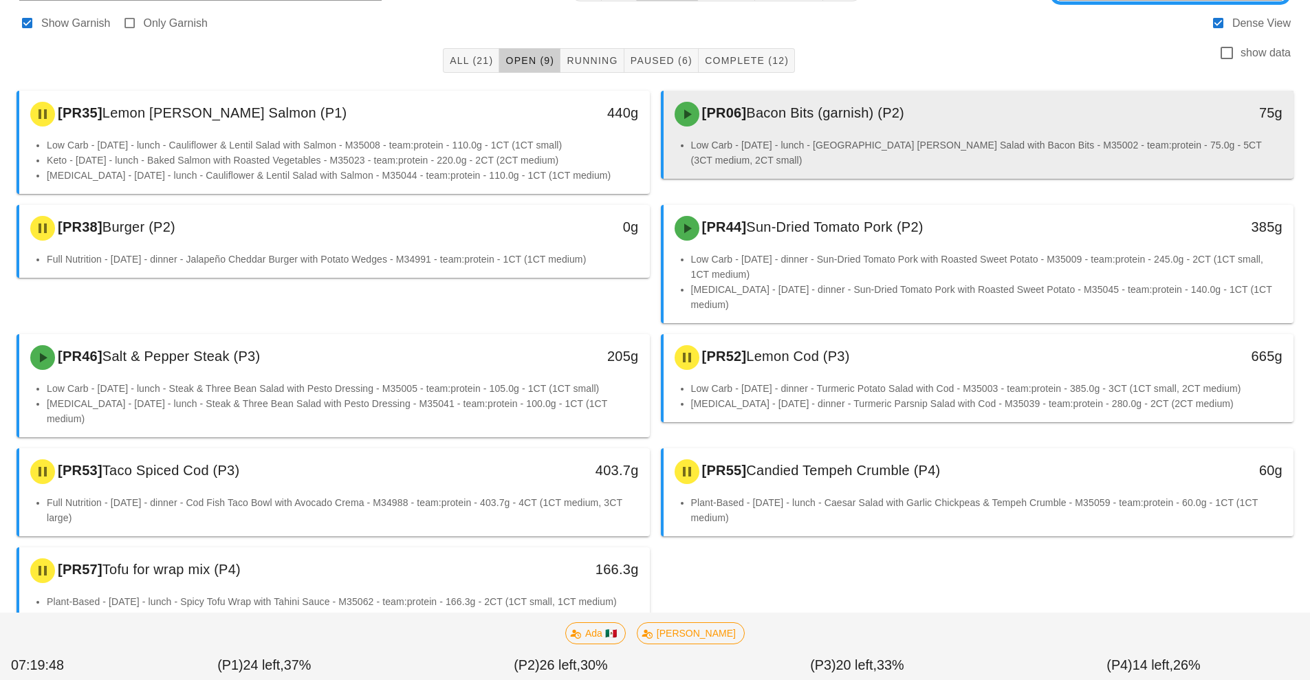
click at [948, 123] on div "[PR06] Bacon Bits (garnish) (P2)" at bounding box center [900, 114] width 468 height 41
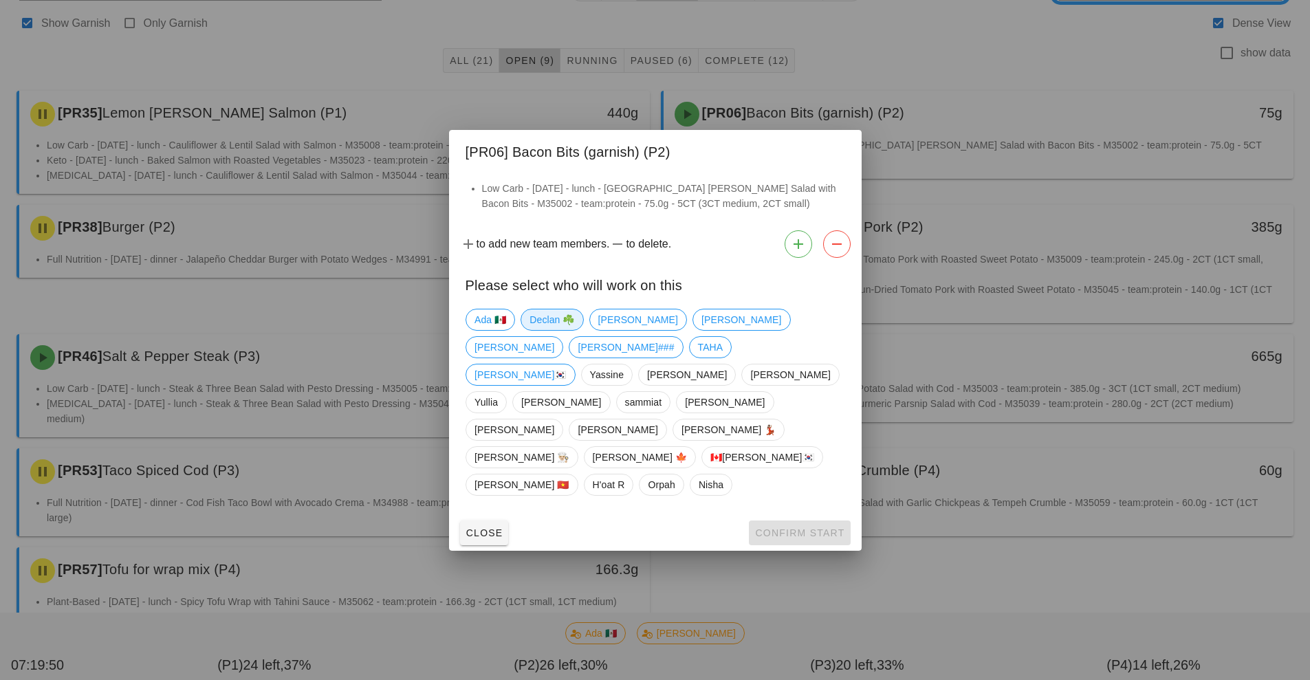
click at [556, 330] on span "Declan ☘️" at bounding box center [551, 319] width 45 height 21
click at [825, 527] on span "Confirm Start" at bounding box center [799, 532] width 90 height 11
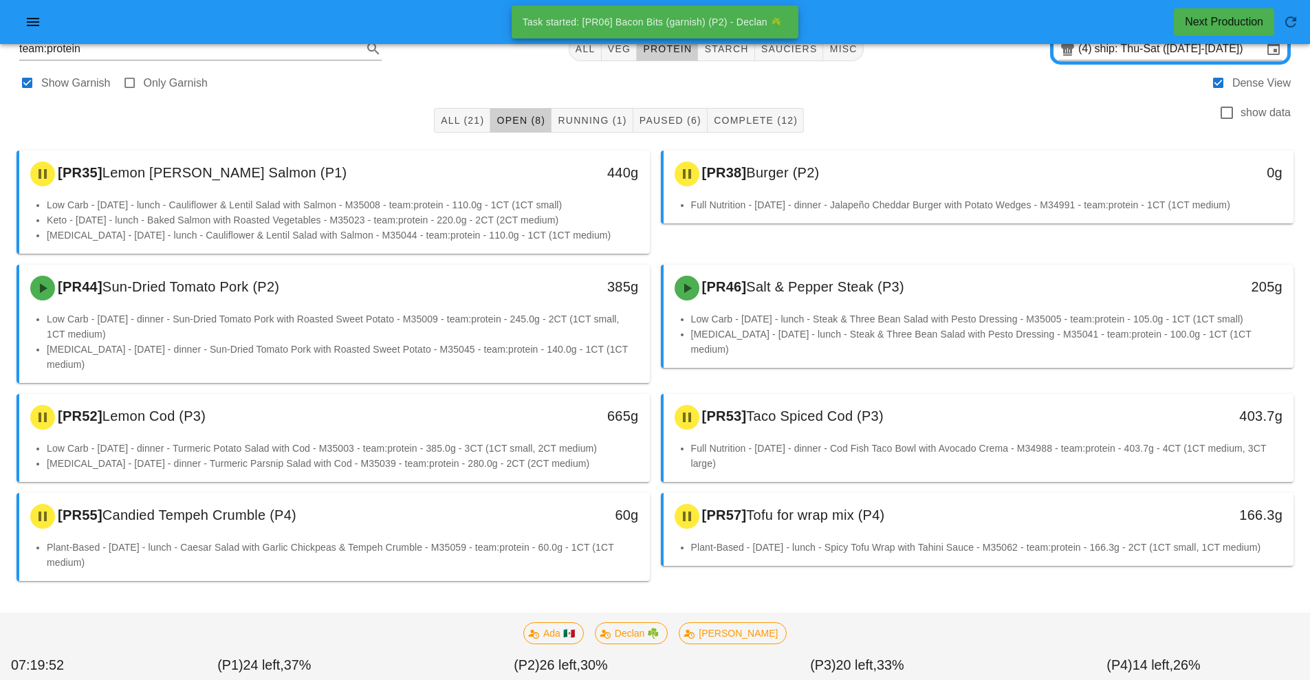
scroll to position [8, 0]
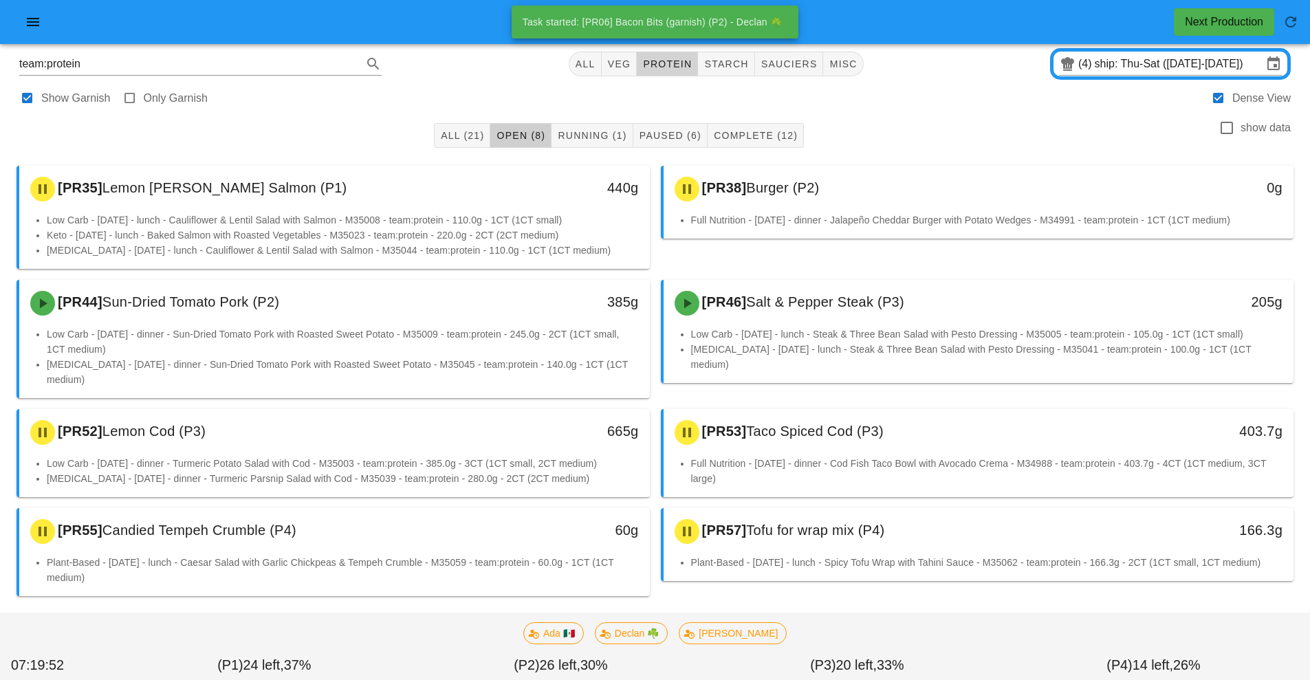
click at [659, 56] on button "protein" at bounding box center [667, 64] width 61 height 25
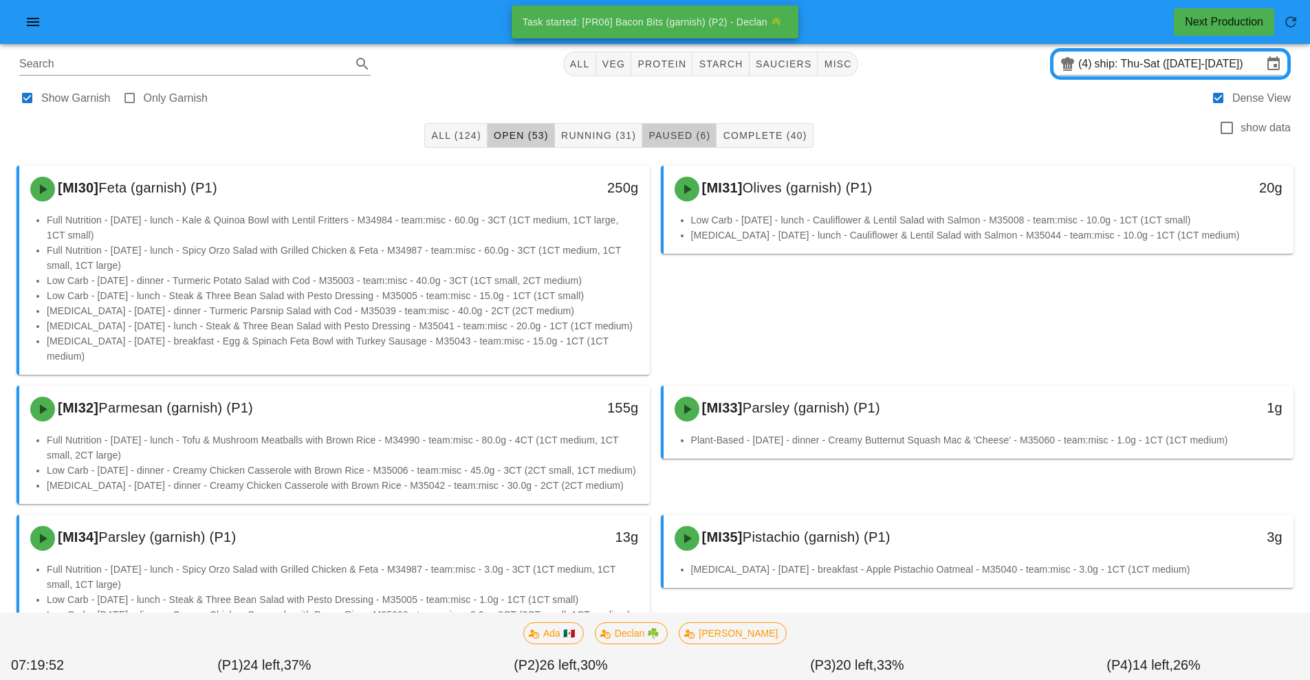
click at [688, 138] on span "Paused (6)" at bounding box center [679, 135] width 63 height 11
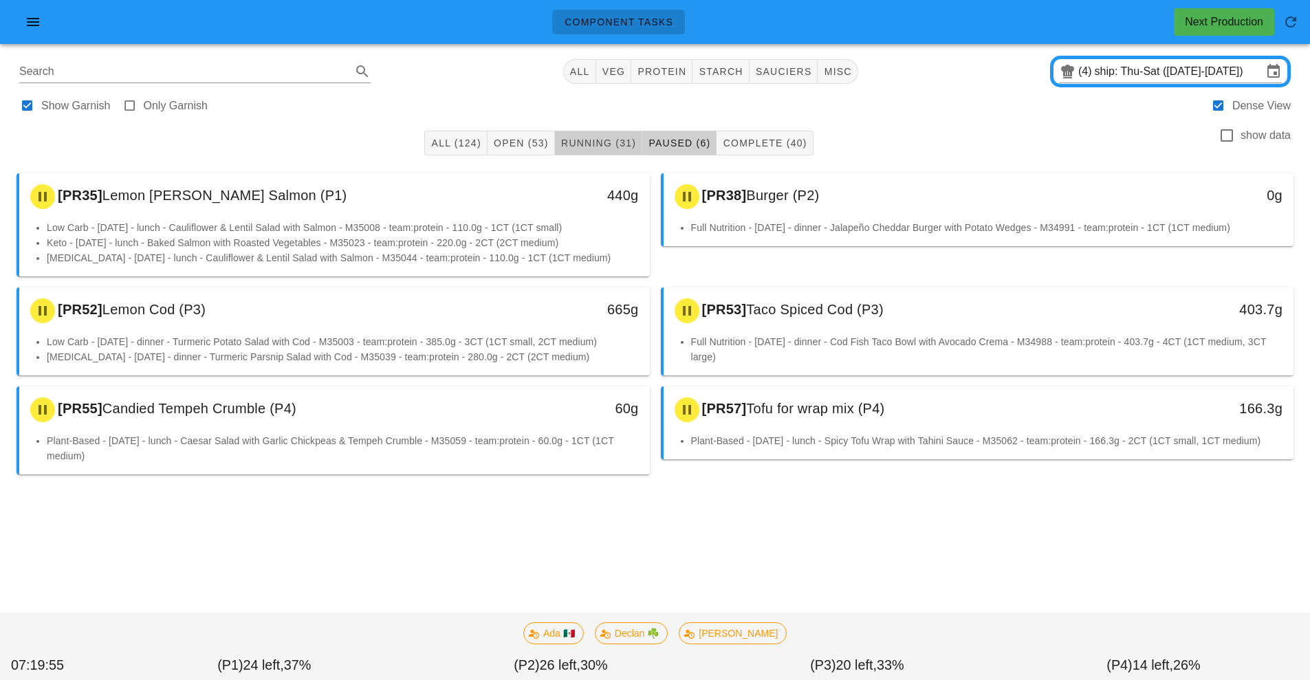
click at [614, 152] on button "Running (31)" at bounding box center [598, 143] width 87 height 25
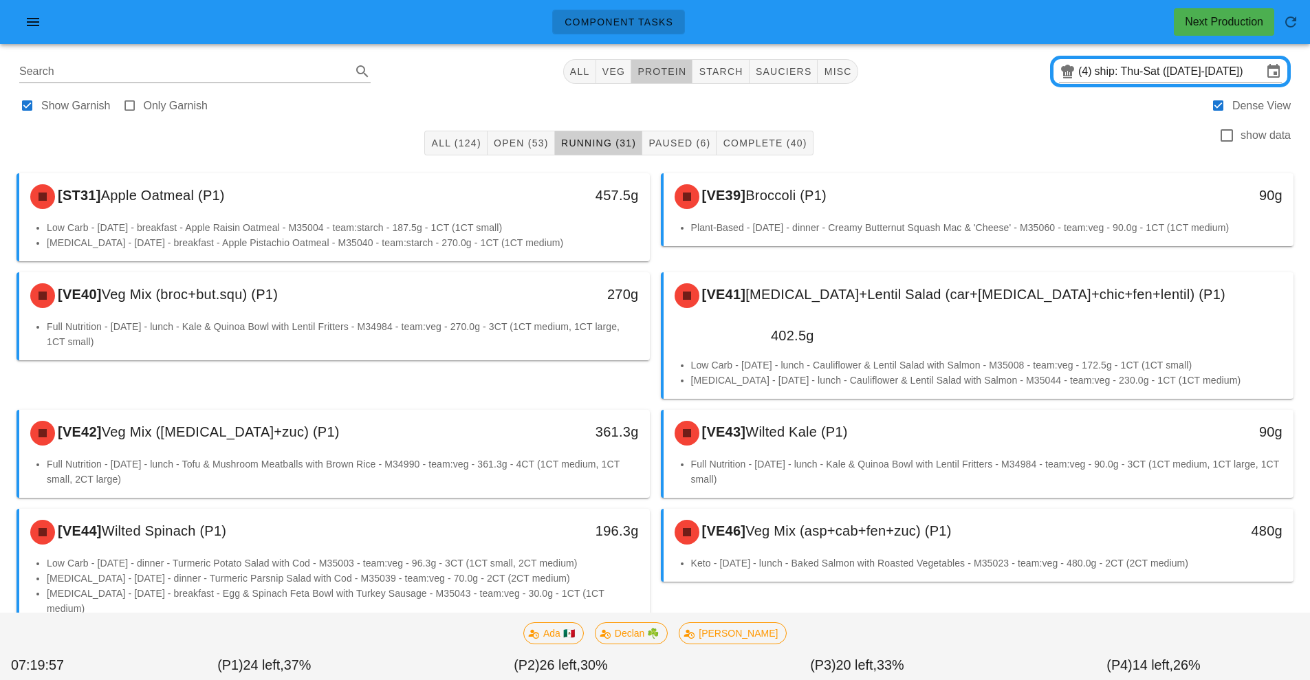
click at [672, 74] on span "protein" at bounding box center [662, 71] width 50 height 11
type input "team:protein"
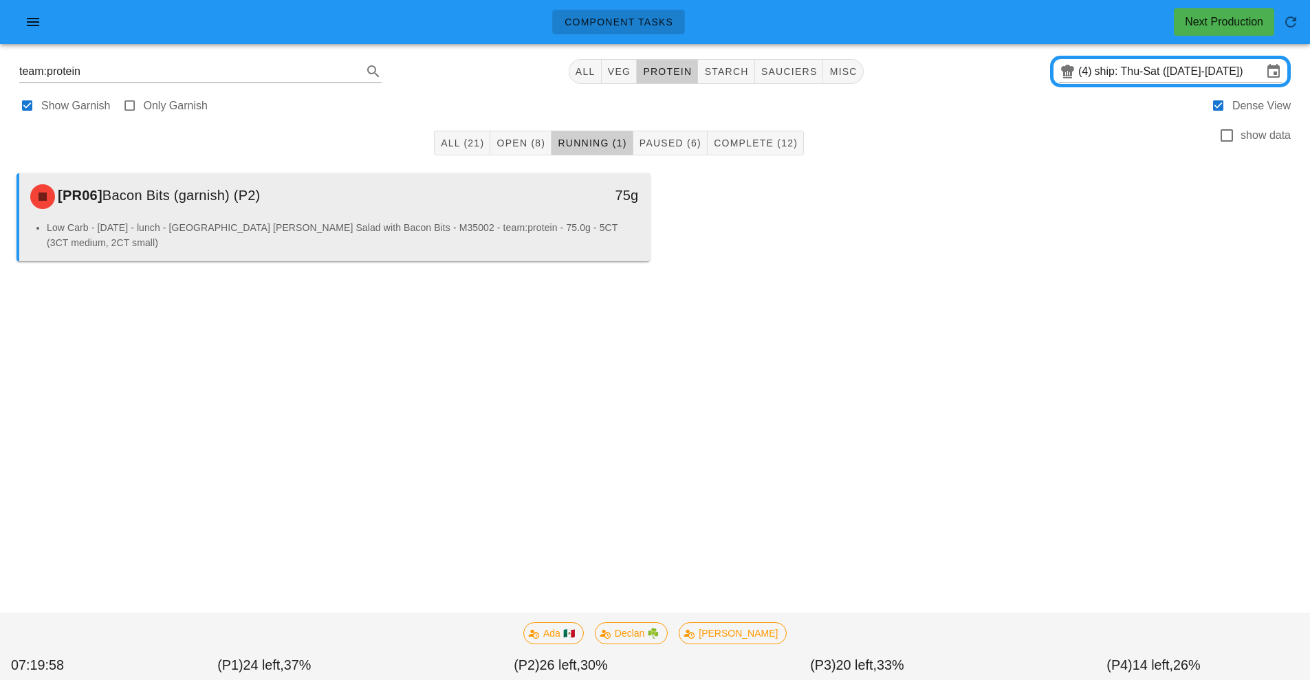
click at [572, 234] on li "Low Carb - [DATE] - lunch - [GEOGRAPHIC_DATA] [PERSON_NAME] Salad with Bacon Bi…" at bounding box center [343, 235] width 592 height 30
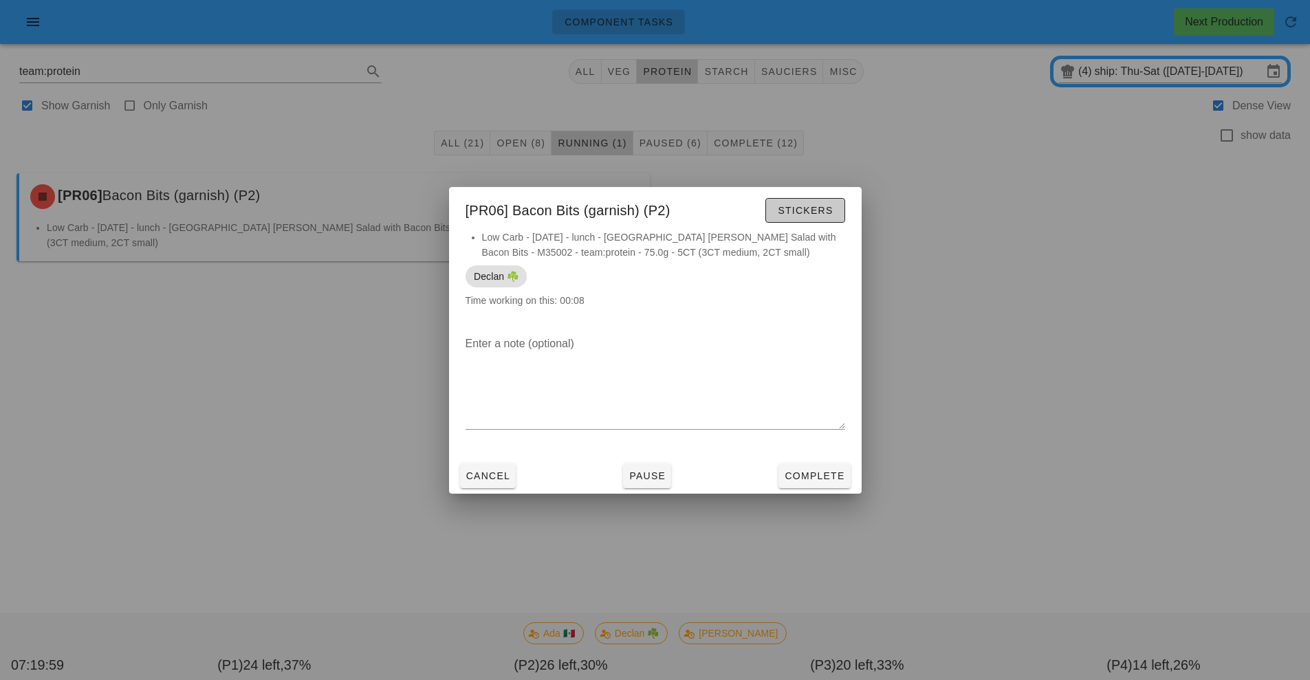
click at [831, 218] on button "Stickers" at bounding box center [804, 210] width 79 height 25
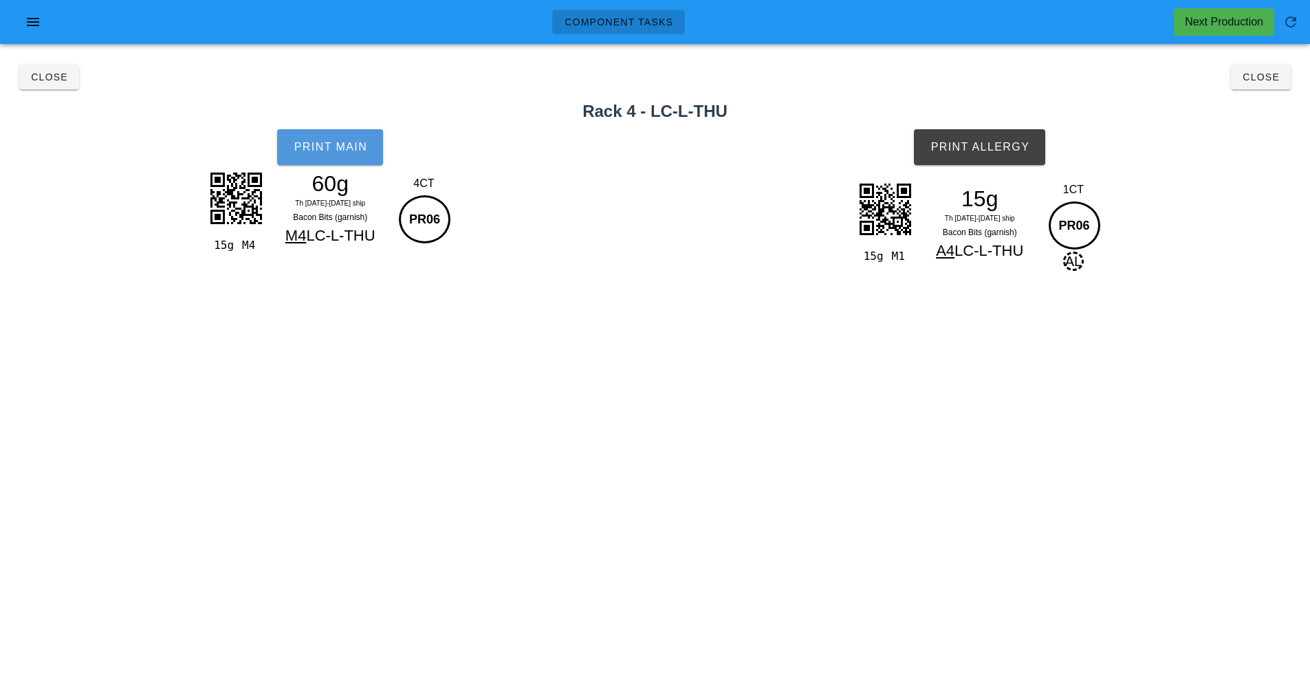
click at [335, 161] on button "Print Main" at bounding box center [330, 147] width 106 height 36
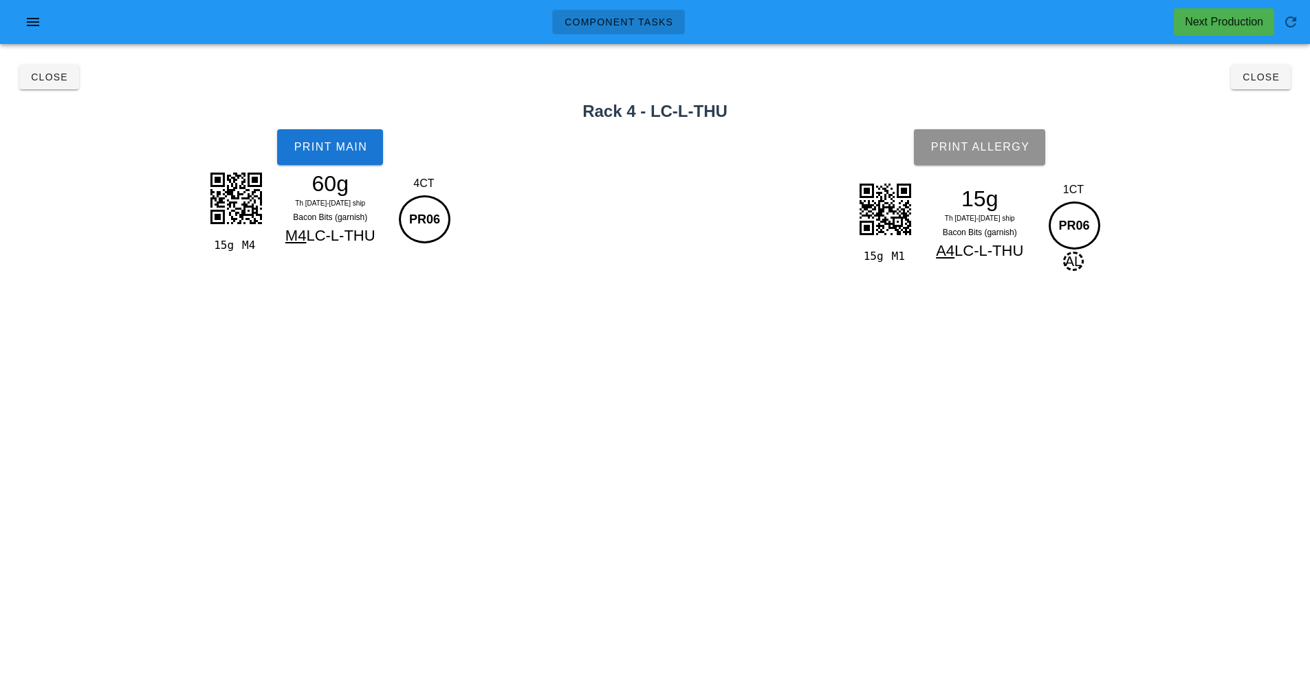
click at [1019, 151] on span "Print Allergy" at bounding box center [980, 147] width 100 height 12
click at [1286, 78] on button "Close" at bounding box center [1261, 77] width 60 height 25
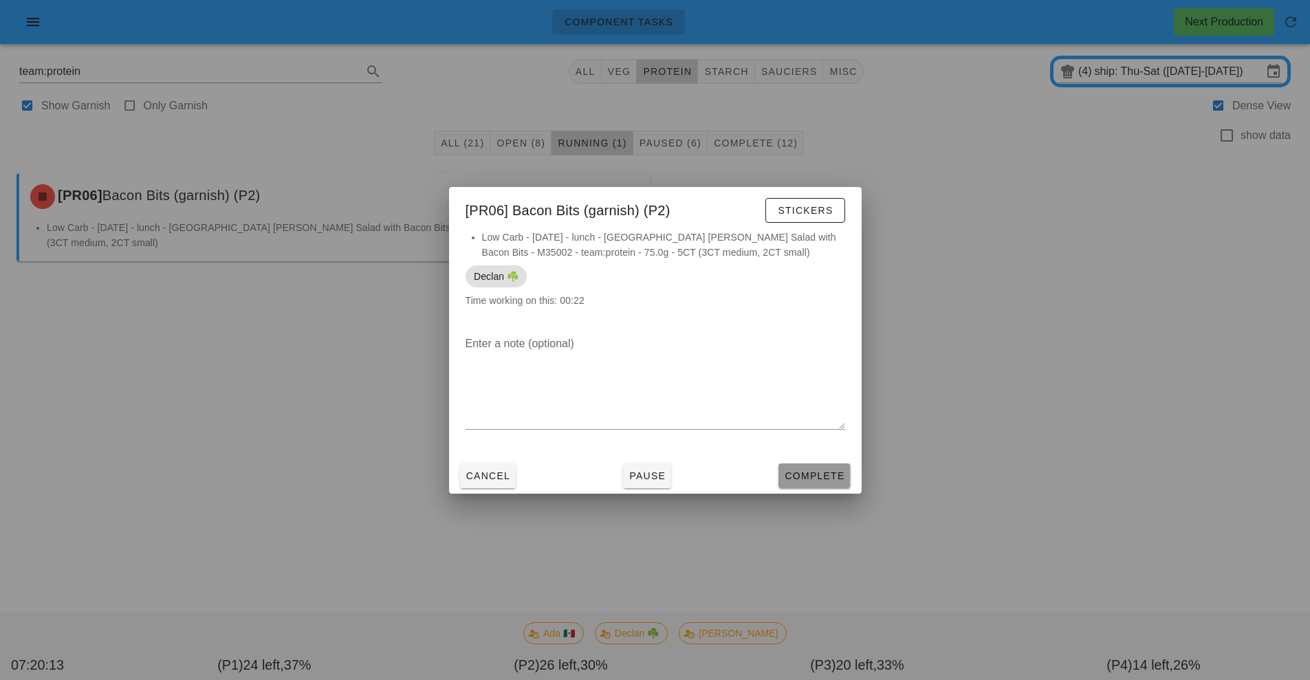
click at [843, 483] on button "Complete" at bounding box center [814, 475] width 72 height 25
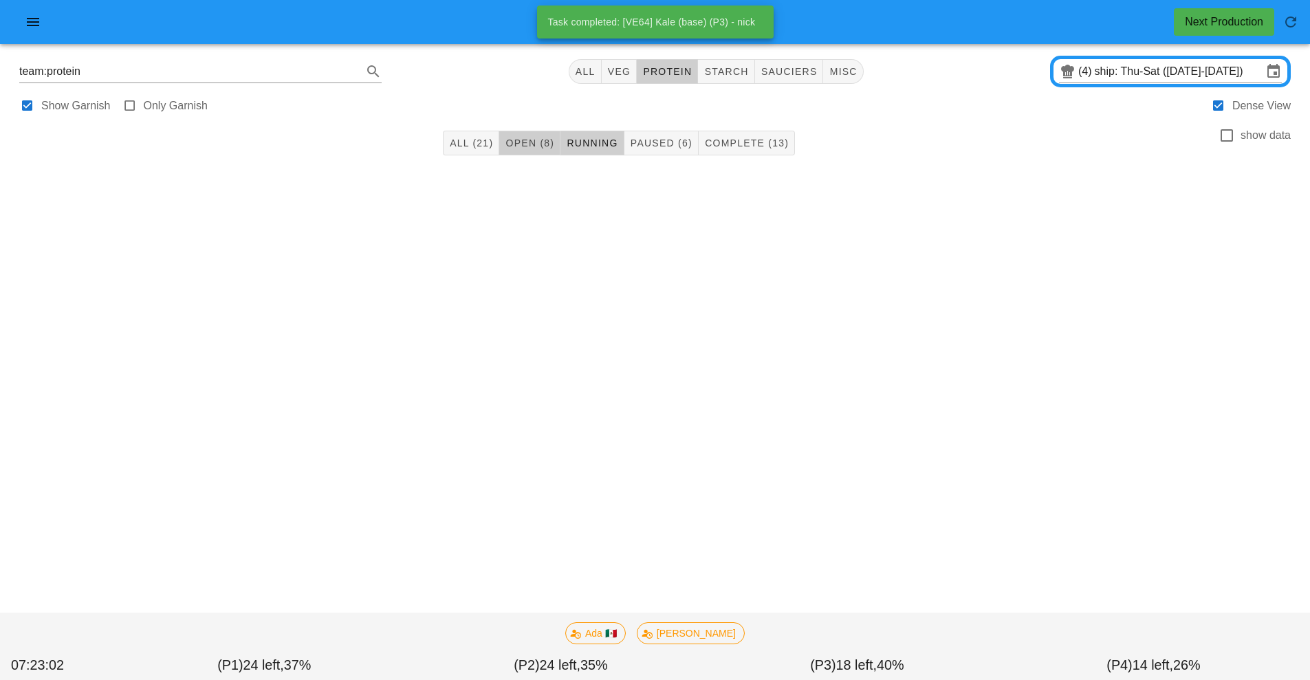
click at [540, 144] on span "Open (8)" at bounding box center [530, 143] width 50 height 11
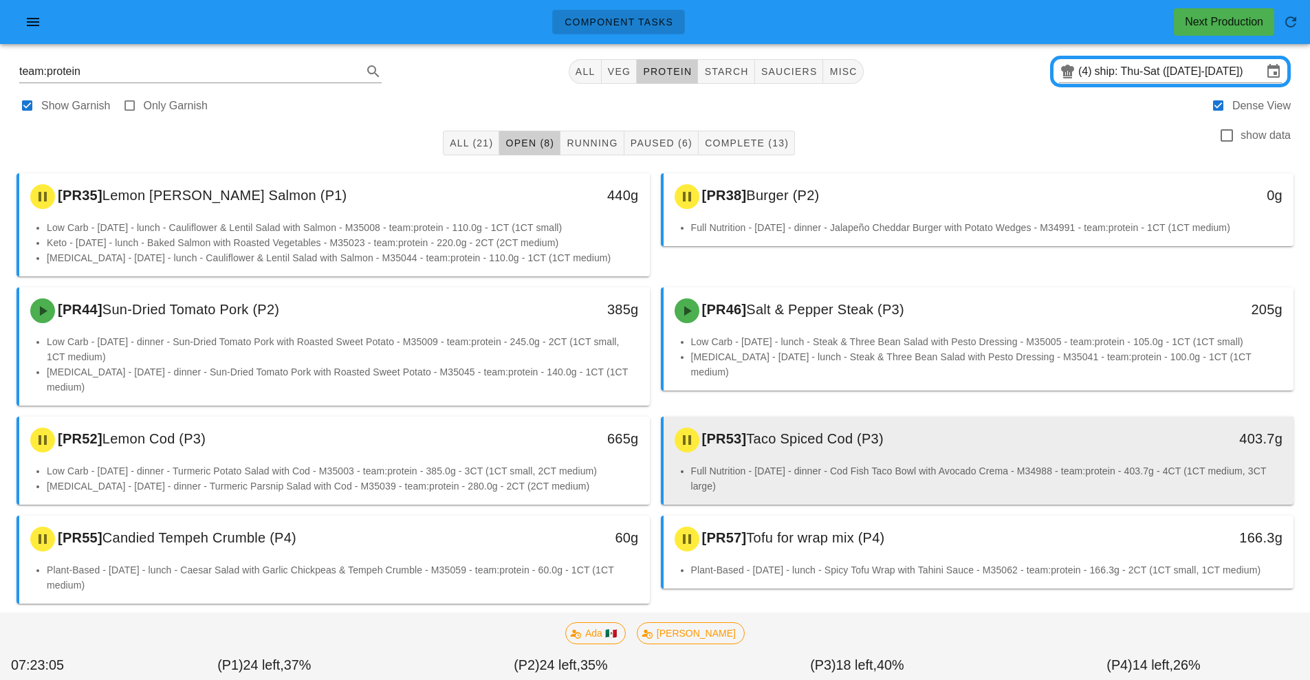
click at [870, 441] on div "[PR53] Taco Spiced Cod (P3)" at bounding box center [900, 439] width 468 height 41
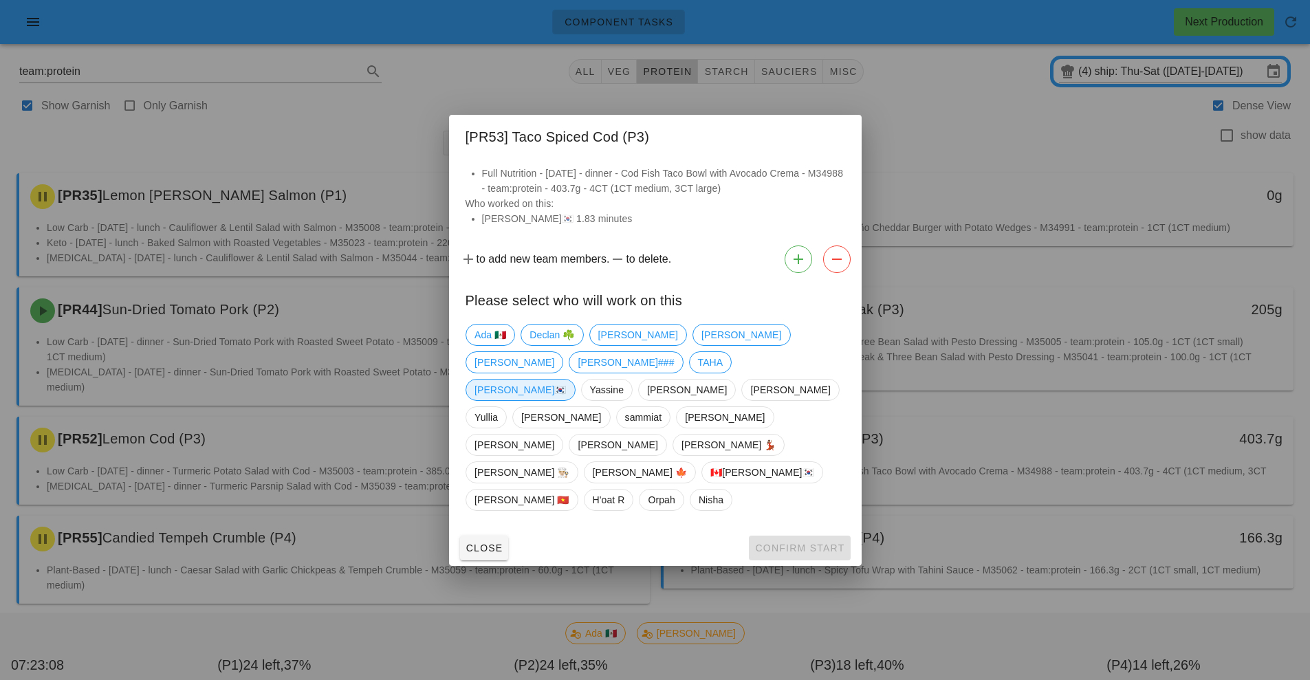
click at [553, 400] on span "[PERSON_NAME]🇰🇷" at bounding box center [520, 390] width 92 height 21
click at [820, 542] on span "Confirm Start" at bounding box center [799, 547] width 90 height 11
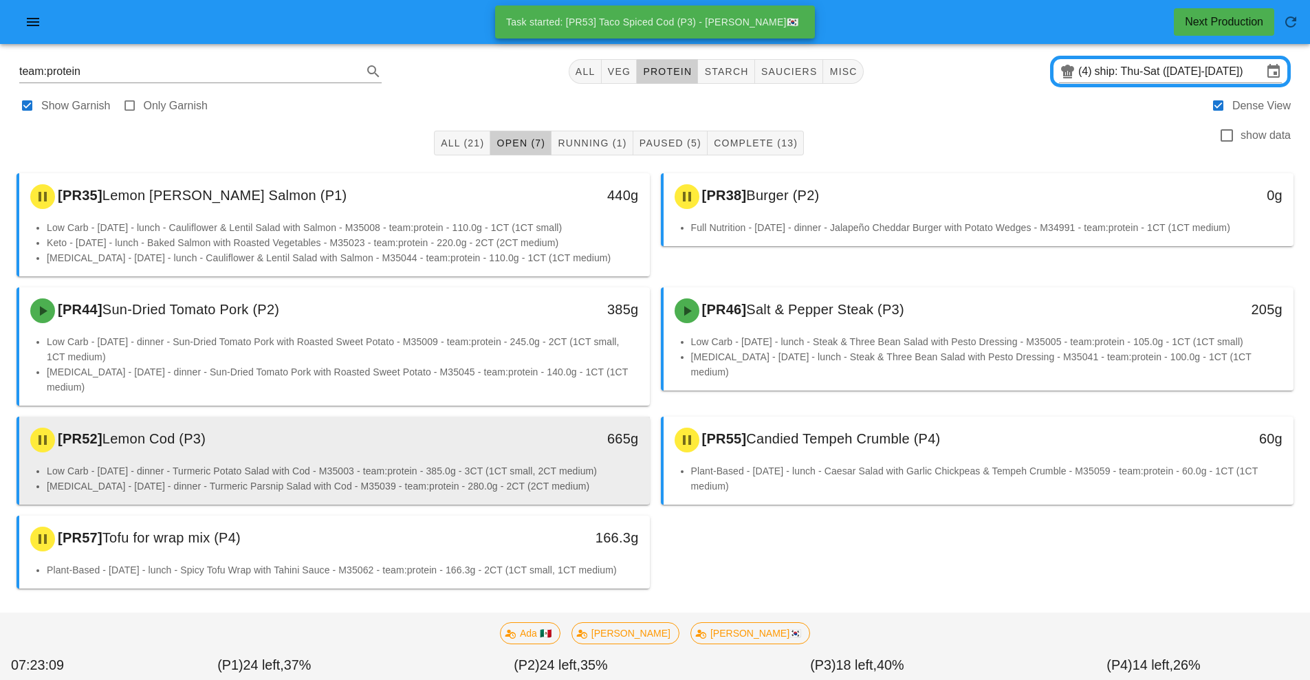
click at [434, 463] on li "Low Carb - [DATE] - dinner - Turmeric Potato Salad with Cod - M35003 - team:pro…" at bounding box center [343, 470] width 592 height 15
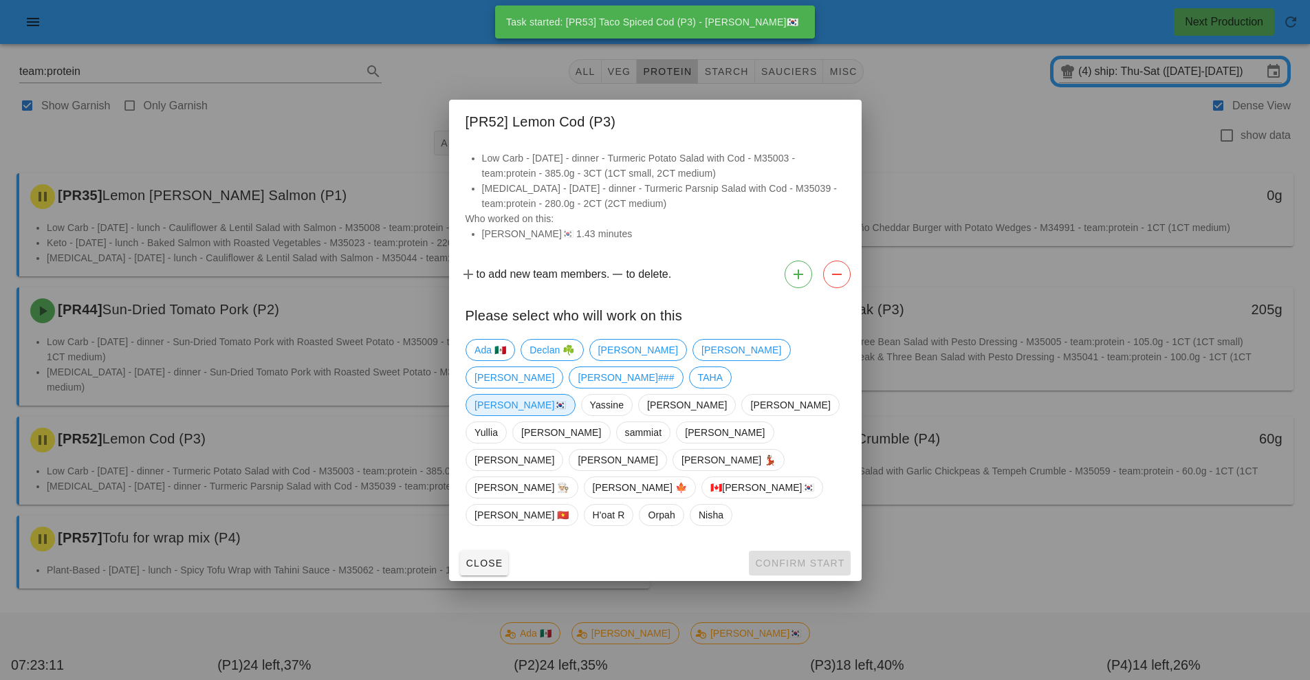
click at [550, 415] on span "[PERSON_NAME]🇰🇷" at bounding box center [520, 405] width 92 height 21
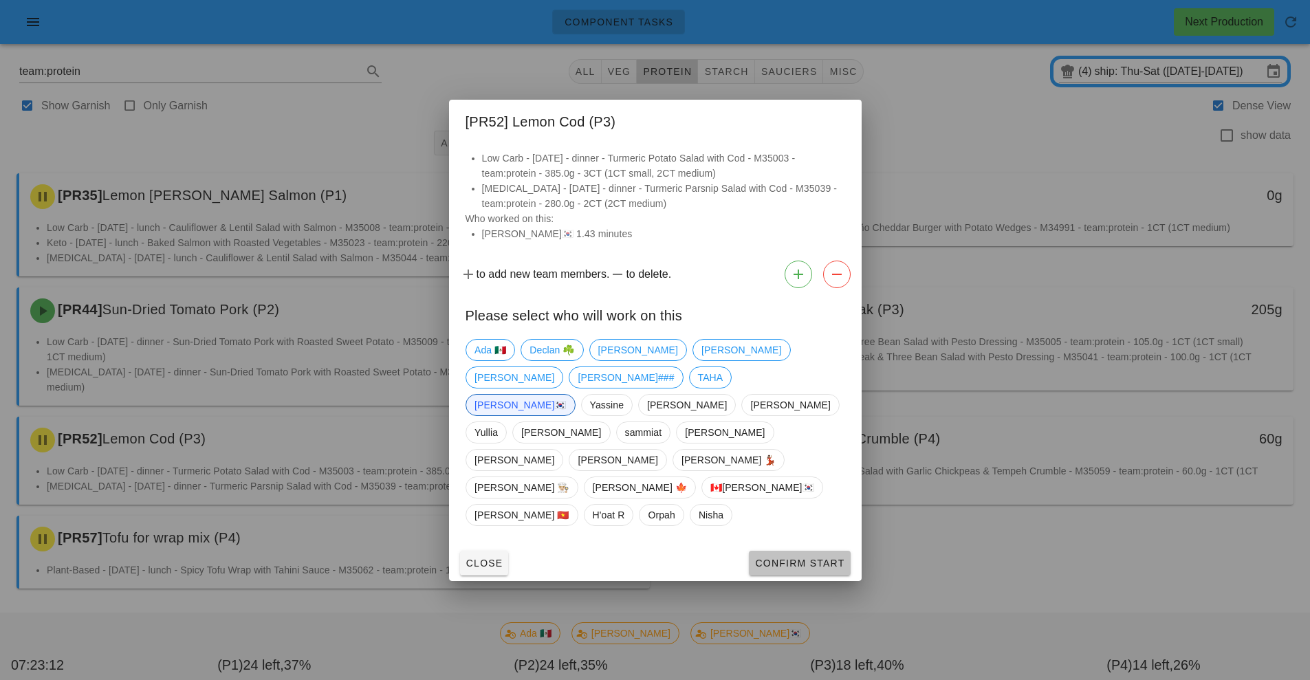
click at [813, 558] on span "Confirm Start" at bounding box center [799, 563] width 90 height 11
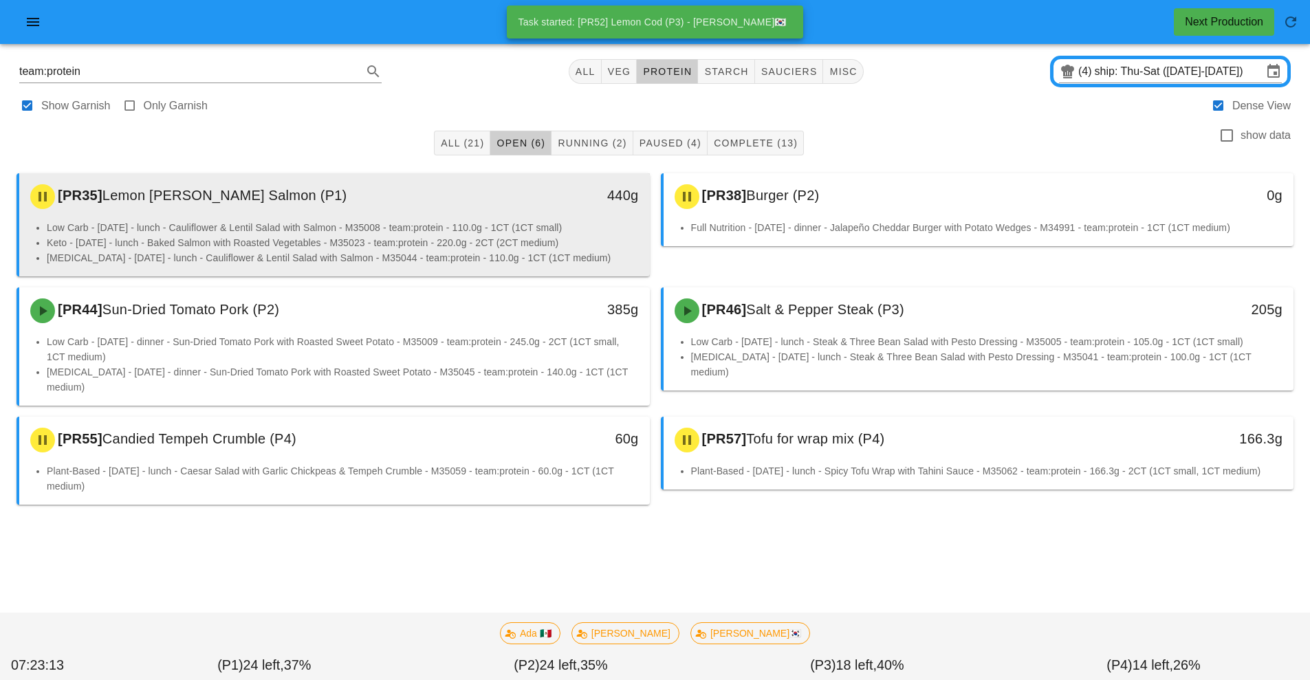
click at [500, 221] on li "Low Carb - [DATE] - lunch - Cauliflower & Lentil Salad with Salmon - M35008 - t…" at bounding box center [343, 227] width 592 height 15
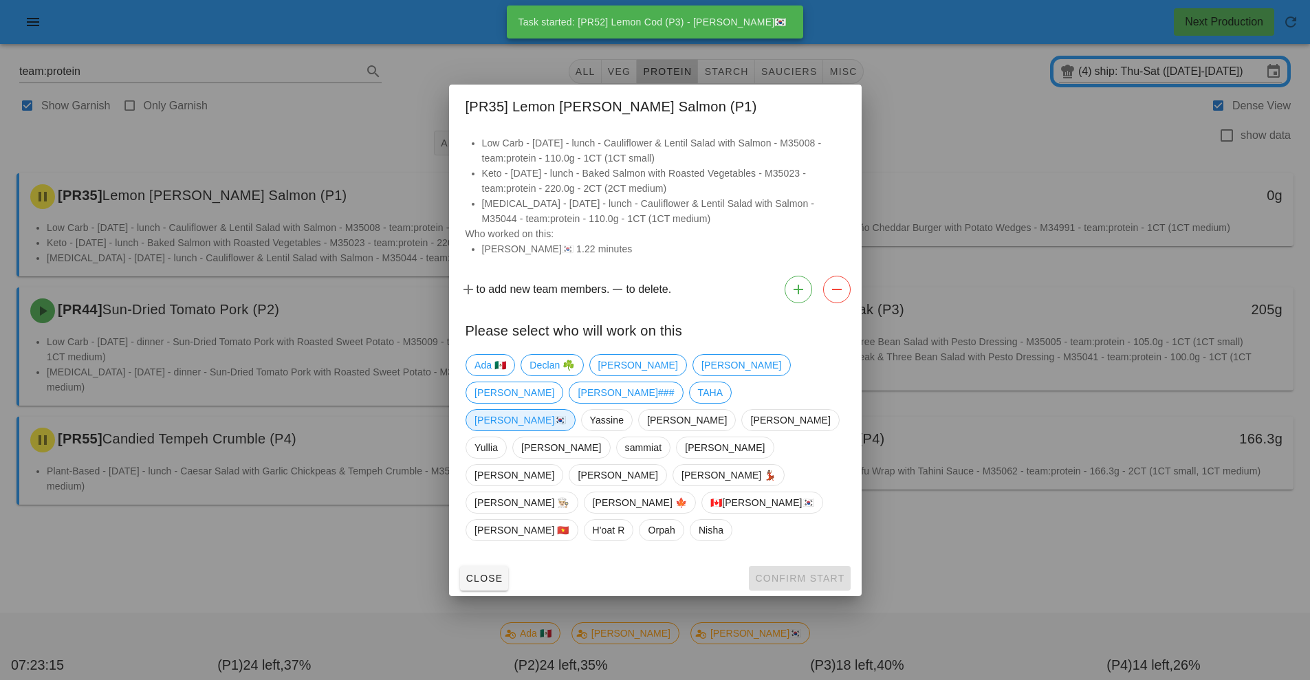
click at [558, 430] on span "[PERSON_NAME]🇰🇷" at bounding box center [520, 420] width 92 height 21
click at [816, 573] on span "Confirm Start" at bounding box center [799, 578] width 90 height 11
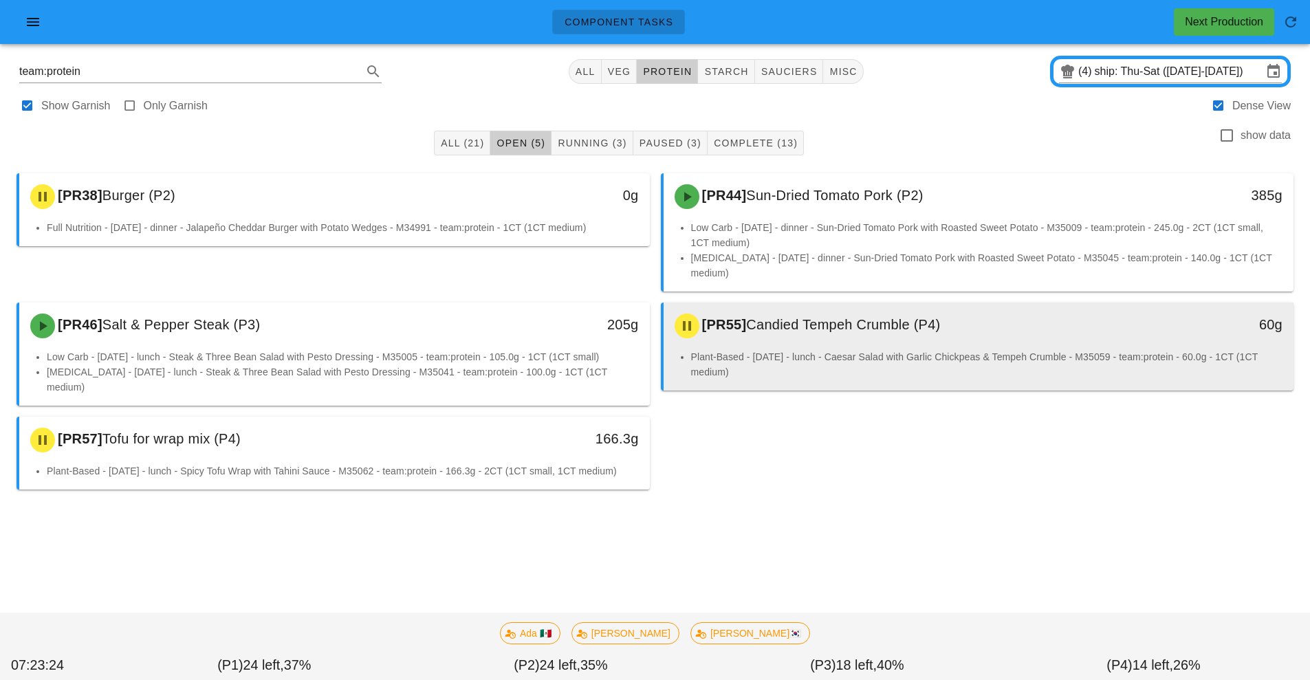
click at [890, 329] on div "[PR55] Candied Tempeh Crumble (P4)" at bounding box center [900, 325] width 468 height 41
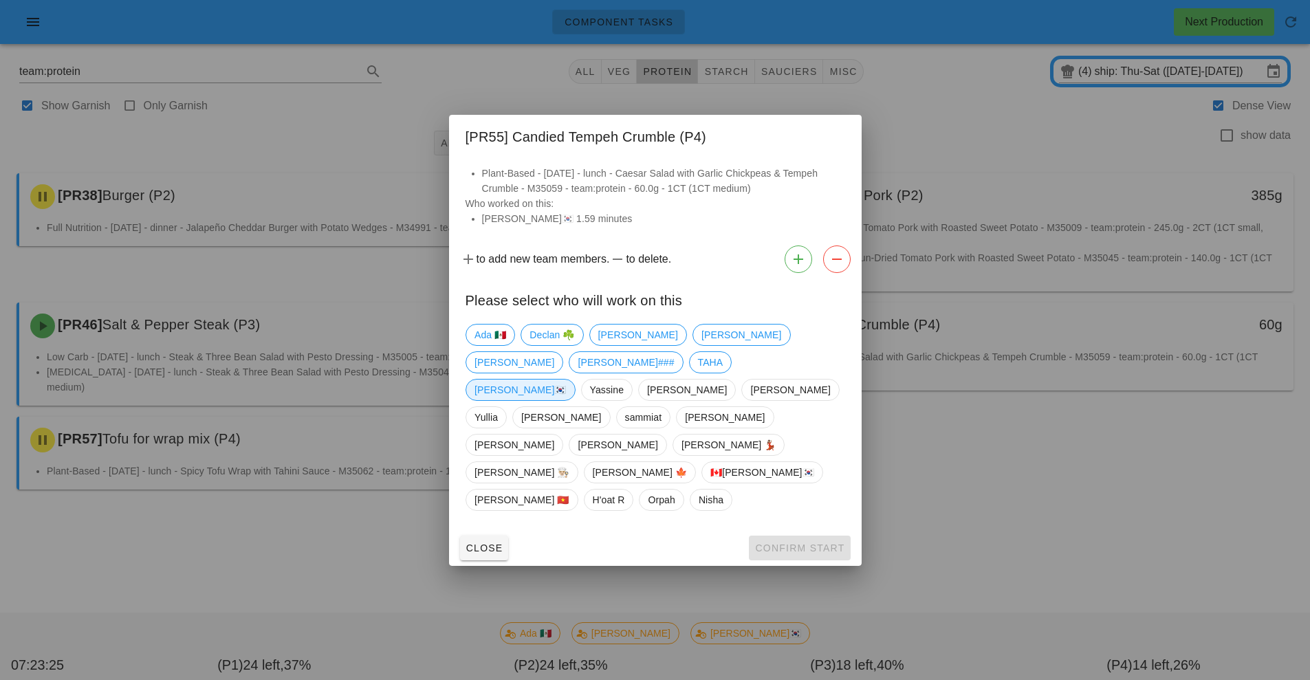
click at [553, 400] on span "[PERSON_NAME]🇰🇷" at bounding box center [520, 390] width 92 height 21
click at [787, 542] on span "Confirm Start" at bounding box center [799, 547] width 90 height 11
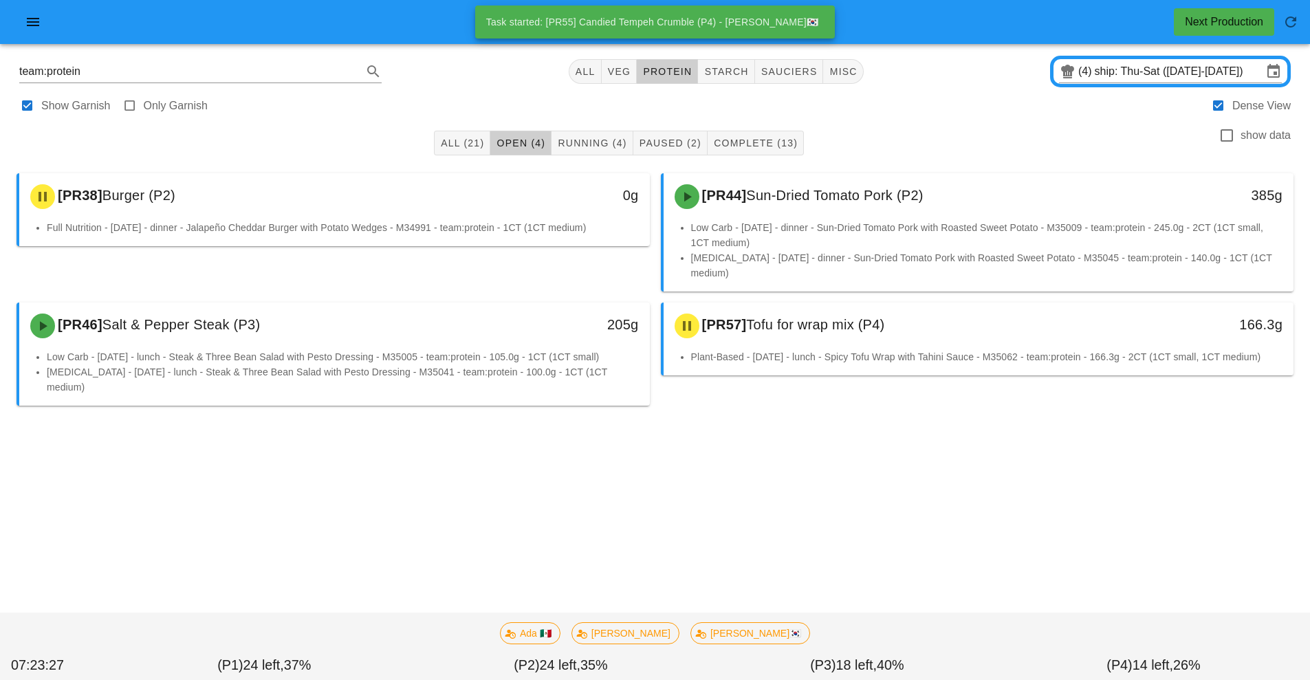
click at [391, 423] on div "[PR38] Burger (P2) 0g Full Nutrition - [DATE] - dinner - Jalapeño Cheddar Burge…" at bounding box center [654, 310] width 1293 height 290
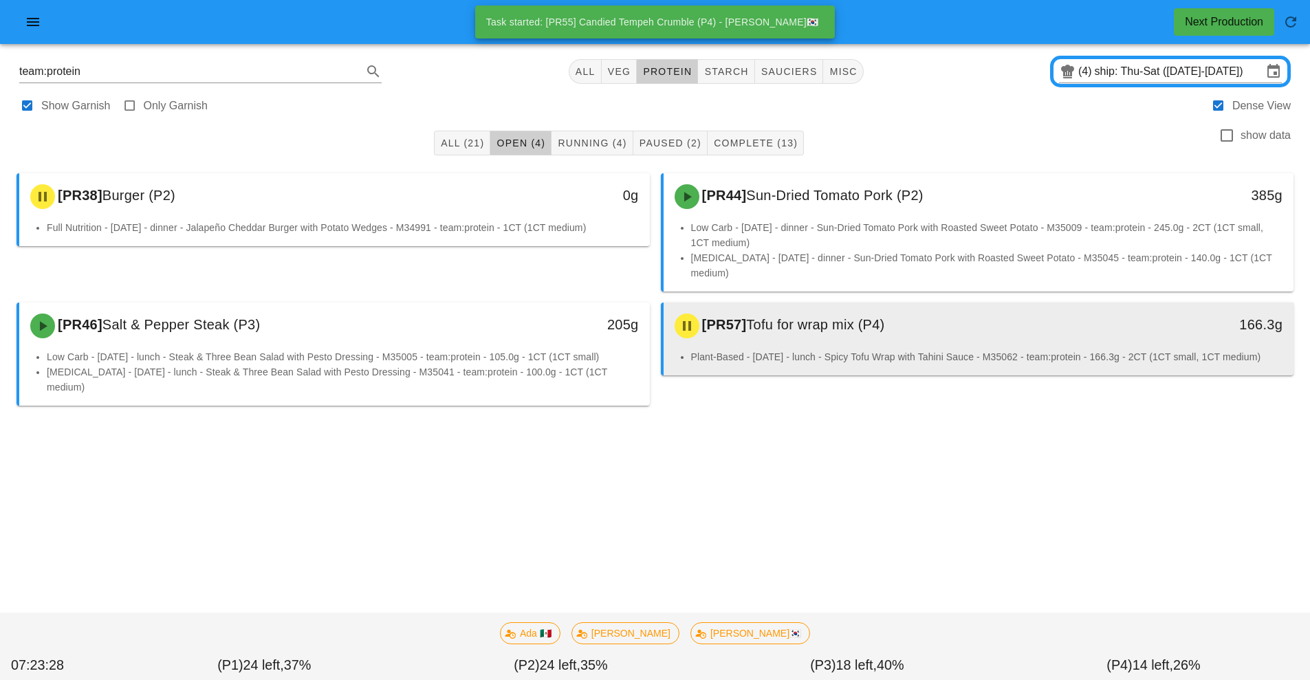
click at [858, 317] on span "Tofu for wrap mix (P4)" at bounding box center [815, 324] width 138 height 15
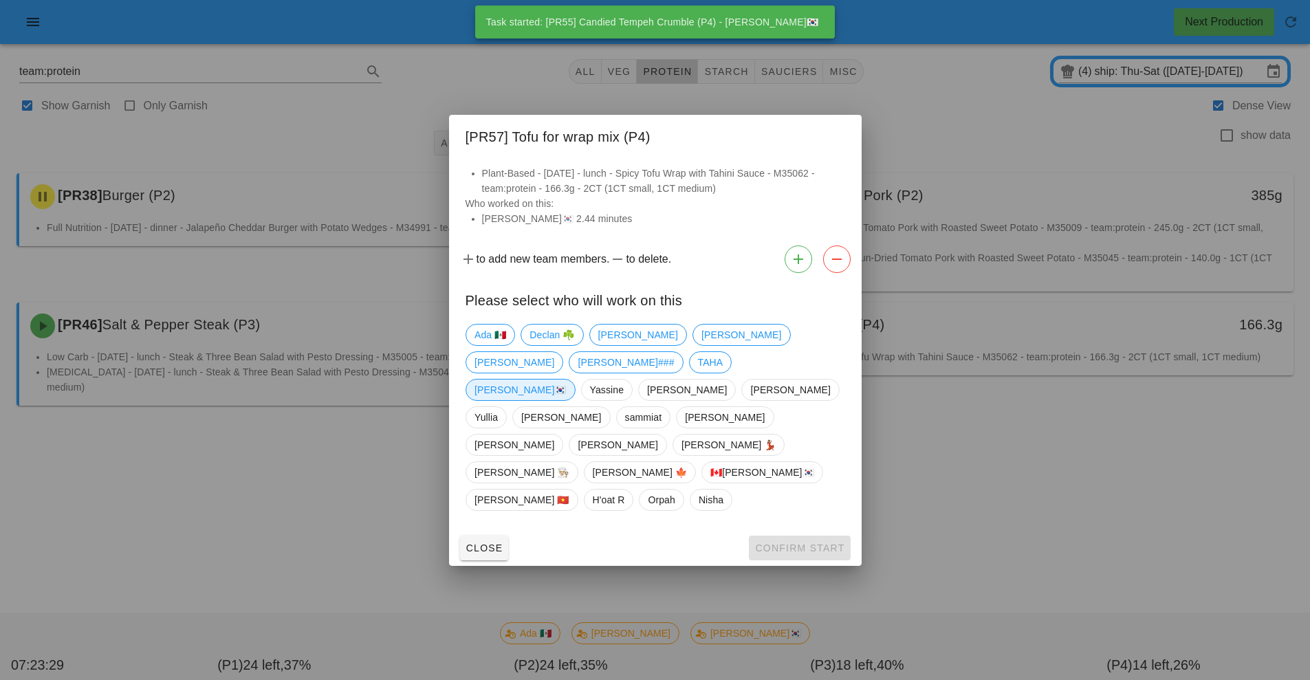
click at [547, 400] on span "[PERSON_NAME]🇰🇷" at bounding box center [520, 390] width 92 height 21
click at [800, 542] on span "Confirm Start" at bounding box center [799, 547] width 90 height 11
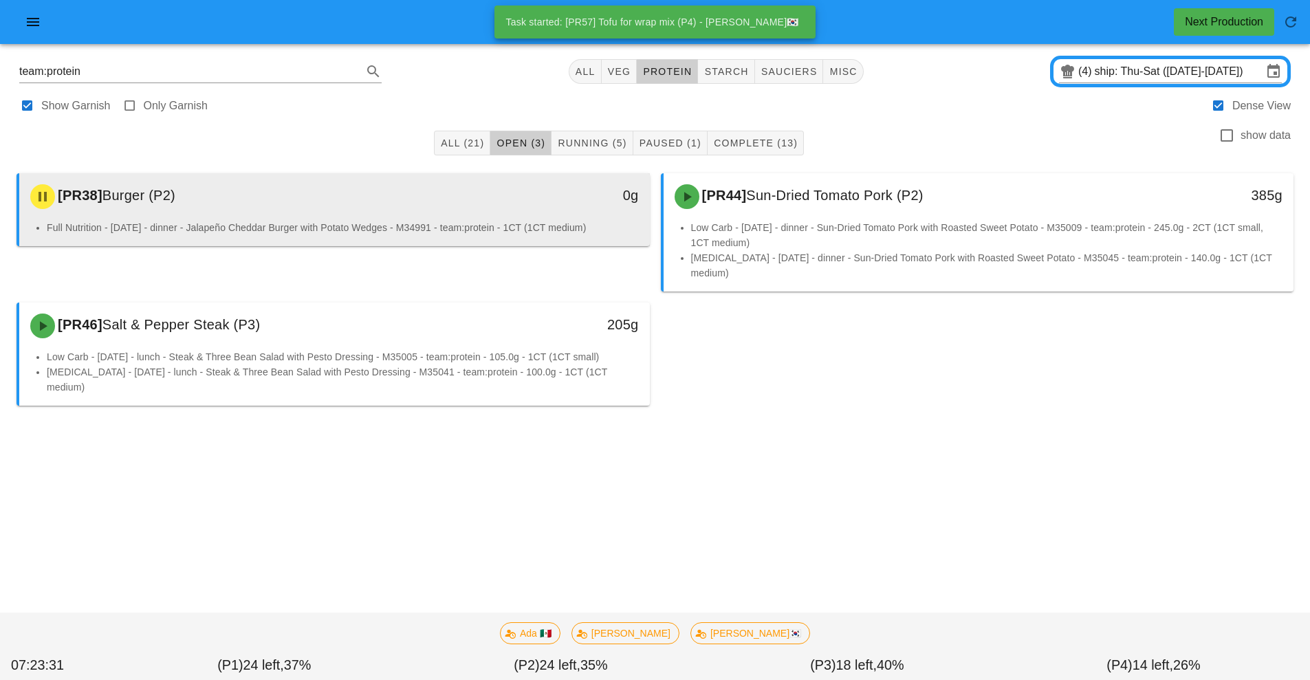
click at [388, 213] on div "[PR38] Burger (P2)" at bounding box center [256, 196] width 468 height 41
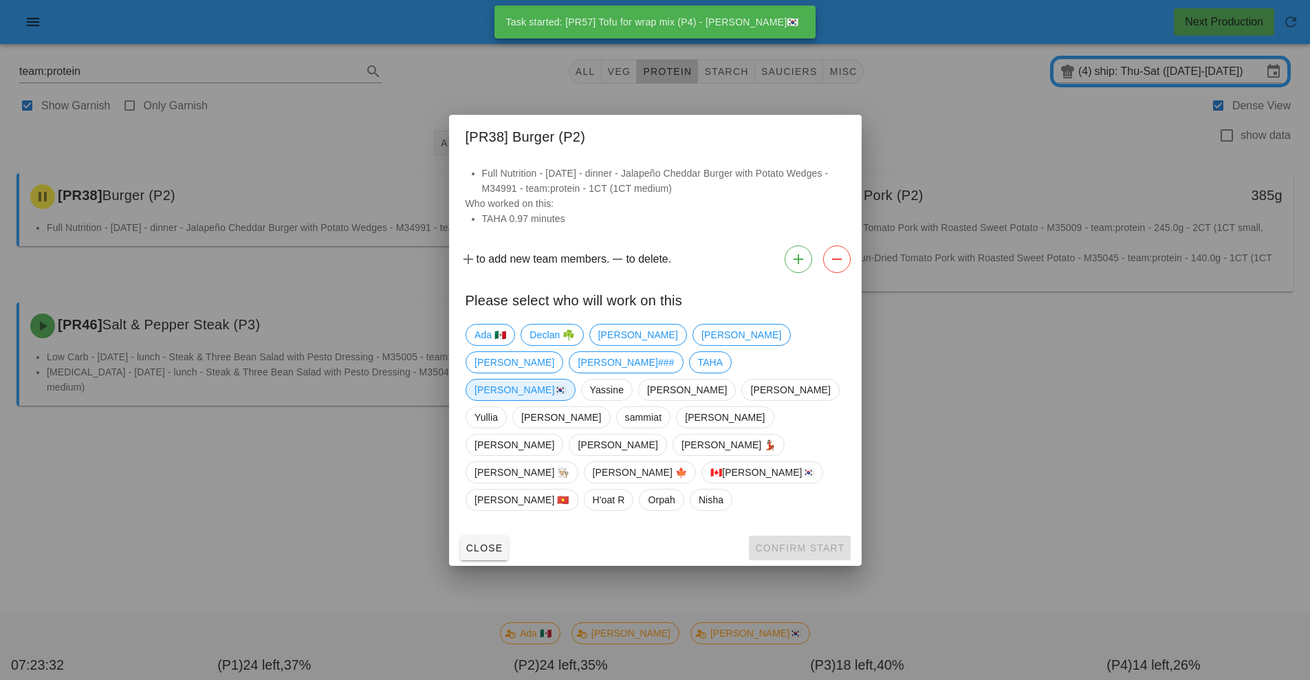
click at [548, 400] on span "[PERSON_NAME]🇰🇷" at bounding box center [520, 390] width 92 height 21
click at [787, 542] on span "Confirm Start" at bounding box center [799, 547] width 90 height 11
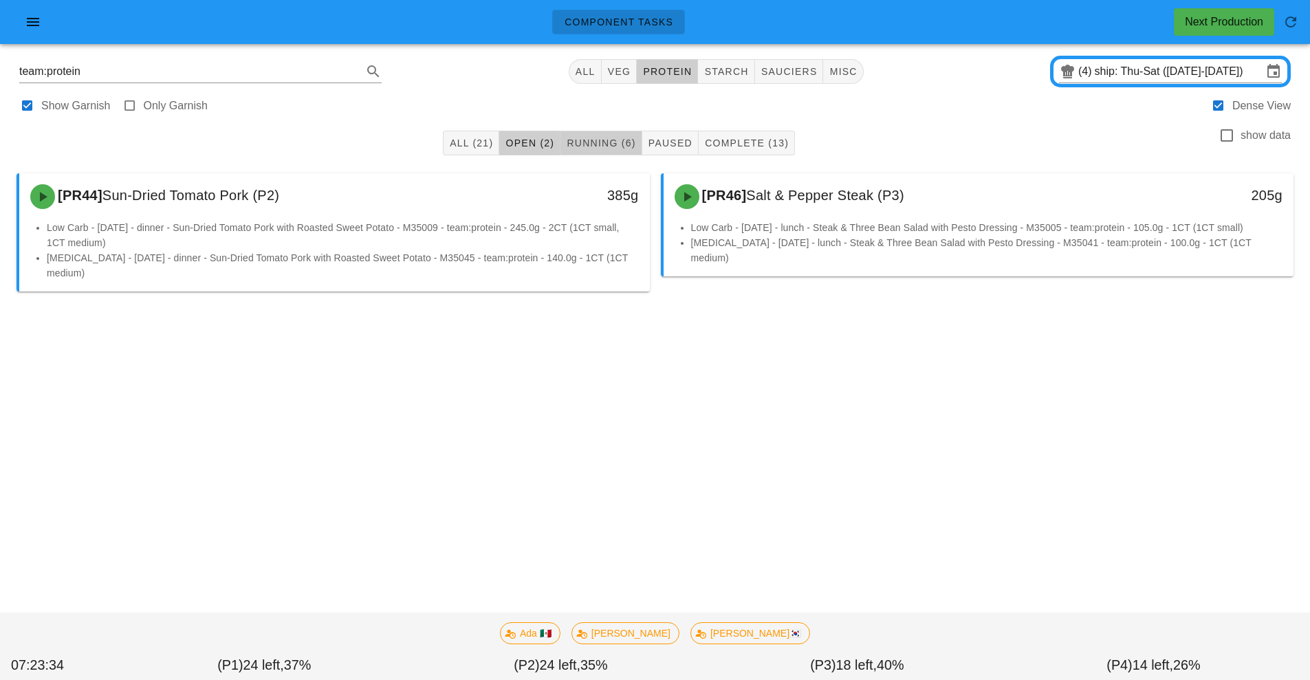
click at [609, 140] on span "Running (6)" at bounding box center [600, 143] width 69 height 11
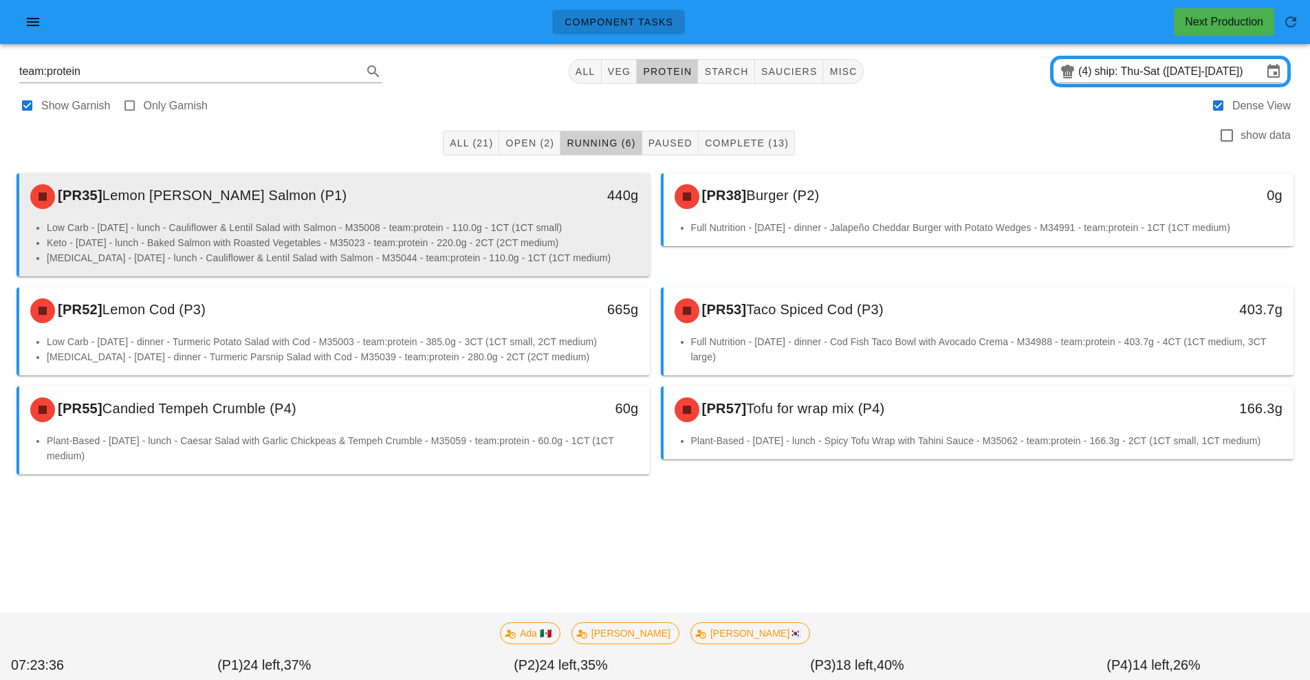
click at [399, 225] on li "Low Carb - [DATE] - lunch - Cauliflower & Lentil Salad with Salmon - M35008 - t…" at bounding box center [343, 227] width 592 height 15
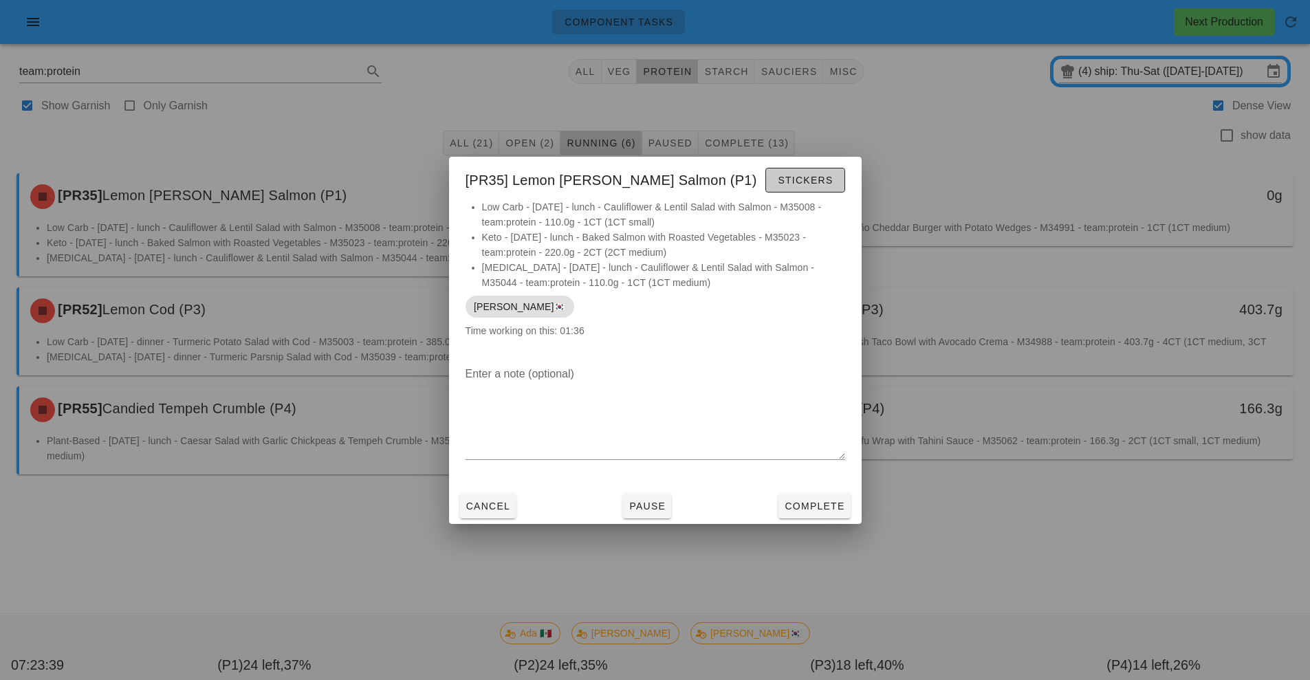
click at [810, 182] on span "Stickers" at bounding box center [805, 180] width 56 height 11
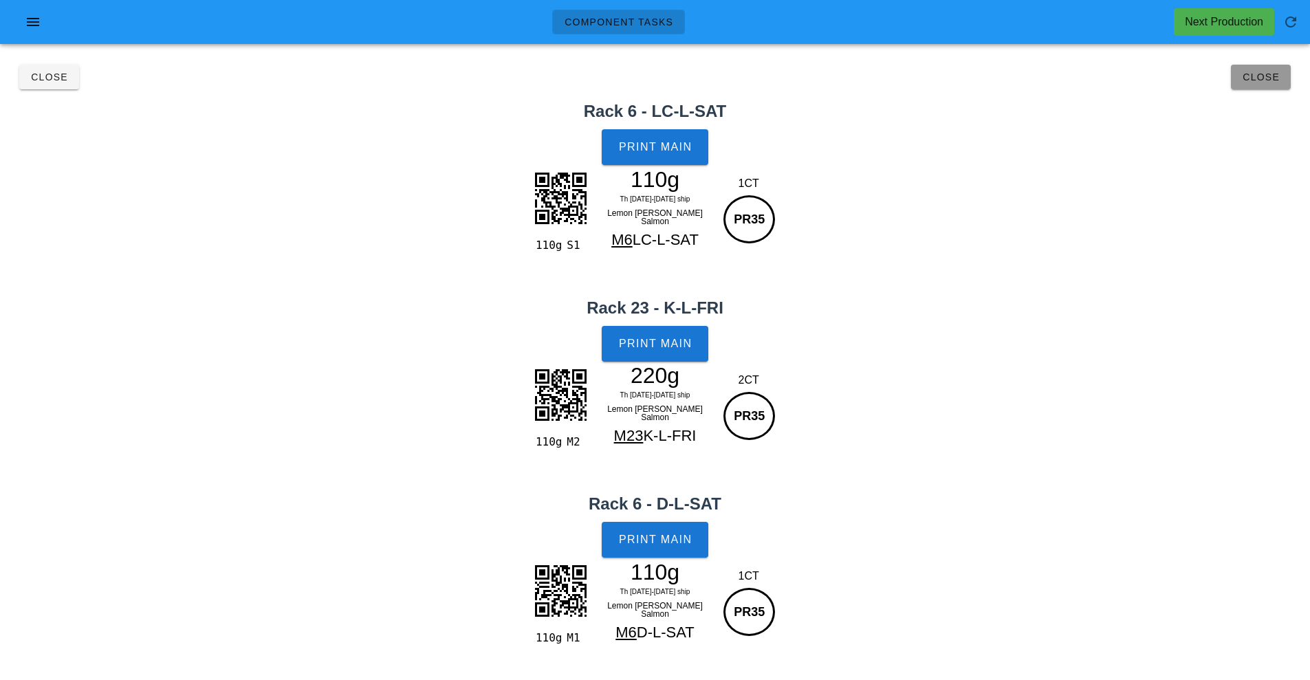
click at [1252, 67] on button "Close" at bounding box center [1261, 77] width 60 height 25
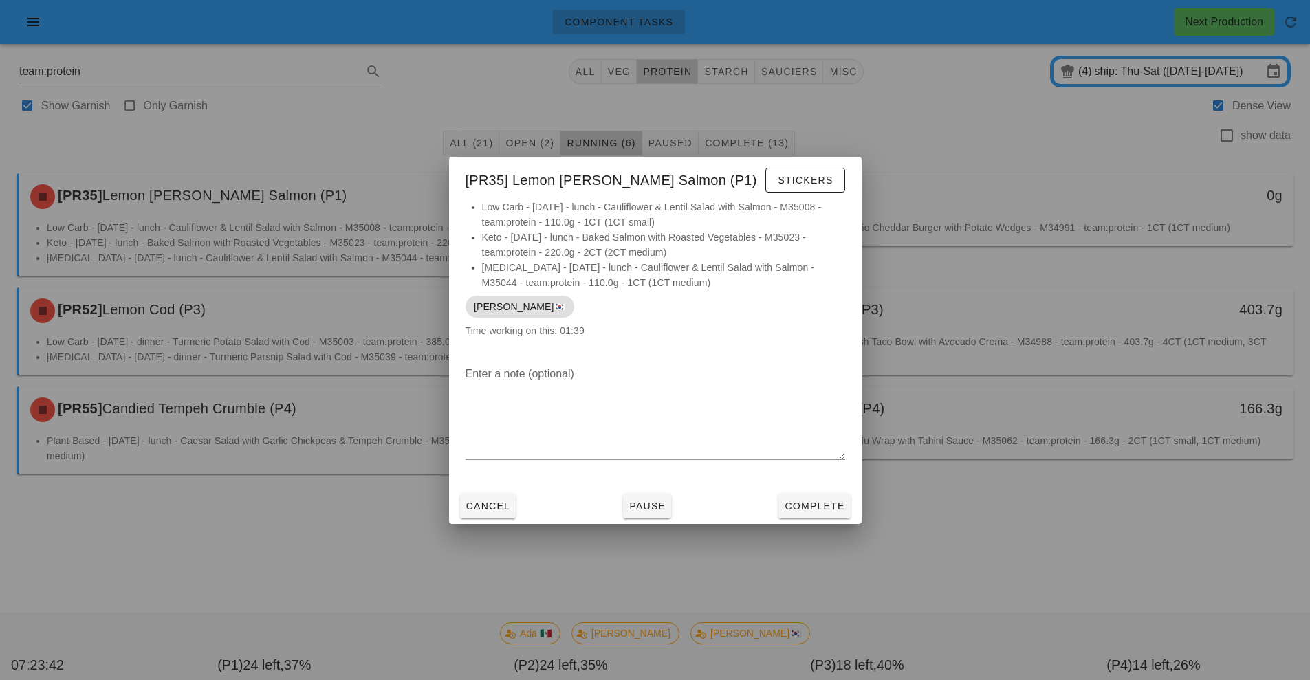
click at [987, 542] on div at bounding box center [655, 340] width 1310 height 680
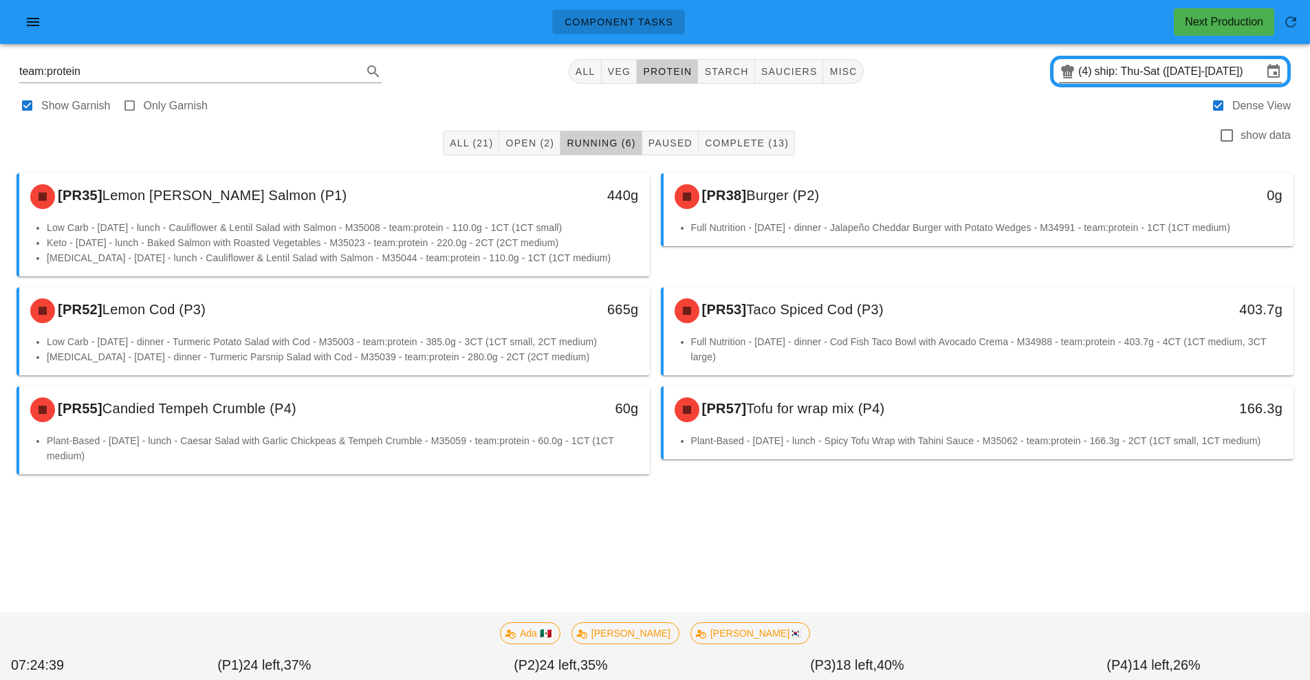
click at [1115, 72] on input "ship: Thu-Sat ([DATE]-[DATE])" at bounding box center [1179, 72] width 168 height 22
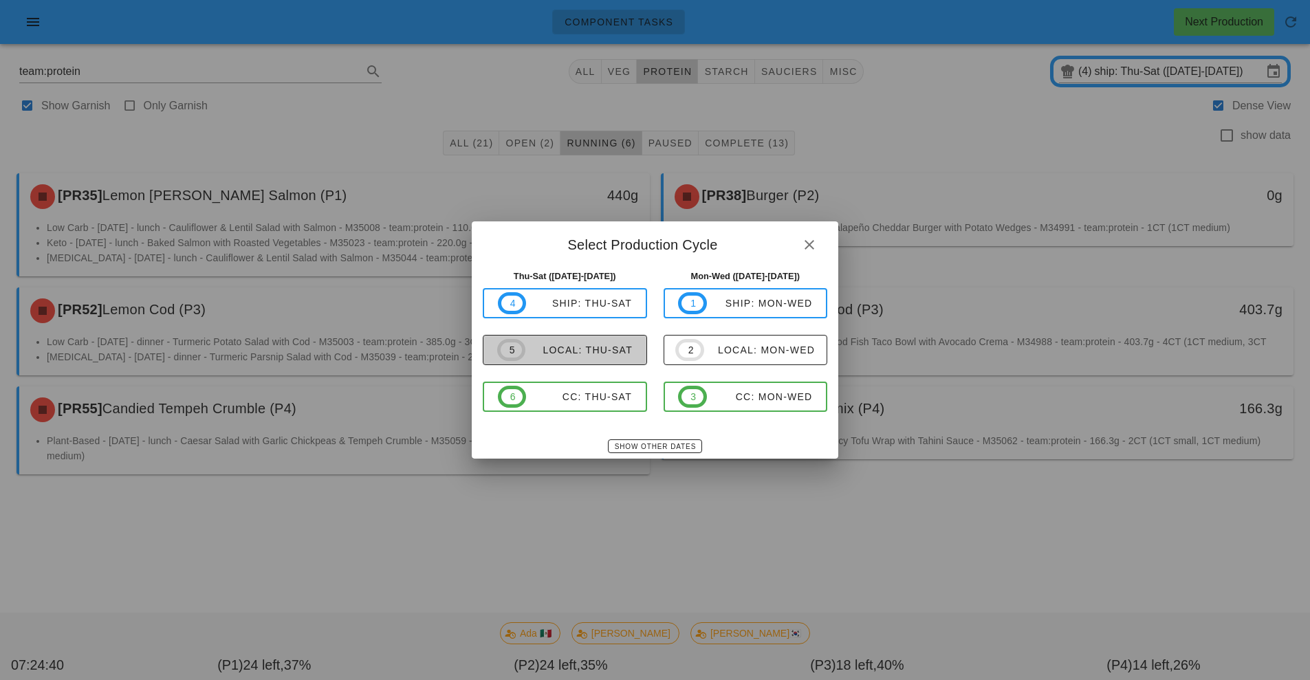
click at [608, 341] on span "5 local: Thu-Sat" at bounding box center [564, 350] width 135 height 22
type input "local: Thu-Sat ([DATE]-[DATE])"
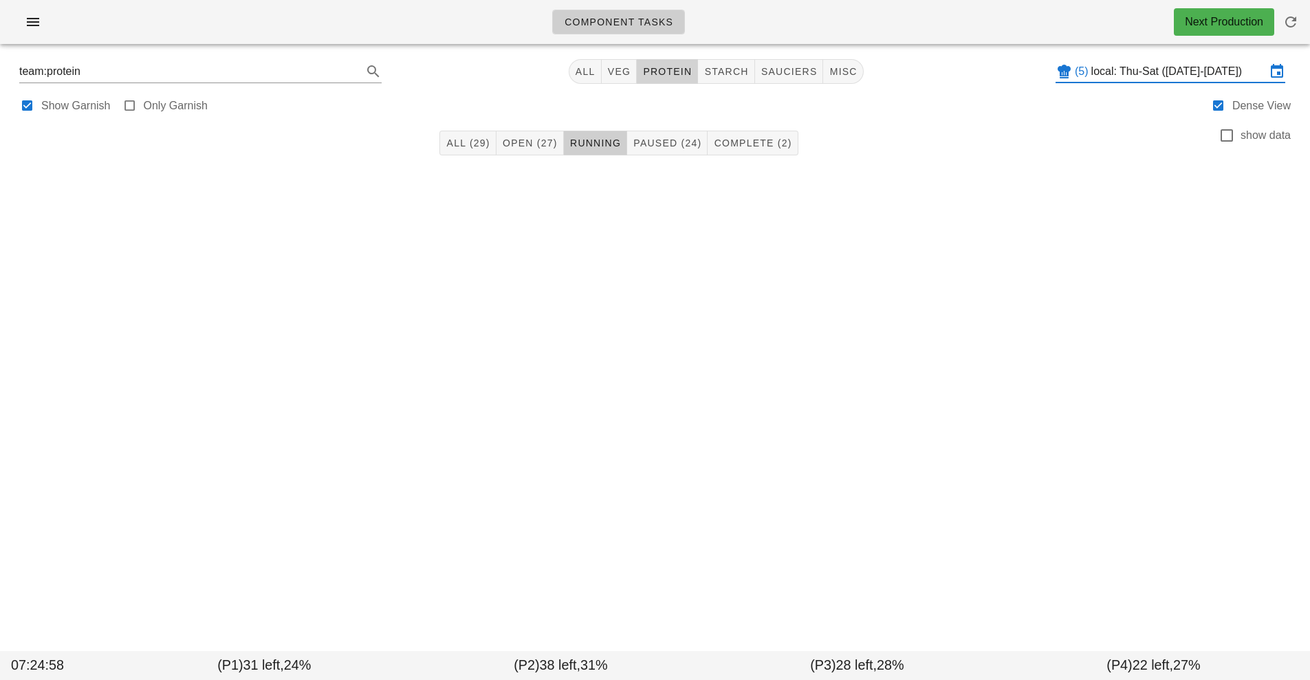
click at [666, 70] on span "protein" at bounding box center [667, 71] width 50 height 11
click at [451, 134] on button "All (165)" at bounding box center [461, 143] width 63 height 25
click at [662, 69] on span "protein" at bounding box center [662, 71] width 50 height 11
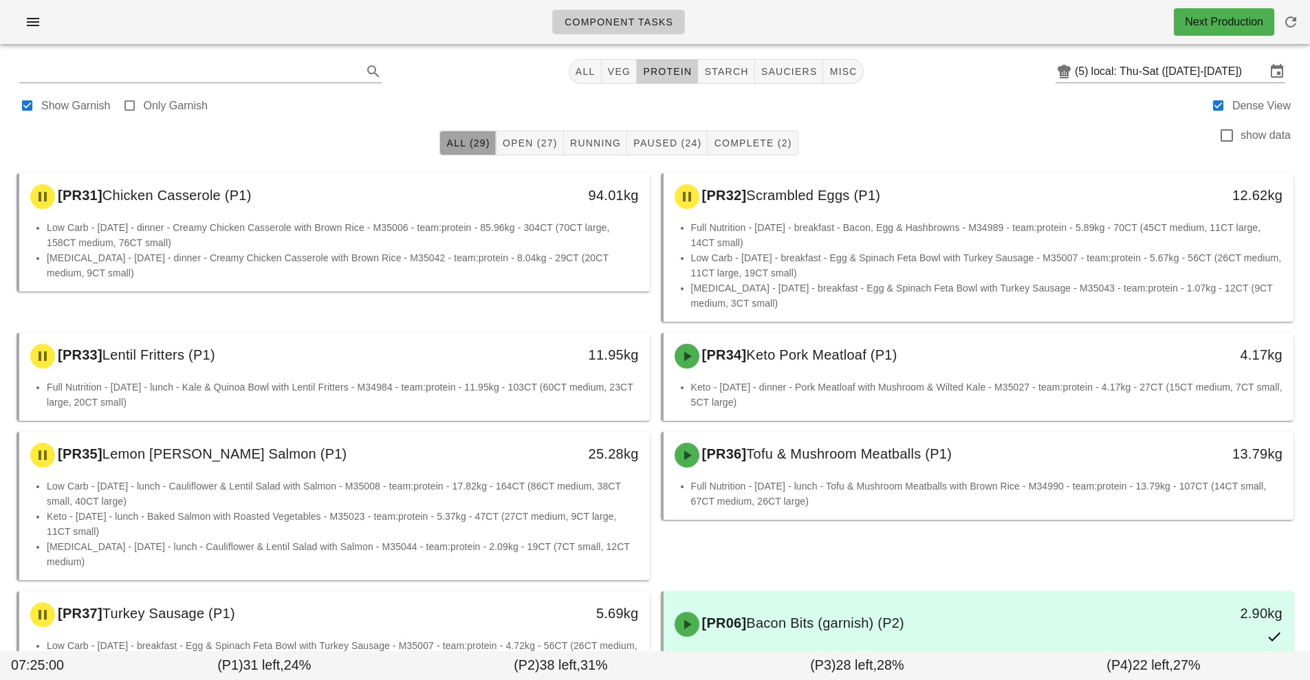
type input "team:protein"
click at [671, 72] on span "protein" at bounding box center [667, 71] width 50 height 11
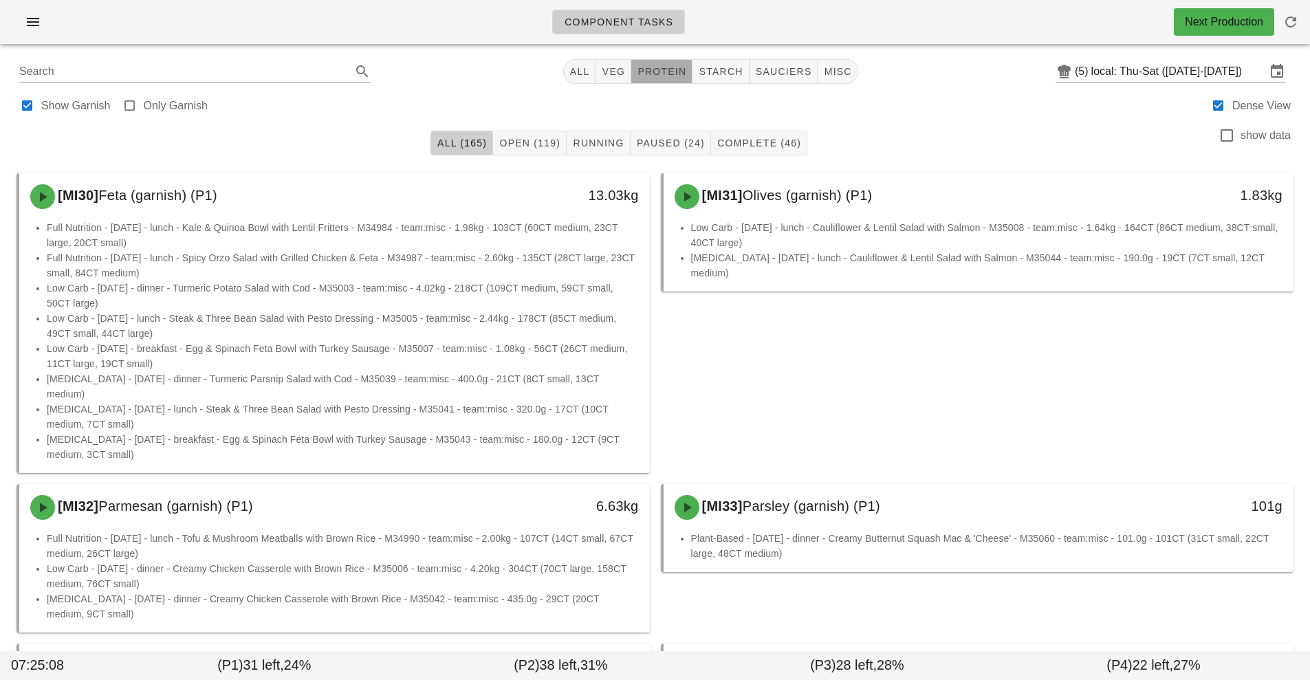
click at [669, 67] on span "protein" at bounding box center [662, 71] width 50 height 11
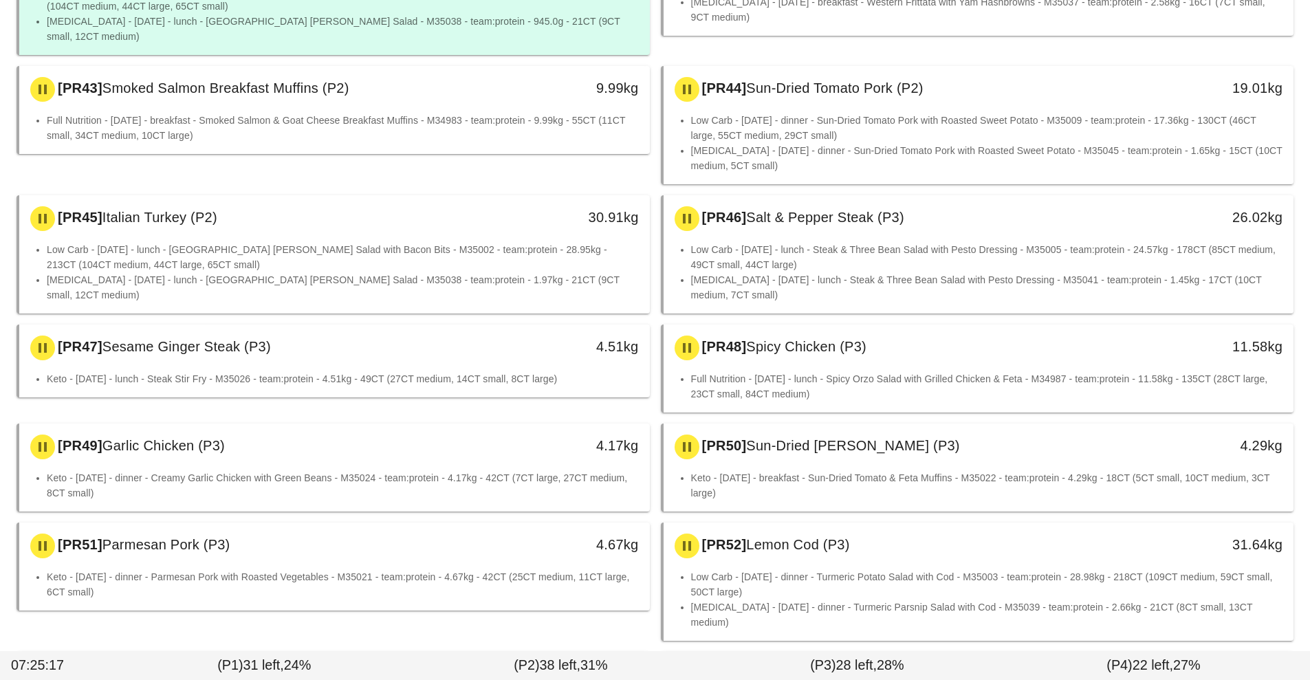
scroll to position [1031, 0]
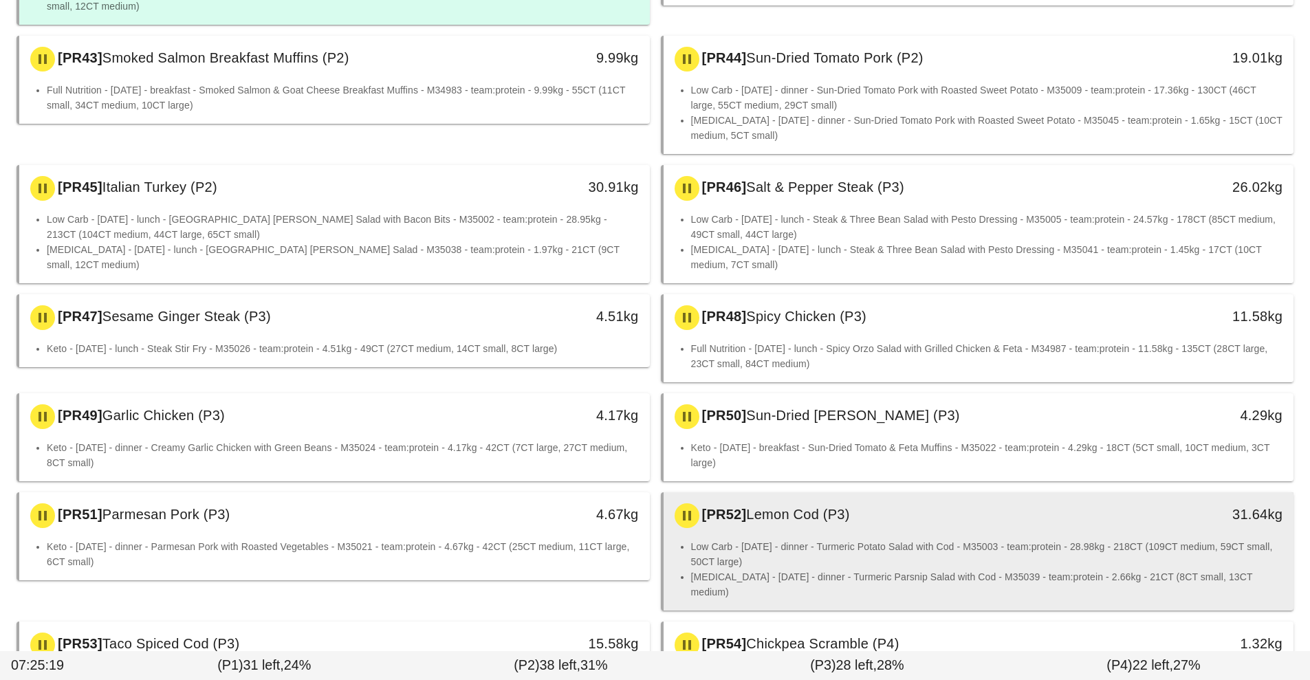
click at [887, 539] on li "Low Carb - [DATE] - dinner - Turmeric Potato Salad with Cod - M35003 - team:pro…" at bounding box center [987, 554] width 592 height 30
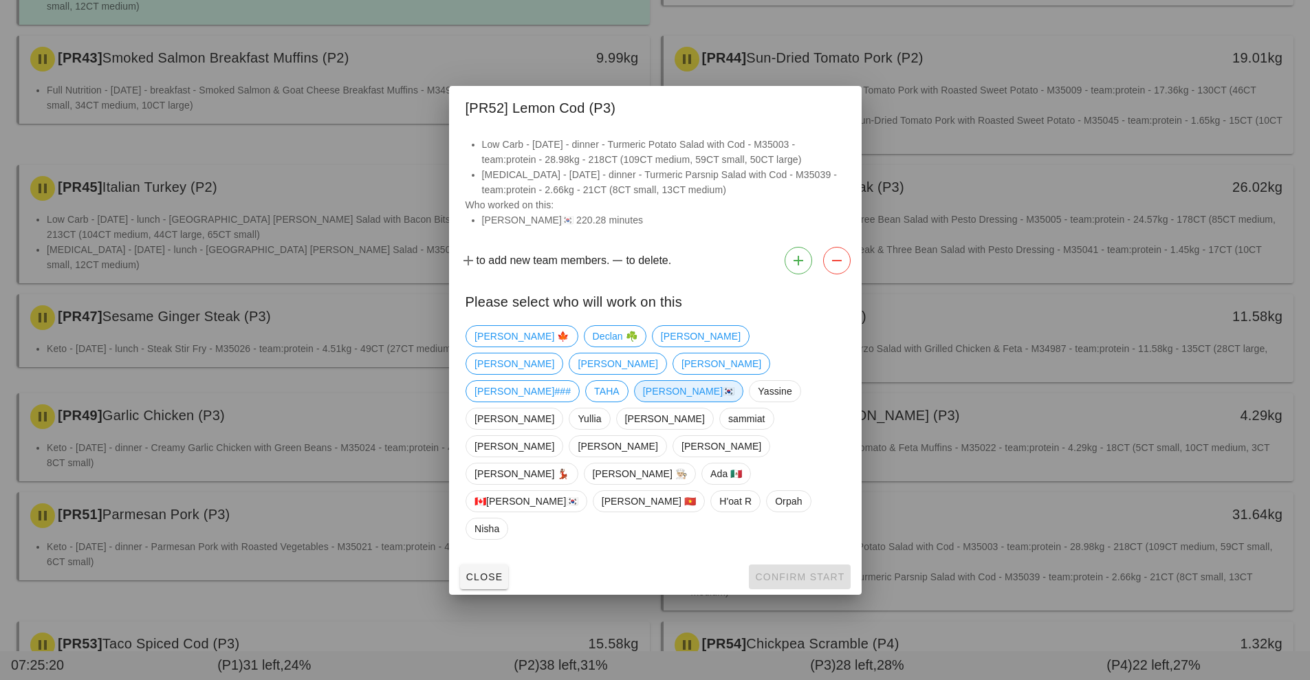
click at [642, 402] on span "[PERSON_NAME]🇰🇷" at bounding box center [688, 391] width 92 height 21
click at [812, 571] on span "Confirm Start" at bounding box center [799, 576] width 90 height 11
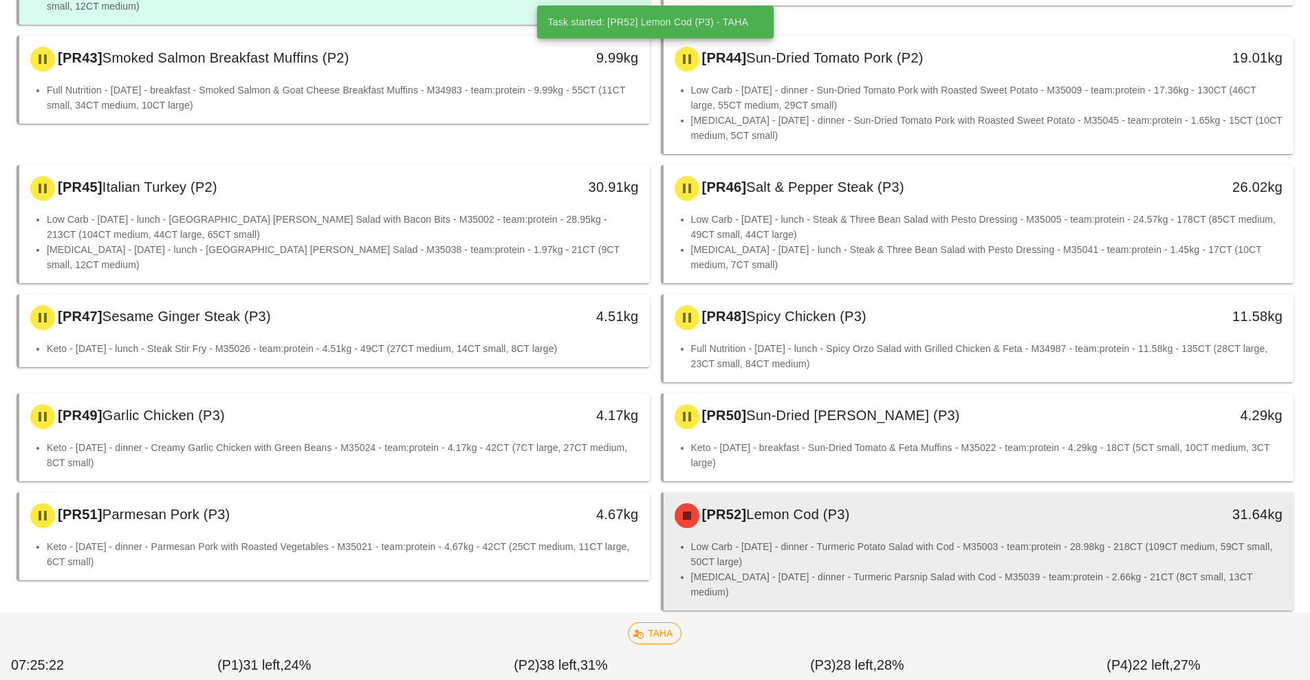
click at [851, 539] on li "Low Carb - [DATE] - dinner - Turmeric Potato Salad with Cod - M35003 - team:pro…" at bounding box center [987, 554] width 592 height 30
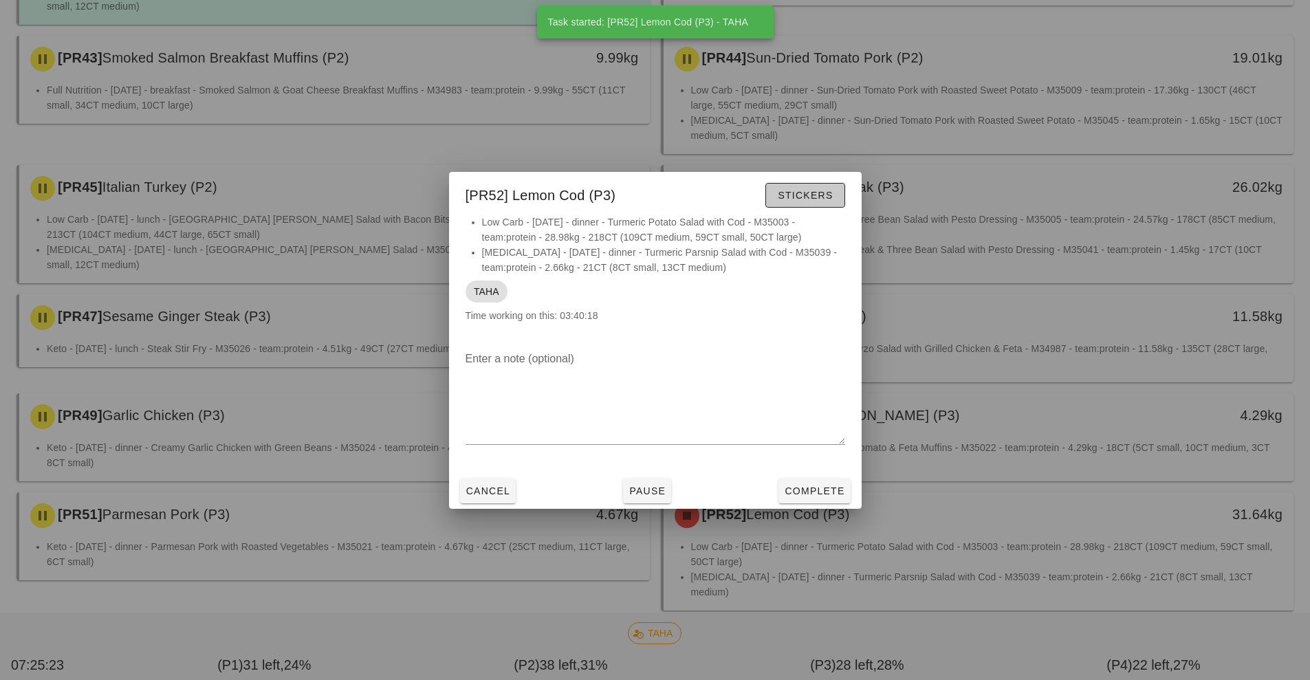
click at [813, 193] on span "Stickers" at bounding box center [805, 195] width 56 height 11
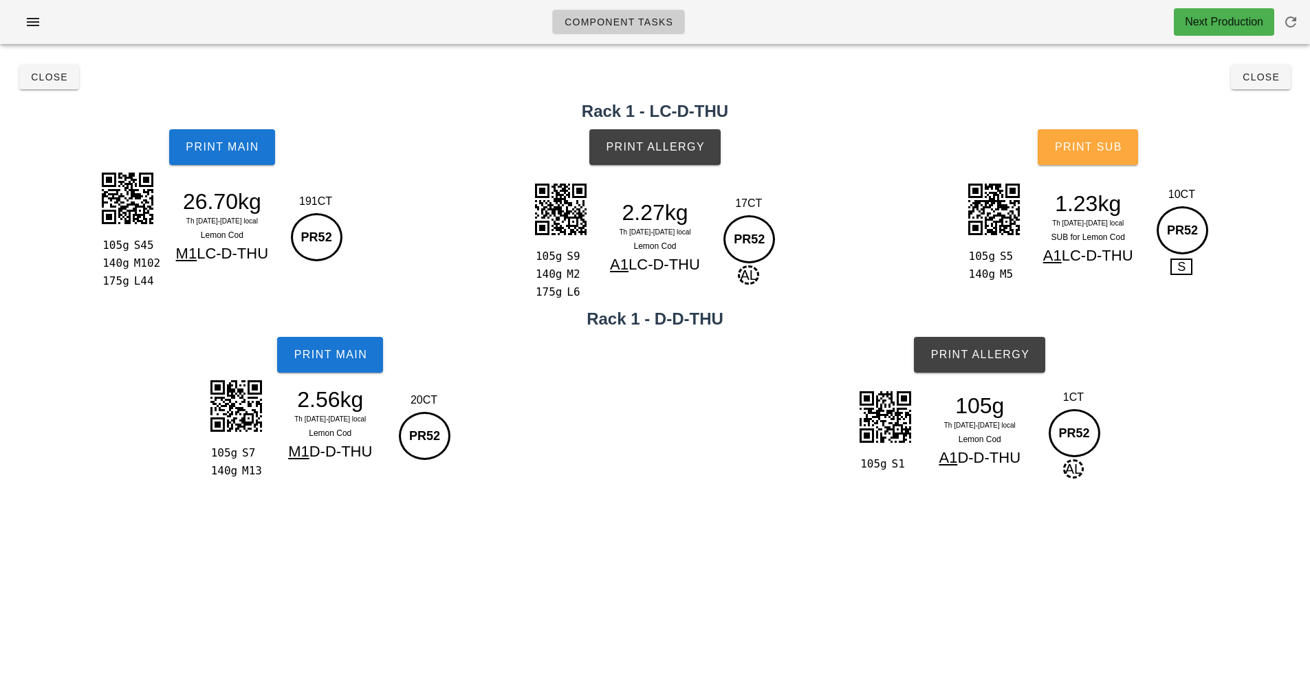
click at [1114, 140] on button "Print Sub" at bounding box center [1087, 147] width 100 height 36
click at [40, 66] on button "Close" at bounding box center [49, 77] width 60 height 25
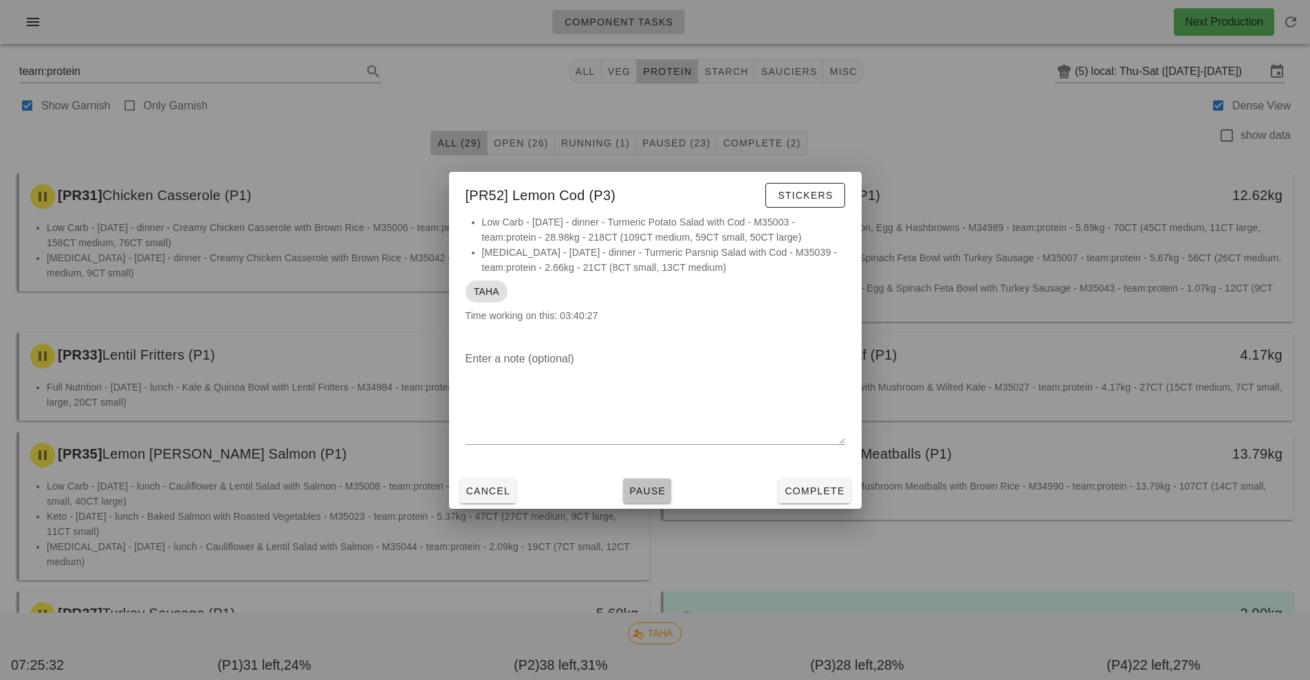
click at [656, 485] on span "Pause" at bounding box center [646, 490] width 37 height 11
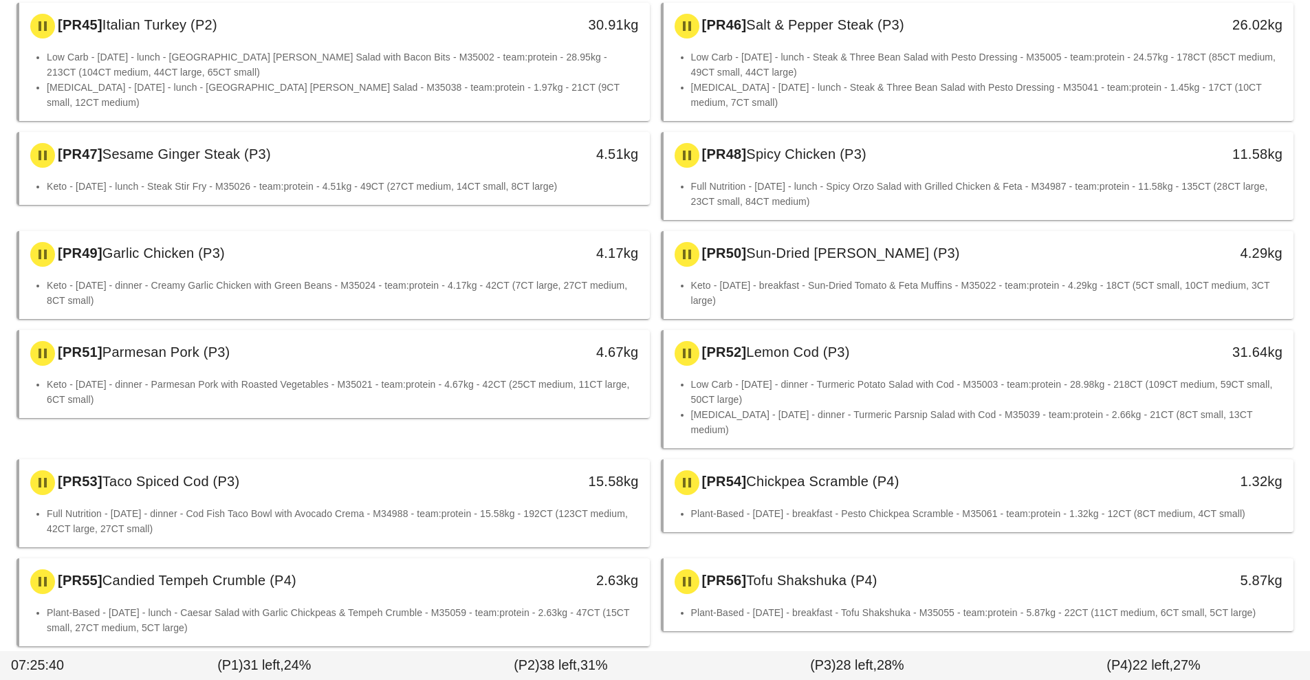
scroll to position [1328, 0]
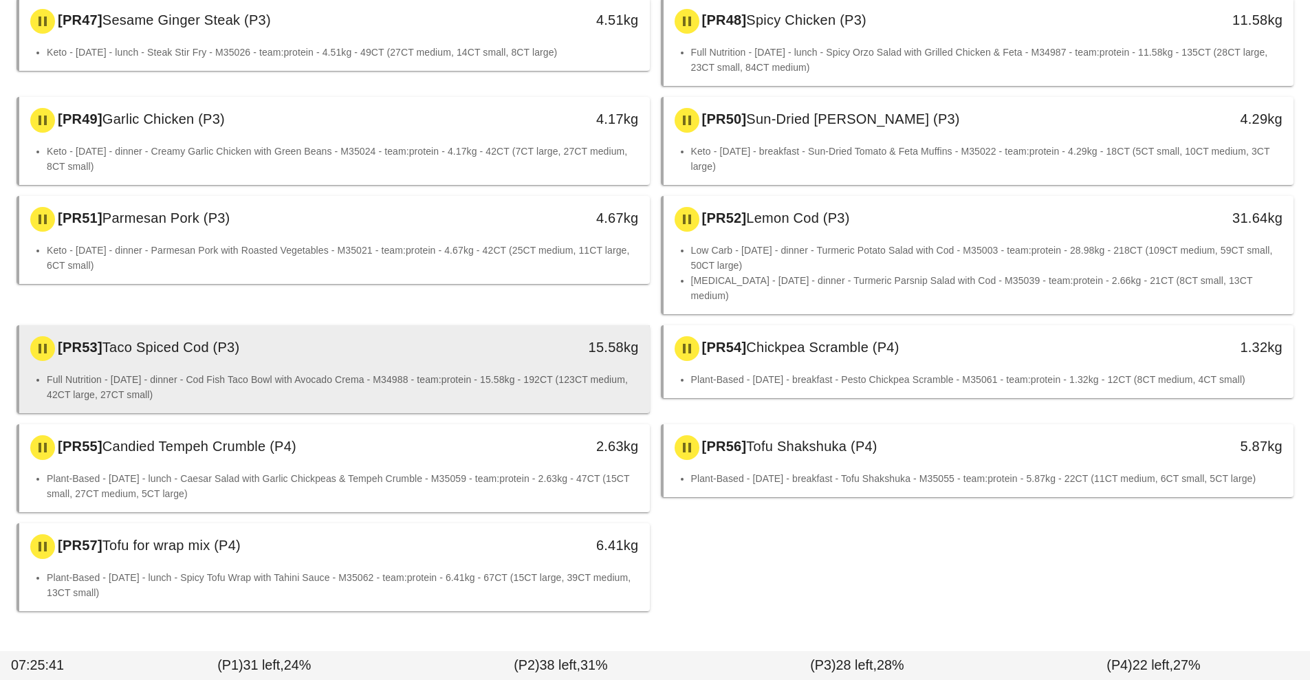
click at [398, 328] on div "[PR53] Taco Spiced Cod (P3)" at bounding box center [256, 348] width 468 height 41
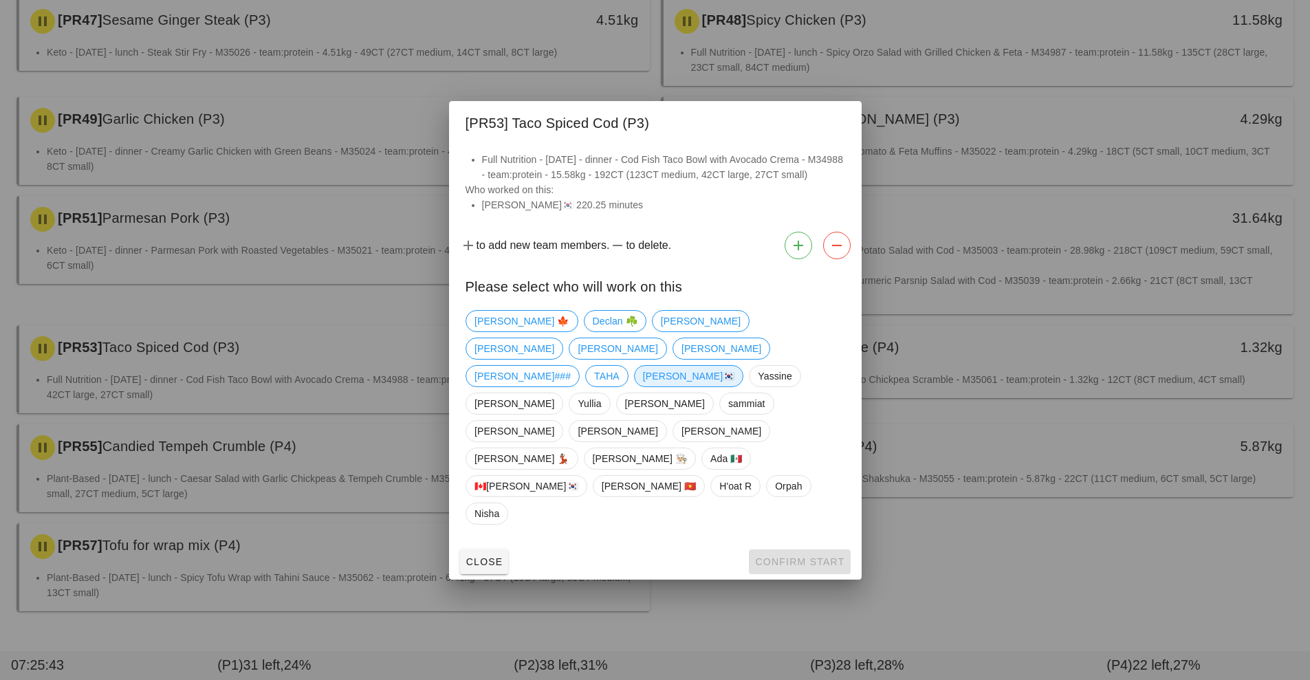
click at [642, 386] on span "[PERSON_NAME]🇰🇷" at bounding box center [688, 376] width 92 height 21
click at [822, 549] on button "Confirm Start" at bounding box center [799, 561] width 101 height 25
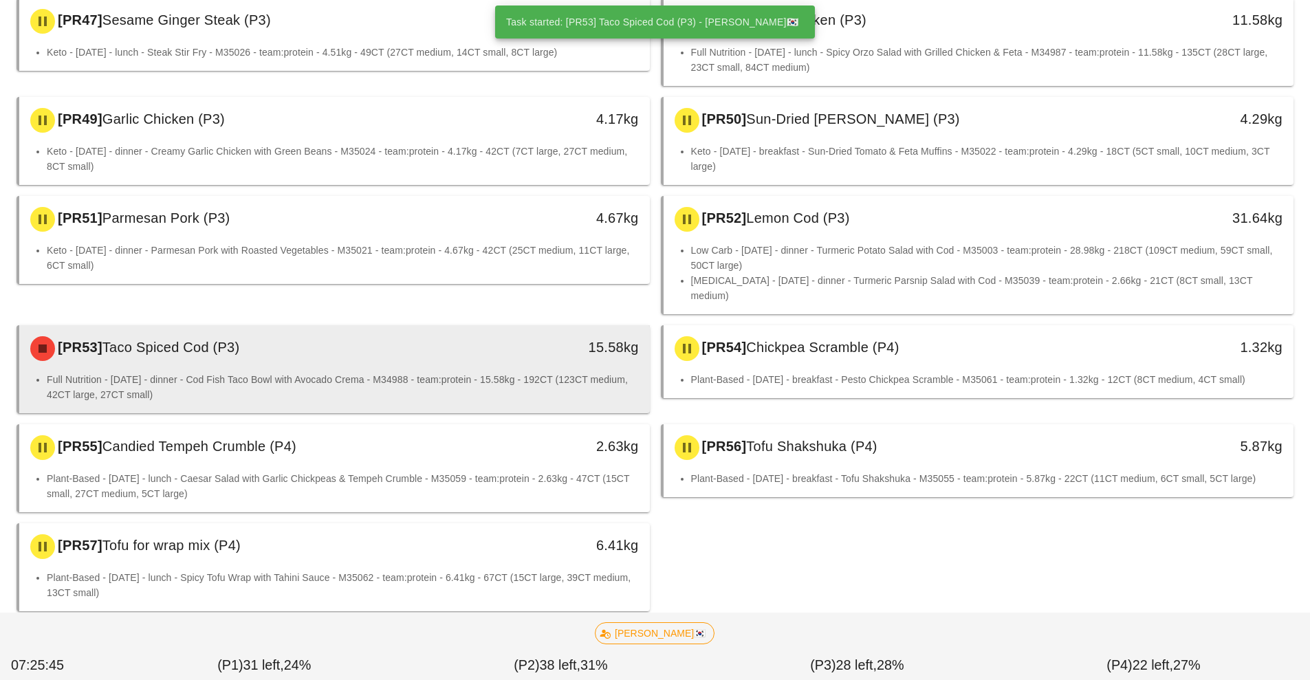
click at [457, 372] on li "Full Nutrition - [DATE] - dinner - Cod Fish Taco Bowl with Avocado Crema - M349…" at bounding box center [343, 387] width 592 height 30
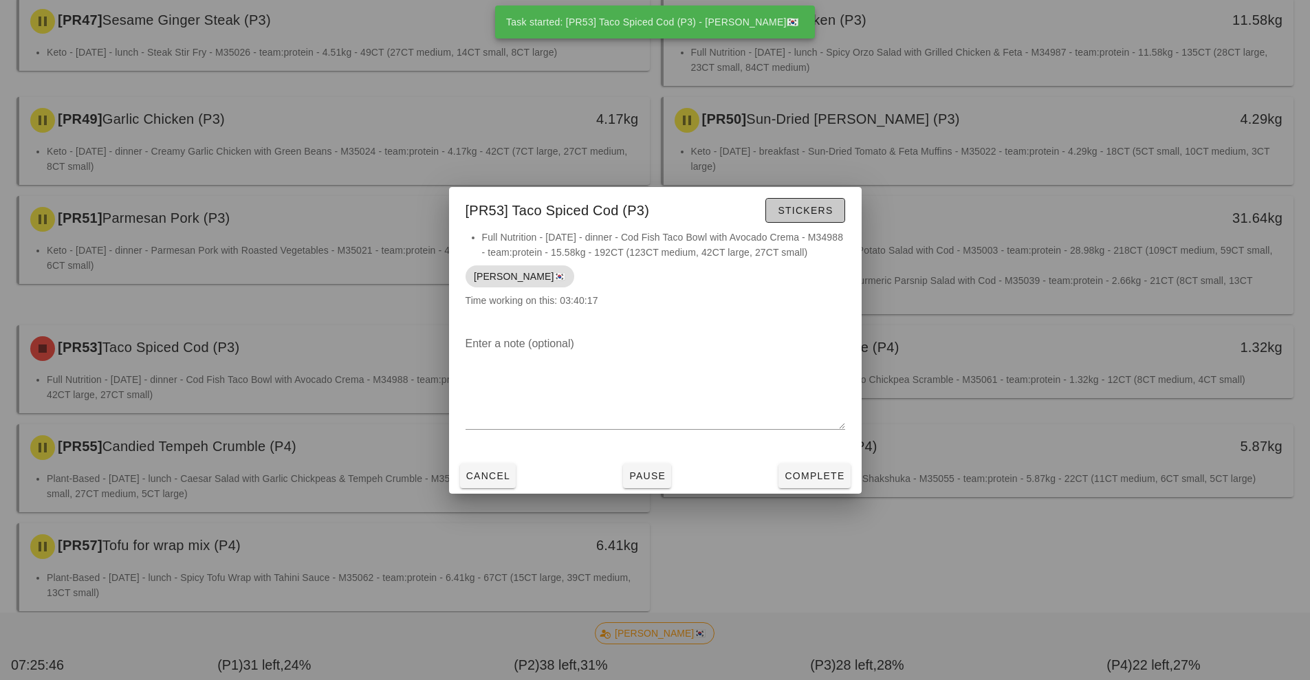
click at [814, 211] on span "Stickers" at bounding box center [805, 210] width 56 height 11
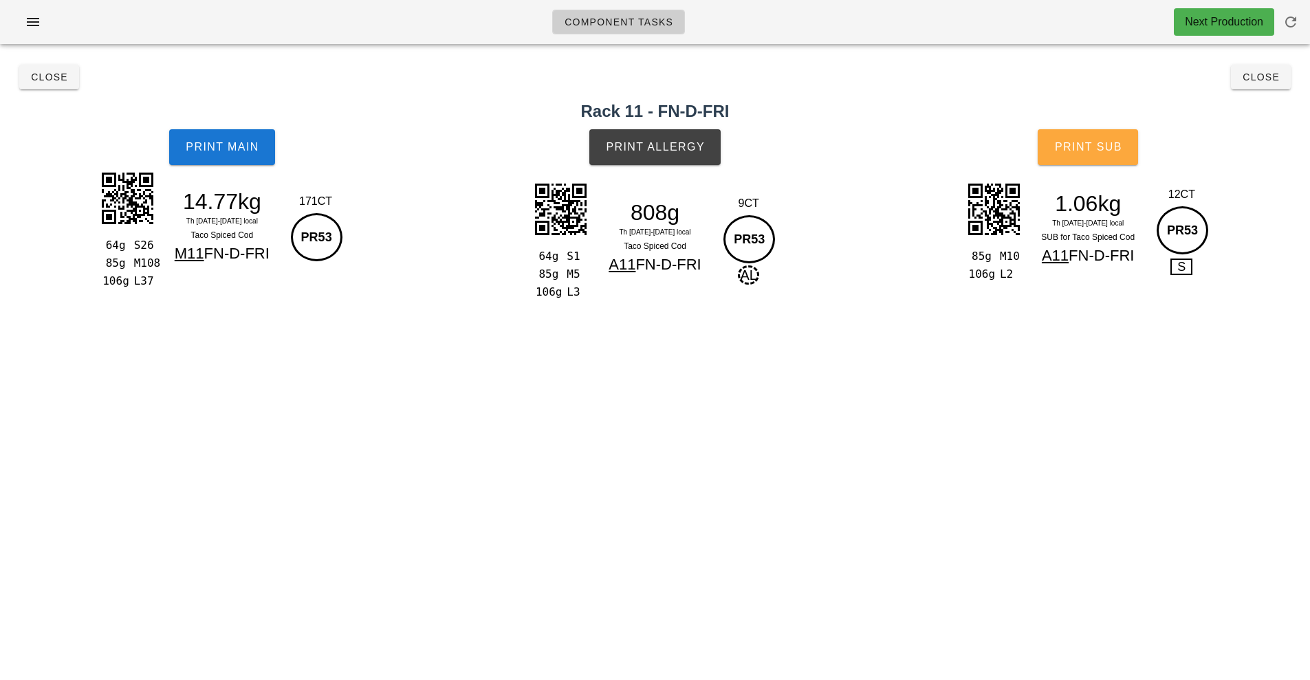
click at [1101, 151] on span "Print Sub" at bounding box center [1088, 147] width 68 height 12
click at [40, 76] on span "Close" at bounding box center [49, 77] width 38 height 11
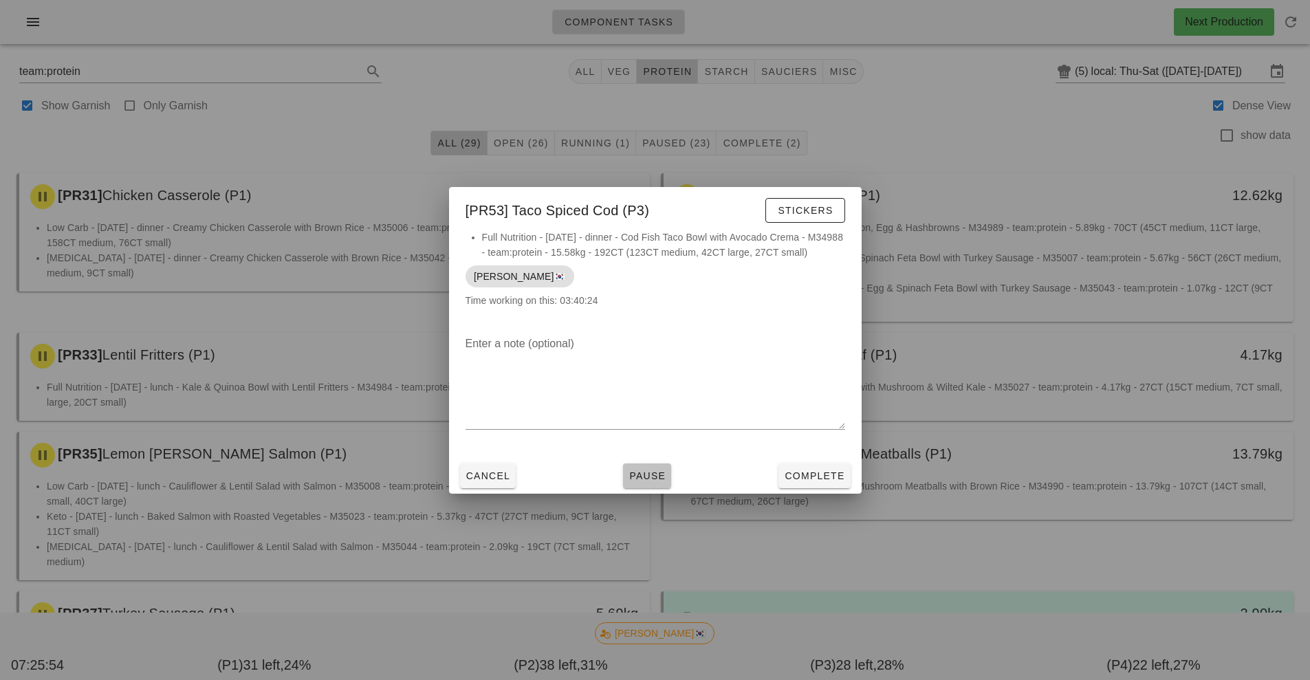
click at [661, 474] on span "Pause" at bounding box center [646, 475] width 37 height 11
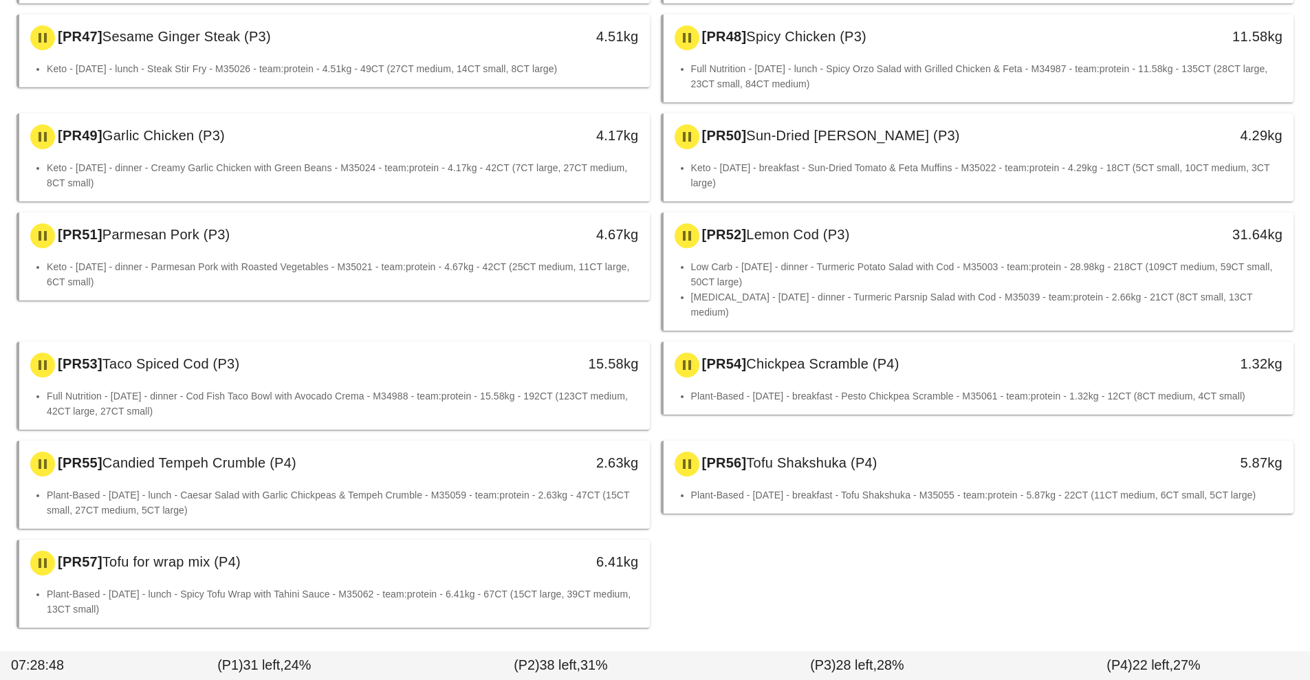
scroll to position [1327, 0]
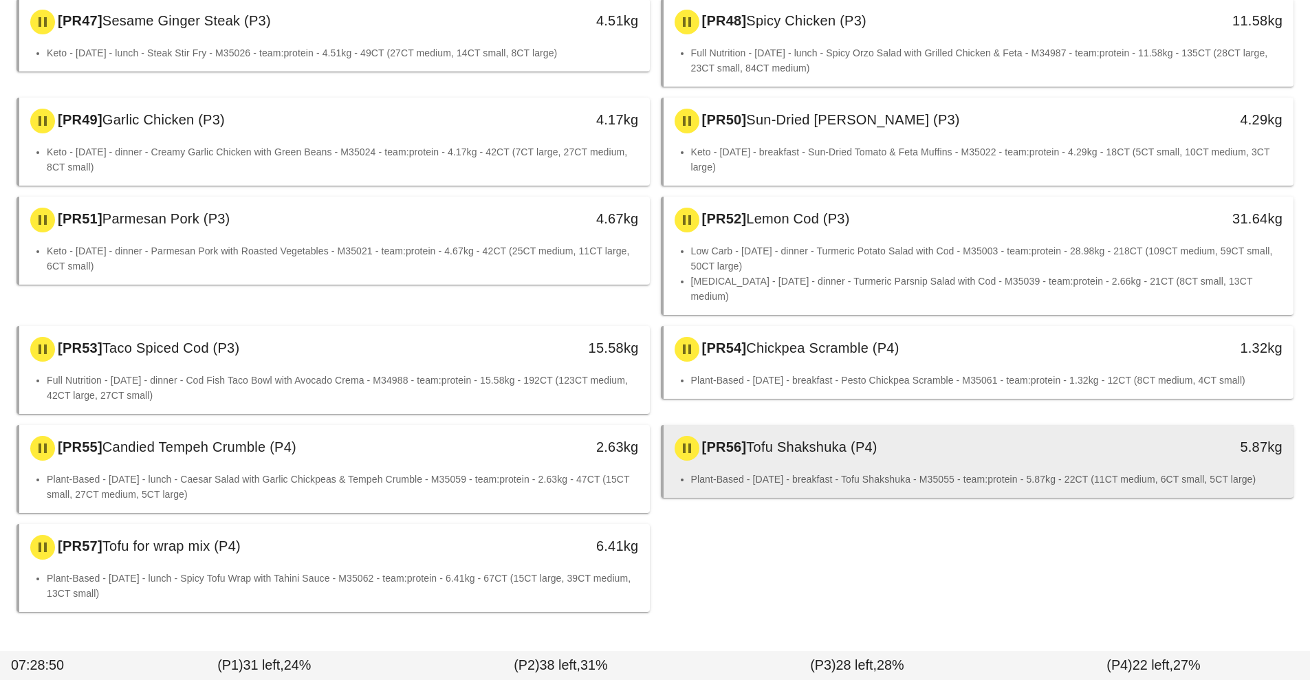
click at [850, 430] on div "[PR56] Tofu Shakshuka (P4)" at bounding box center [900, 448] width 468 height 41
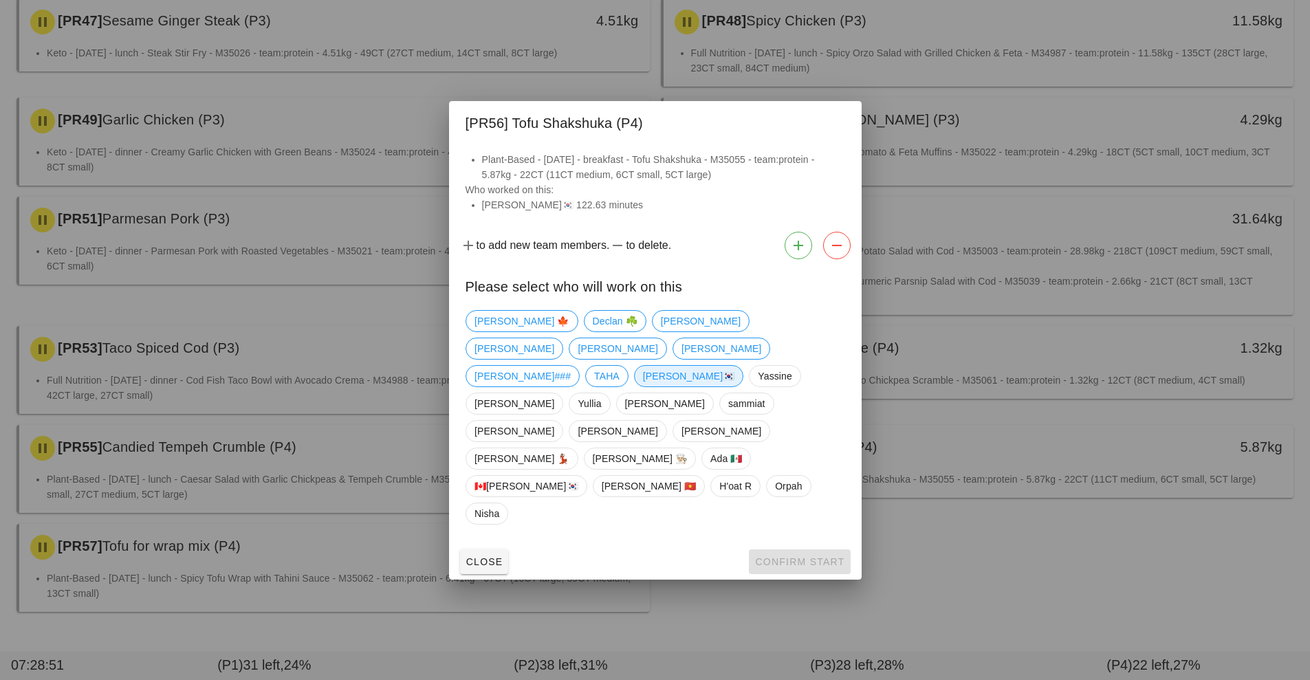
click at [642, 386] on span "[PERSON_NAME]🇰🇷" at bounding box center [688, 376] width 92 height 21
click at [818, 556] on span "Confirm Start" at bounding box center [799, 561] width 90 height 11
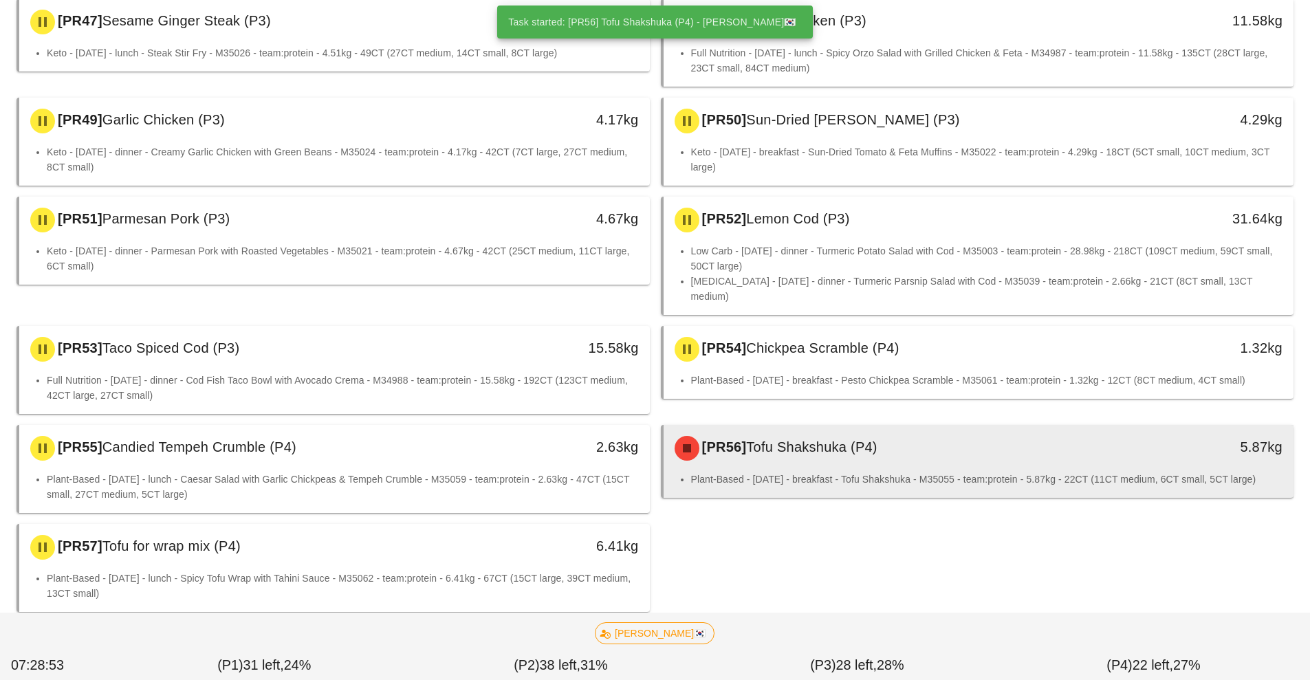
click at [856, 472] on li "Plant-Based - [DATE] - breakfast - Tofu Shakshuka - M35055 - team:protein - 5.8…" at bounding box center [987, 479] width 592 height 15
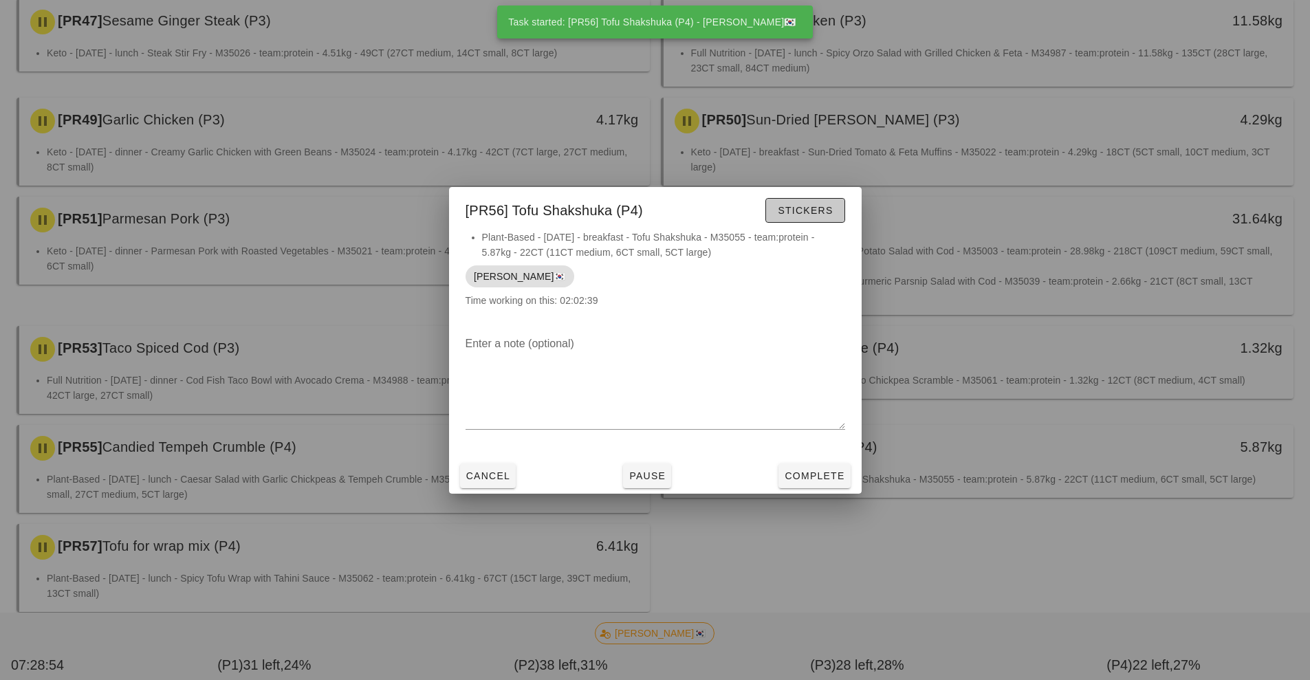
click at [817, 215] on span "Stickers" at bounding box center [805, 210] width 56 height 11
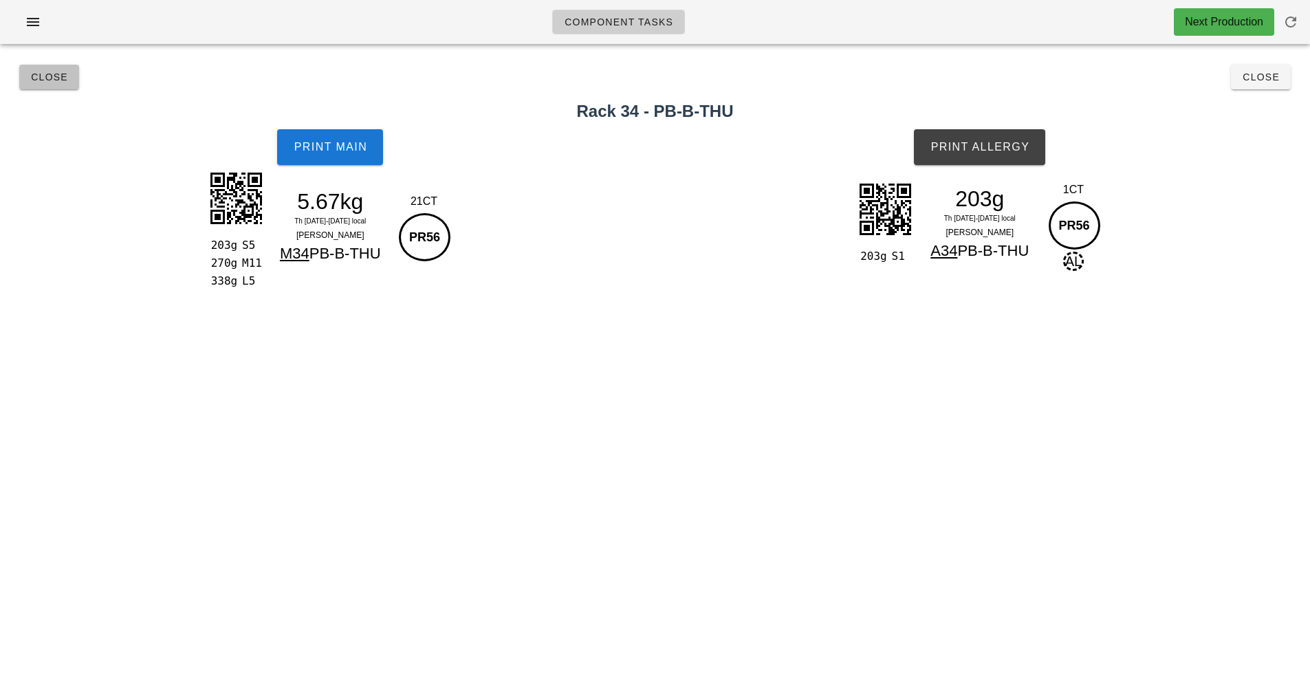
click at [49, 67] on button "Close" at bounding box center [49, 77] width 60 height 25
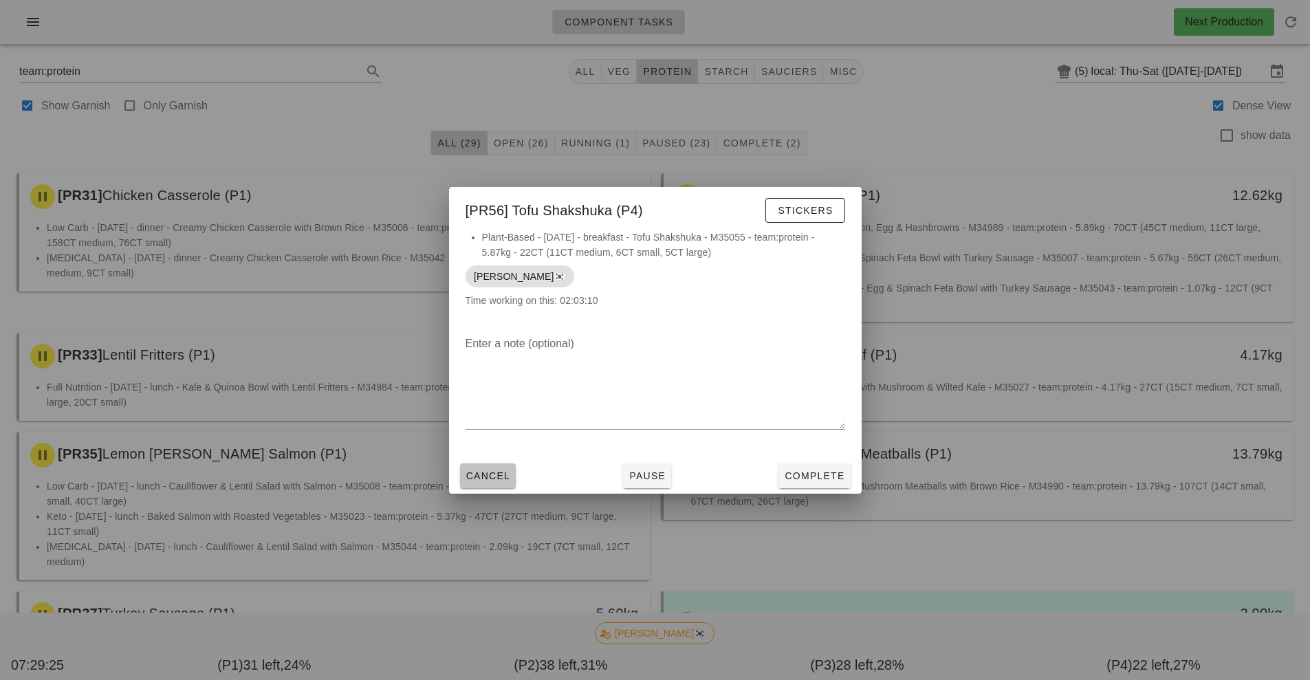
click at [492, 465] on button "Cancel" at bounding box center [488, 475] width 56 height 25
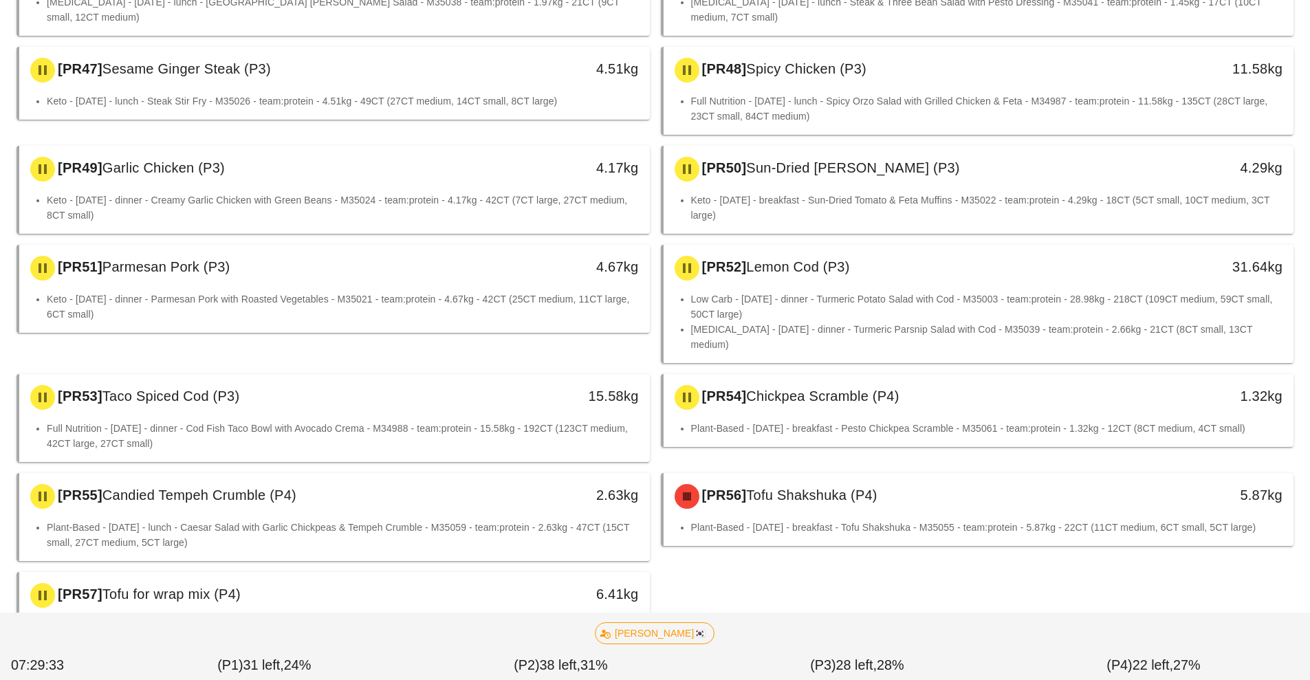
scroll to position [1328, 0]
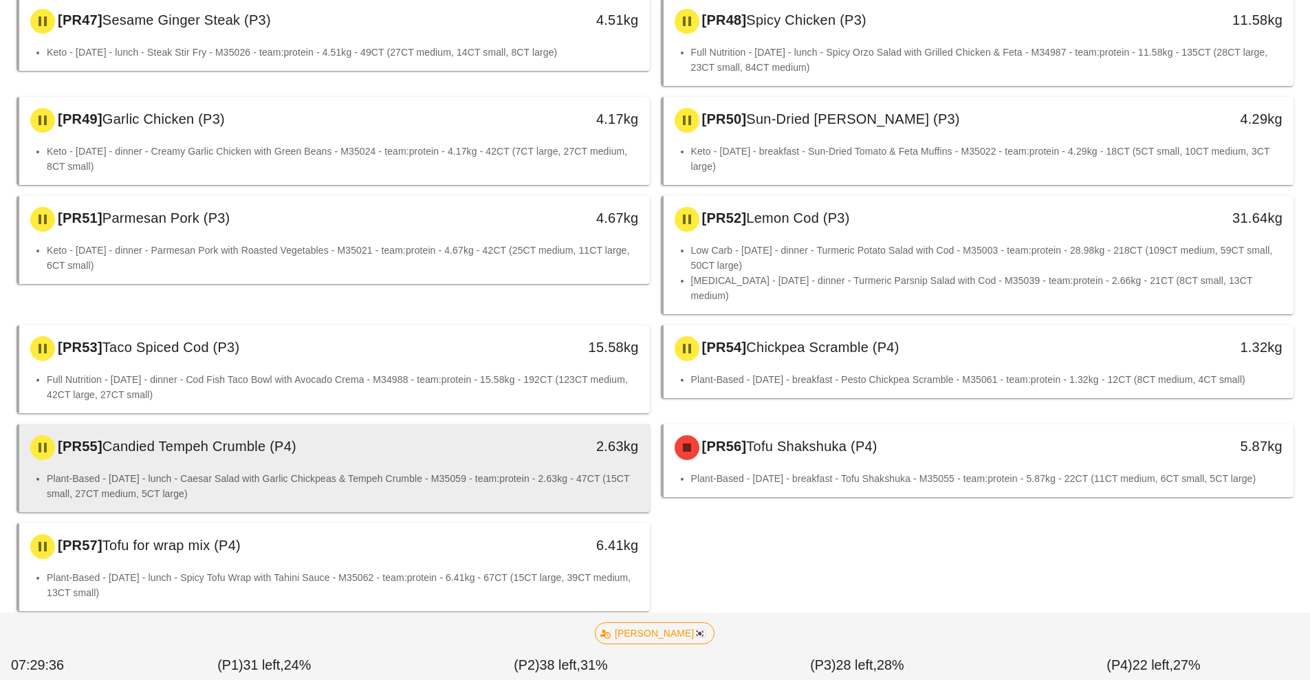
click at [458, 440] on div "[PR55] Candied Tempeh Crumble (P4) 2.63kg" at bounding box center [334, 447] width 630 height 47
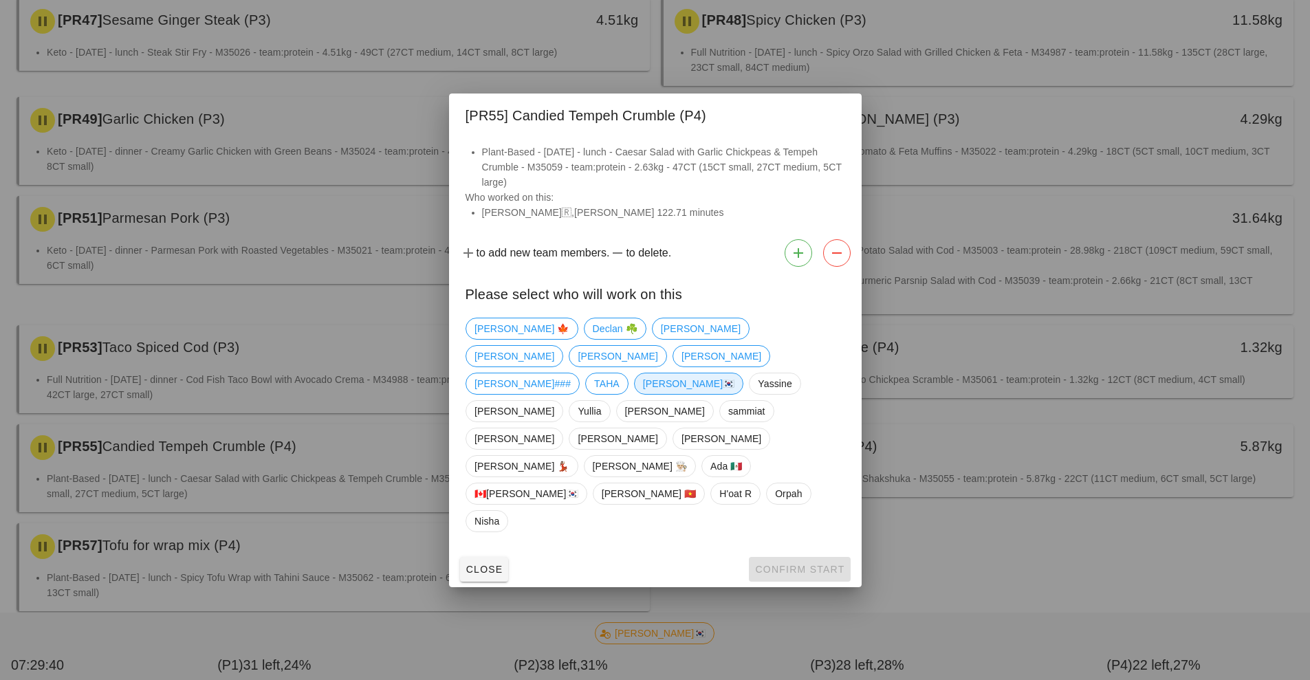
click at [642, 394] on span "[PERSON_NAME]🇰🇷" at bounding box center [688, 383] width 92 height 21
click at [806, 564] on span "Confirm Start" at bounding box center [799, 569] width 90 height 11
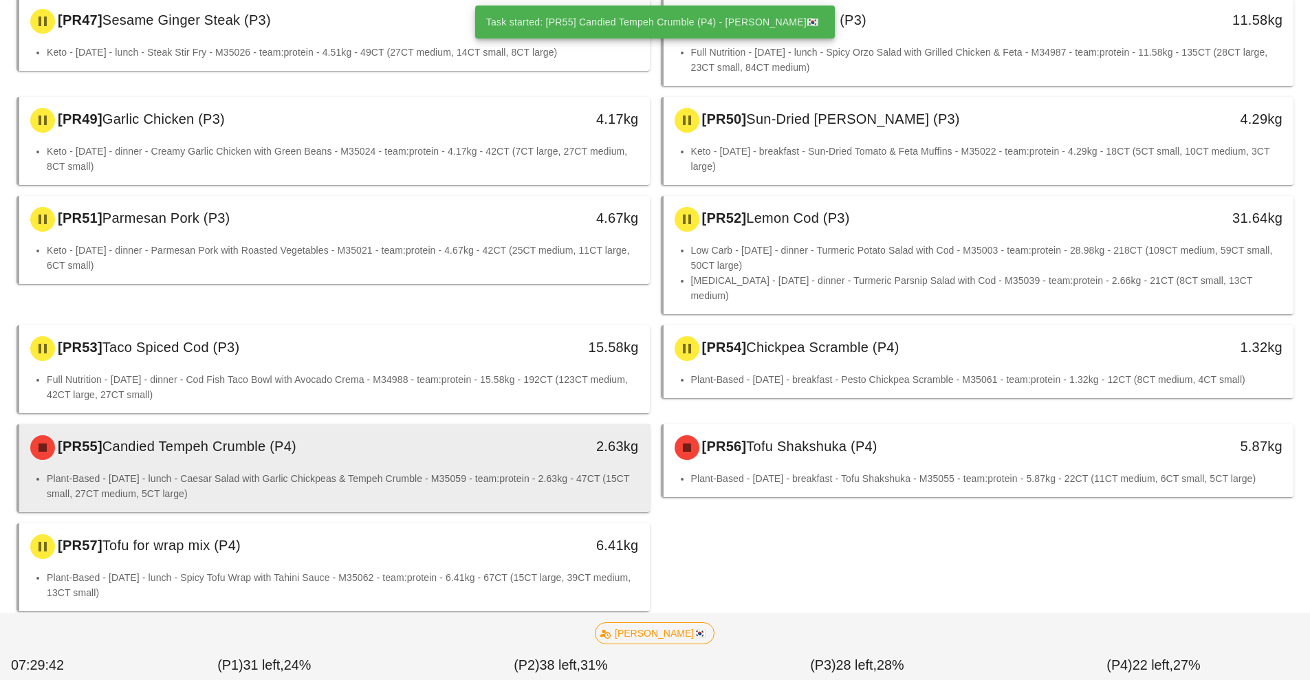
click at [450, 428] on div "[PR55] Candied Tempeh Crumble (P4)" at bounding box center [256, 447] width 468 height 41
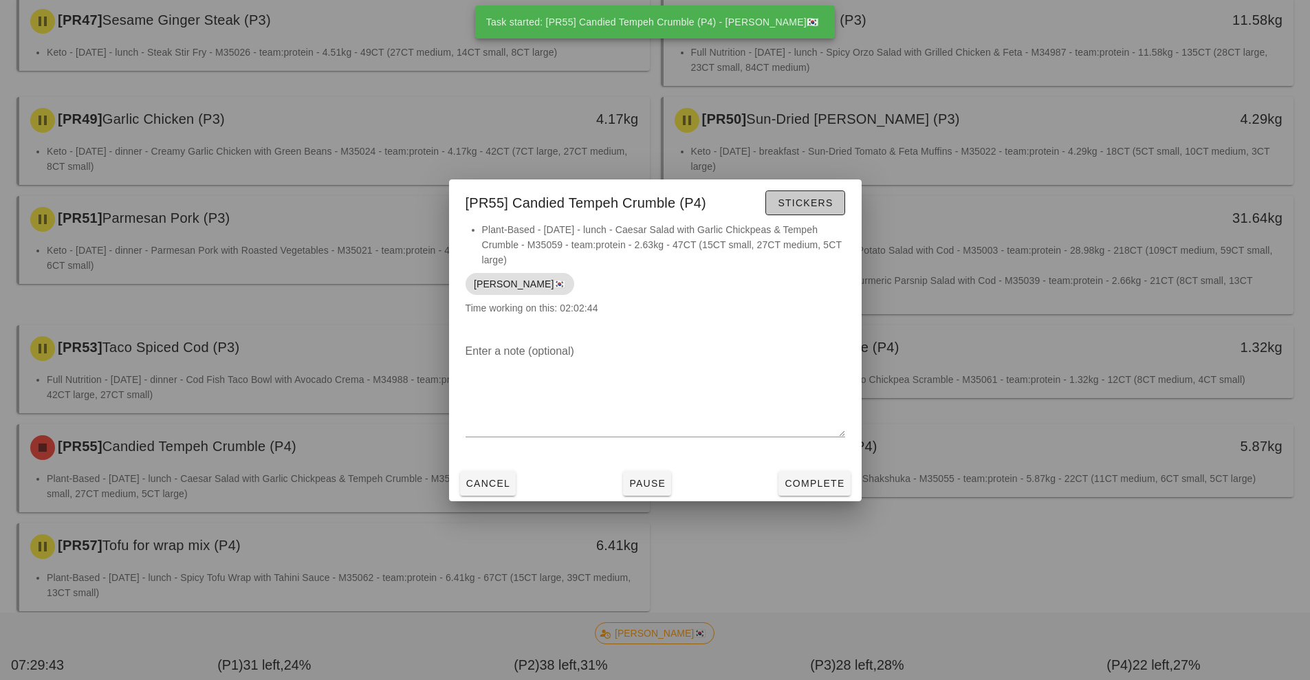
click at [818, 197] on span "Stickers" at bounding box center [805, 202] width 56 height 11
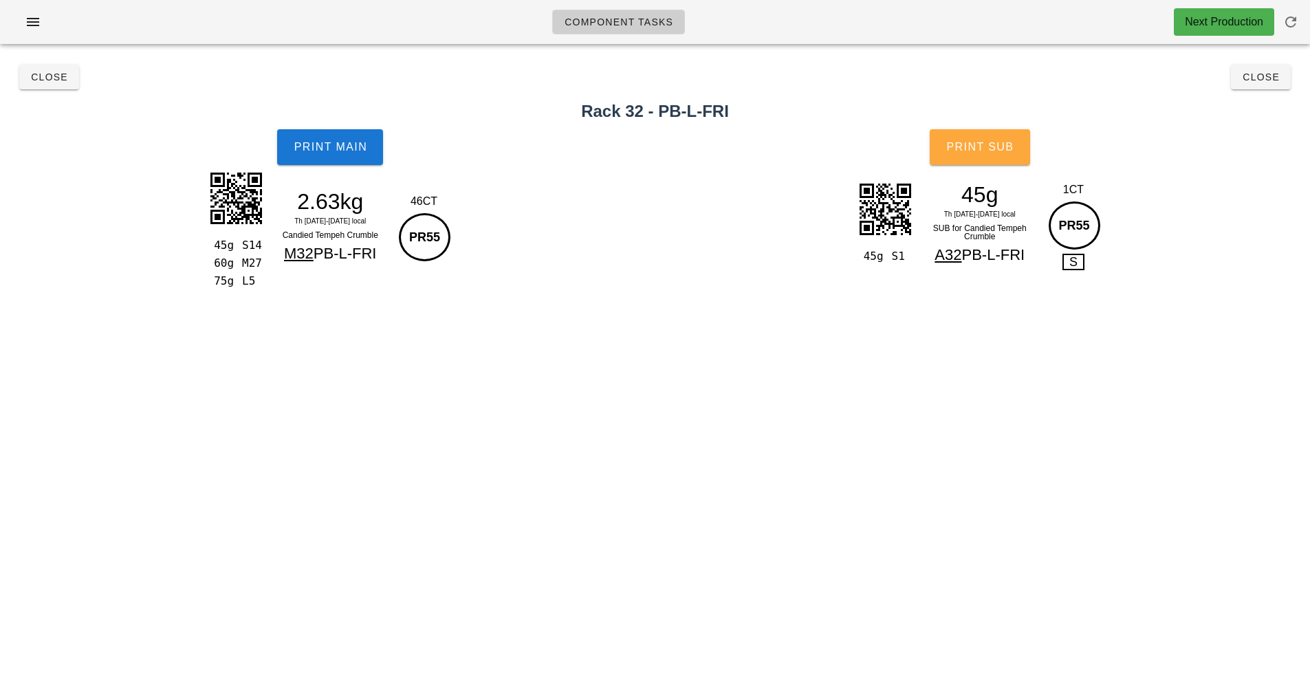
click at [1007, 146] on span "Print Sub" at bounding box center [979, 147] width 68 height 12
click at [45, 80] on span "Close" at bounding box center [49, 77] width 38 height 11
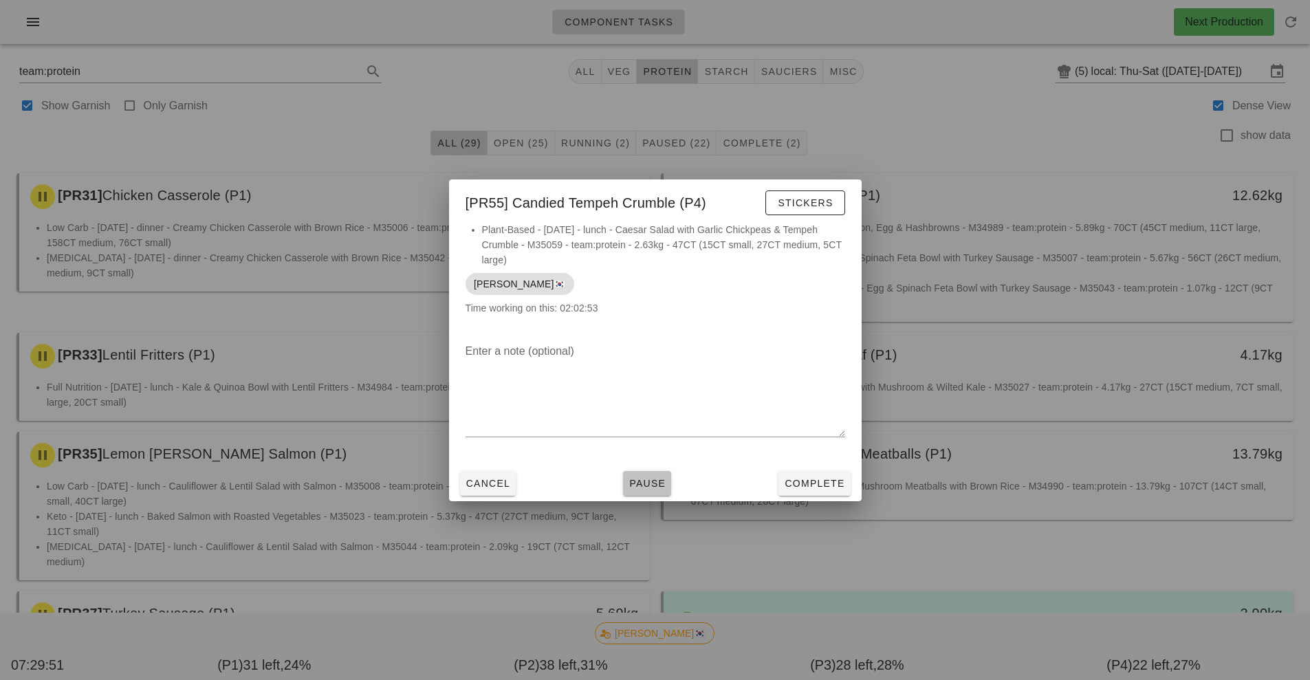
click at [655, 487] on span "Pause" at bounding box center [646, 483] width 37 height 11
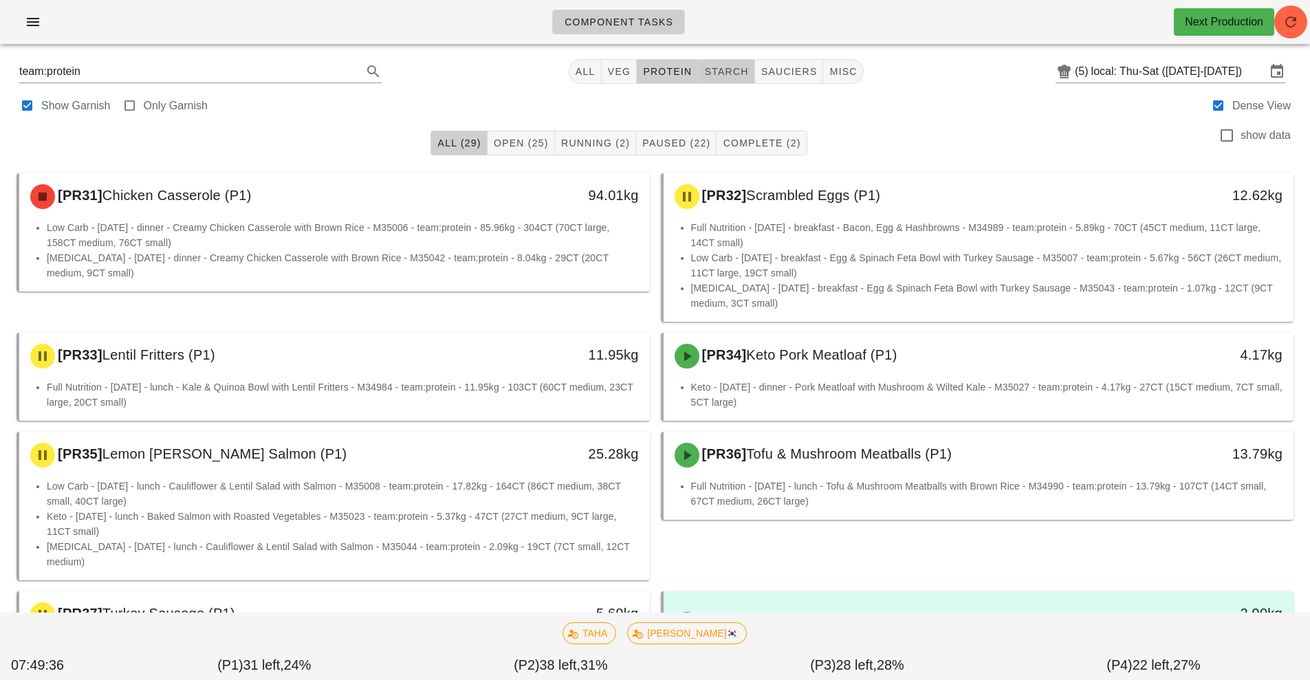
click at [734, 72] on span "starch" at bounding box center [725, 71] width 45 height 11
type input "team:starch"
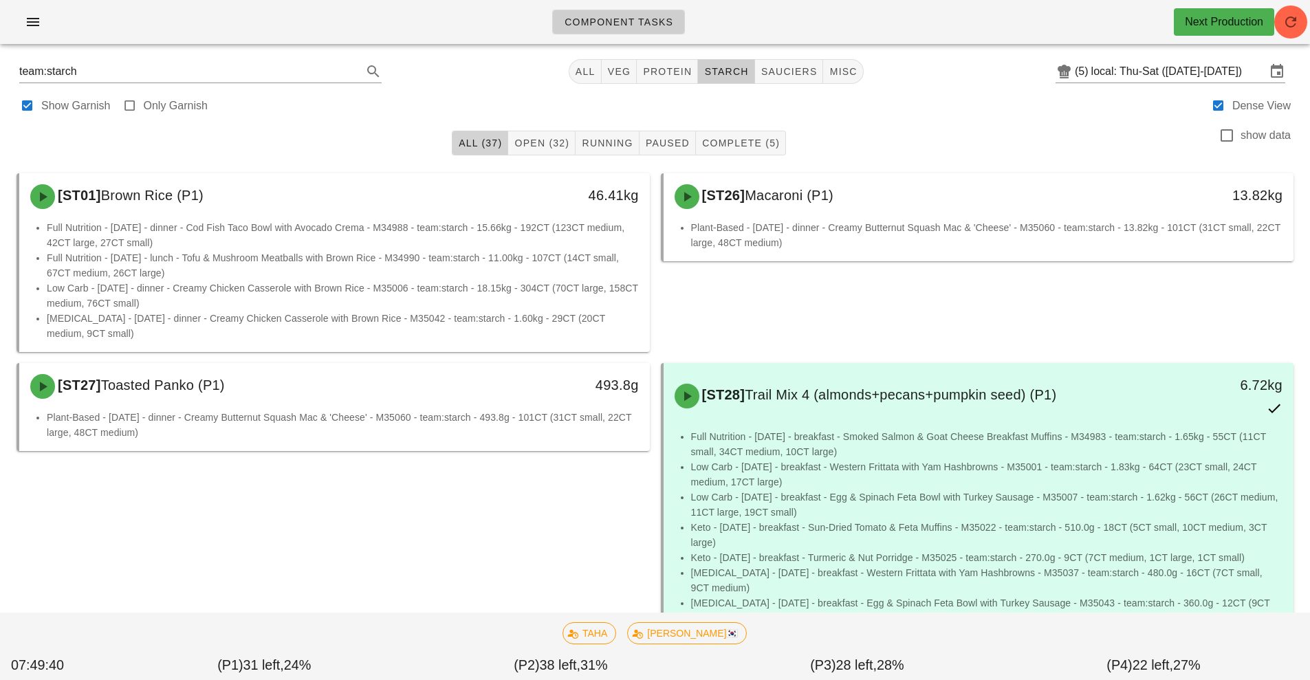
click at [479, 154] on button "All (37)" at bounding box center [480, 143] width 56 height 25
click at [1299, 35] on button "button" at bounding box center [1290, 22] width 33 height 33
click at [1135, 73] on input "local: Thu-Sat ([DATE]-[DATE])" at bounding box center [1178, 72] width 175 height 22
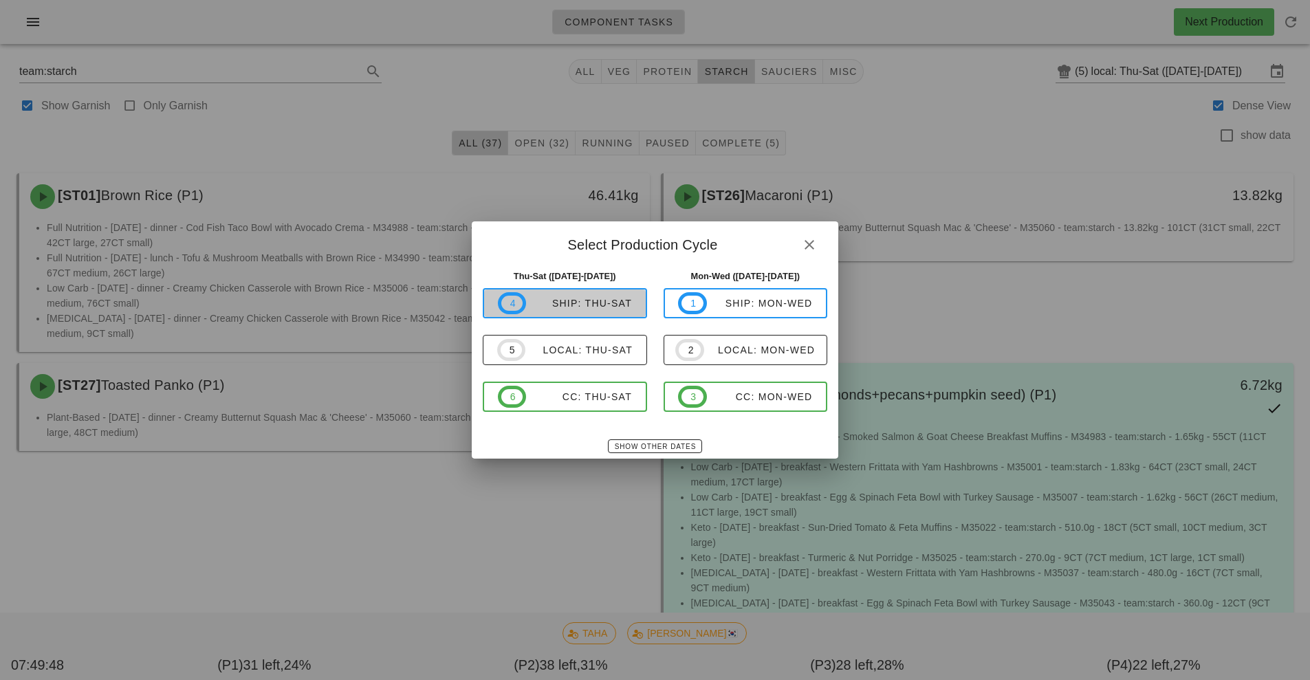
click at [617, 305] on div "ship: Thu-Sat" at bounding box center [579, 303] width 106 height 11
type input "ship: Thu-Sat ([DATE]-[DATE])"
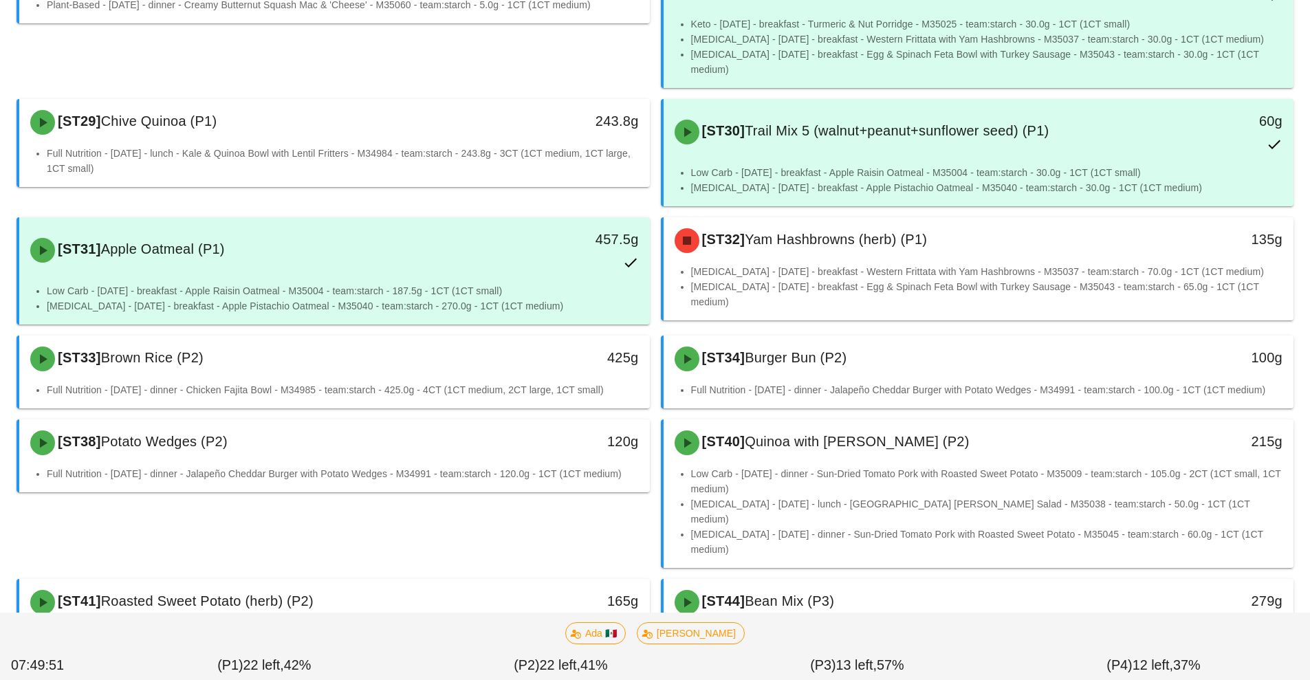
scroll to position [439, 0]
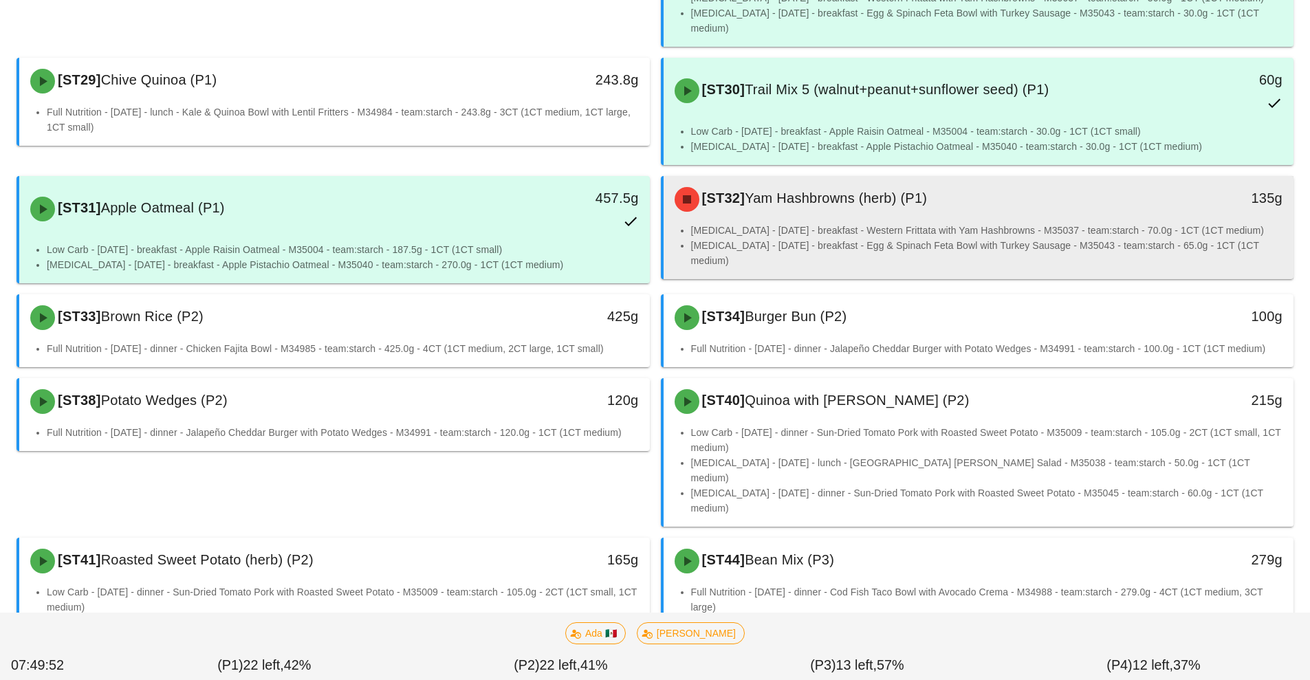
click at [938, 201] on div "[ST32] Yam Hashbrowns (herb) (P1)" at bounding box center [900, 199] width 468 height 41
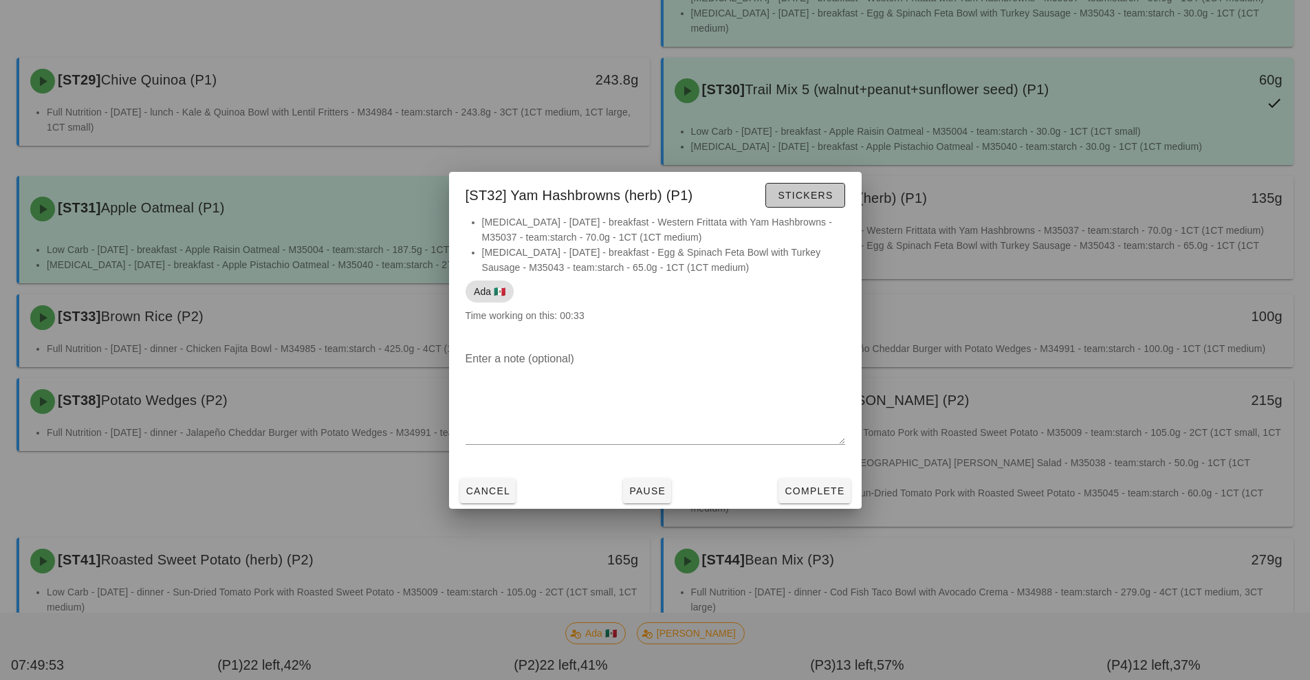
click at [813, 195] on span "Stickers" at bounding box center [805, 195] width 56 height 11
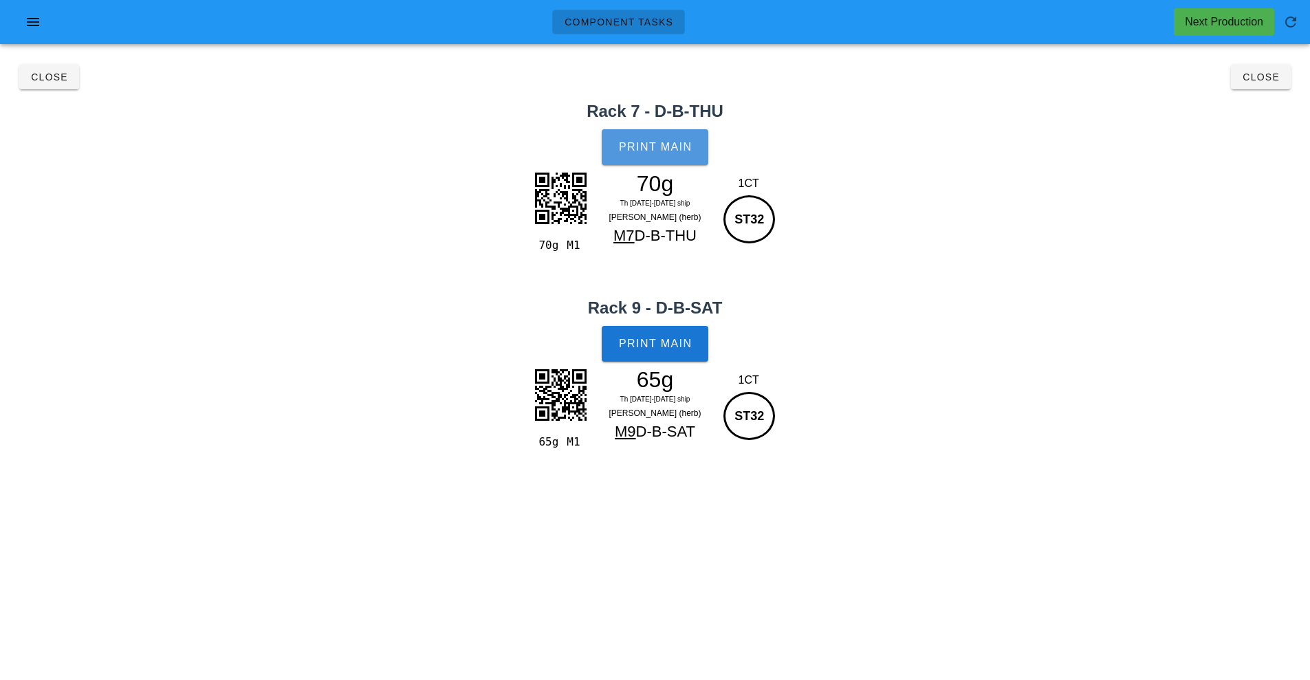
click at [676, 144] on span "Print Main" at bounding box center [655, 147] width 74 height 12
click at [668, 347] on span "Print Main" at bounding box center [655, 344] width 74 height 12
click at [1273, 80] on span "Close" at bounding box center [1261, 77] width 38 height 11
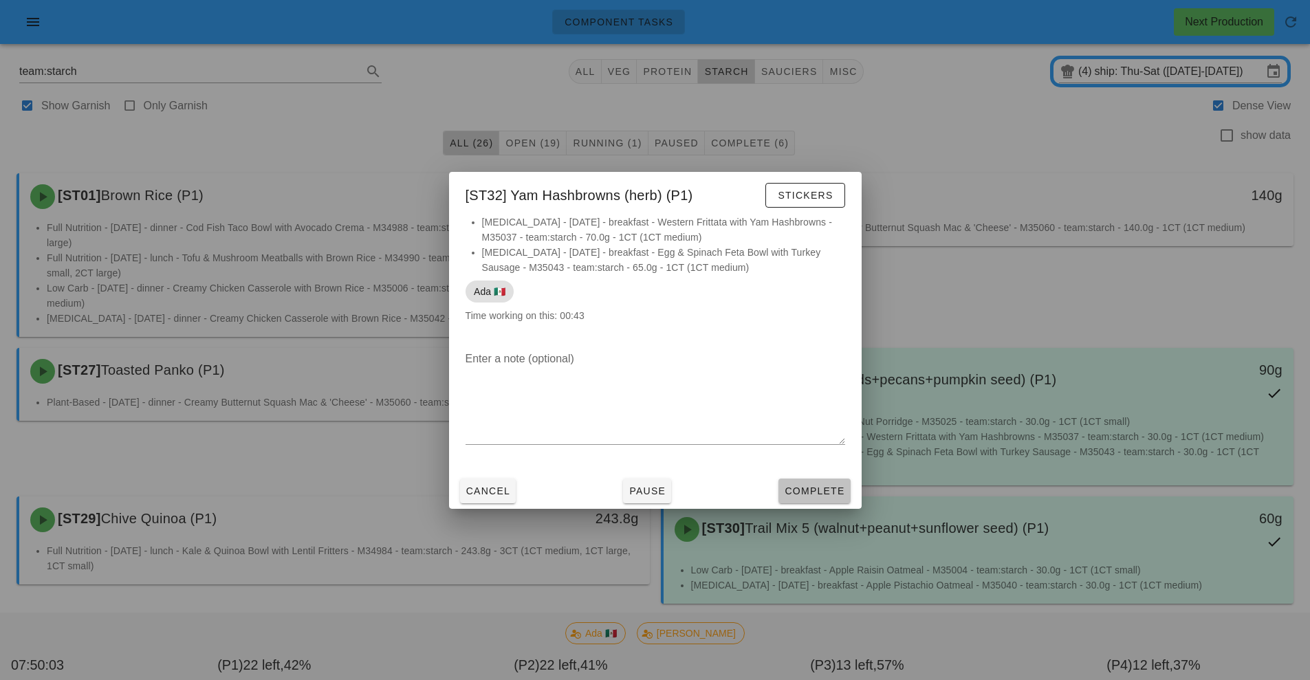
click at [821, 503] on button "Complete" at bounding box center [814, 491] width 72 height 25
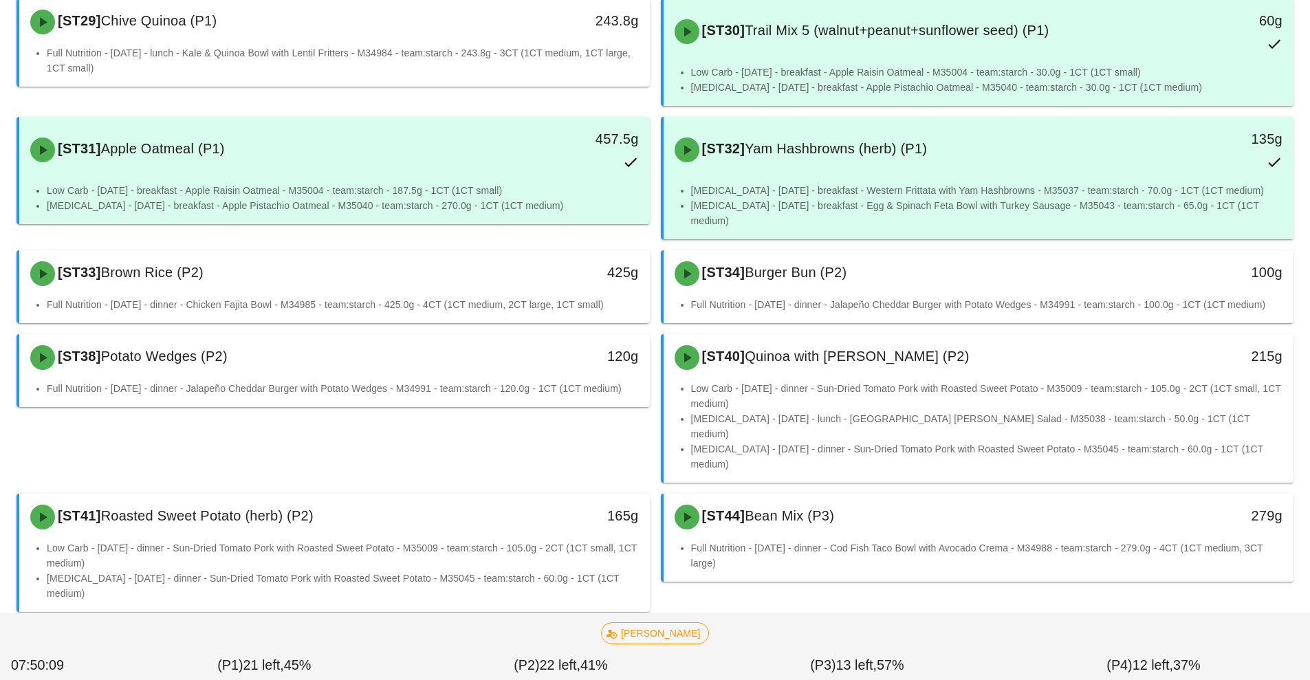
scroll to position [506, 0]
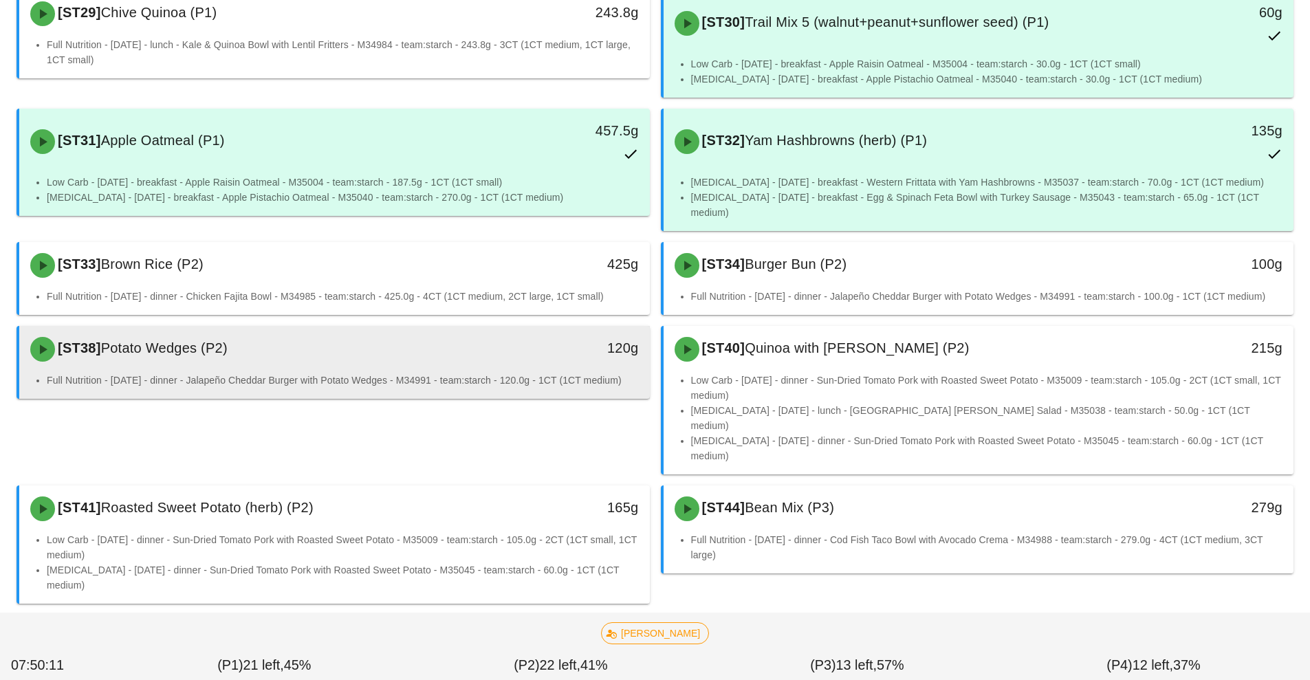
click at [371, 338] on div "[ST38] Potato Wedges (P2)" at bounding box center [256, 349] width 468 height 41
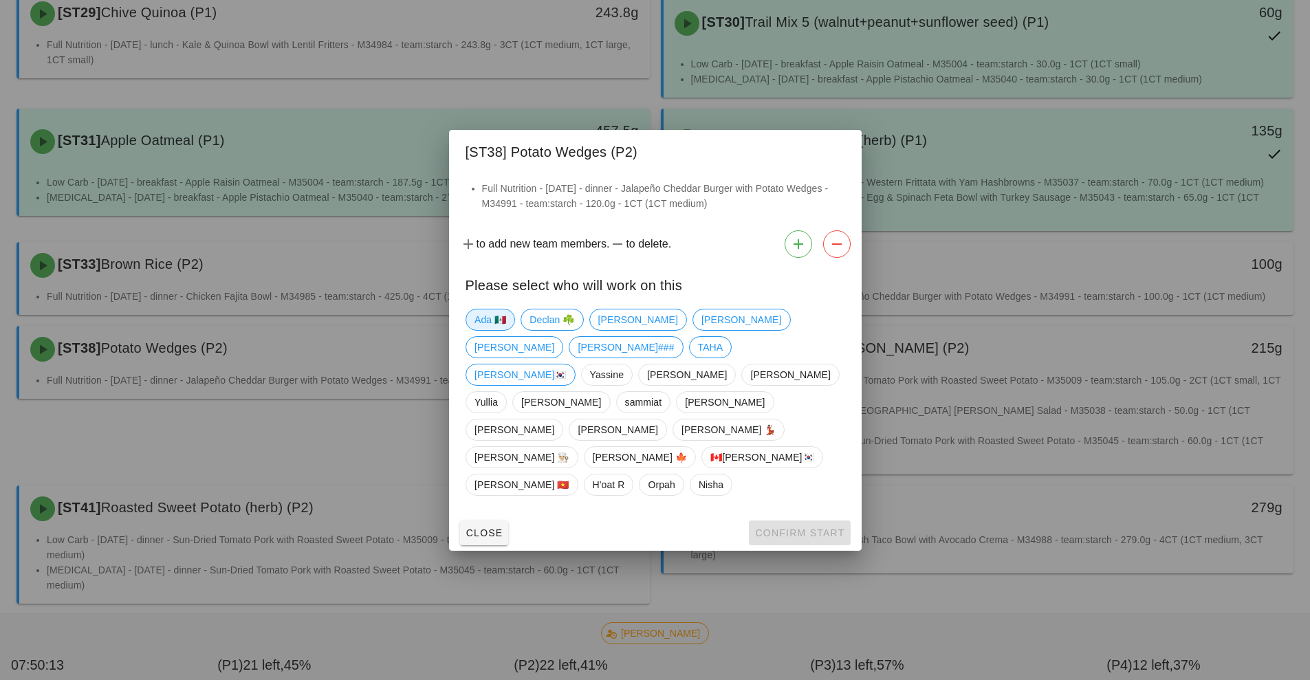
click at [494, 330] on span "Ada 🇲🇽" at bounding box center [490, 319] width 32 height 21
click at [793, 527] on span "Confirm Start" at bounding box center [799, 532] width 90 height 11
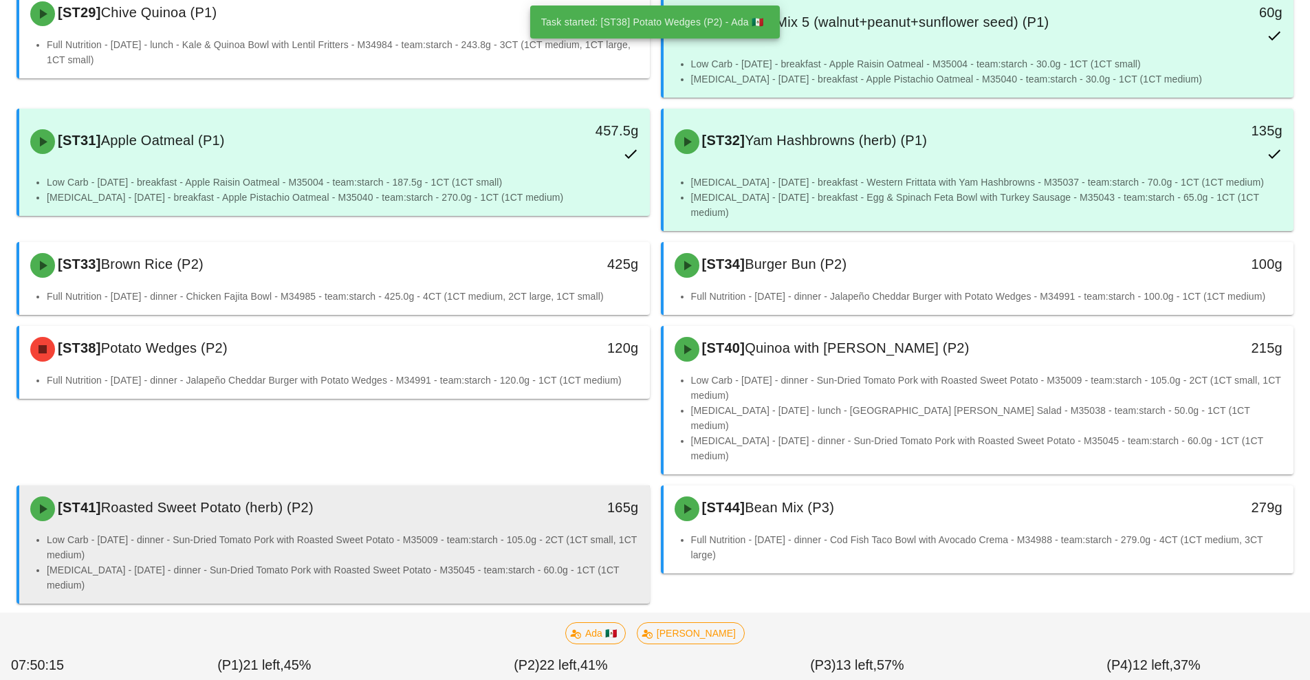
click at [483, 532] on li "Low Carb - [DATE] - dinner - Sun-Dried Tomato Pork with Roasted Sweet Potato - …" at bounding box center [343, 547] width 592 height 30
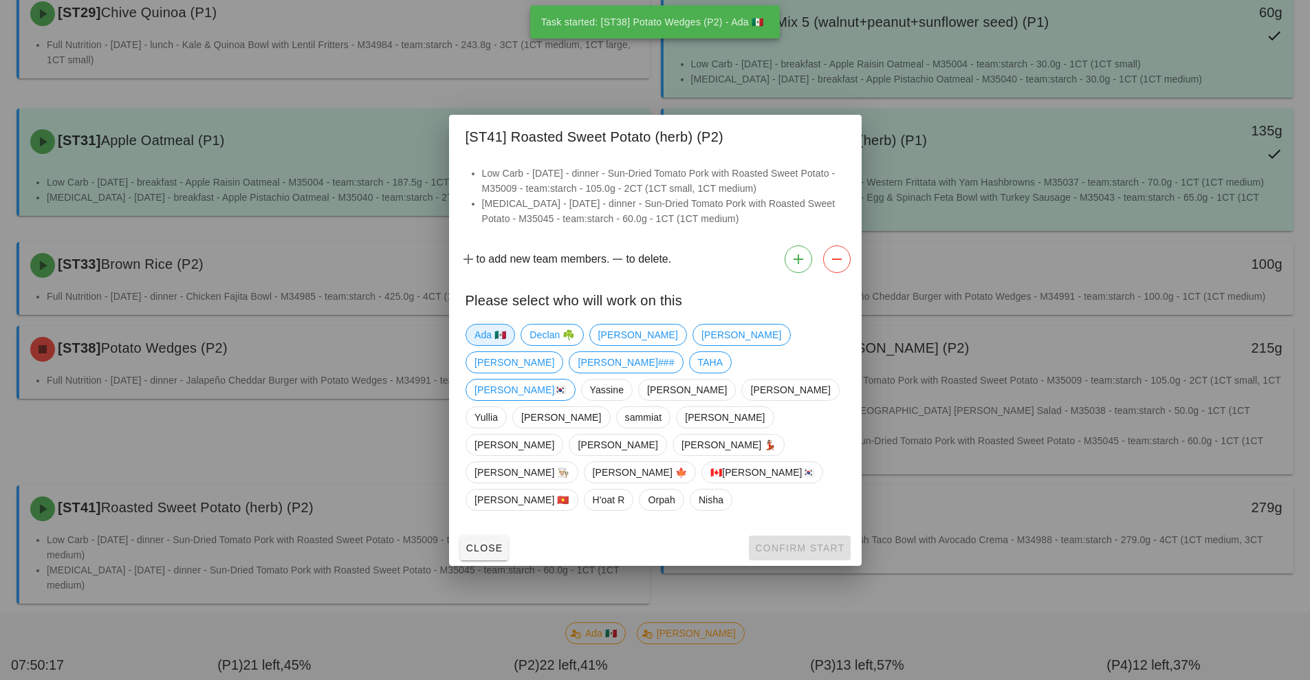
click at [490, 345] on span "Ada 🇲🇽" at bounding box center [490, 335] width 32 height 21
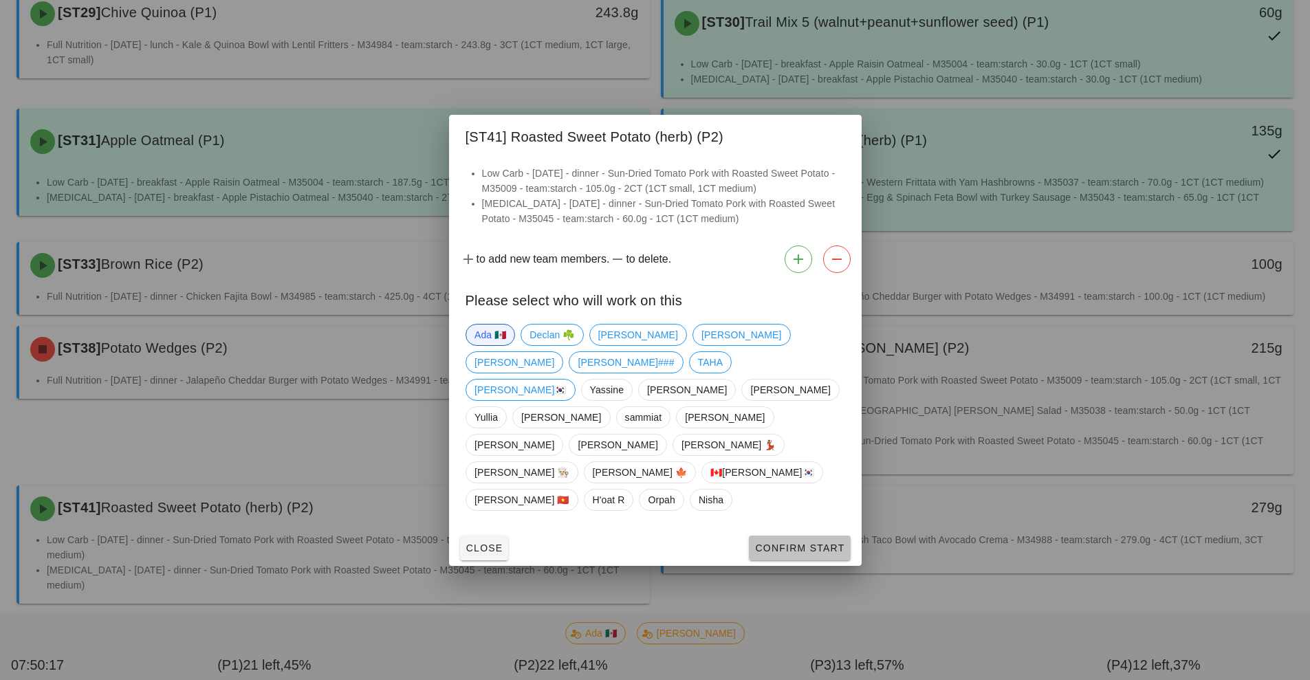
click at [784, 542] on span "Confirm Start" at bounding box center [799, 547] width 90 height 11
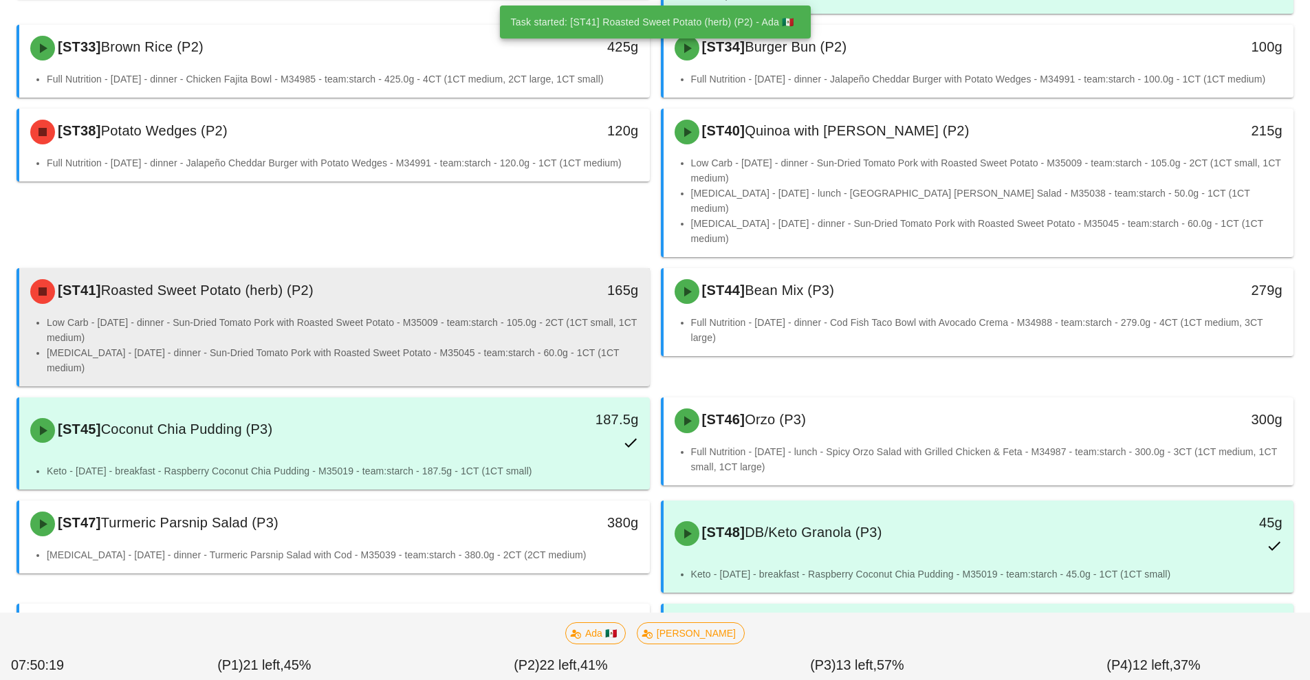
scroll to position [776, 0]
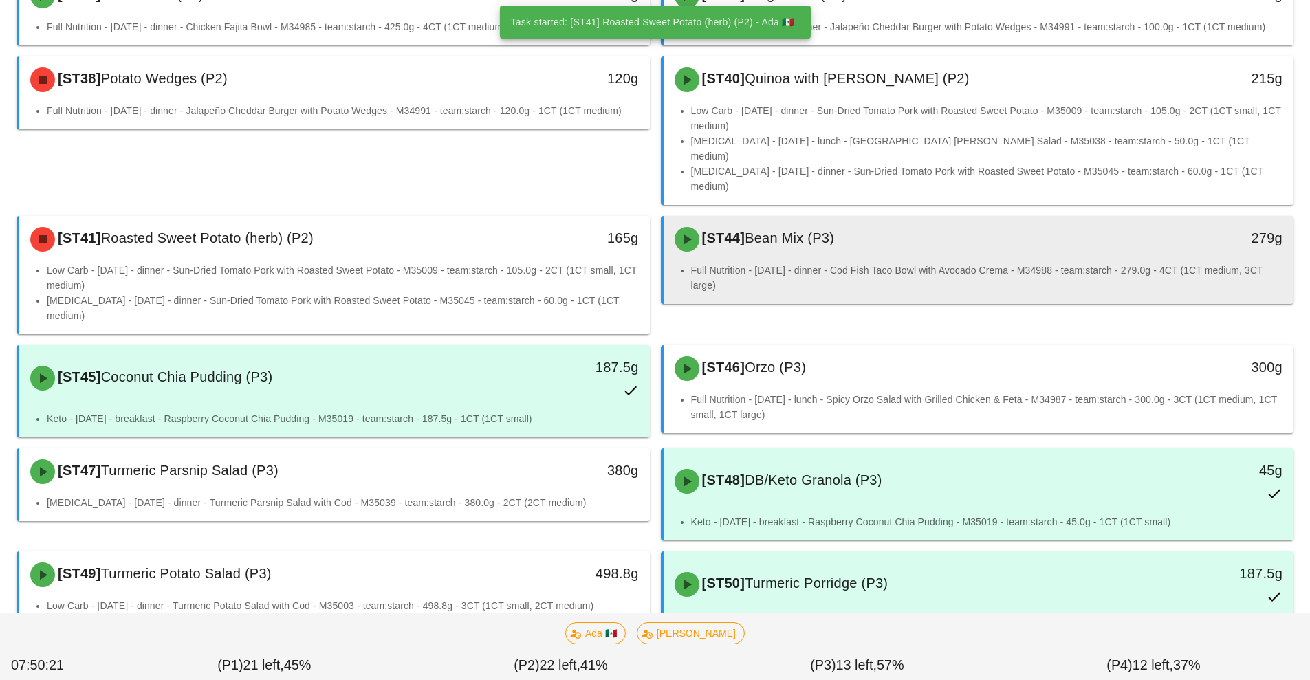
click at [917, 263] on li "Full Nutrition - [DATE] - dinner - Cod Fish Taco Bowl with Avocado Crema - M349…" at bounding box center [987, 278] width 592 height 30
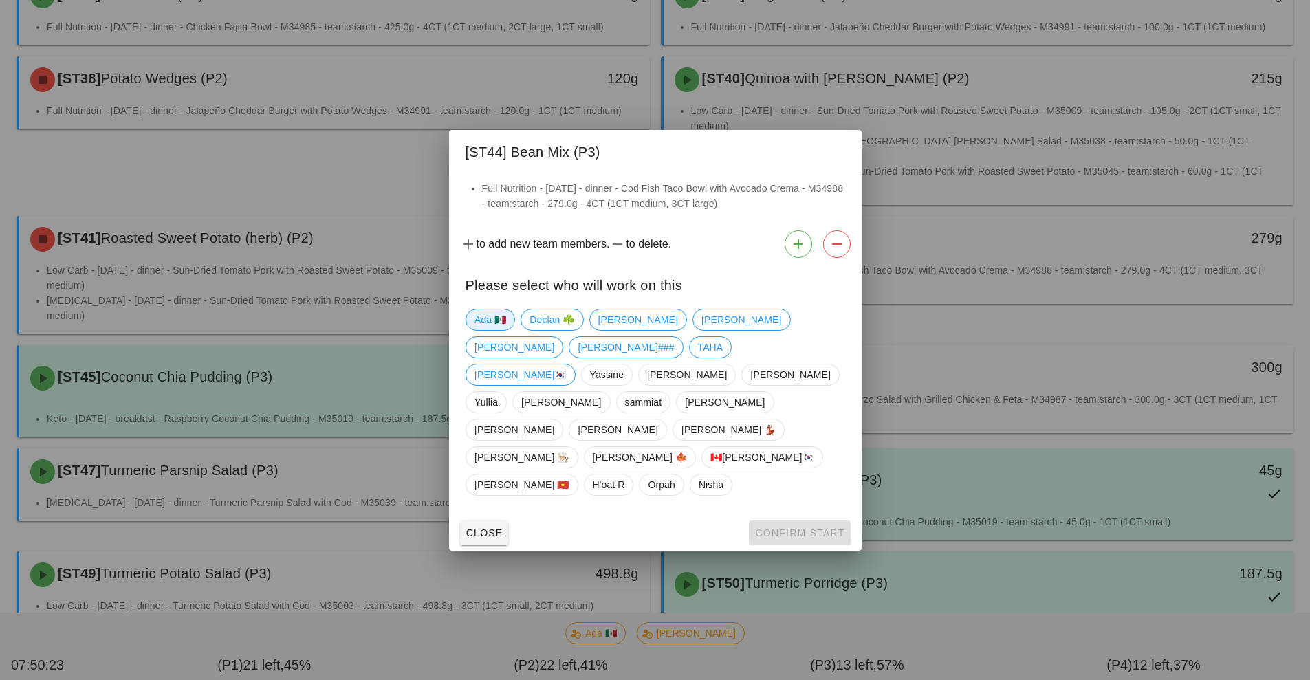
click at [491, 330] on span "Ada 🇲🇽" at bounding box center [490, 319] width 32 height 21
click at [790, 527] on span "Confirm Start" at bounding box center [799, 532] width 90 height 11
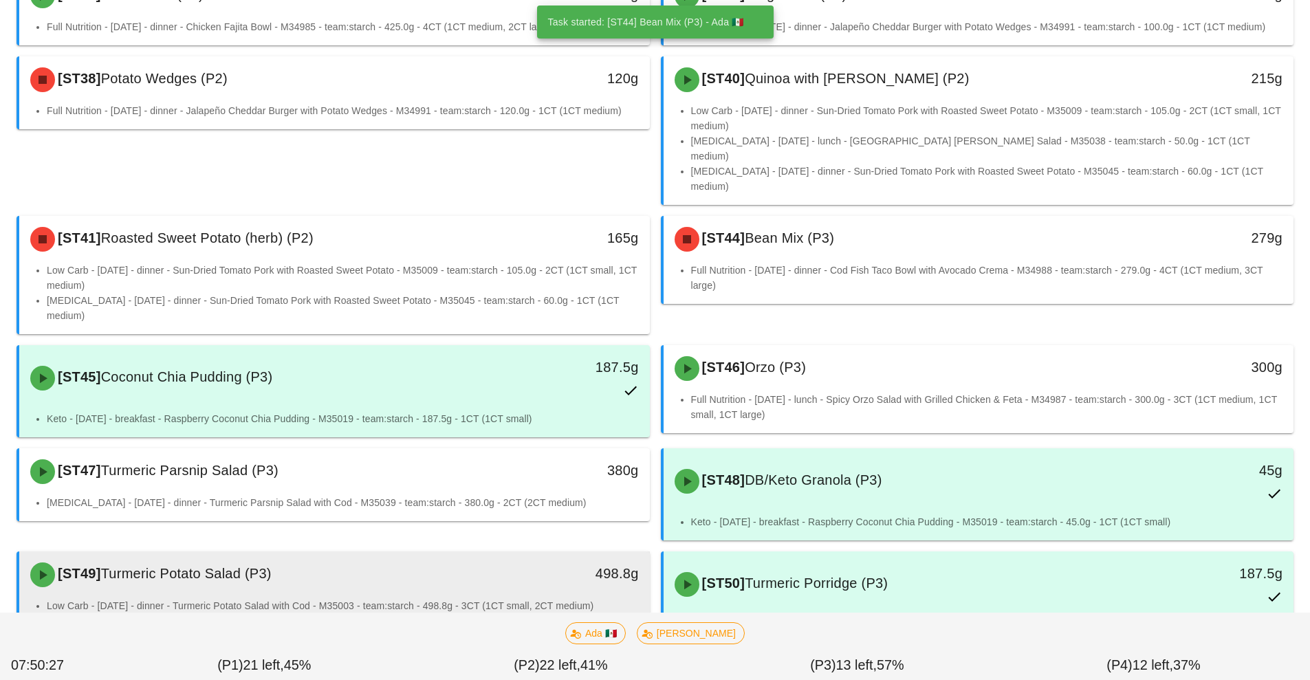
click at [326, 554] on div "[ST49] Turmeric Potato Salad (P3)" at bounding box center [256, 574] width 468 height 41
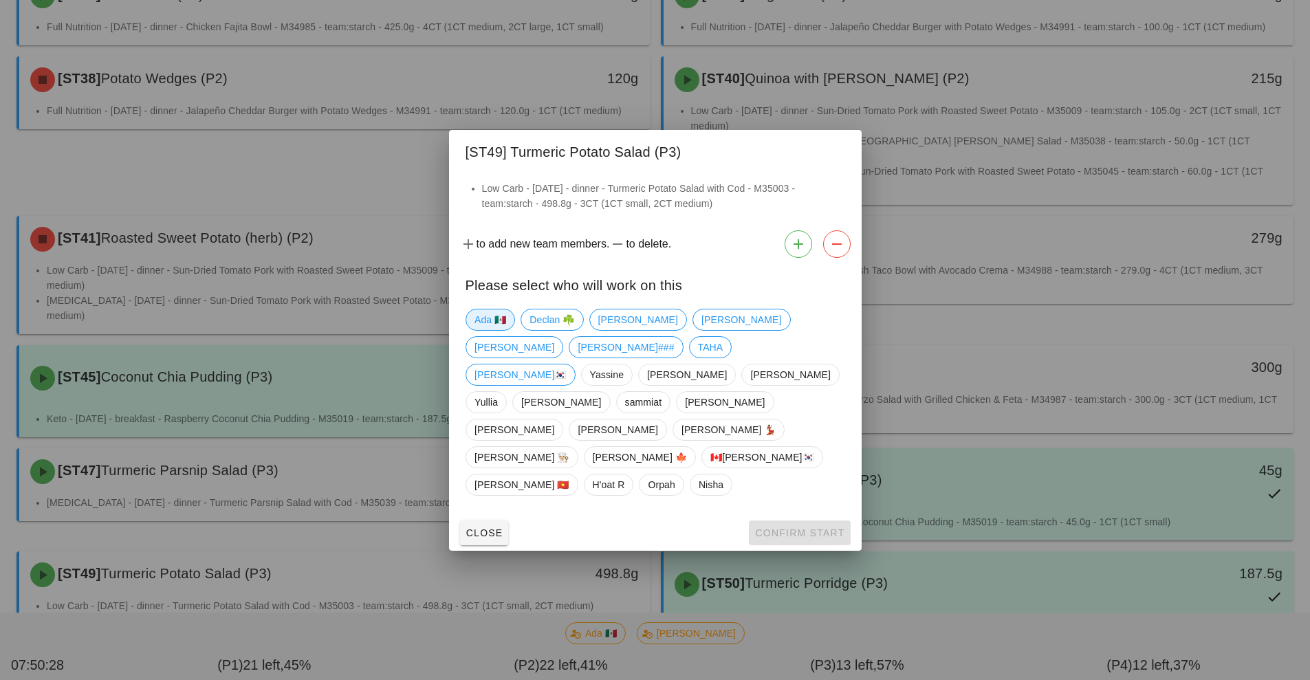
click at [494, 330] on span "Ada 🇲🇽" at bounding box center [490, 319] width 32 height 21
click at [785, 527] on span "Confirm Start" at bounding box center [799, 532] width 90 height 11
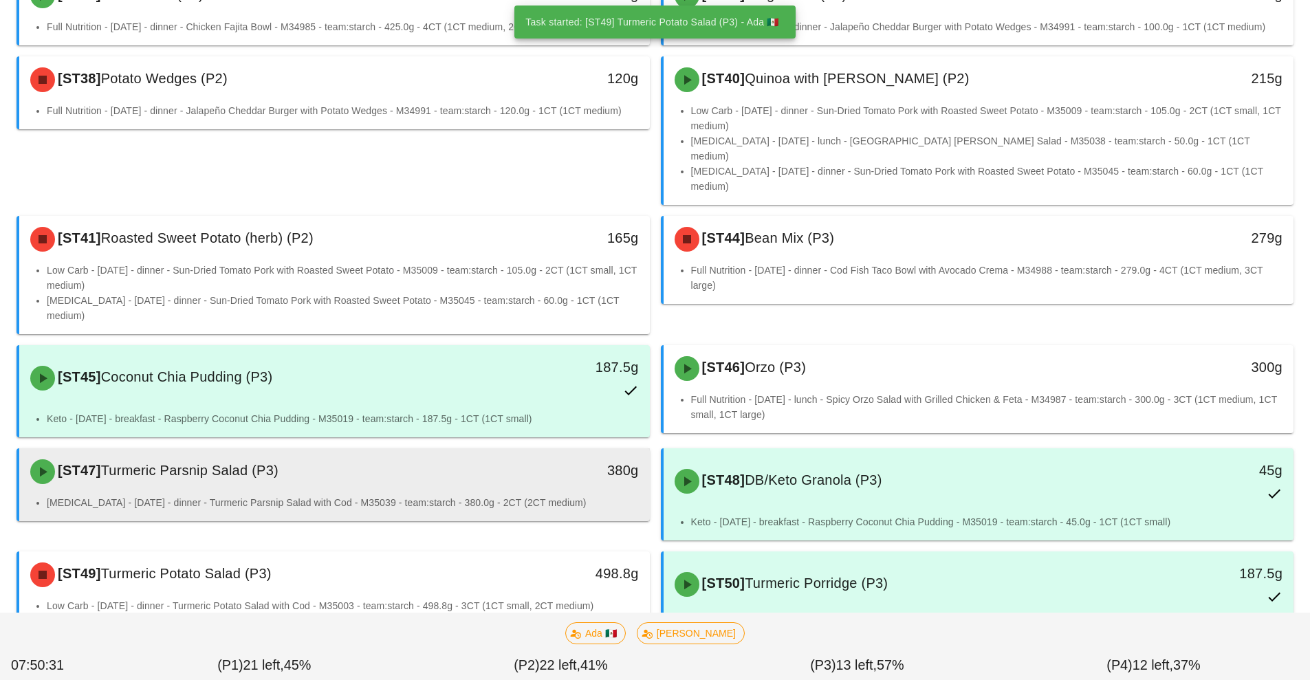
click at [340, 451] on div "[ST47] Turmeric Parsnip Salad (P3)" at bounding box center [256, 471] width 468 height 41
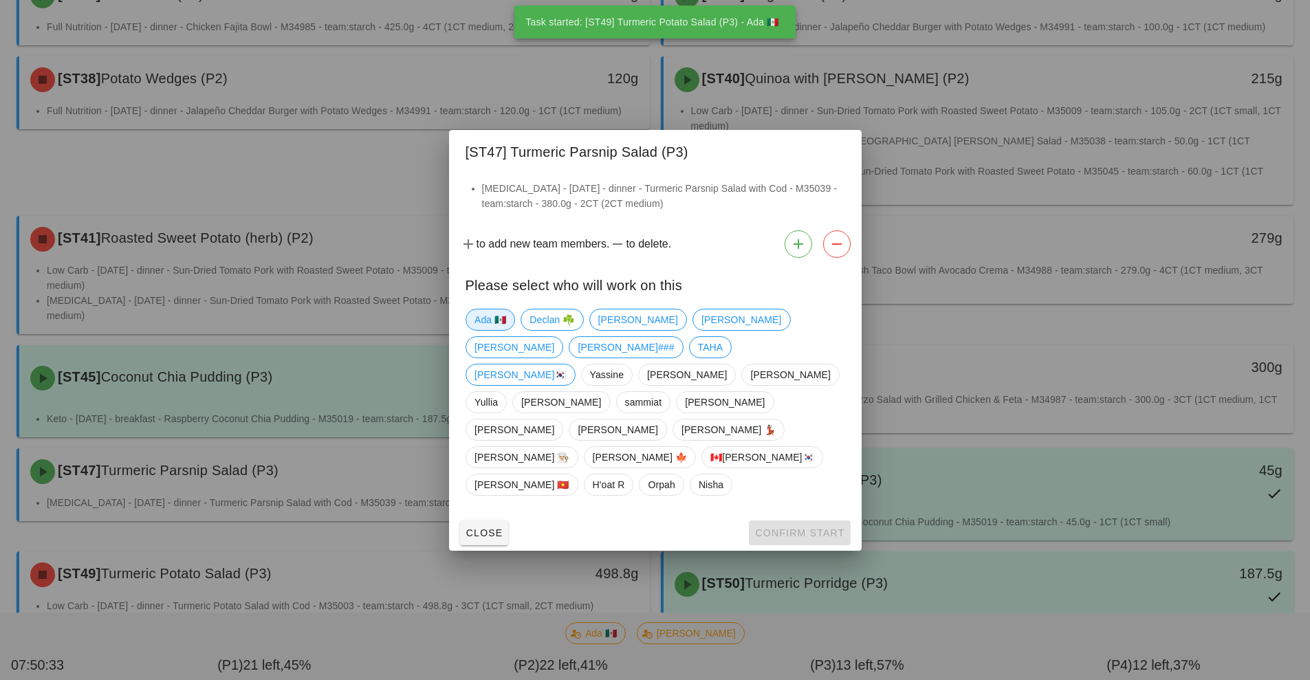
click at [485, 330] on span "Ada 🇲🇽" at bounding box center [490, 319] width 32 height 21
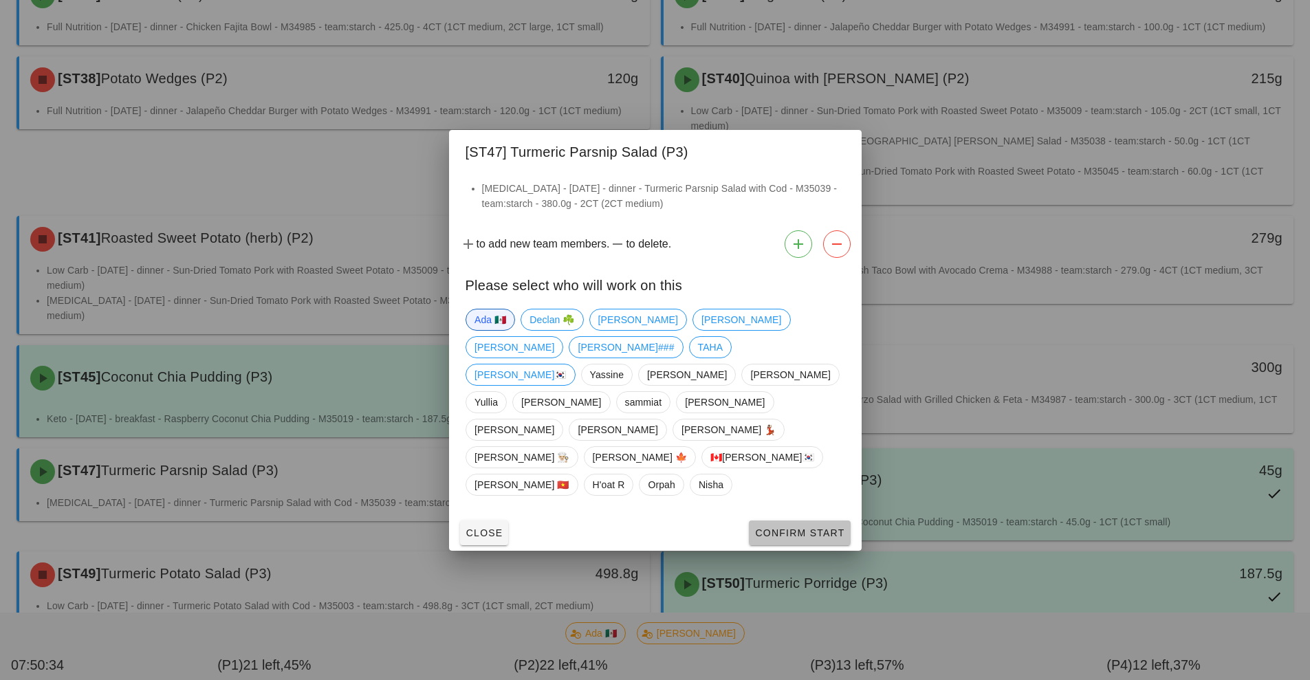
click at [780, 527] on span "Confirm Start" at bounding box center [799, 532] width 90 height 11
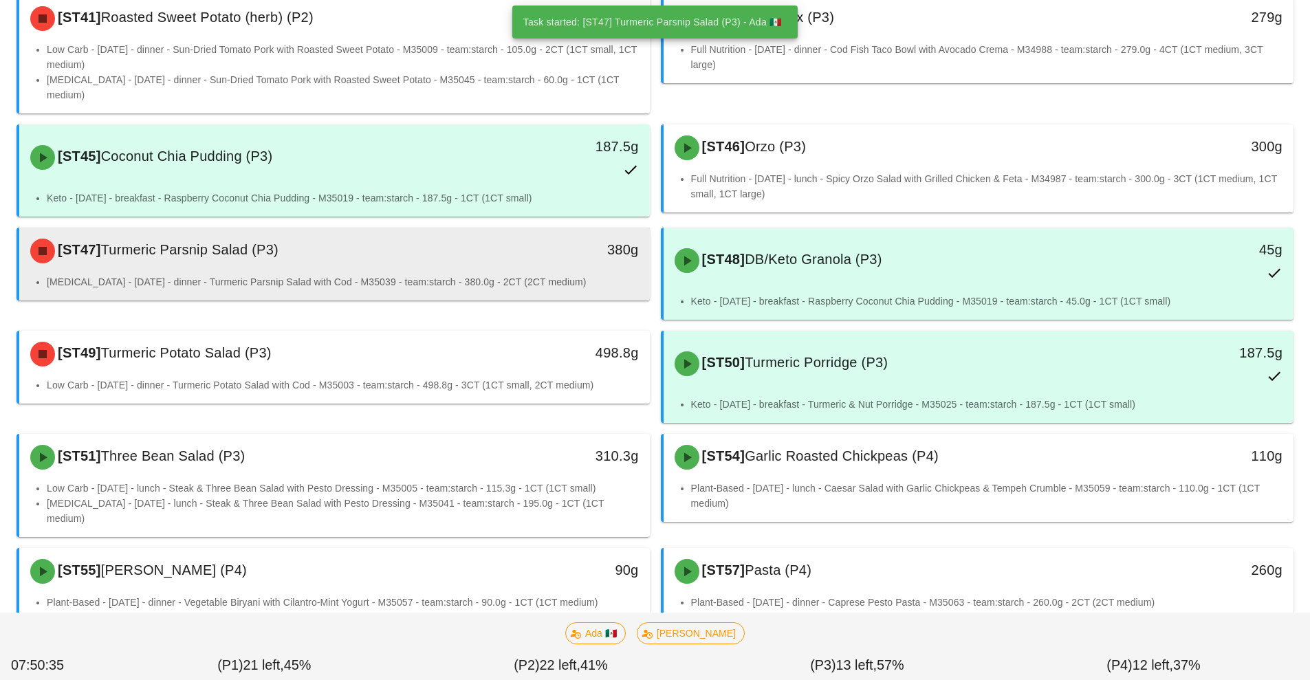
scroll to position [1029, 0]
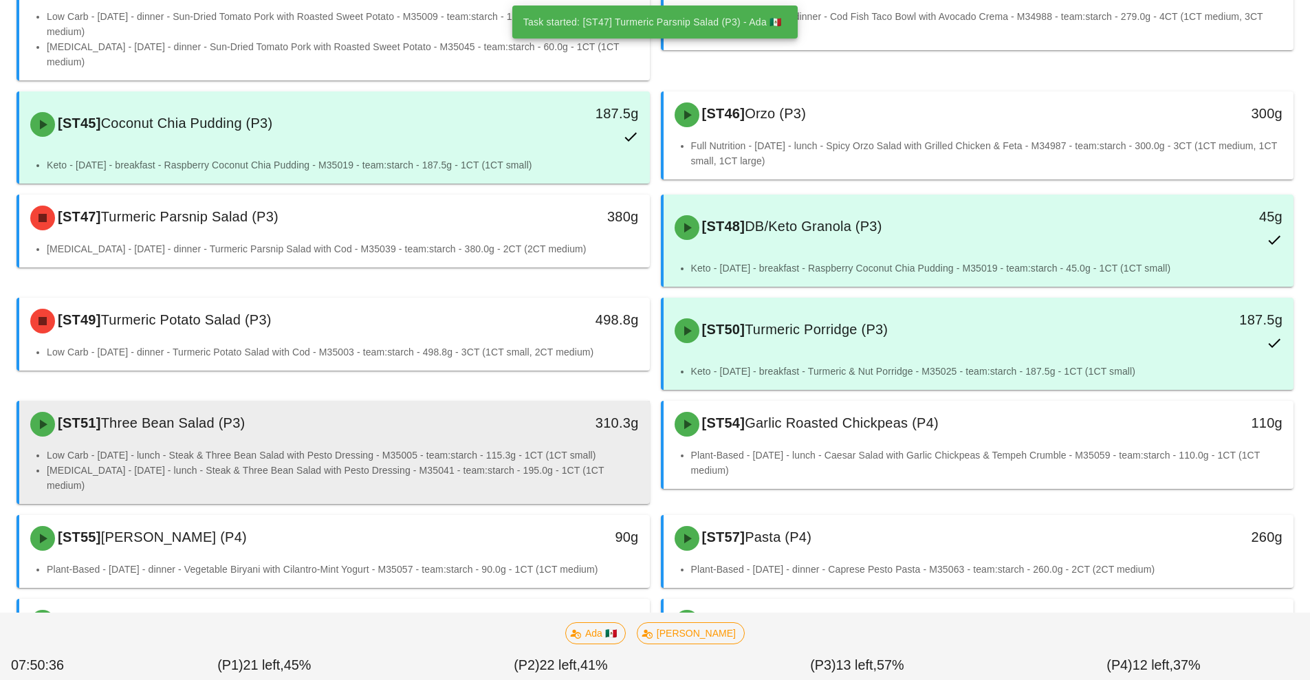
click at [316, 448] on li "Low Carb - [DATE] - lunch - Steak & Three Bean Salad with Pesto Dressing - M350…" at bounding box center [343, 455] width 592 height 15
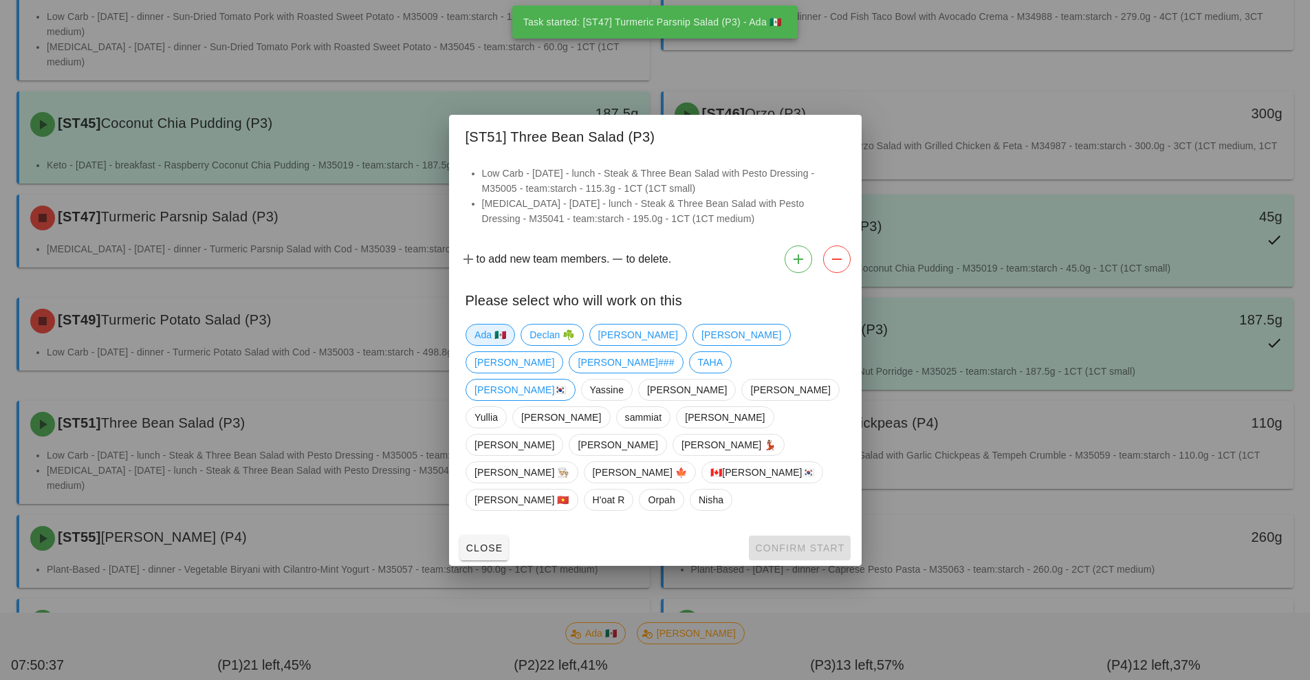
click at [499, 345] on span "Ada 🇲🇽" at bounding box center [490, 335] width 32 height 21
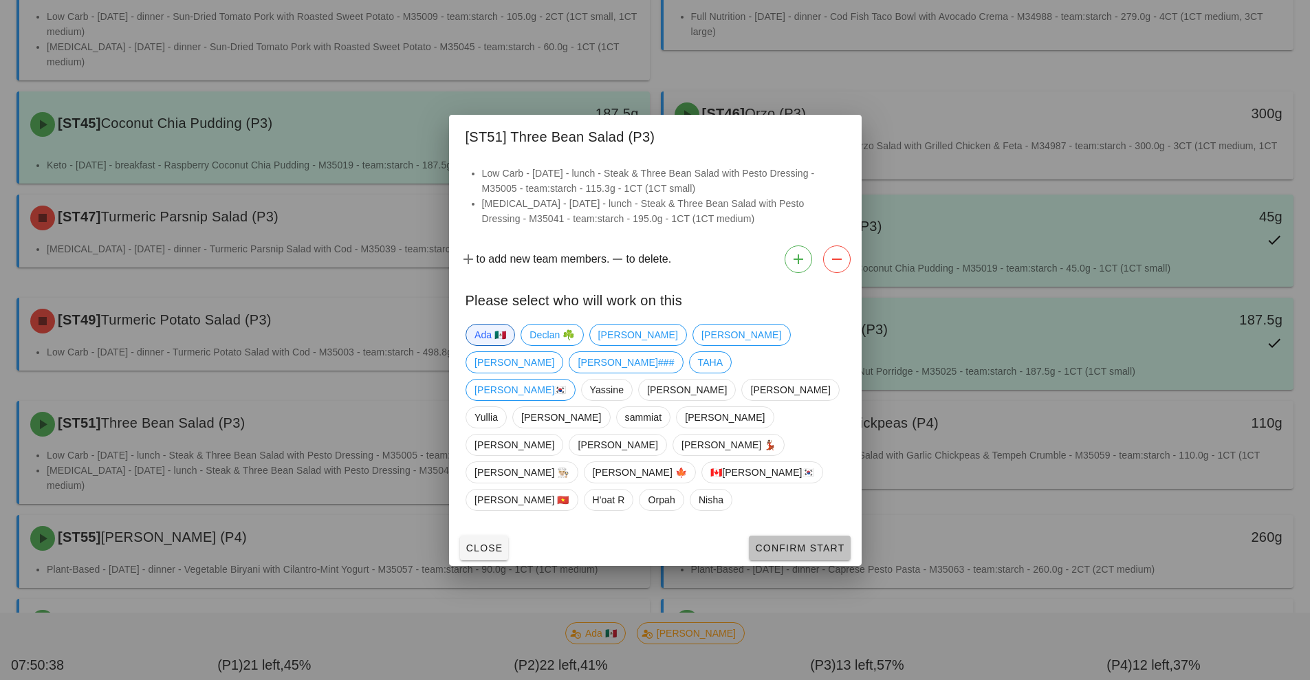
click at [775, 542] on span "Confirm Start" at bounding box center [799, 547] width 90 height 11
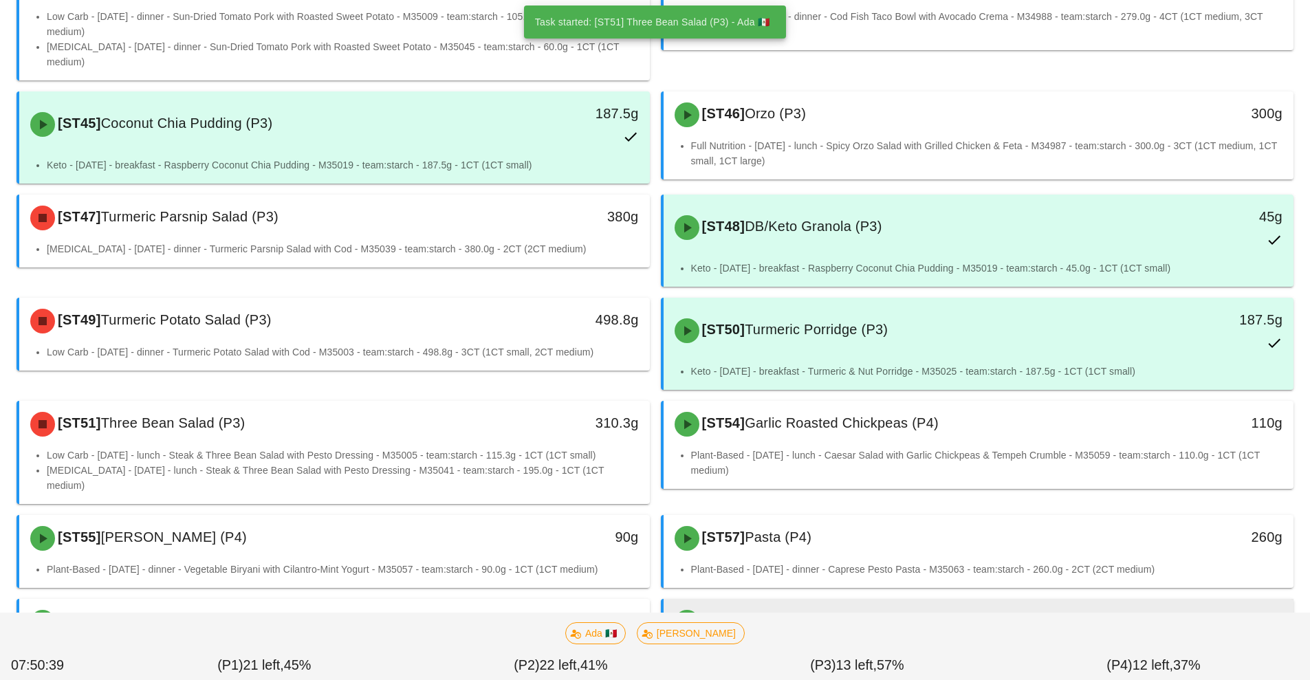
click at [935, 602] on div "[ST61] Yam Wedges (P4)" at bounding box center [900, 622] width 468 height 41
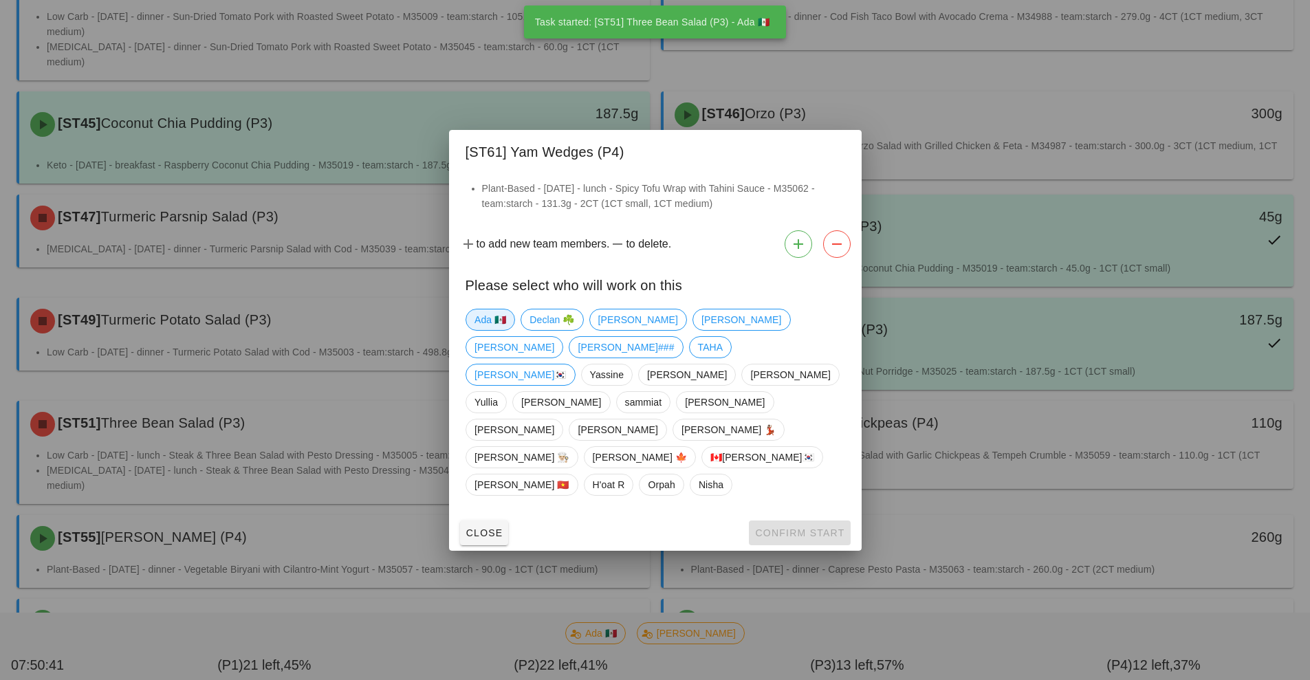
click at [483, 330] on span "Ada 🇲🇽" at bounding box center [490, 319] width 32 height 21
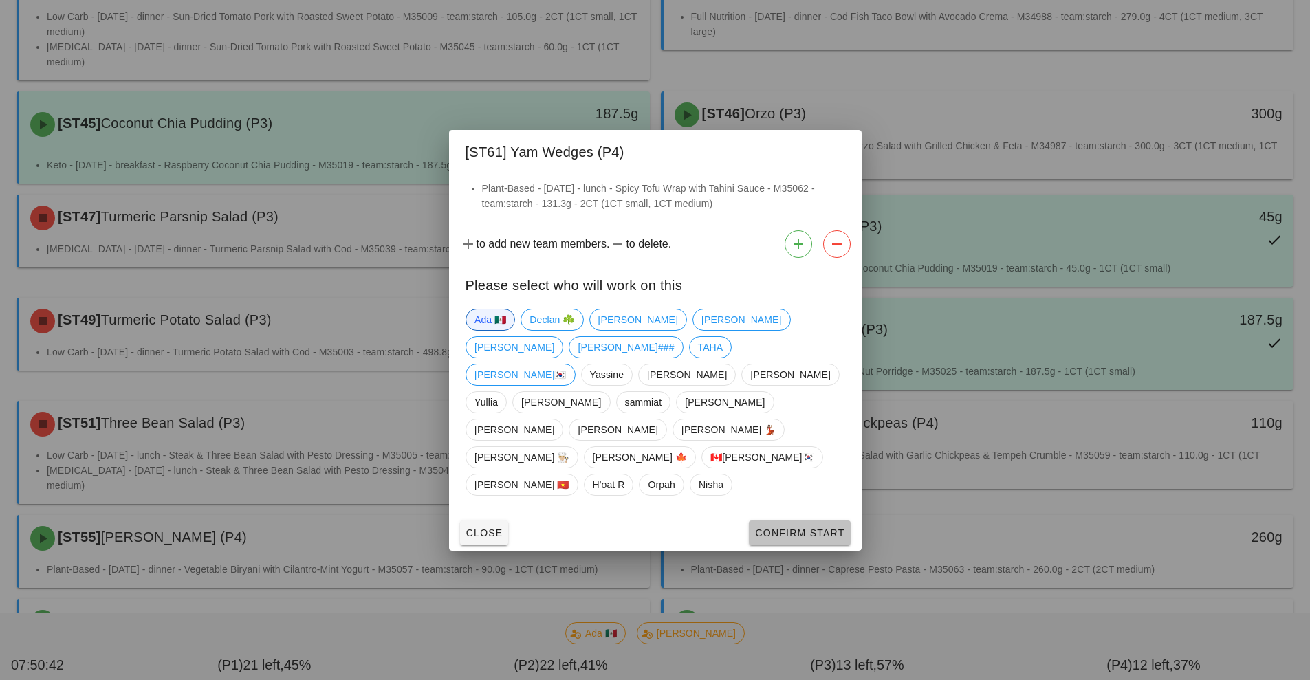
click at [779, 527] on span "Confirm Start" at bounding box center [799, 532] width 90 height 11
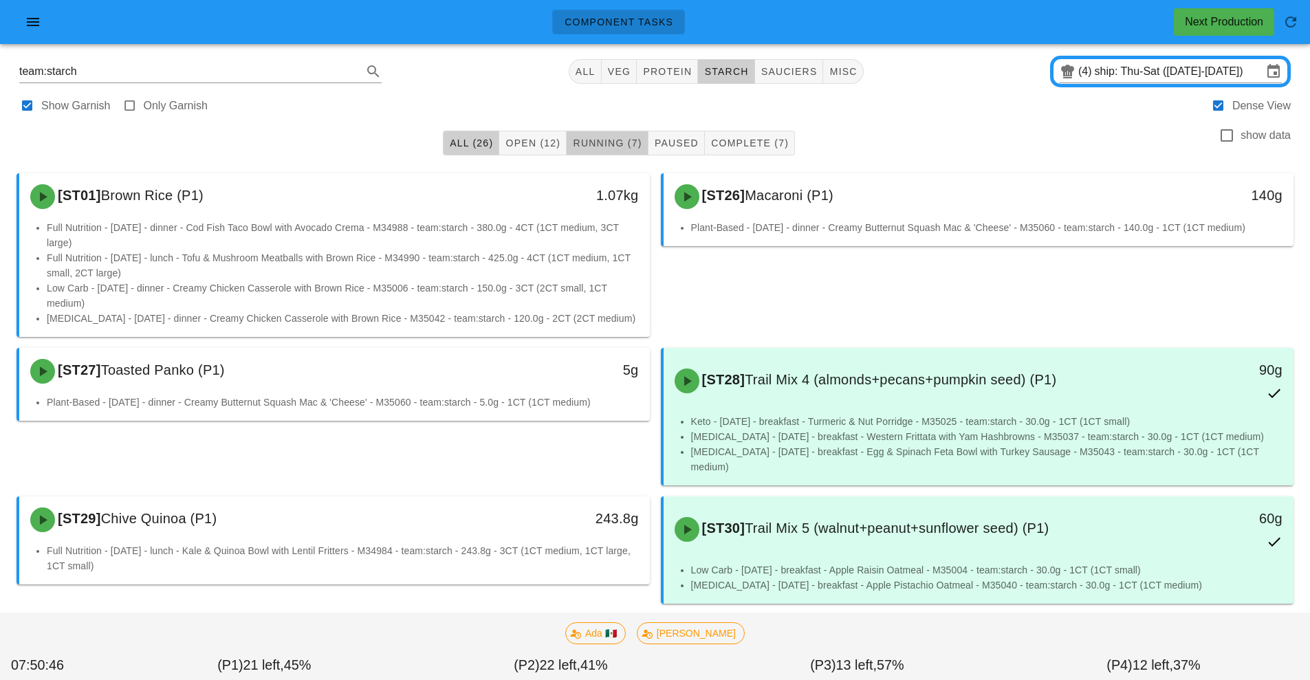
click at [612, 142] on span "Running (7)" at bounding box center [606, 143] width 69 height 11
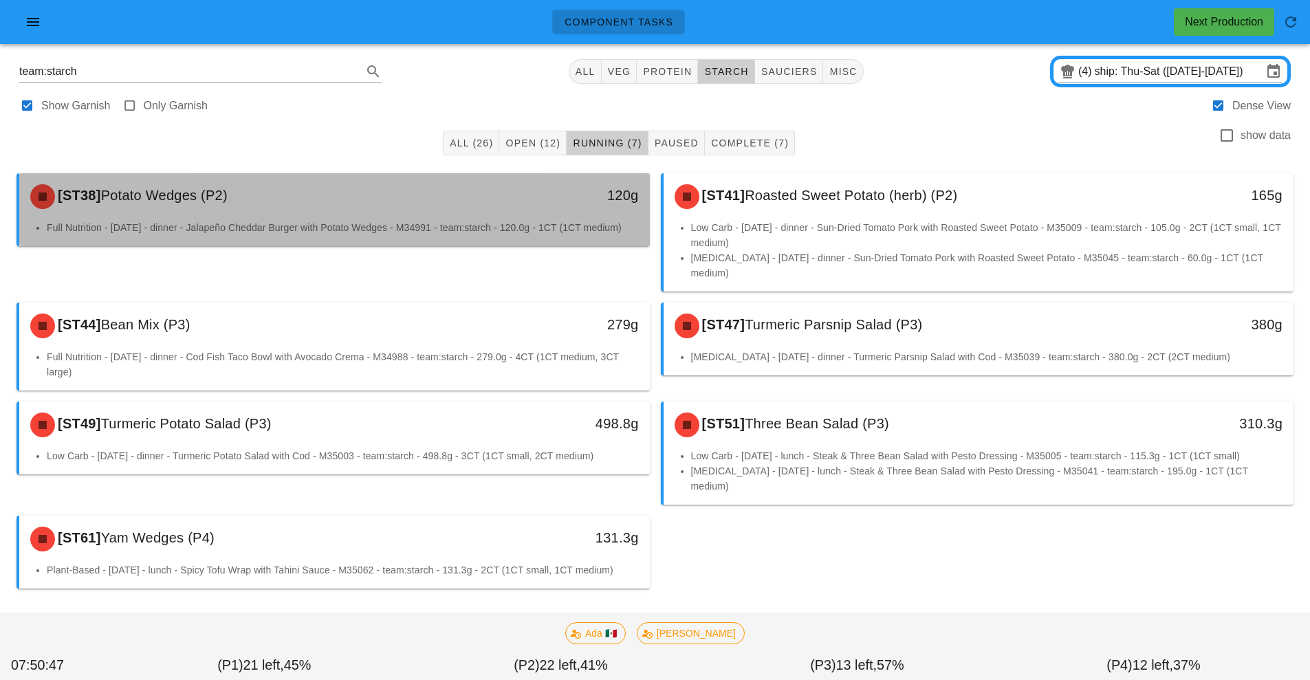
click at [449, 214] on div "[ST38] Potato Wedges (P2)" at bounding box center [256, 196] width 468 height 41
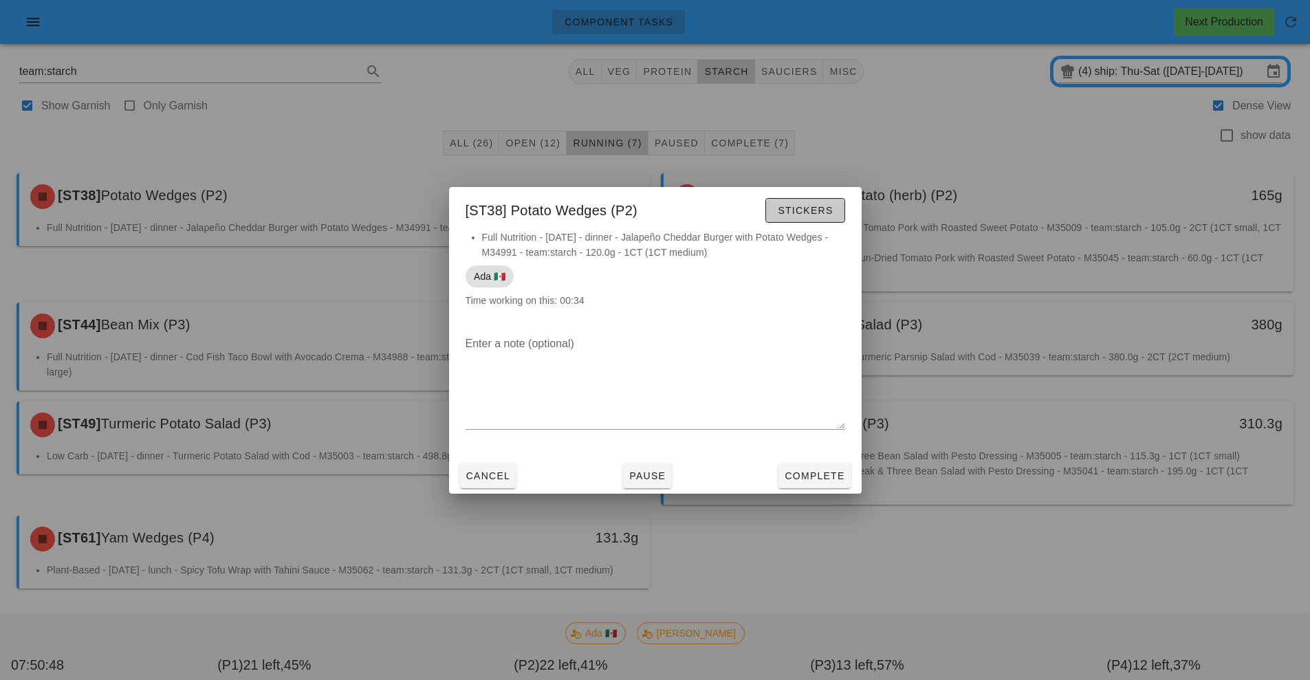
click at [813, 213] on span "Stickers" at bounding box center [805, 210] width 56 height 11
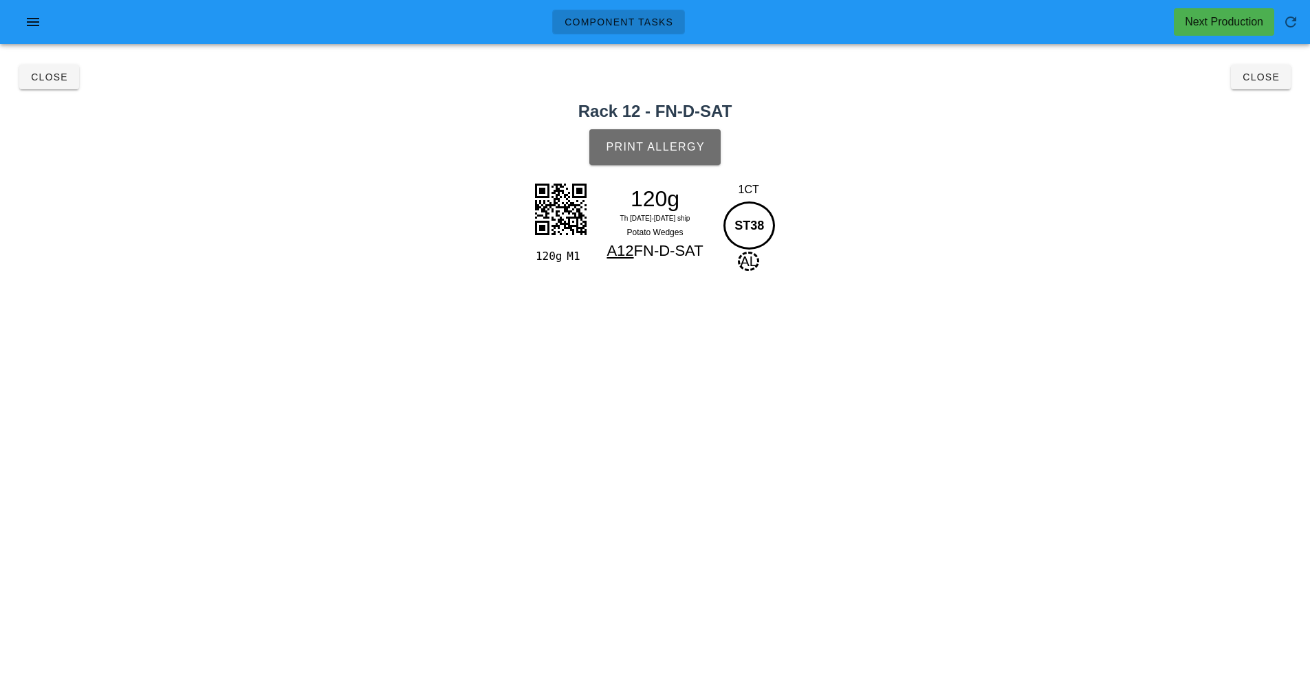
click at [673, 155] on button "Print Allergy" at bounding box center [654, 147] width 131 height 36
click at [1252, 79] on span "Close" at bounding box center [1261, 77] width 38 height 11
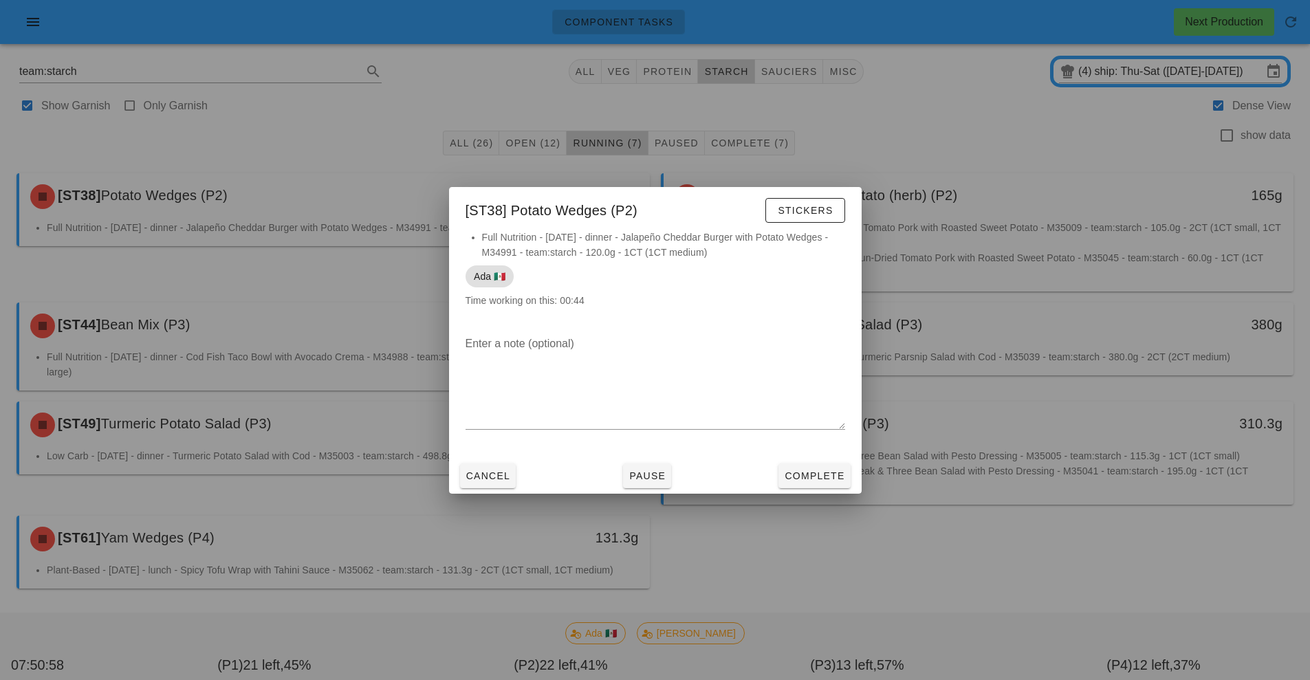
click at [984, 159] on div at bounding box center [655, 340] width 1310 height 680
